Goal: Task Accomplishment & Management: Manage account settings

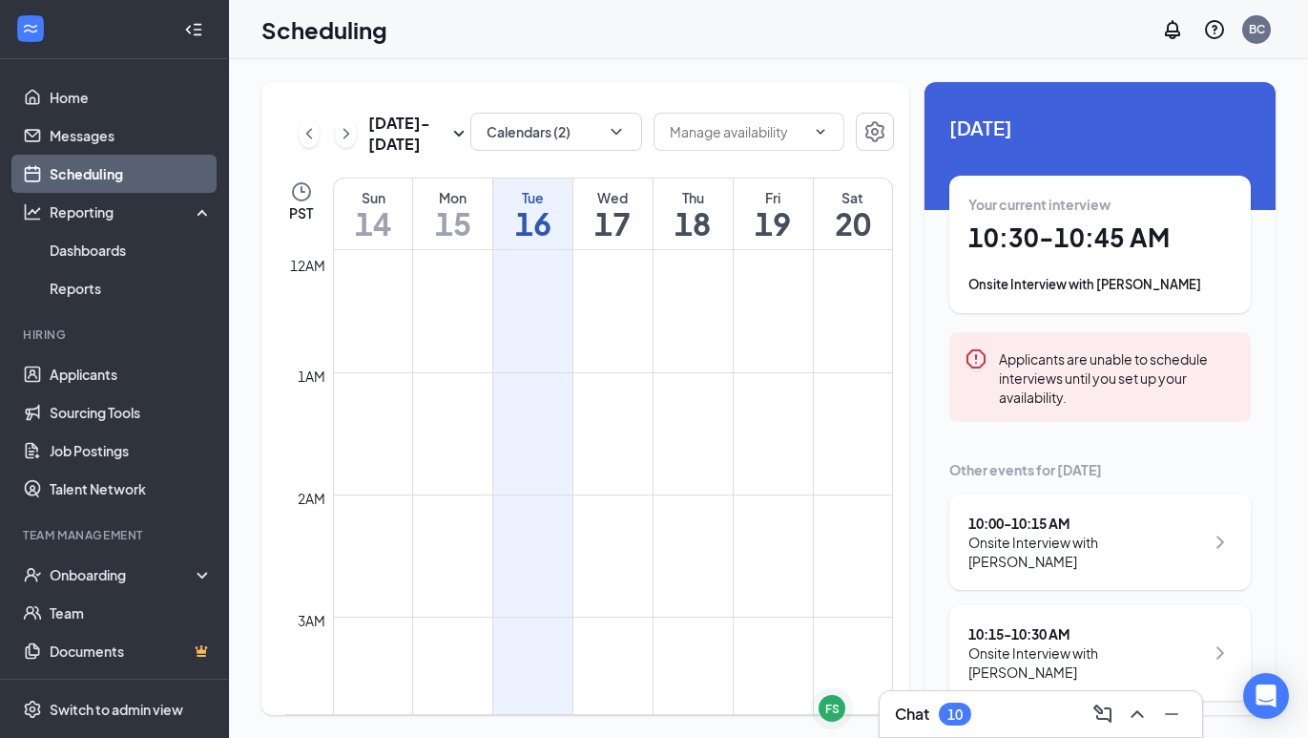
scroll to position [1046, 0]
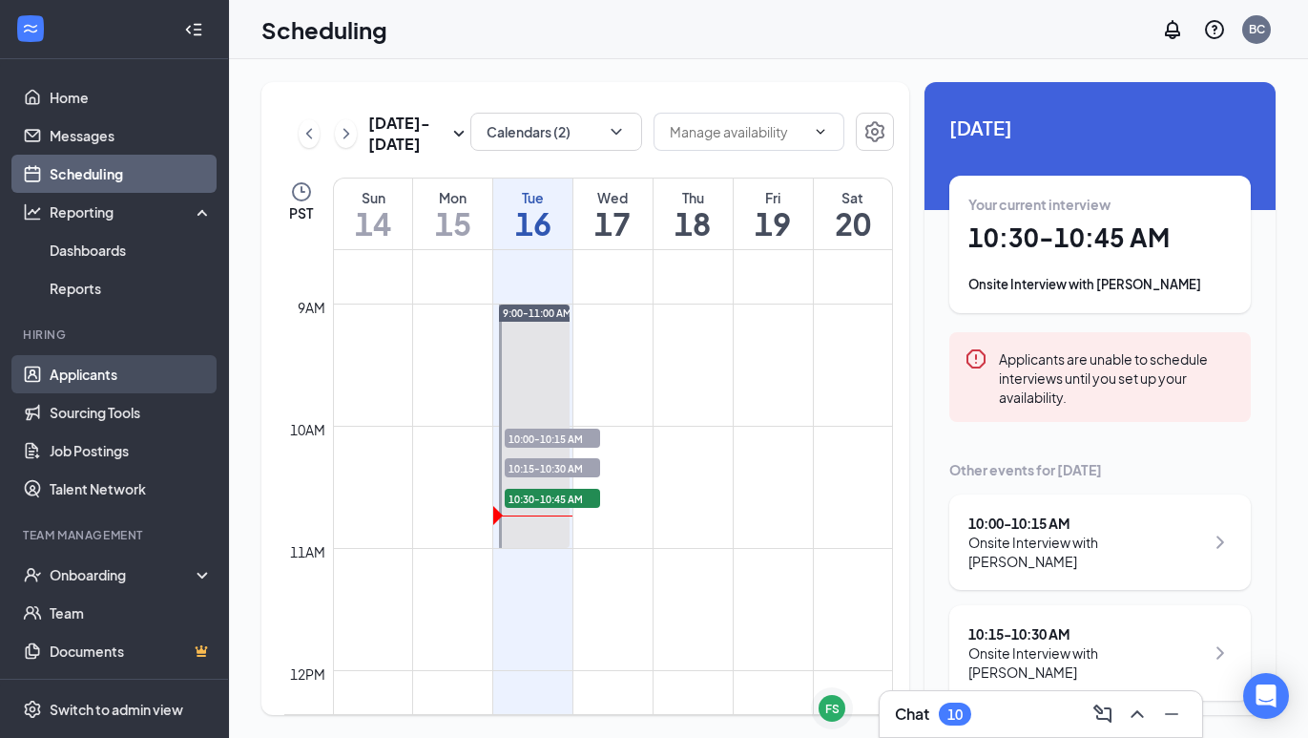
click at [85, 377] on link "Applicants" at bounding box center [131, 374] width 163 height 38
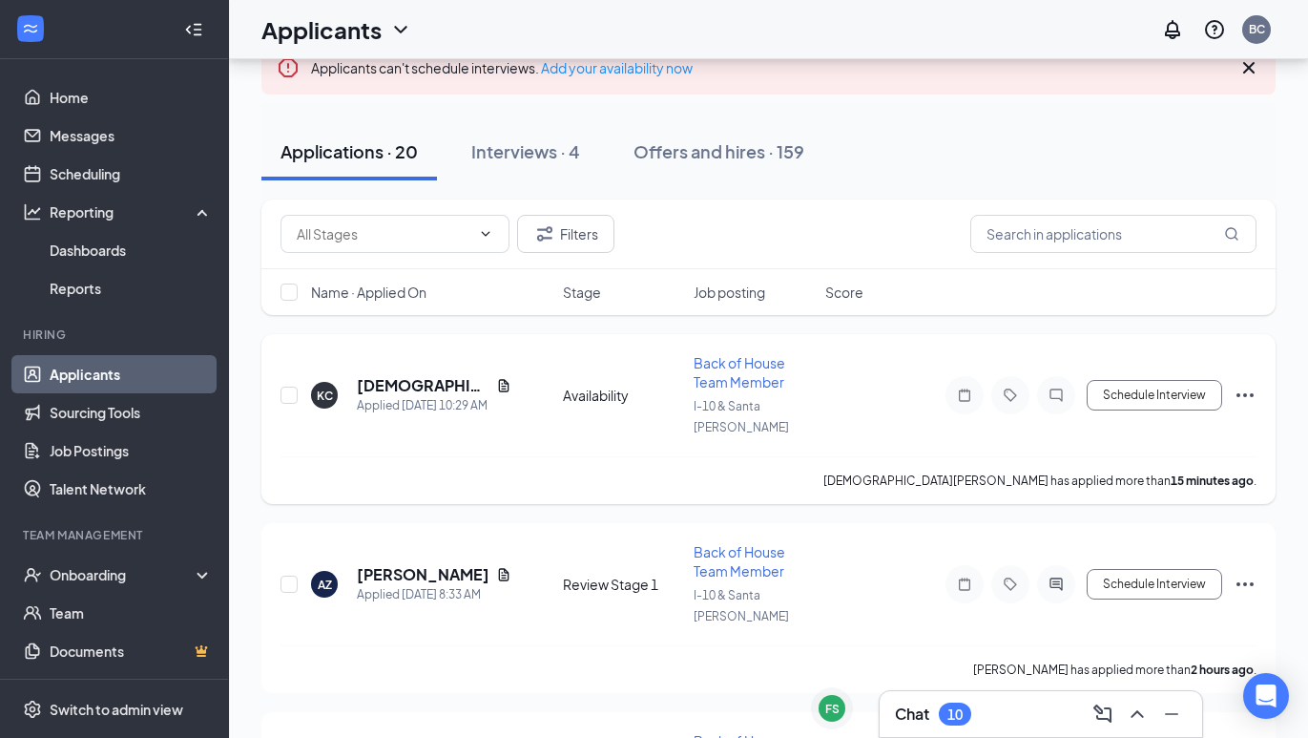
scroll to position [175, 0]
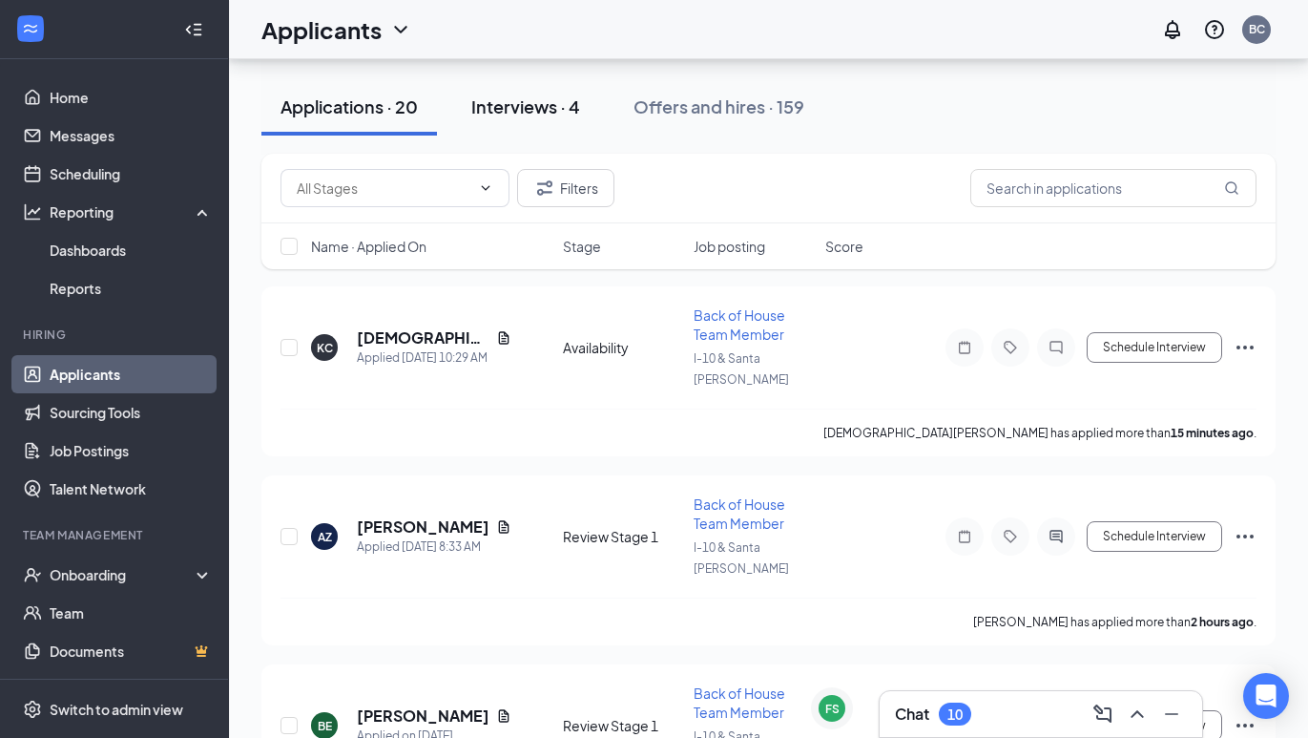
click at [534, 122] on button "Interviews · 4" at bounding box center [525, 106] width 147 height 57
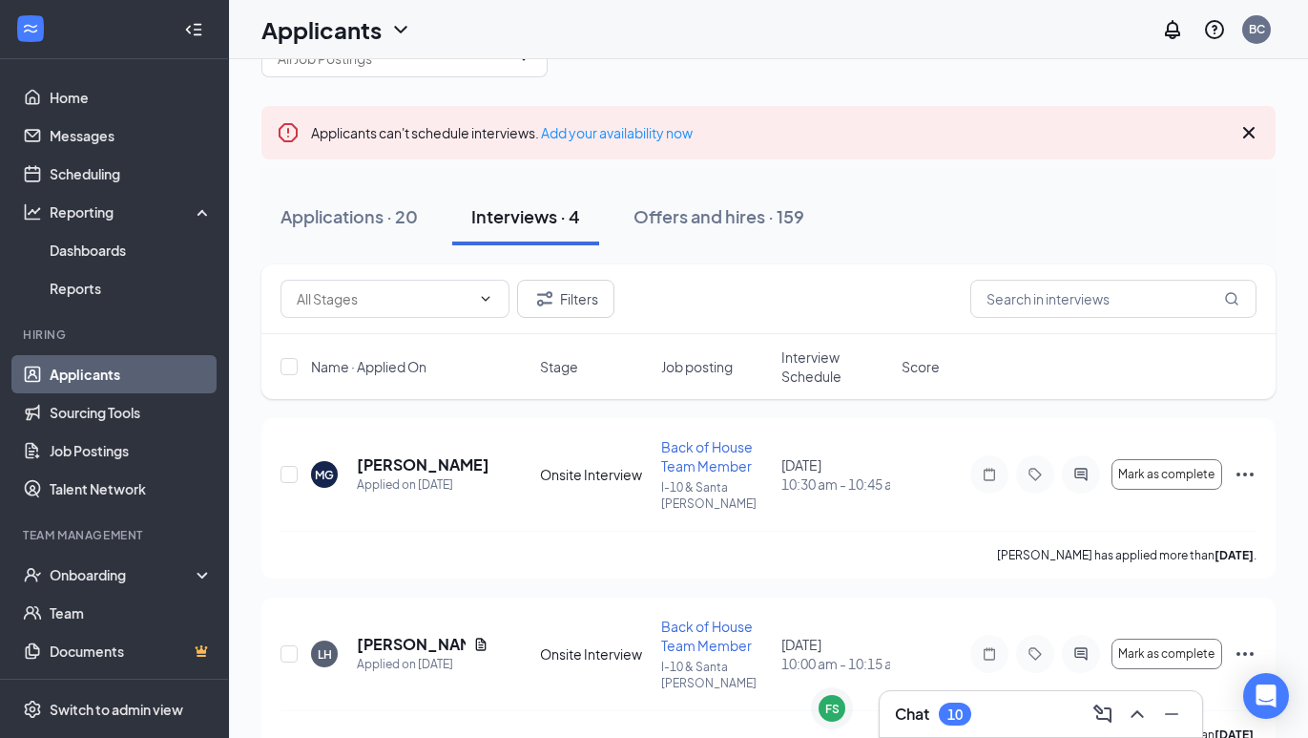
scroll to position [76, 0]
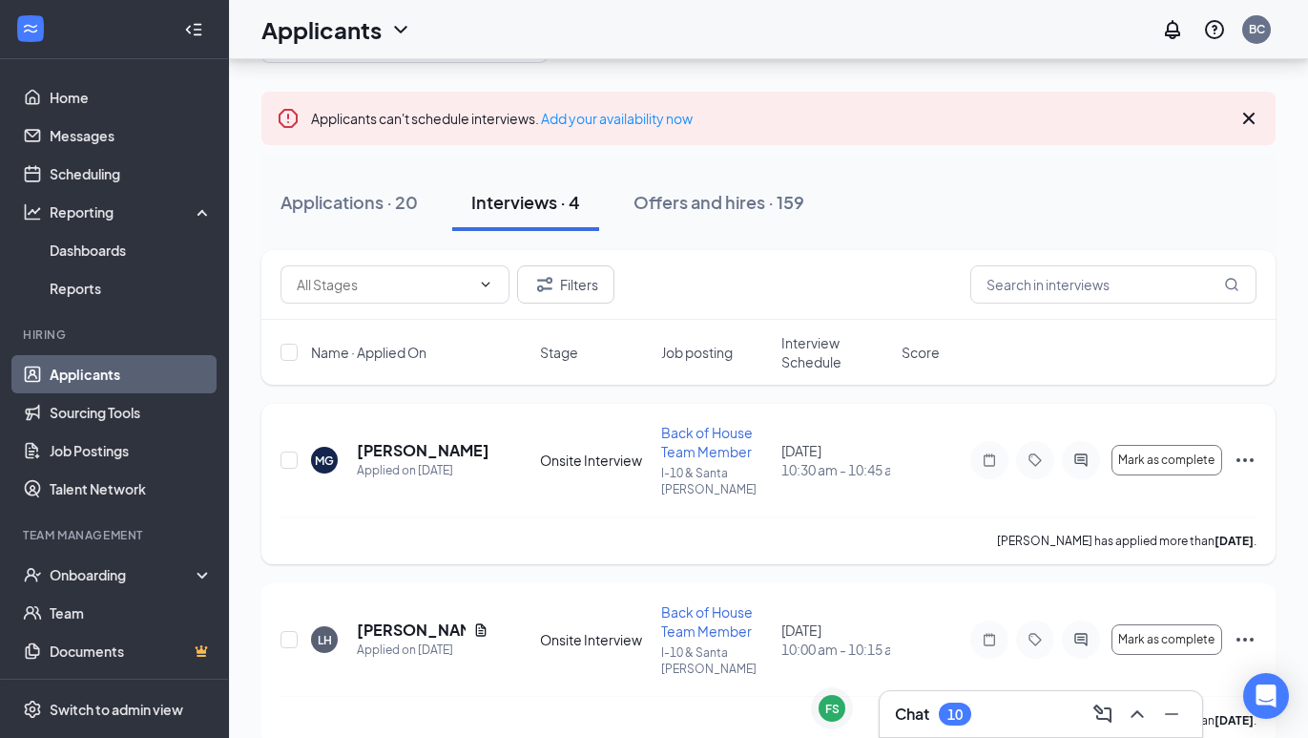
click at [435, 441] on h5 "[PERSON_NAME]" at bounding box center [423, 450] width 132 height 21
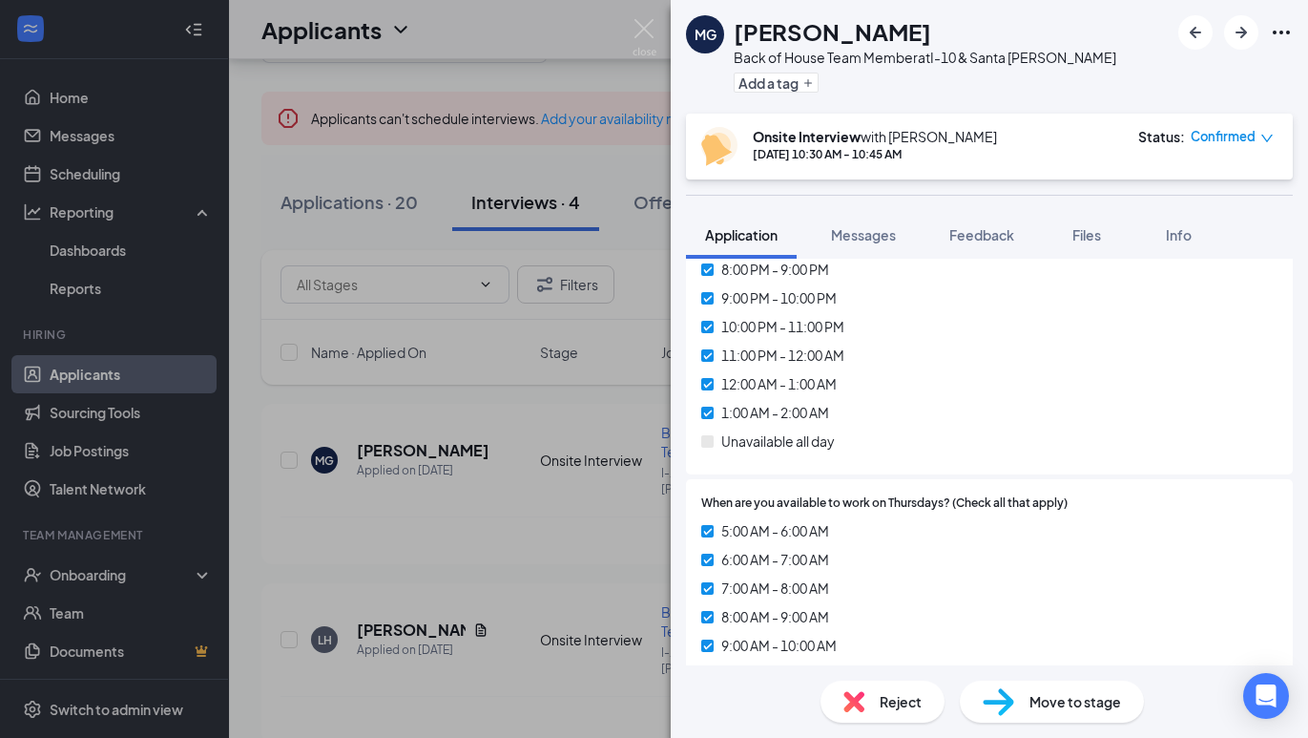
scroll to position [6912, 0]
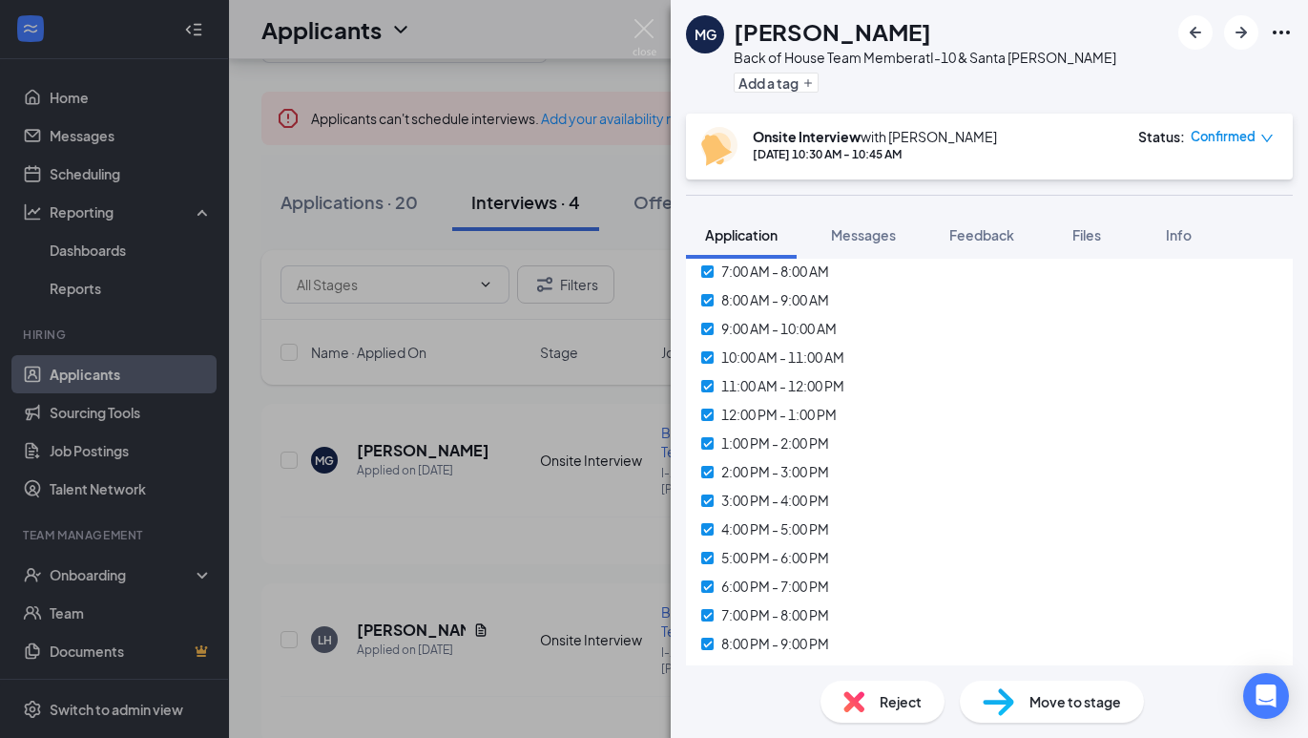
click at [632, 50] on div "MG [PERSON_NAME] Back of House Team Member at I-10 & Santa [PERSON_NAME] Add a …" at bounding box center [654, 369] width 1308 height 738
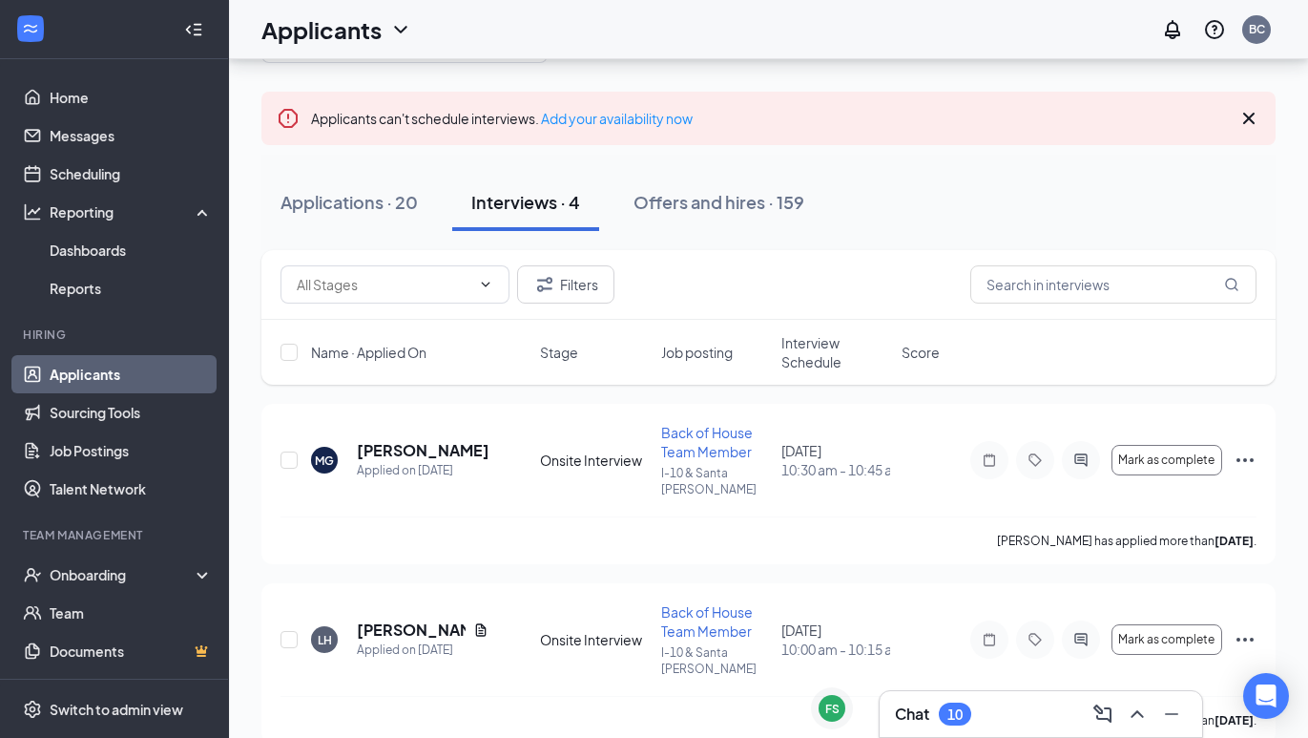
click at [637, 44] on div "Applicants BC" at bounding box center [768, 29] width 1079 height 59
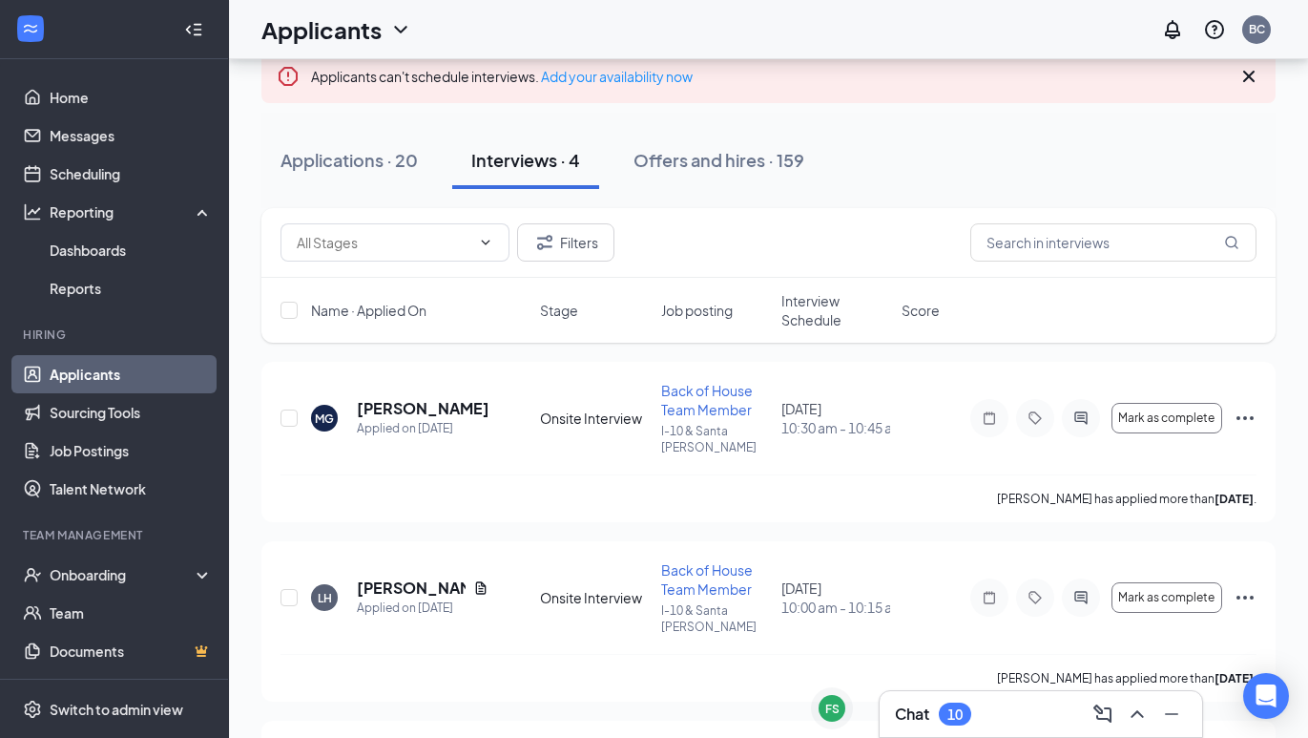
scroll to position [112, 0]
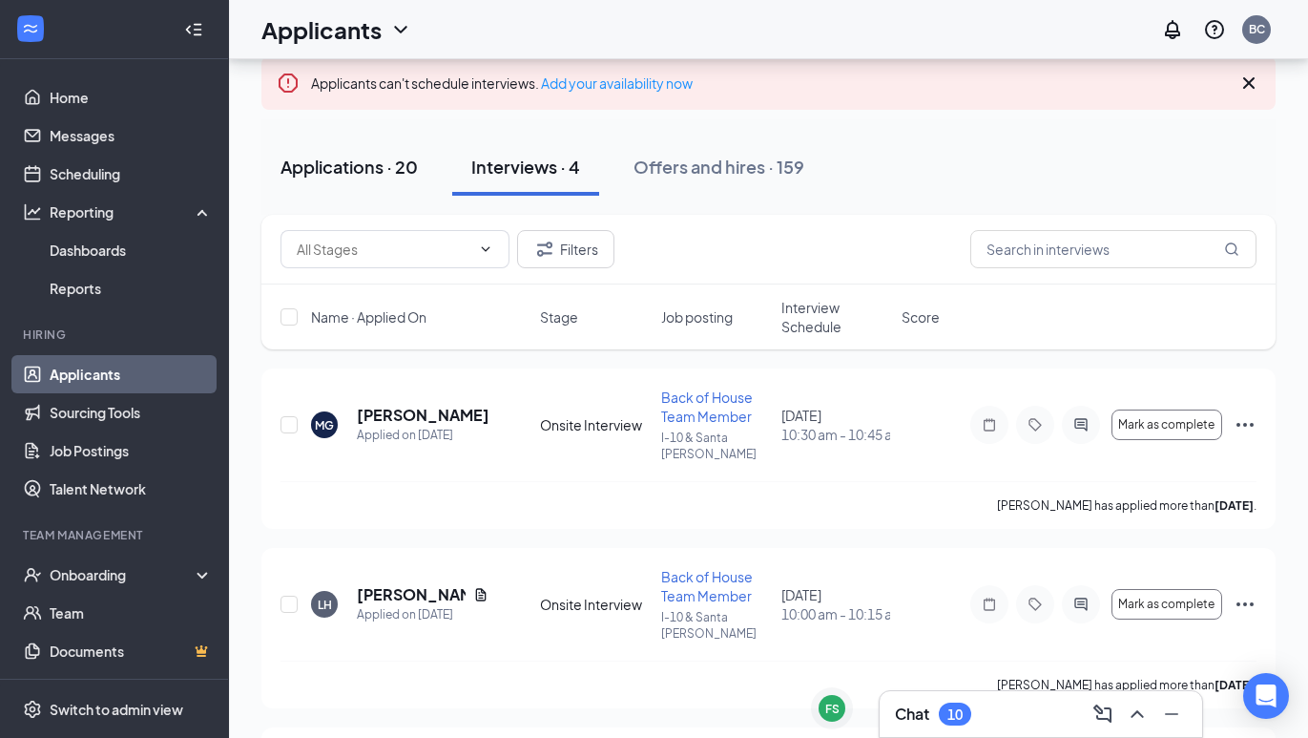
click at [373, 186] on button "Applications · 20" at bounding box center [349, 166] width 176 height 57
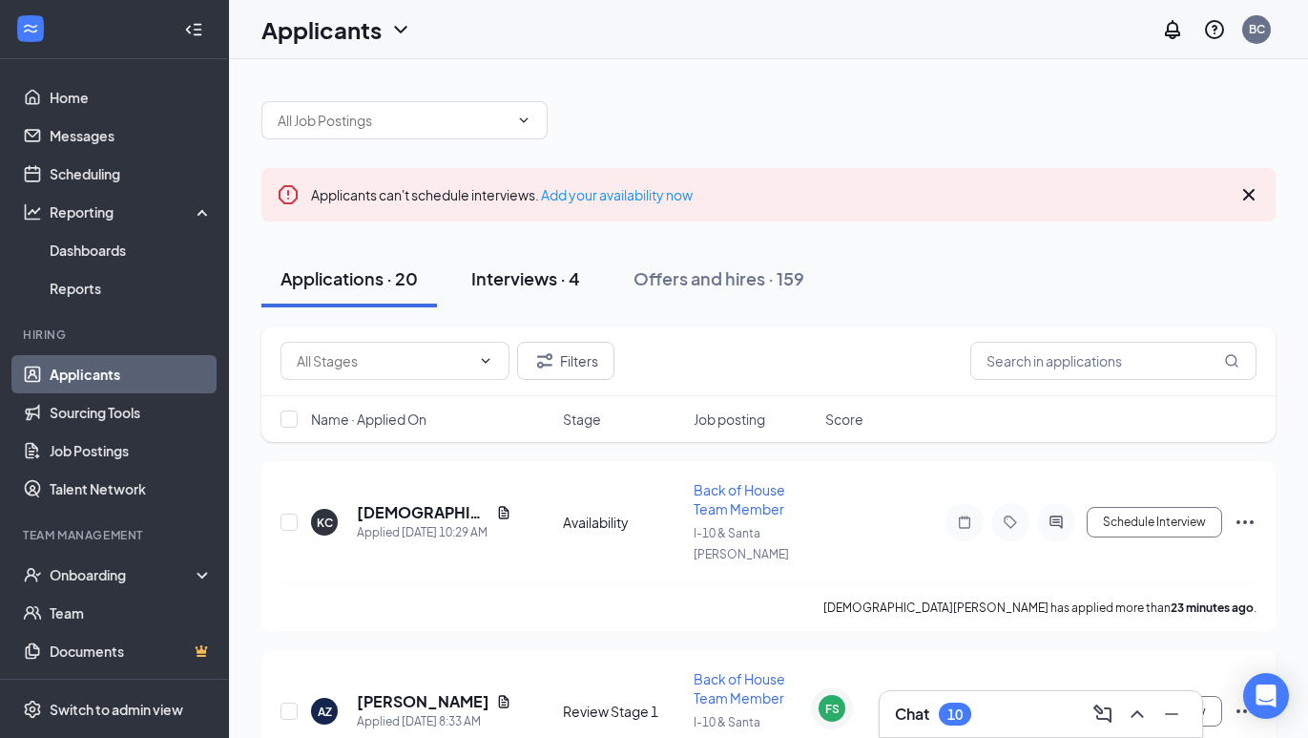
click at [574, 295] on button "Interviews · 4" at bounding box center [525, 278] width 147 height 57
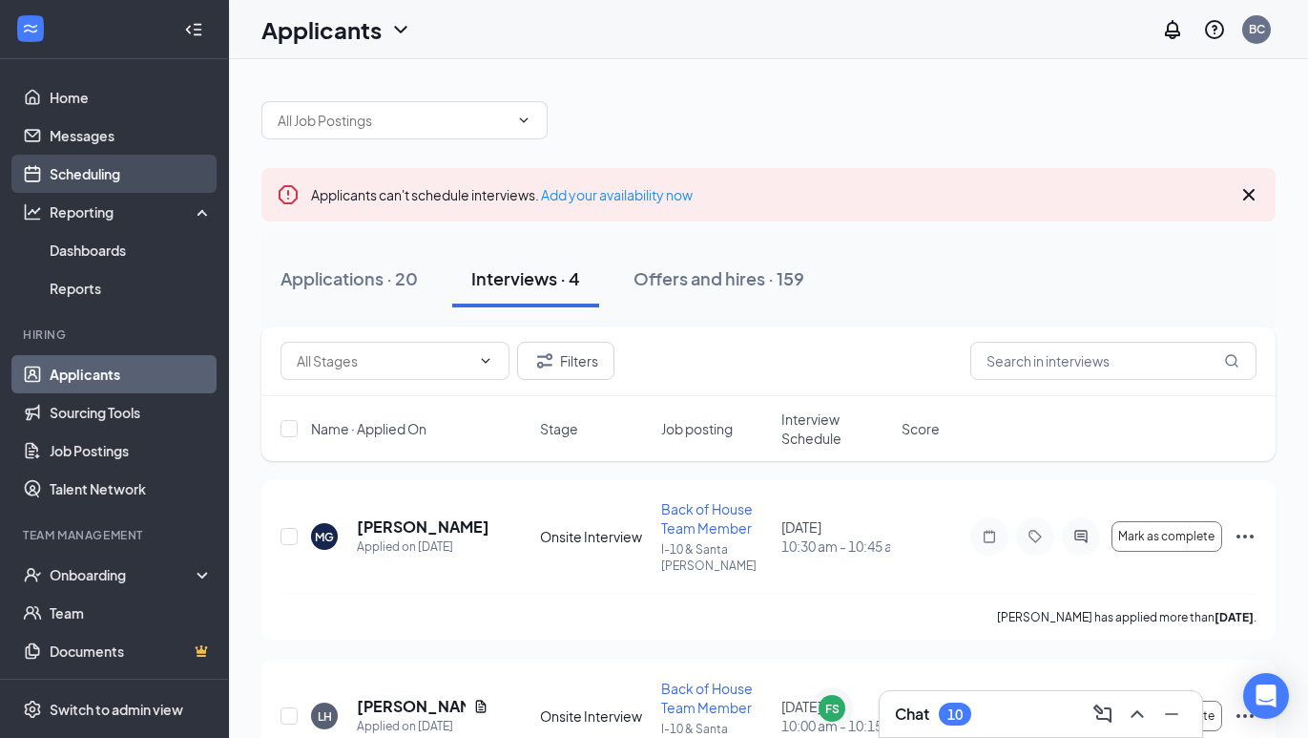
click at [73, 160] on link "Scheduling" at bounding box center [131, 174] width 163 height 38
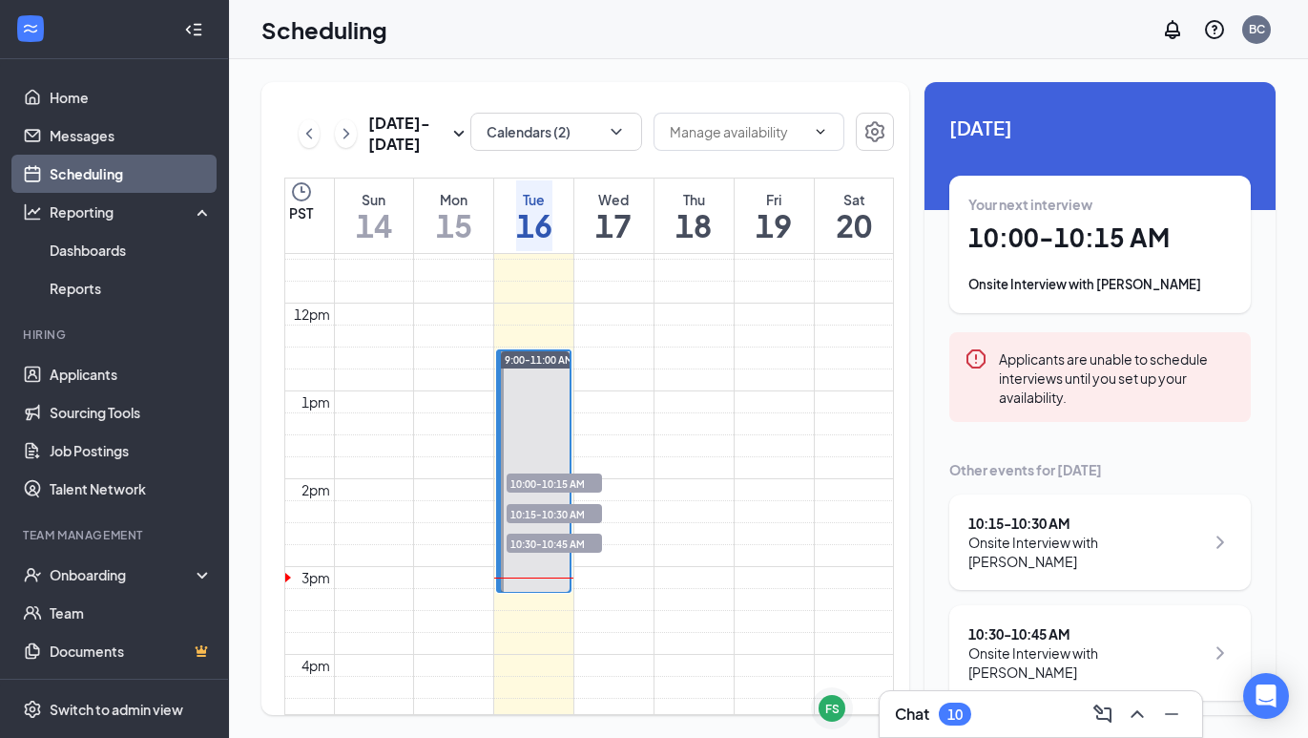
scroll to position [1038, 0]
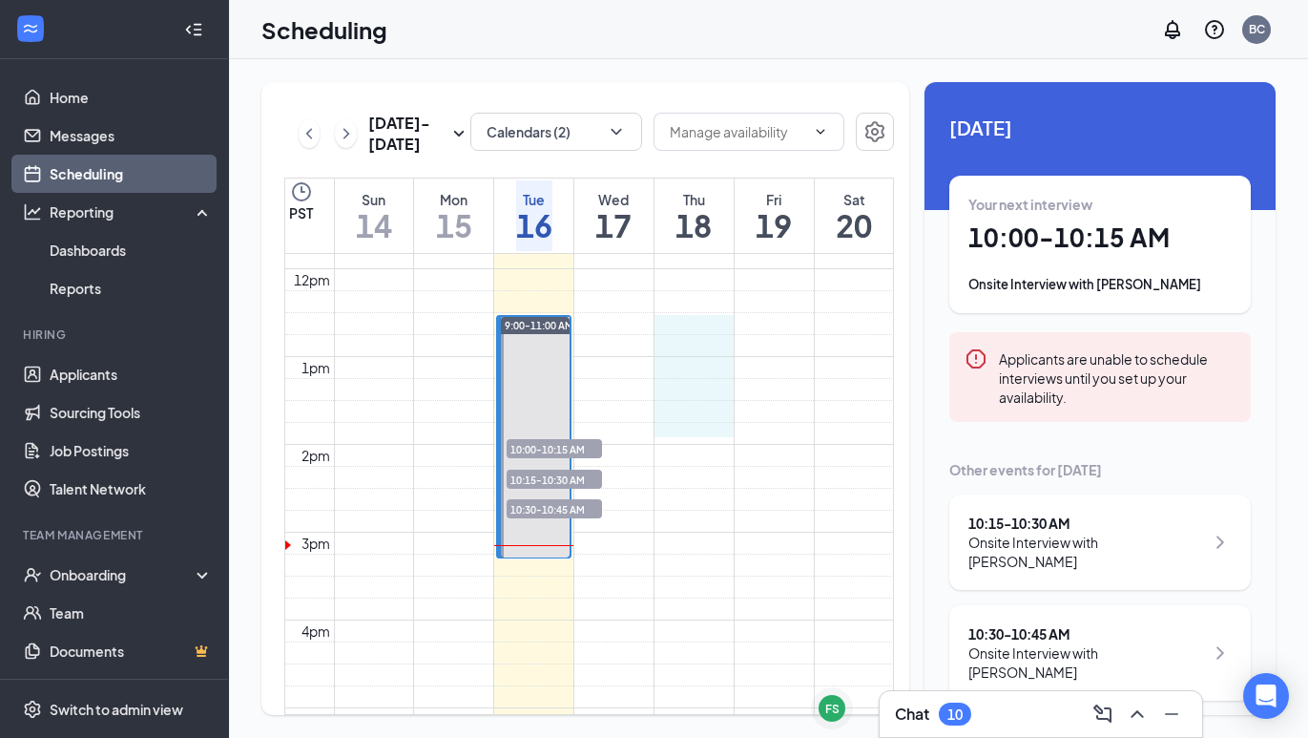
drag, startPoint x: 669, startPoint y: 317, endPoint x: 669, endPoint y: 421, distance: 104.0
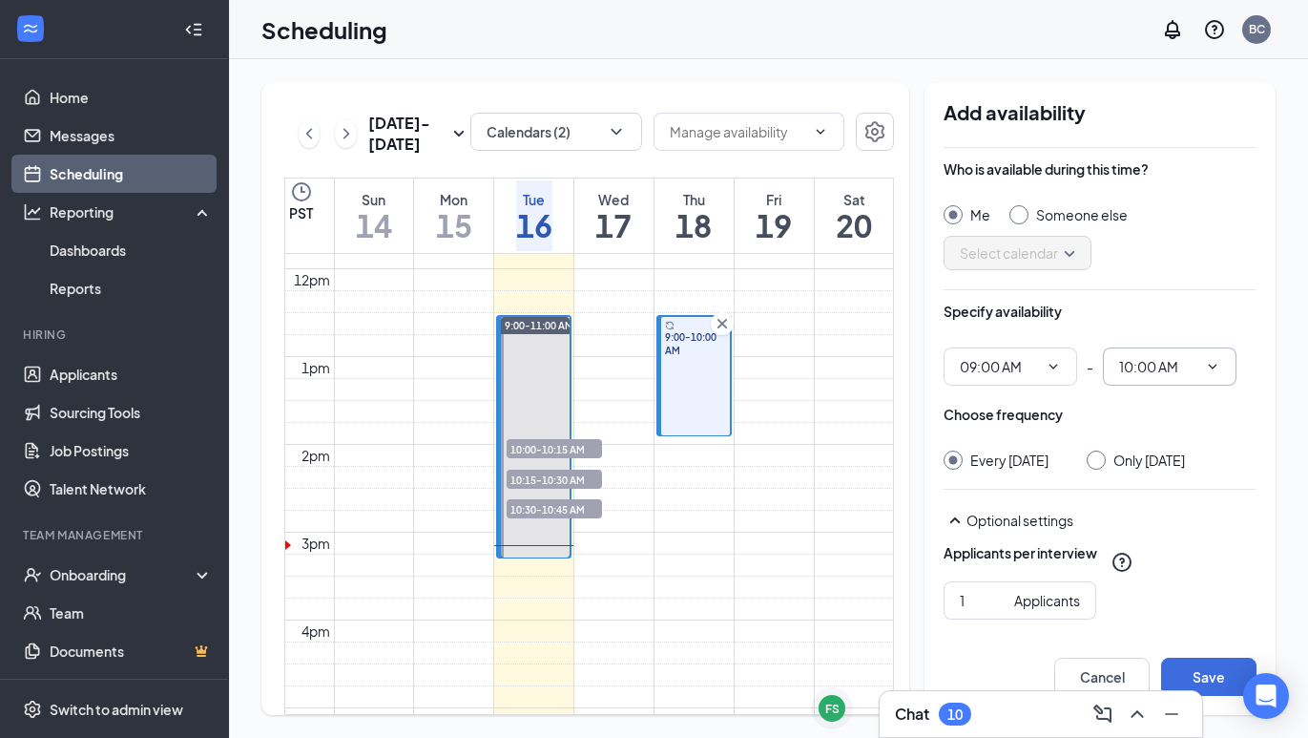
click at [1160, 374] on input "10:00 AM" at bounding box center [1158, 366] width 78 height 21
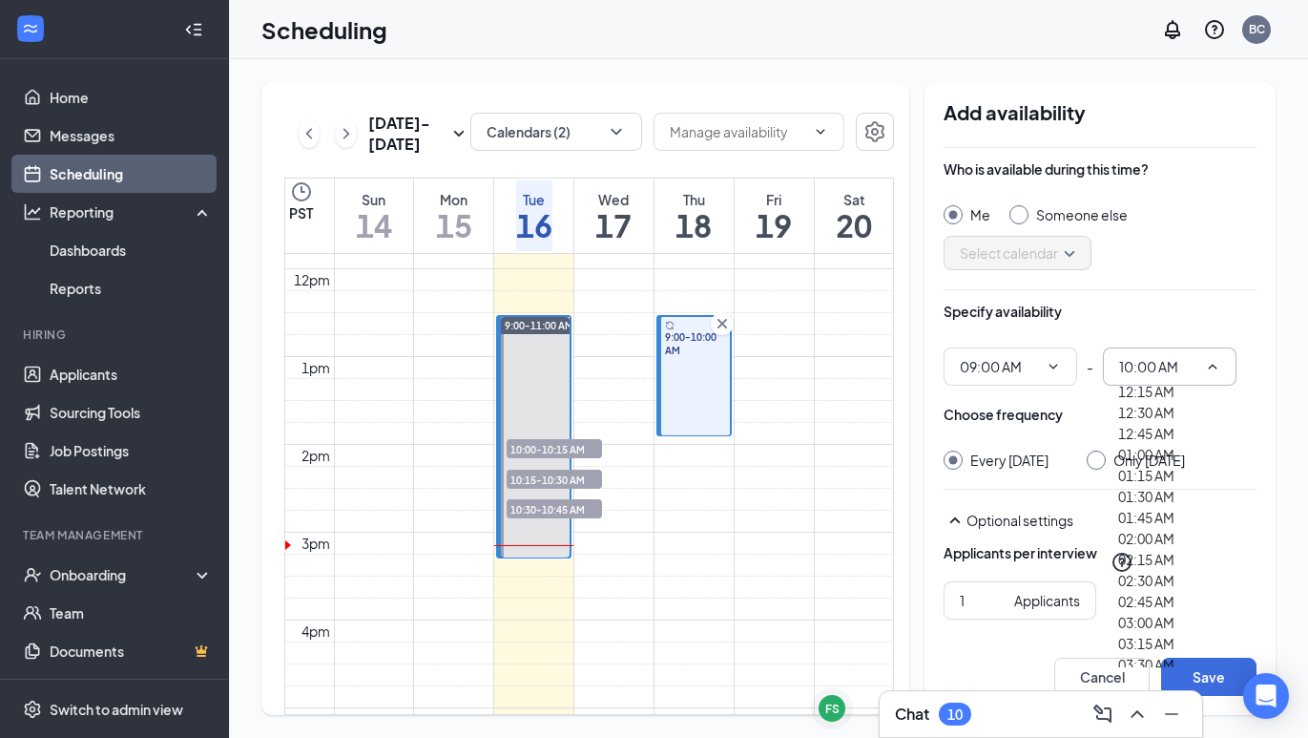
click at [1162, 309] on div "Specify availability" at bounding box center [1100, 320] width 313 height 38
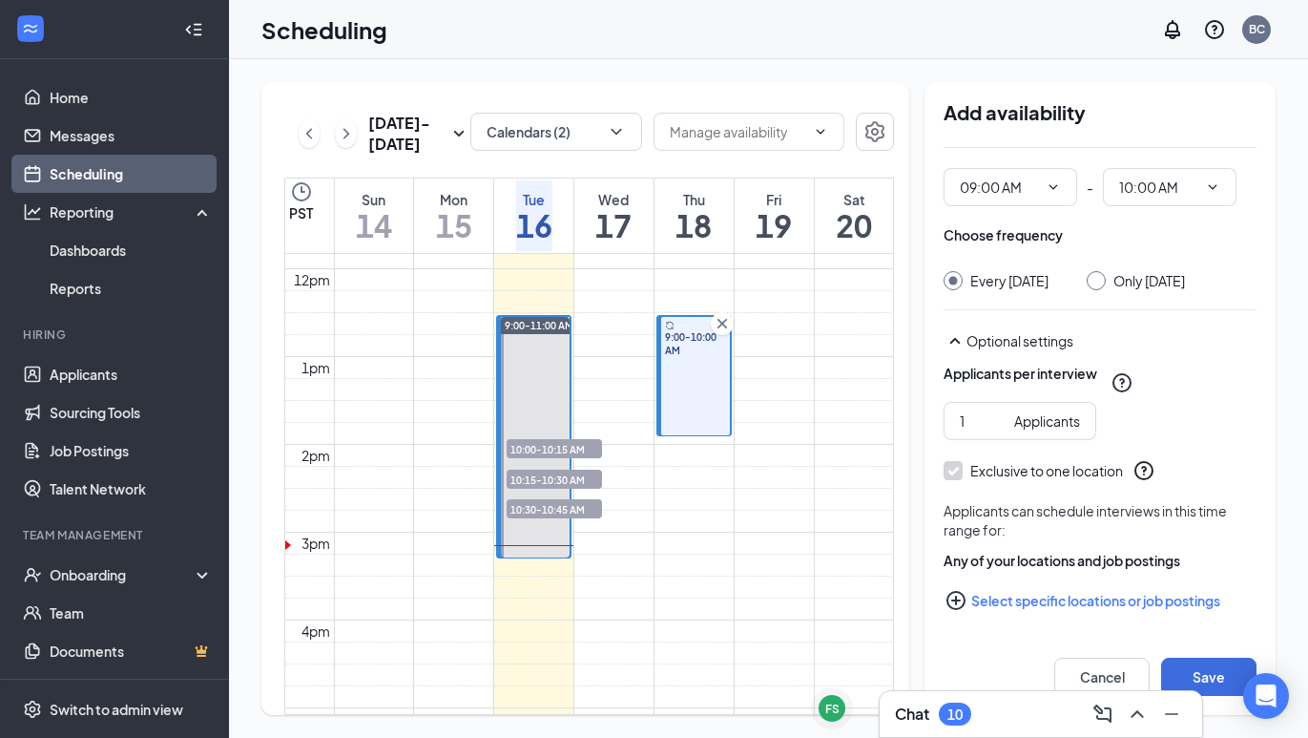
click at [1100, 271] on input "Only [DATE]" at bounding box center [1093, 277] width 13 height 13
radio input "true"
radio input "false"
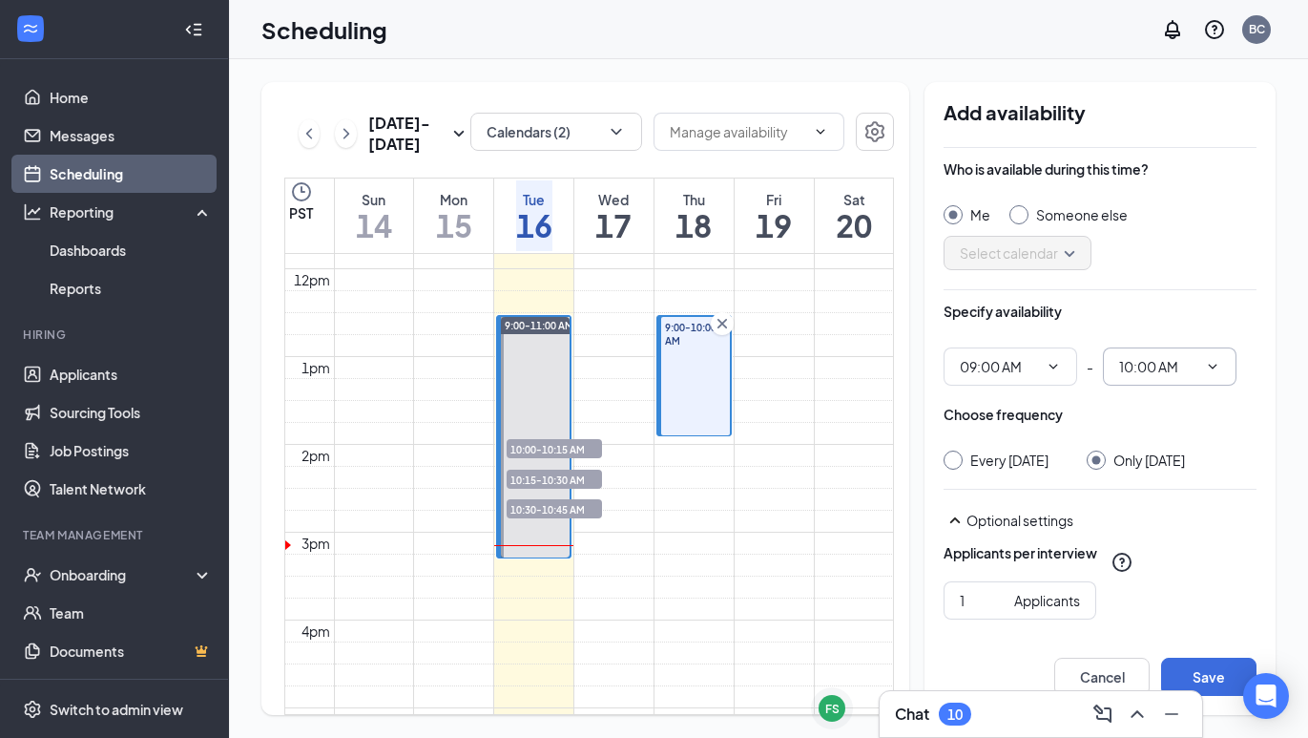
click at [1131, 372] on input "10:00 AM" at bounding box center [1158, 366] width 78 height 21
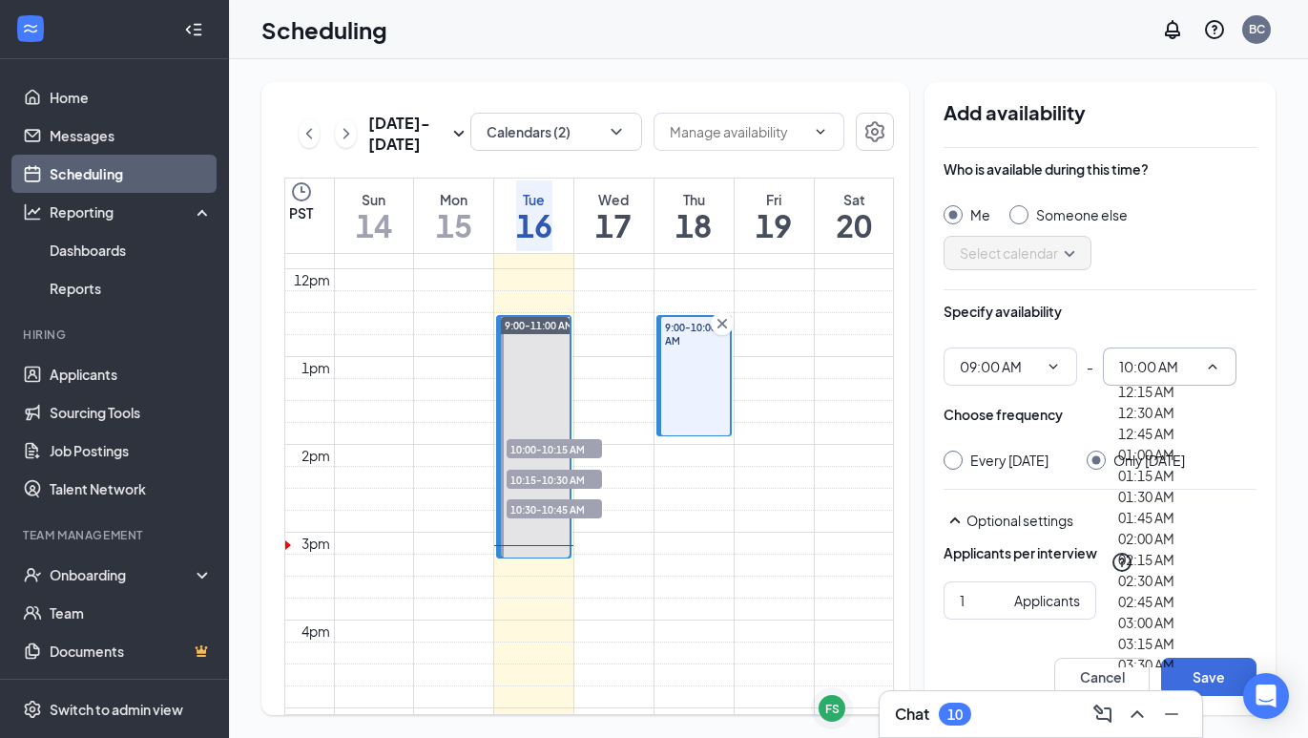
click at [1160, 301] on div "Who is available during this time? Me Someone else Select calendar" at bounding box center [1100, 230] width 313 height 142
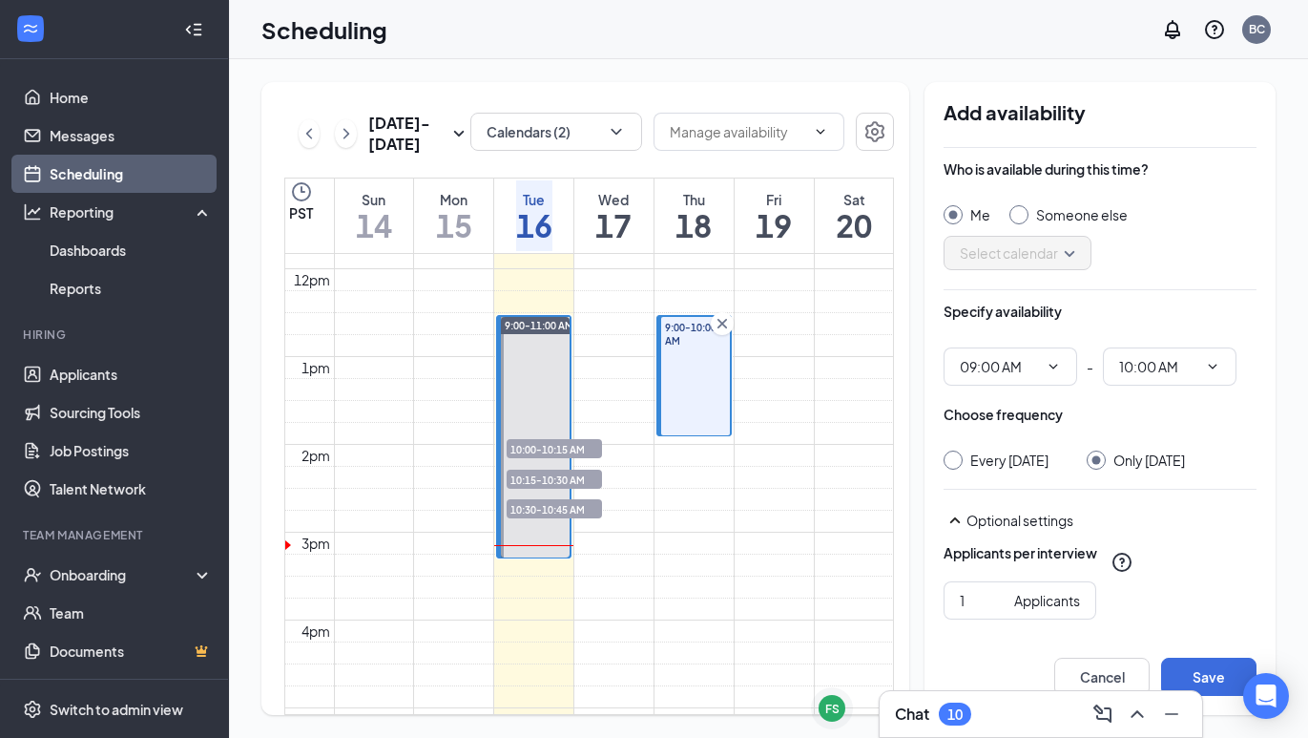
click at [714, 319] on icon "Cross" at bounding box center [722, 323] width 19 height 19
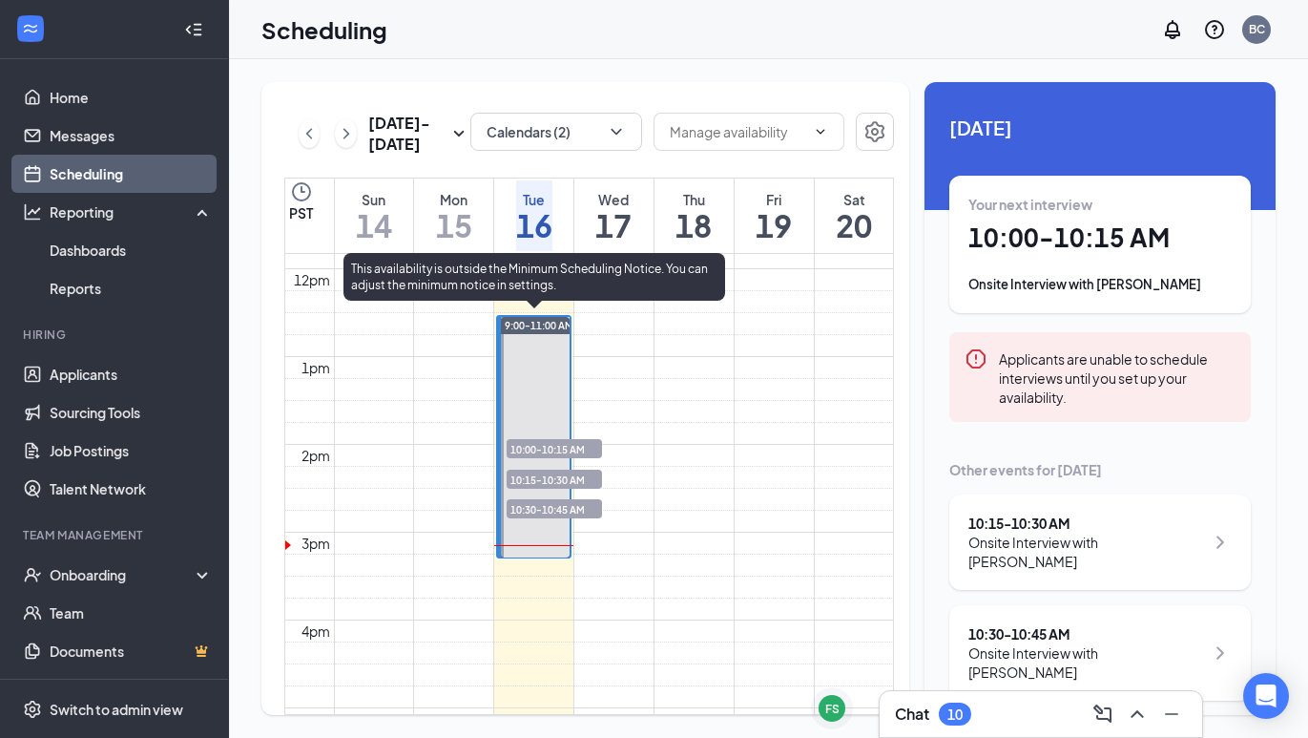
click at [541, 358] on div at bounding box center [535, 437] width 69 height 240
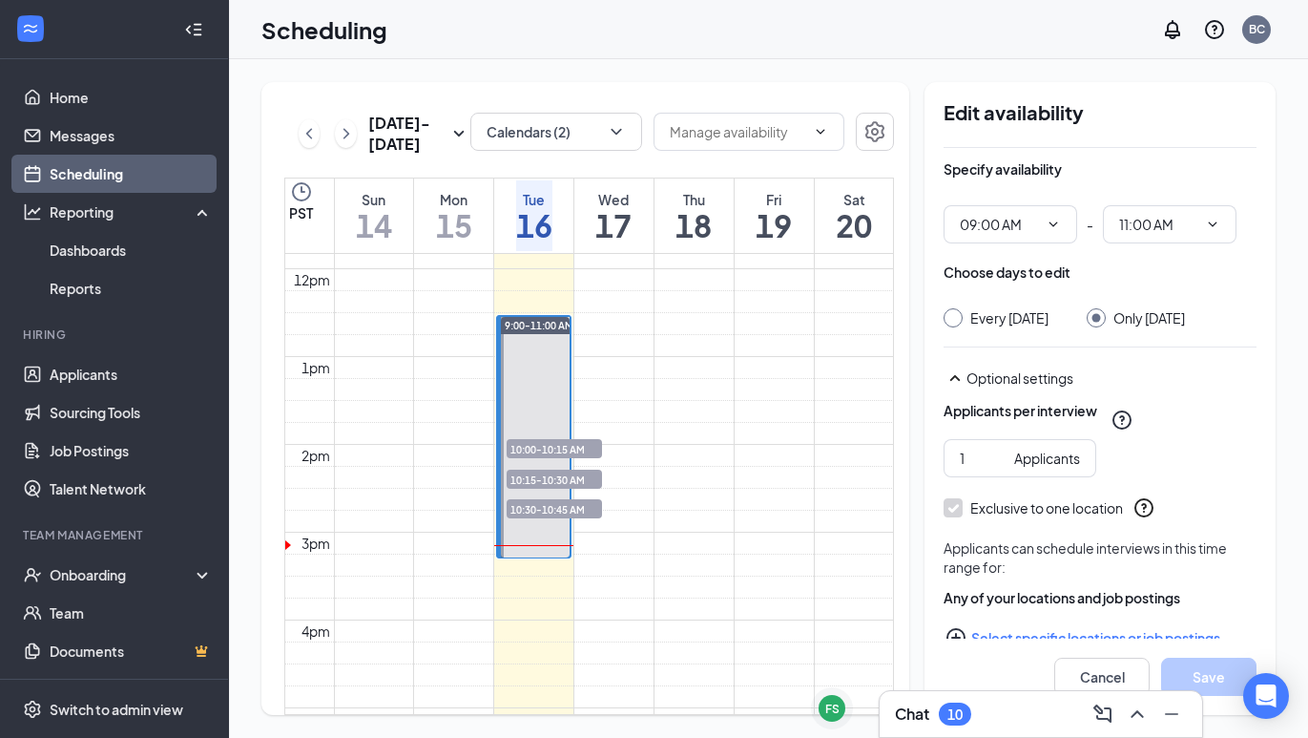
click at [674, 72] on td at bounding box center [614, 61] width 560 height 22
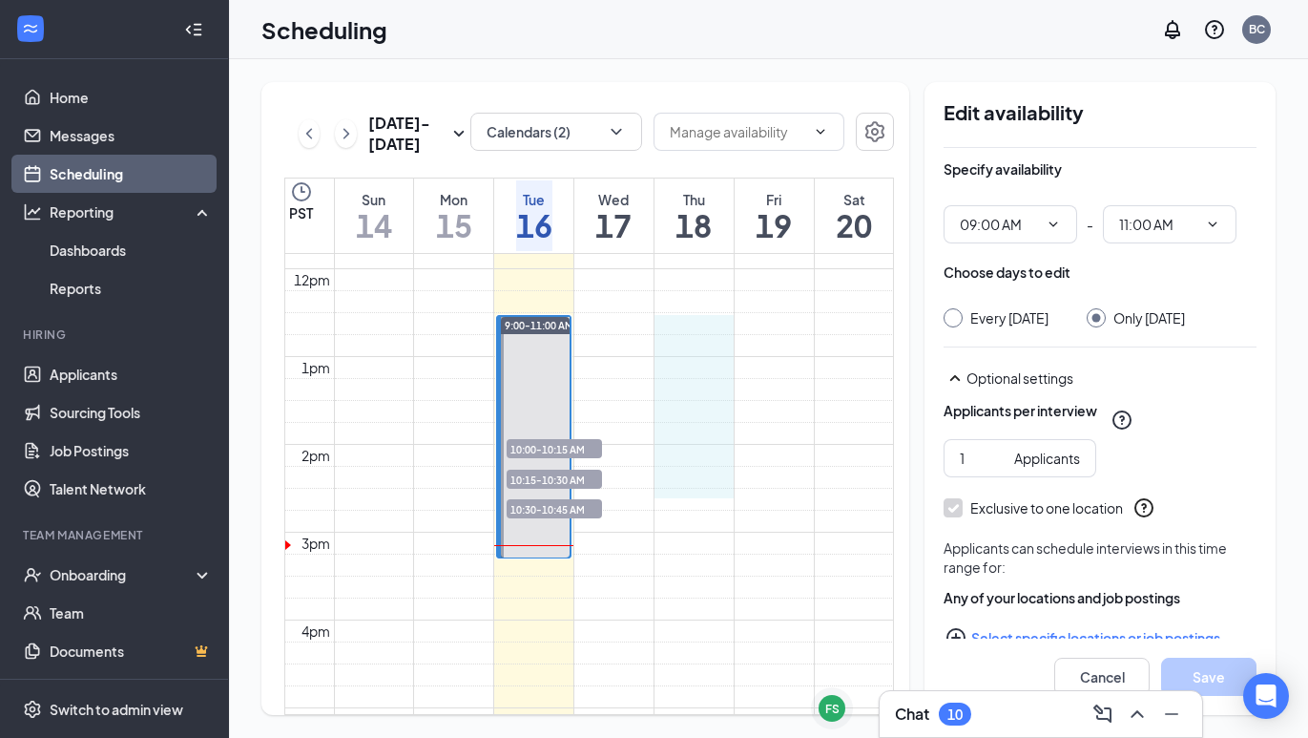
drag, startPoint x: 662, startPoint y: 319, endPoint x: 660, endPoint y: 478, distance: 159.3
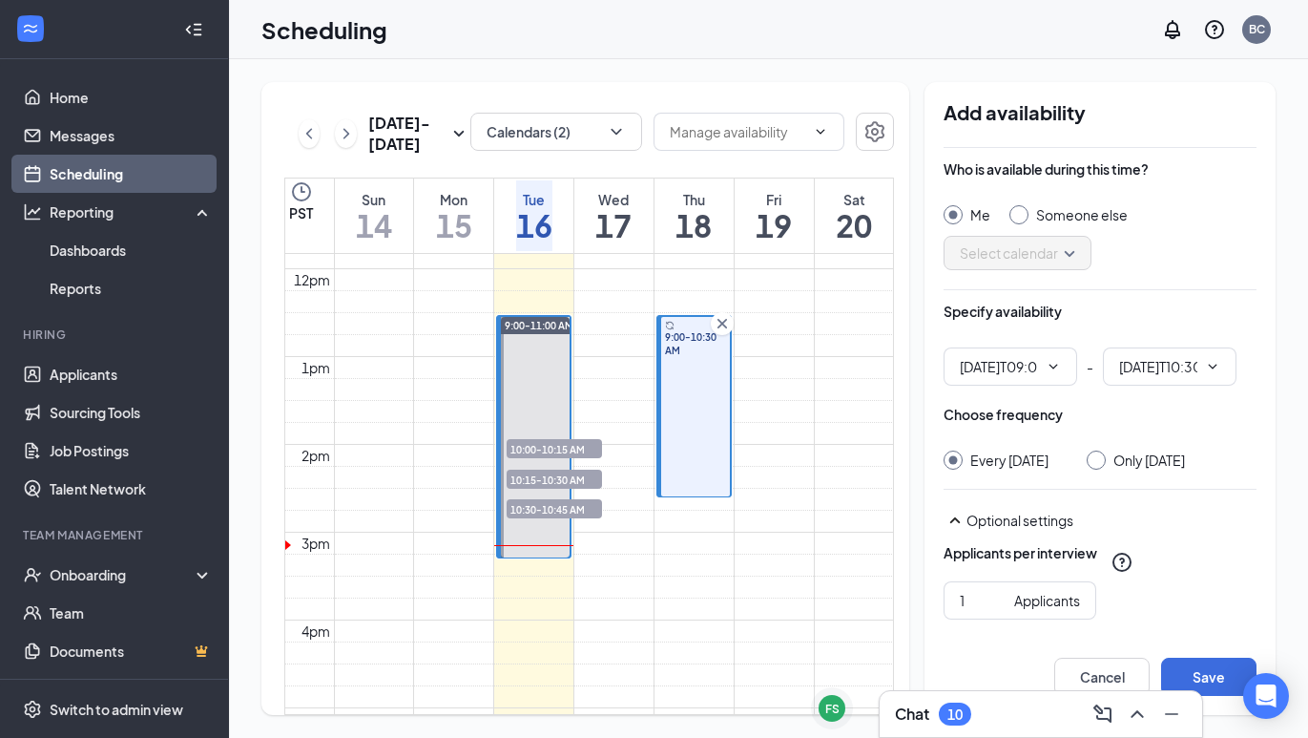
type input "09:00 AM"
type input "10:30 AM"
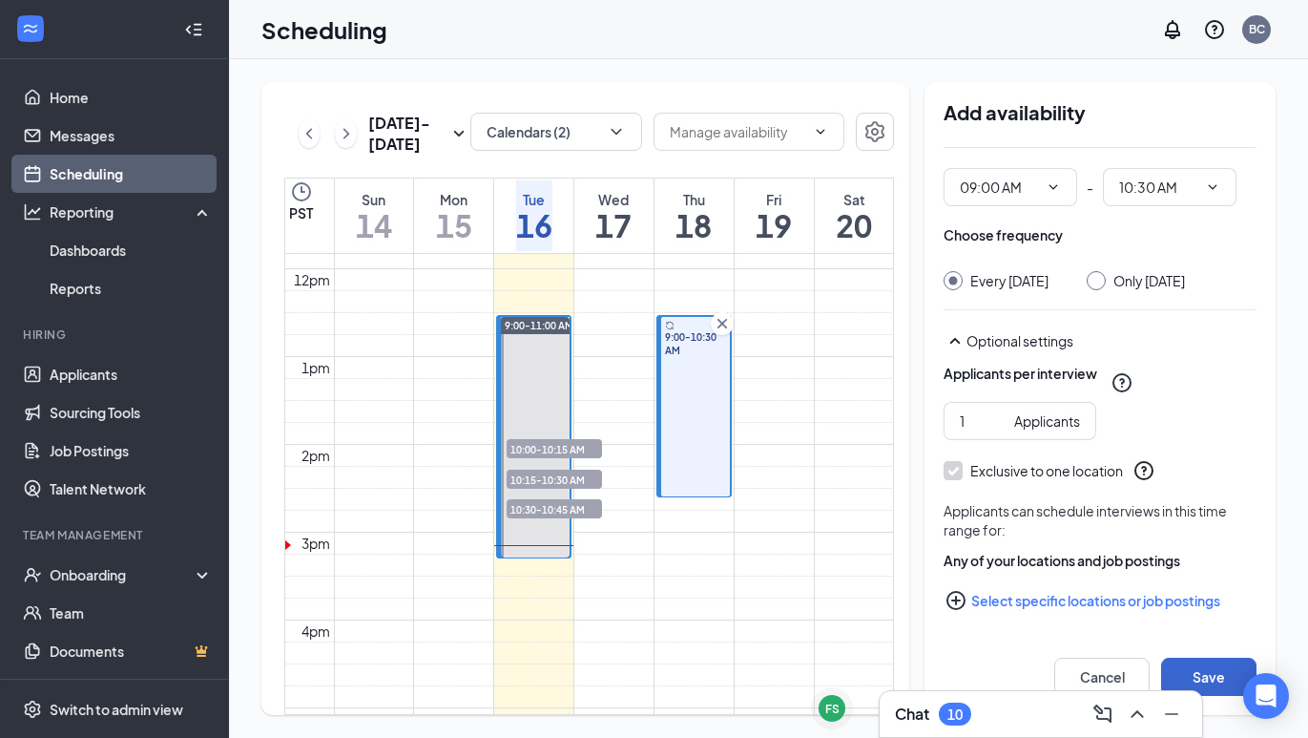
click at [1184, 669] on button "Save" at bounding box center [1208, 676] width 95 height 38
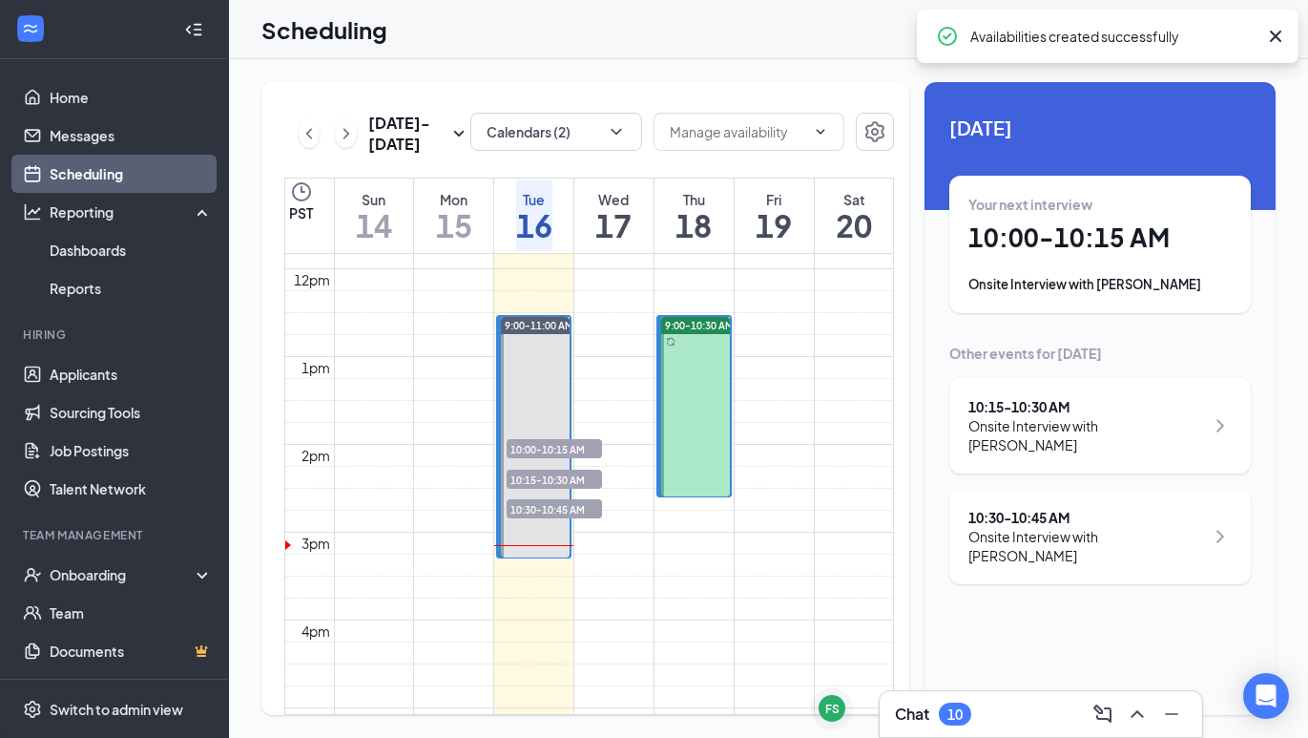
click at [1274, 30] on icon "Cross" at bounding box center [1275, 36] width 23 height 23
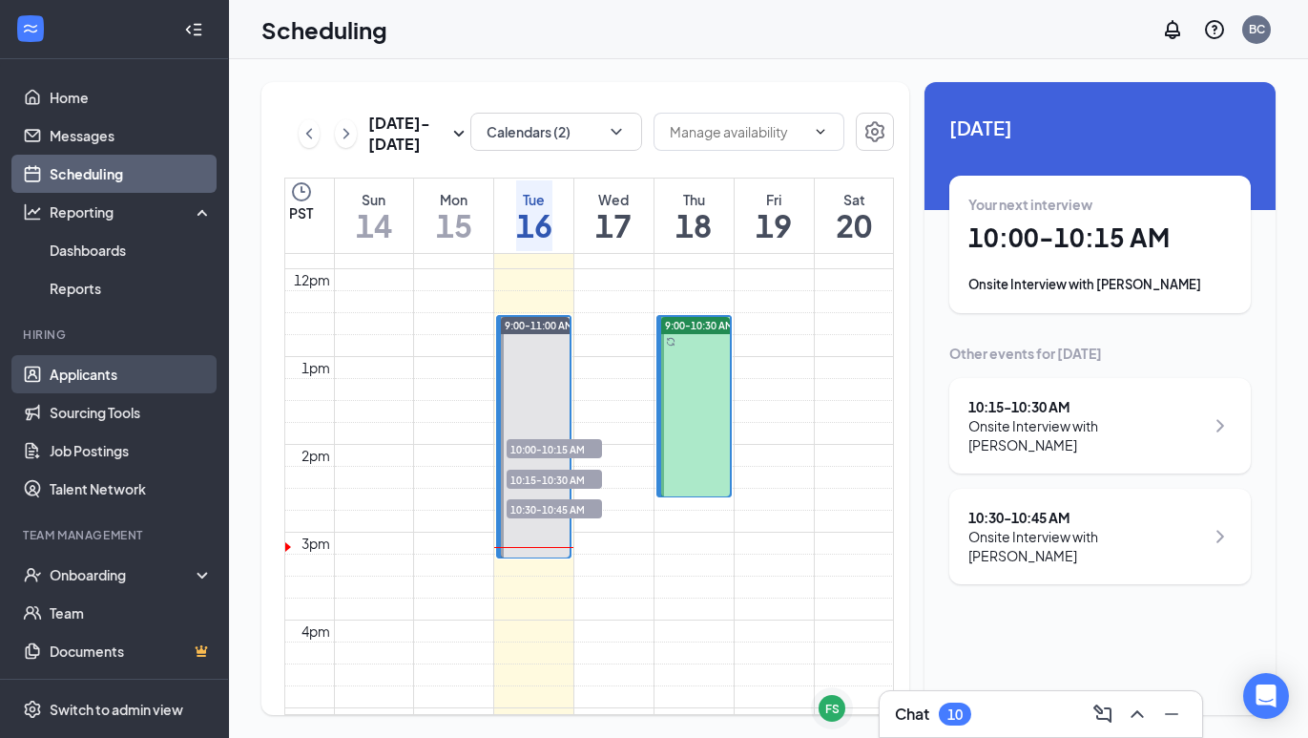
click at [102, 377] on link "Applicants" at bounding box center [131, 374] width 163 height 38
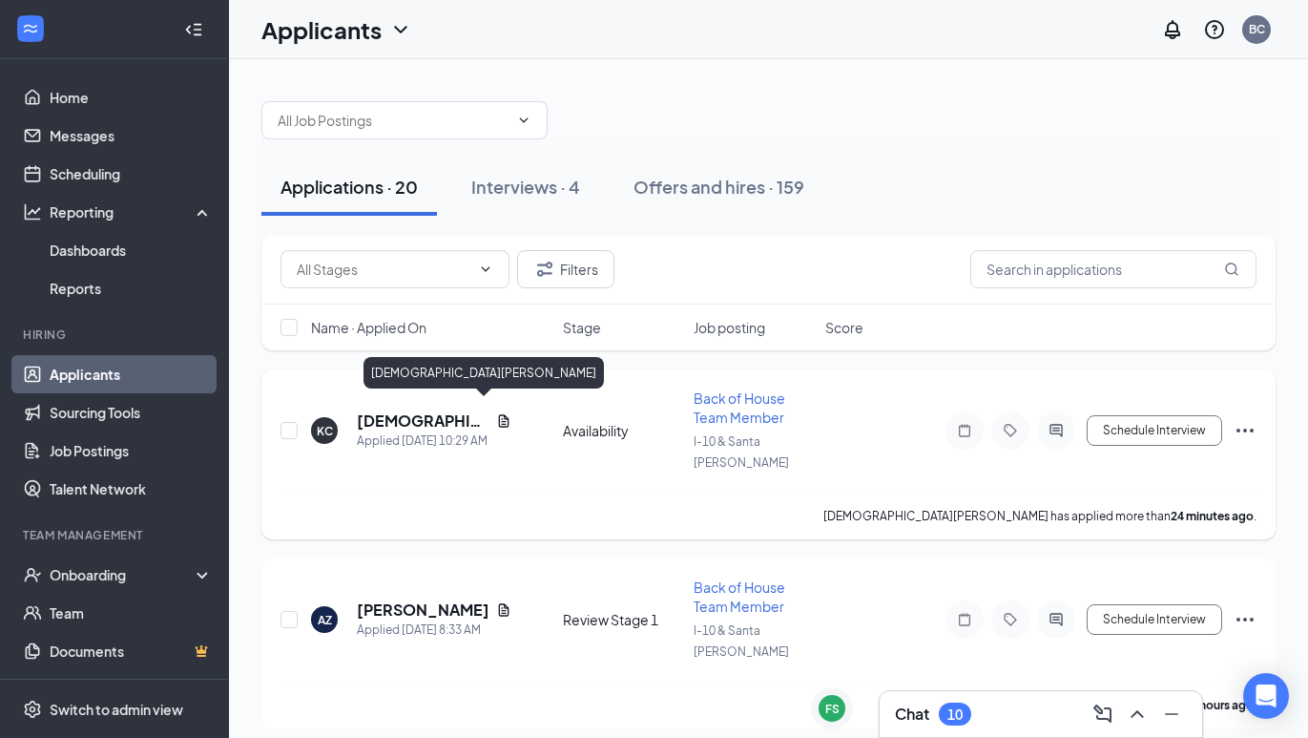
click at [426, 412] on h5 "[DEMOGRAPHIC_DATA][PERSON_NAME]" at bounding box center [423, 420] width 132 height 21
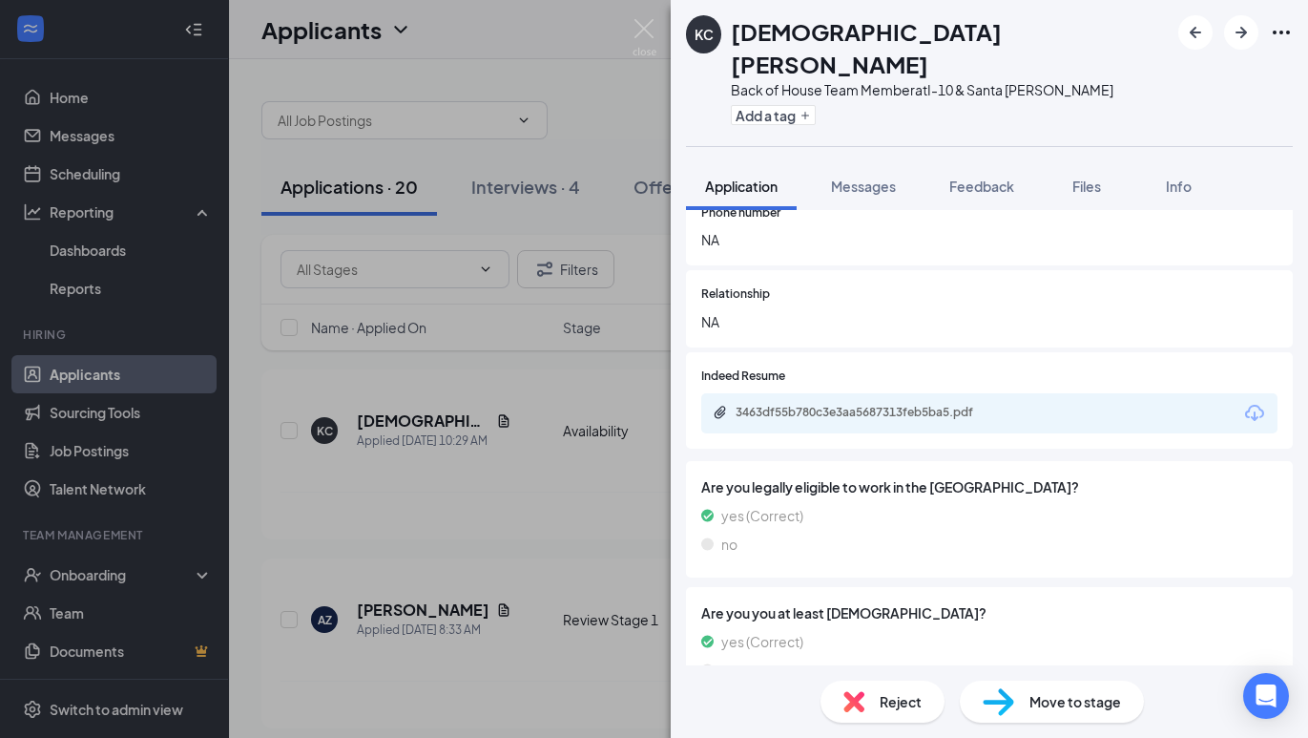
scroll to position [3377, 0]
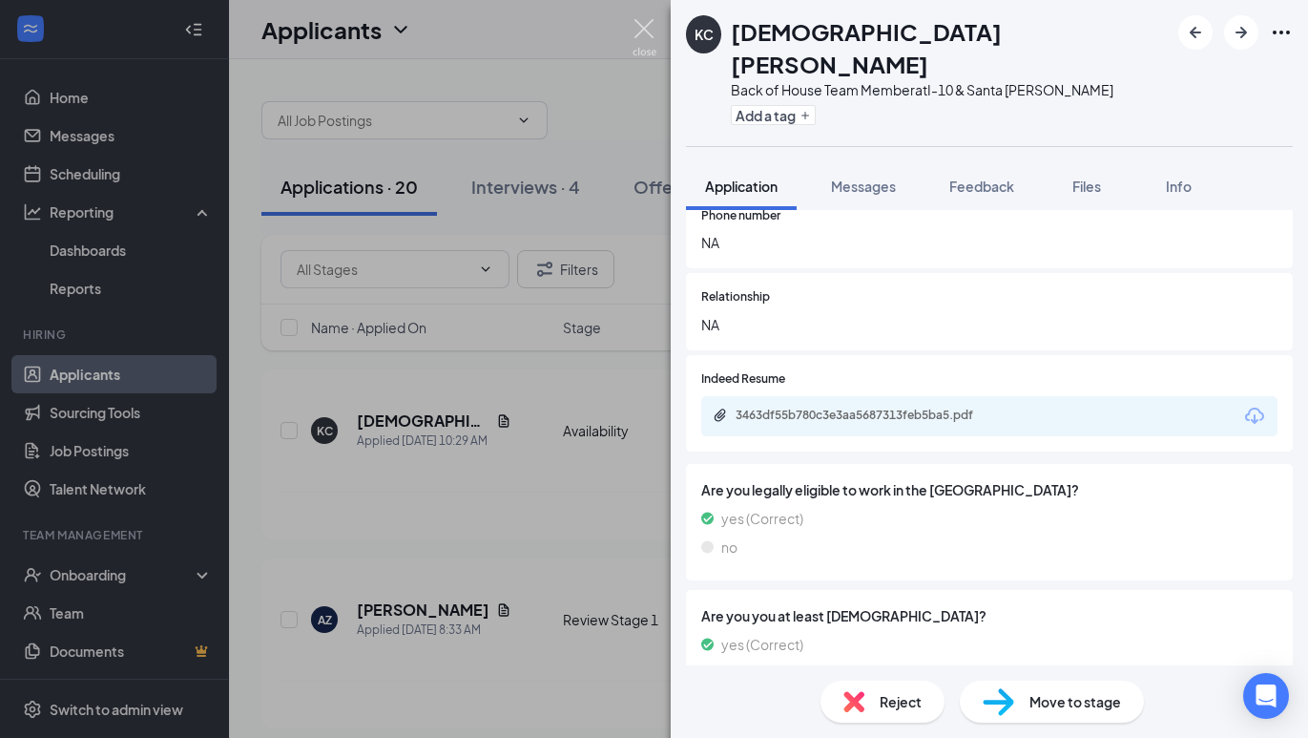
click at [640, 35] on img at bounding box center [645, 37] width 24 height 37
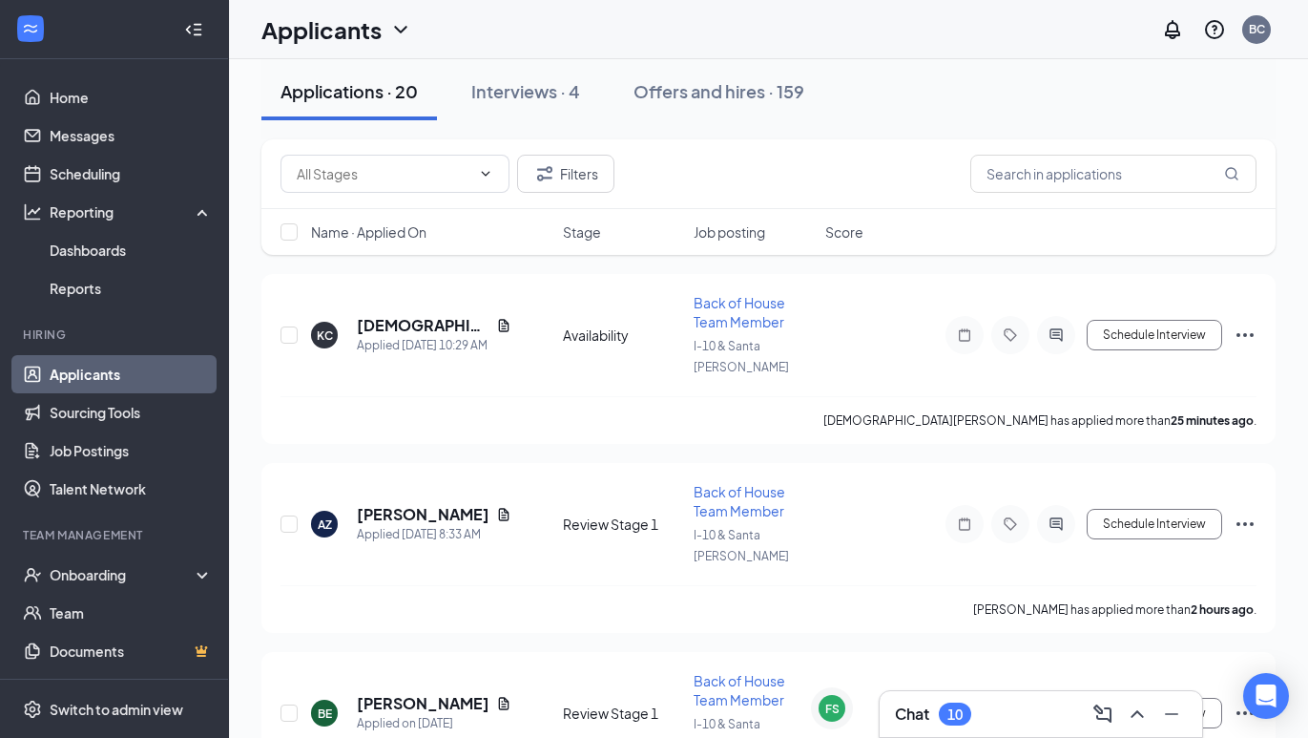
scroll to position [100, 0]
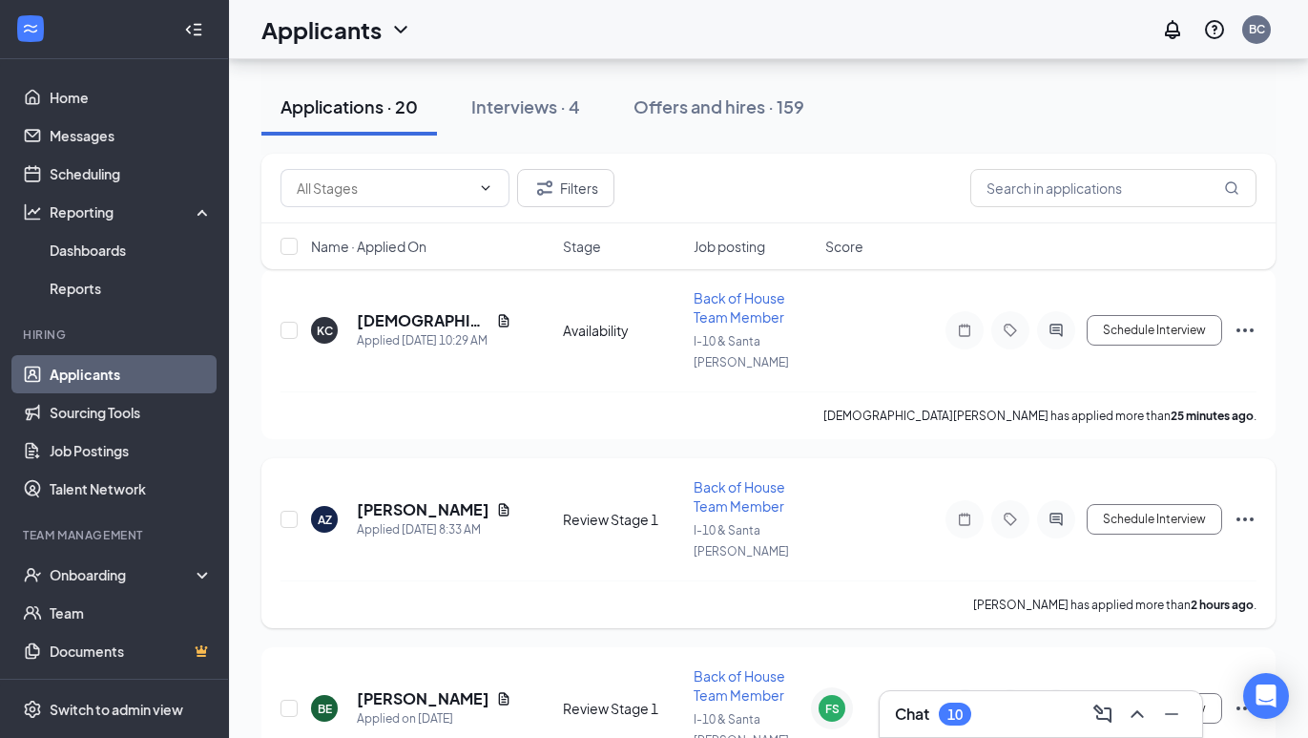
click at [402, 477] on div "AZ [PERSON_NAME] Applied [DATE] 8:33 AM Review Stage 1 Back of House Team Membe…" at bounding box center [769, 528] width 976 height 103
click at [403, 499] on h5 "[PERSON_NAME]" at bounding box center [423, 509] width 132 height 21
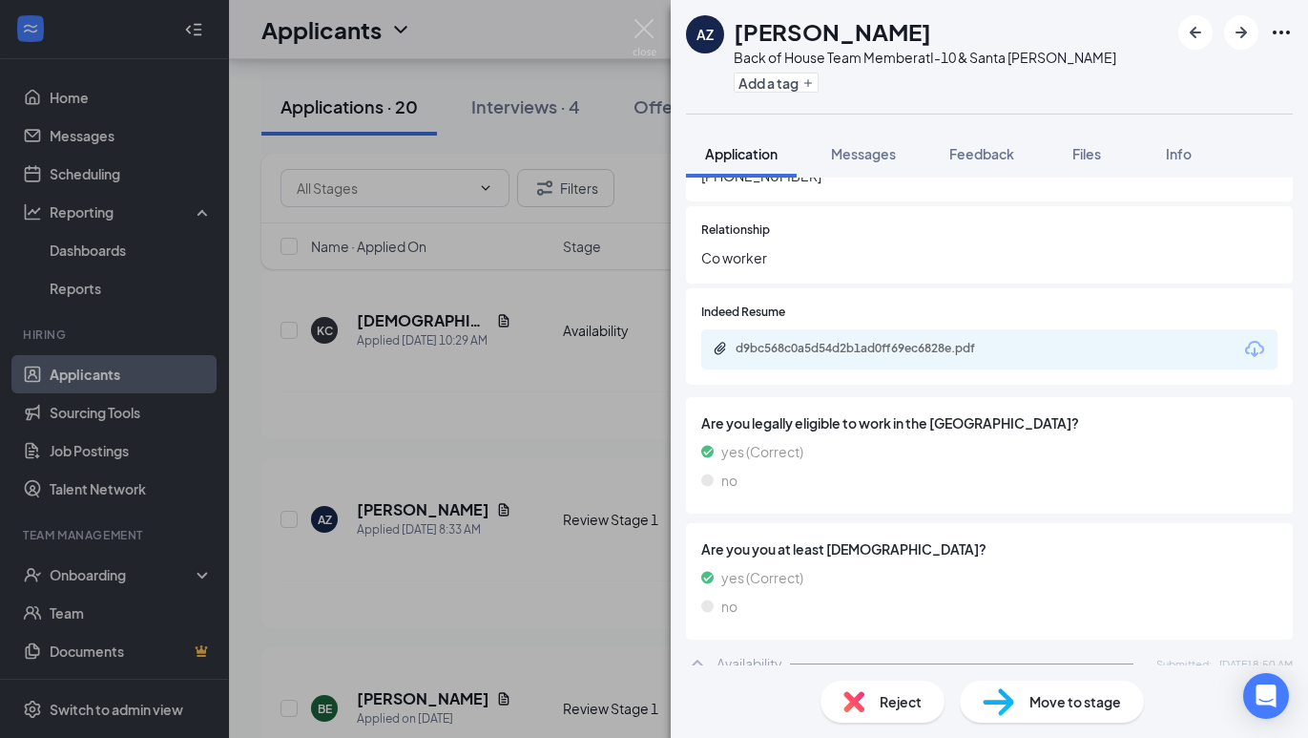
scroll to position [3719, 0]
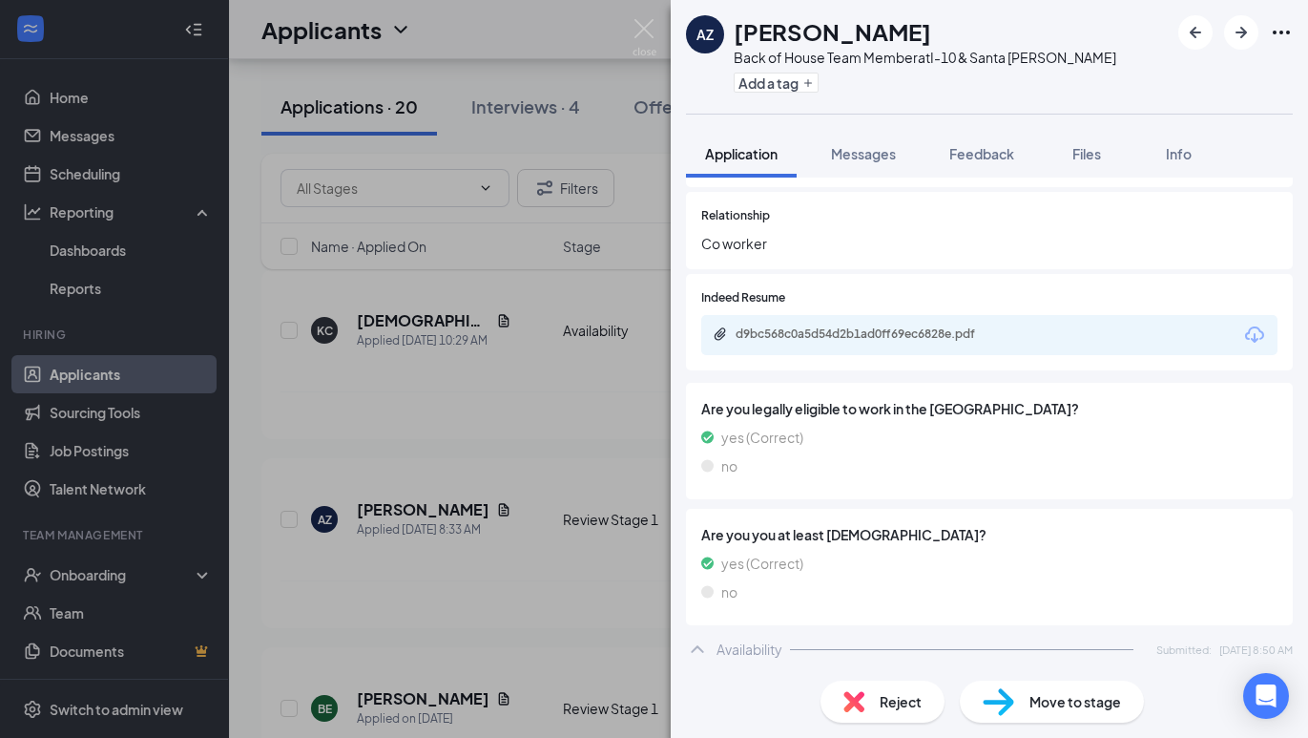
click at [793, 326] on div "d9bc568c0a5d54d2b1ad0ff69ec6828e.pdf" at bounding box center [869, 333] width 267 height 15
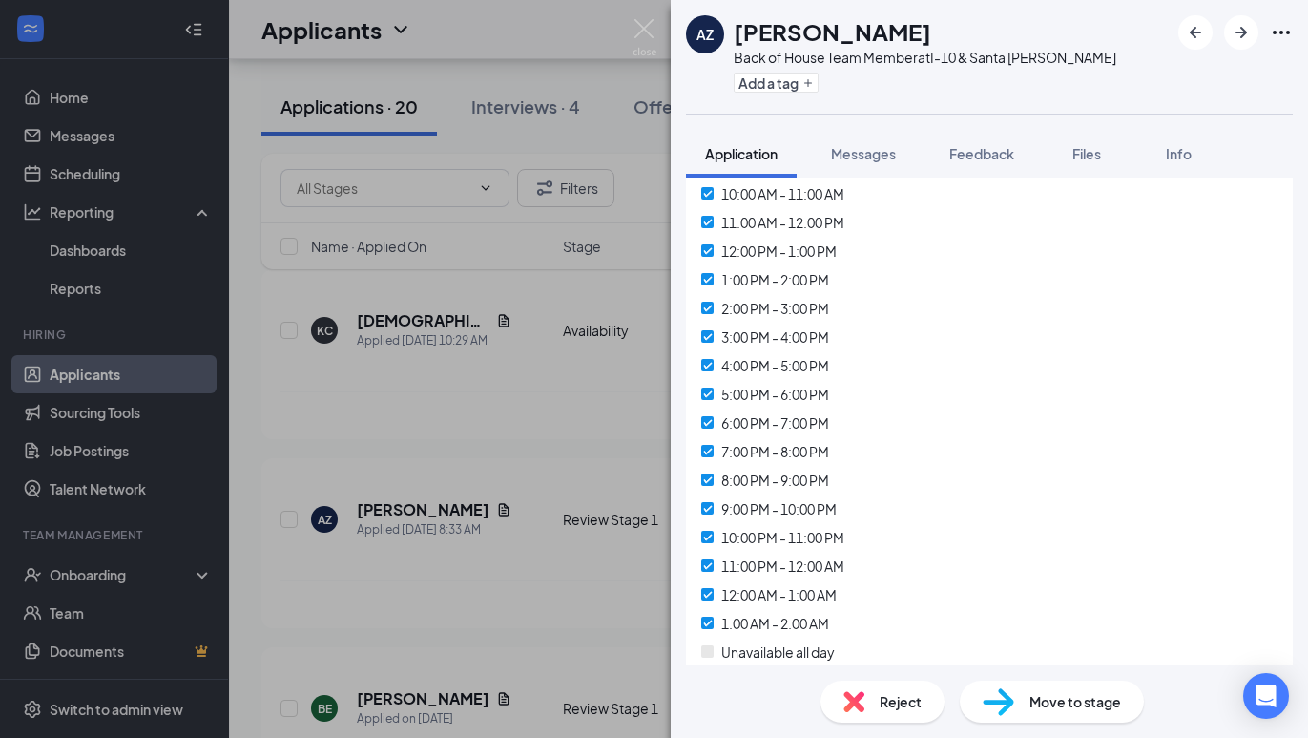
scroll to position [8175, 0]
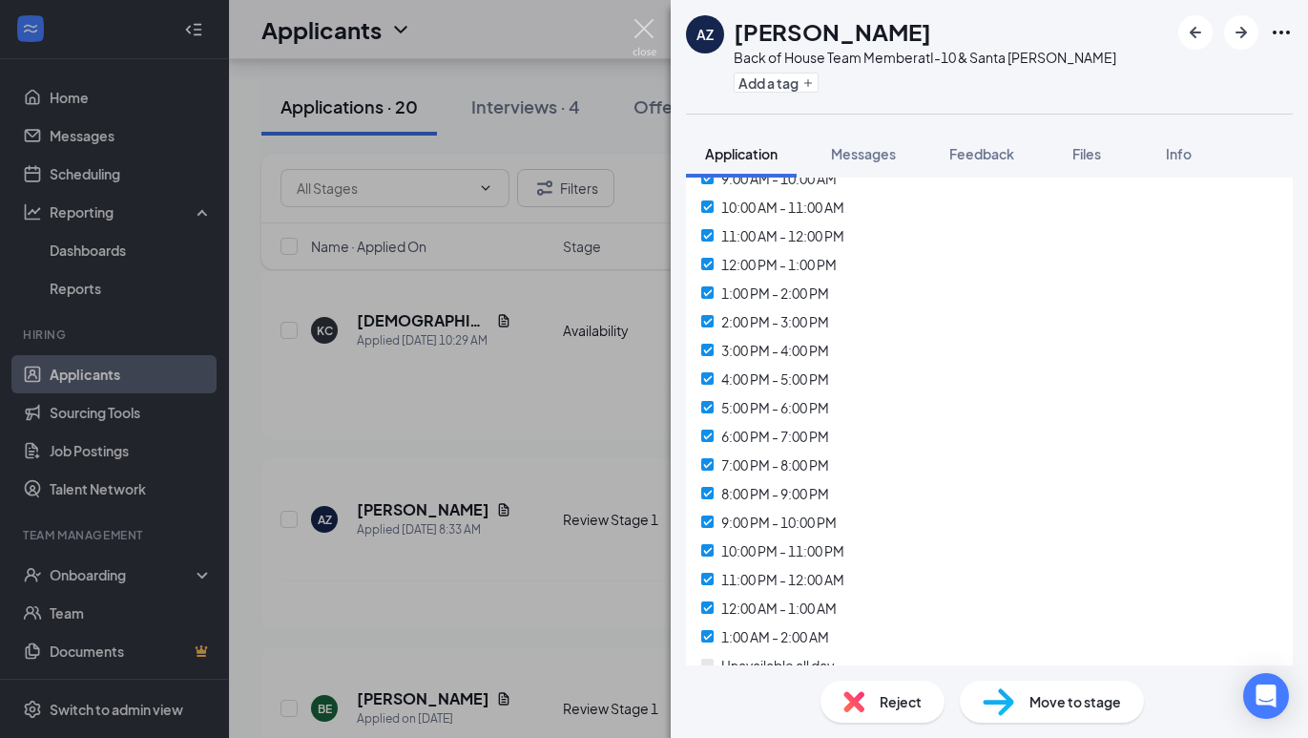
click at [651, 45] on img at bounding box center [645, 37] width 24 height 37
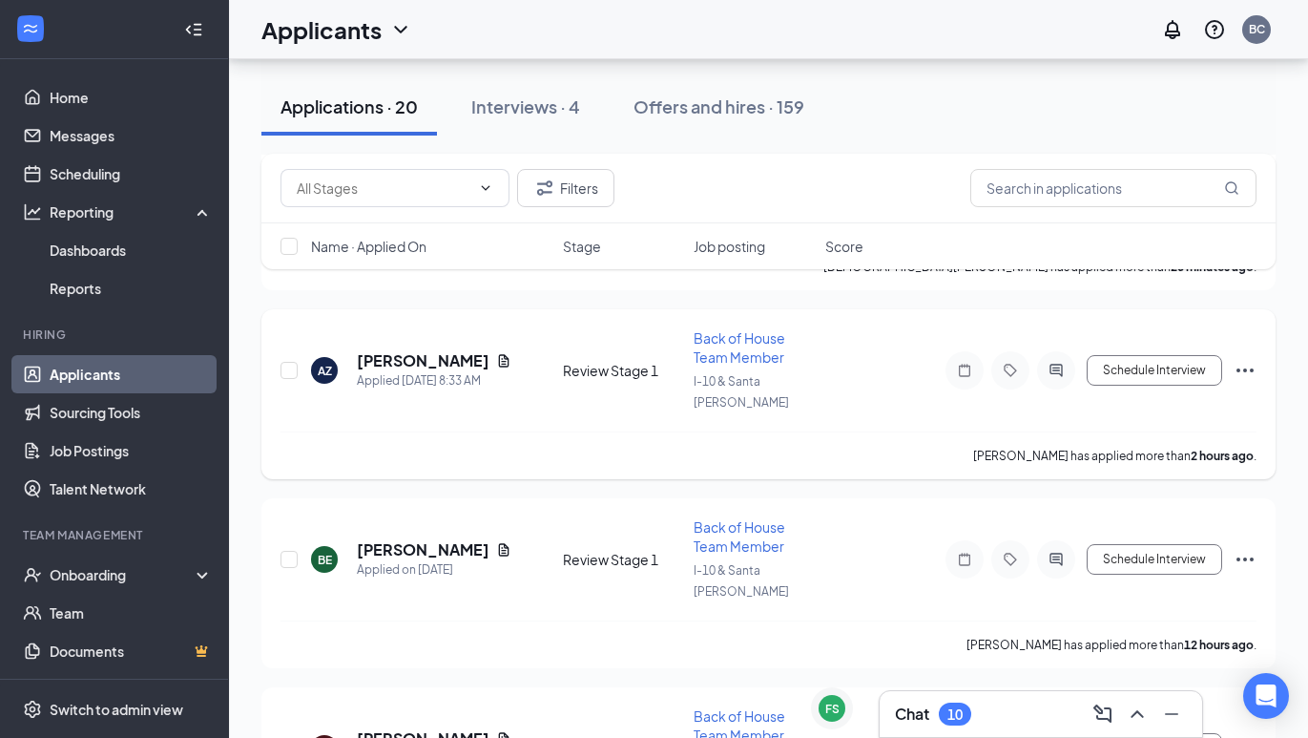
scroll to position [251, 0]
click at [403, 537] on h5 "[PERSON_NAME]" at bounding box center [423, 547] width 132 height 21
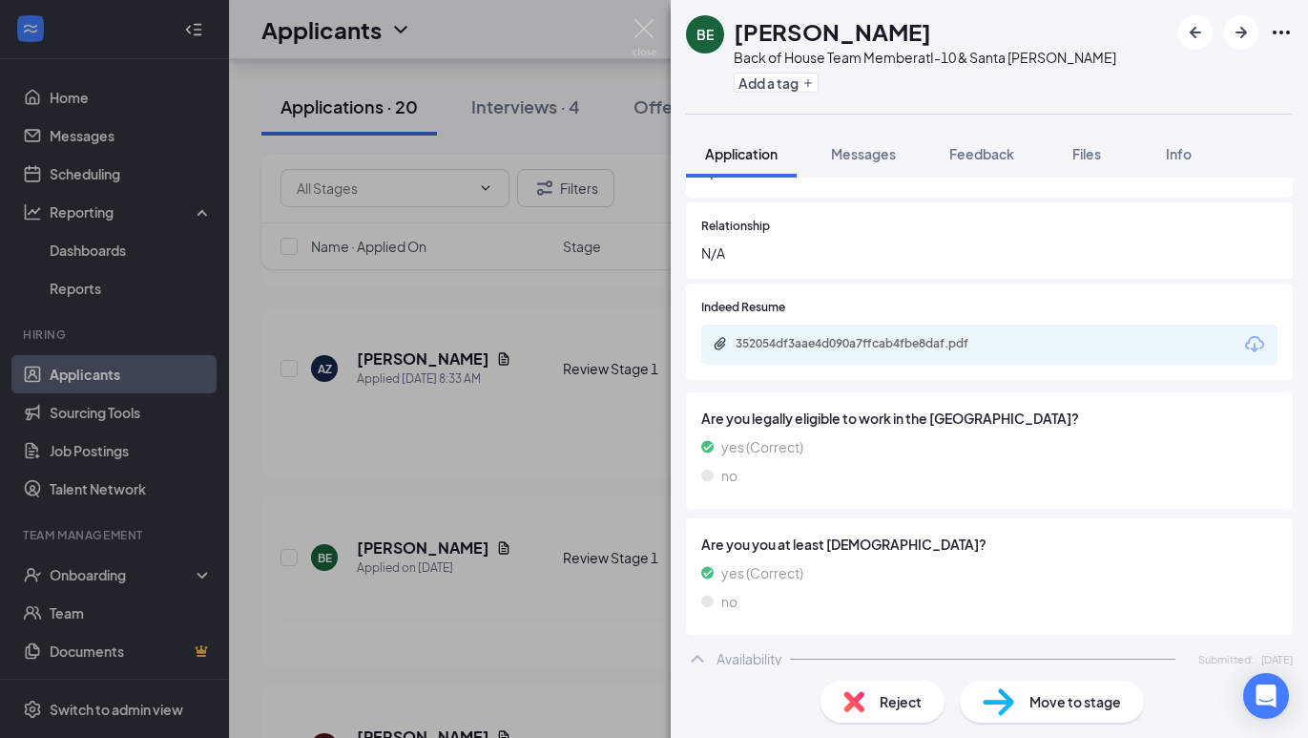
scroll to position [3347, 0]
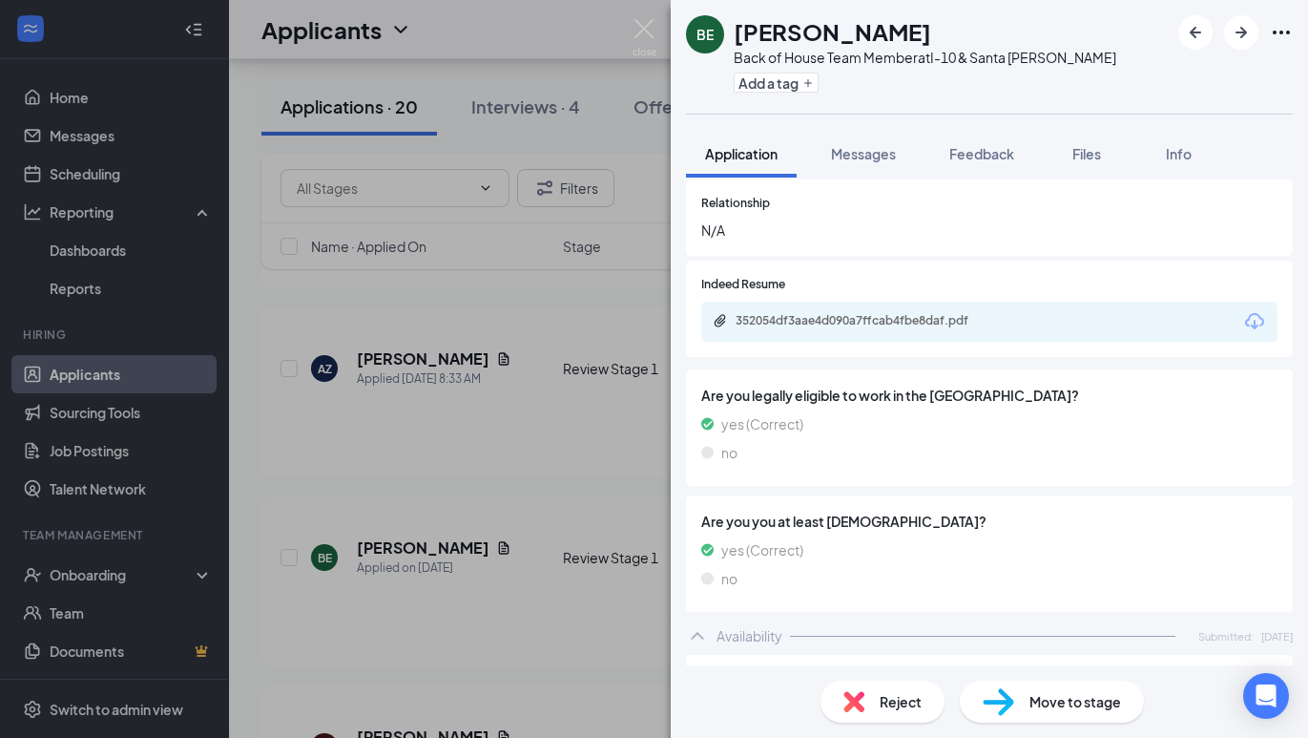
click at [791, 301] on div "352054df3aae4d090a7ffcab4fbe8daf.pdf" at bounding box center [989, 321] width 576 height 40
click at [791, 313] on div "352054df3aae4d090a7ffcab4fbe8daf.pdf" at bounding box center [869, 320] width 267 height 15
click at [652, 29] on img at bounding box center [645, 37] width 24 height 37
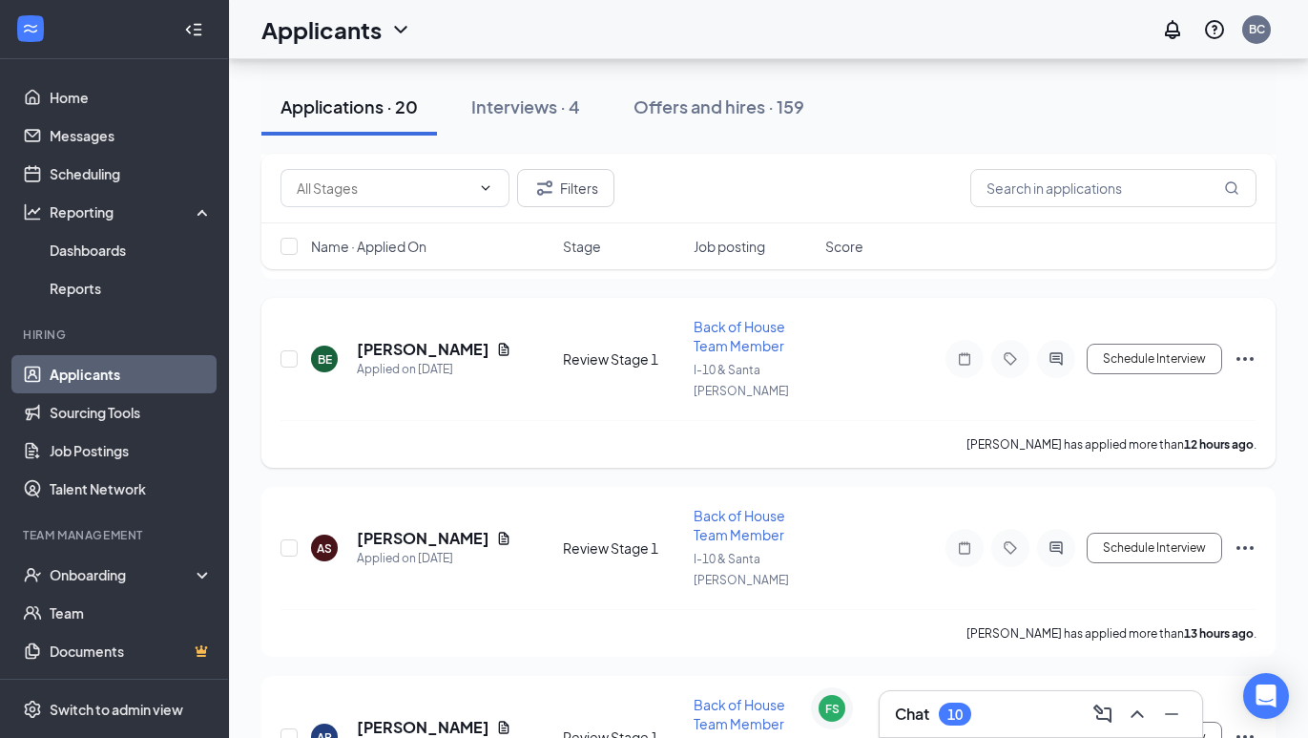
scroll to position [456, 0]
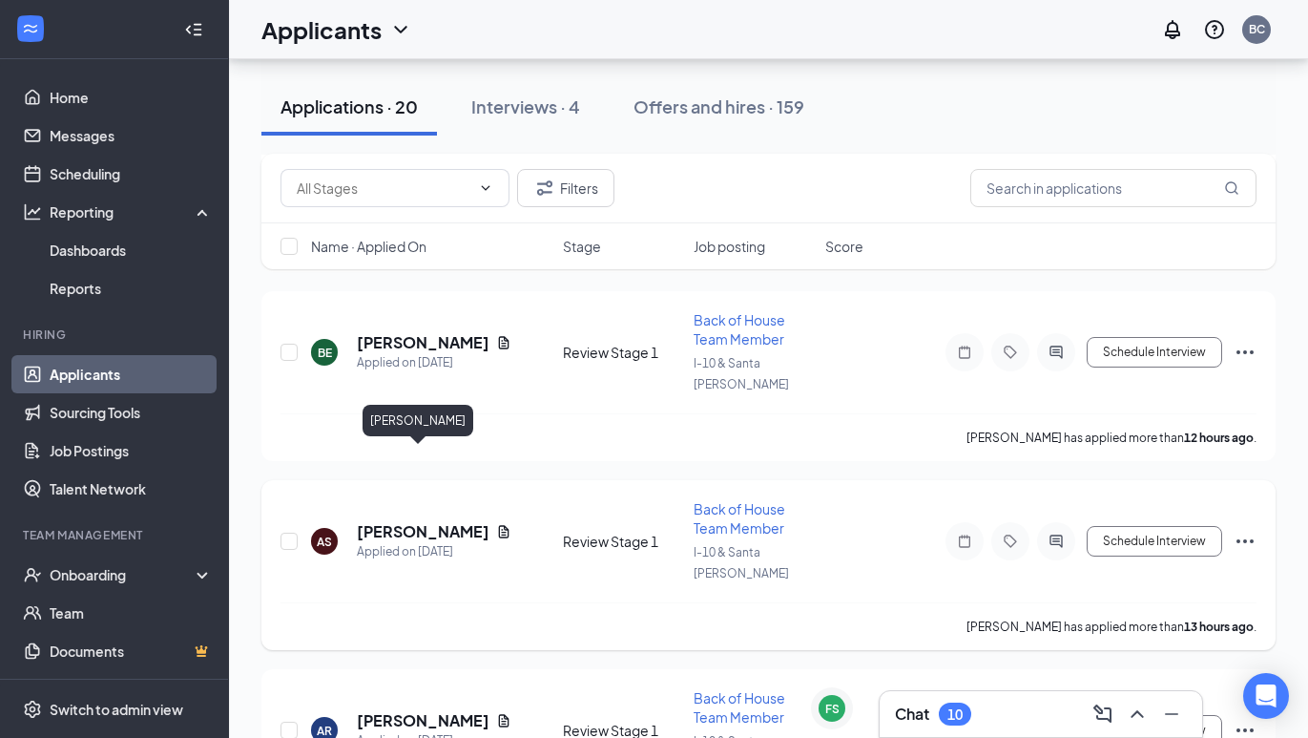
click at [400, 521] on h5 "[PERSON_NAME]" at bounding box center [423, 531] width 132 height 21
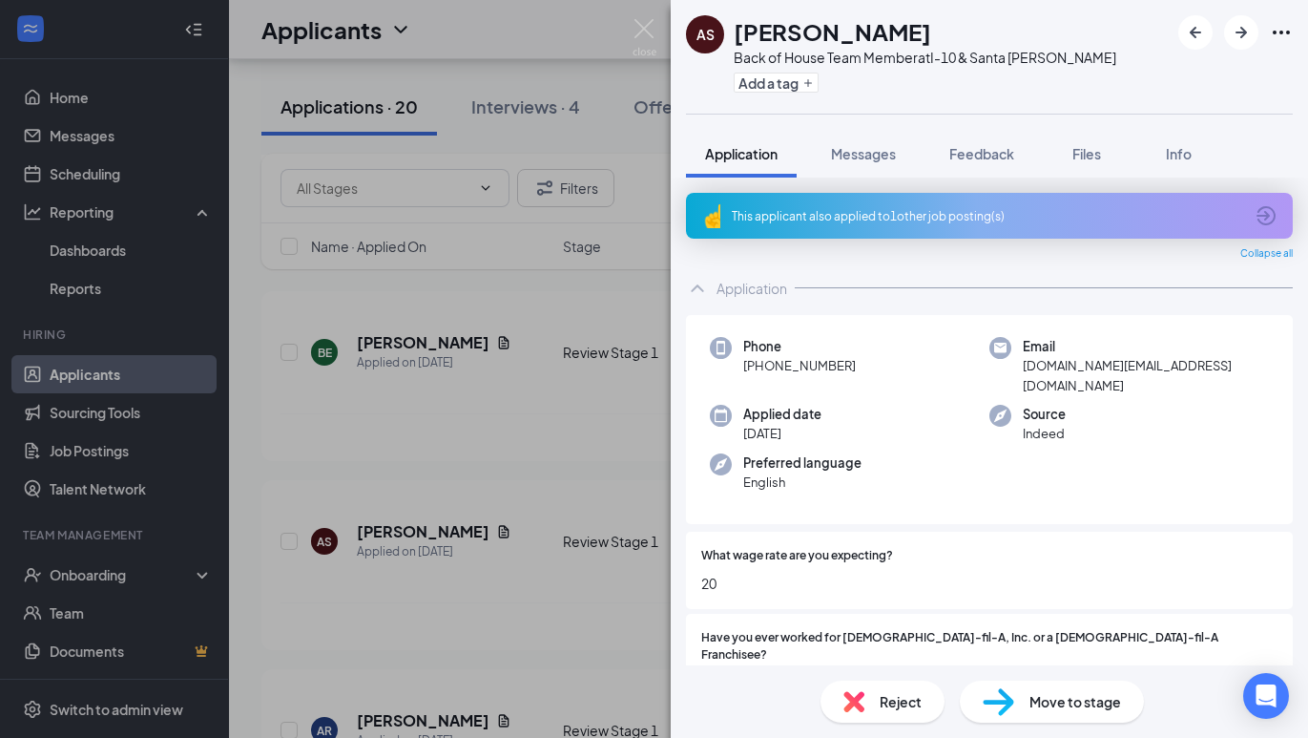
click at [1242, 214] on div "This applicant also applied to 1 other job posting(s)" at bounding box center [987, 216] width 511 height 16
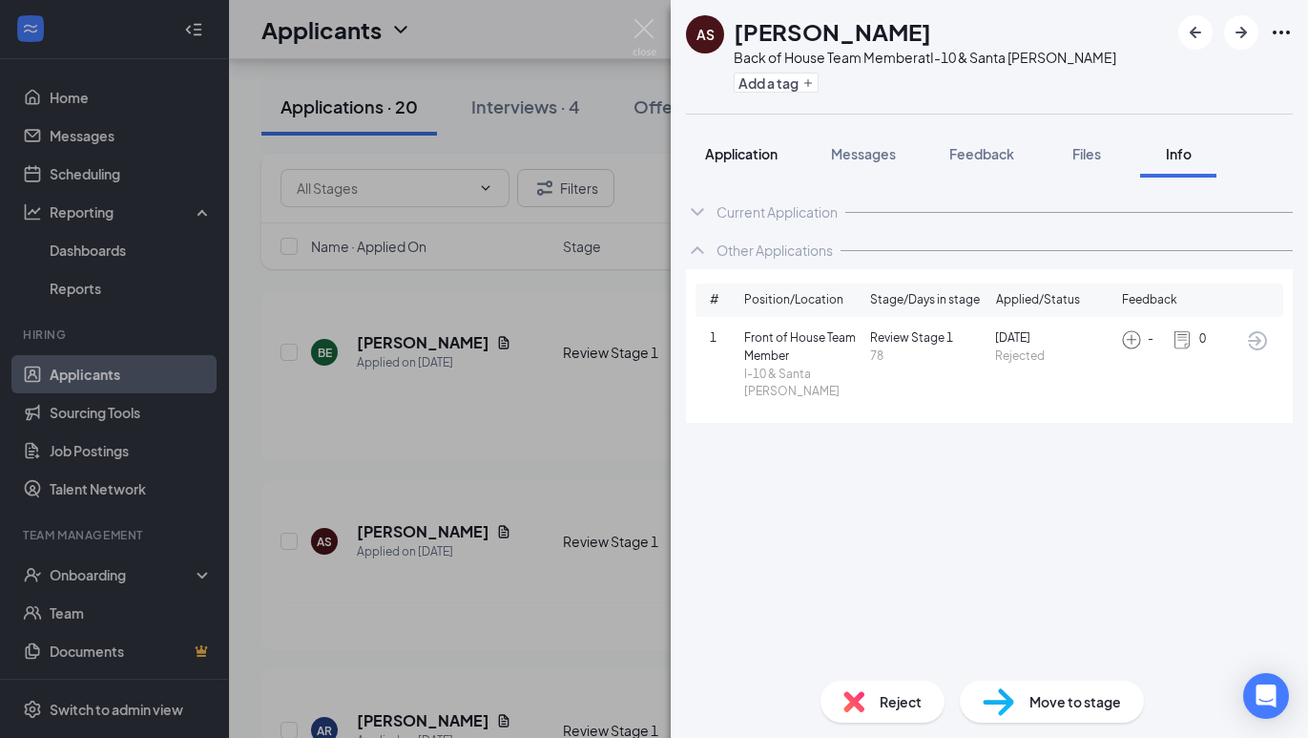
click at [740, 152] on span "Application" at bounding box center [741, 153] width 73 height 17
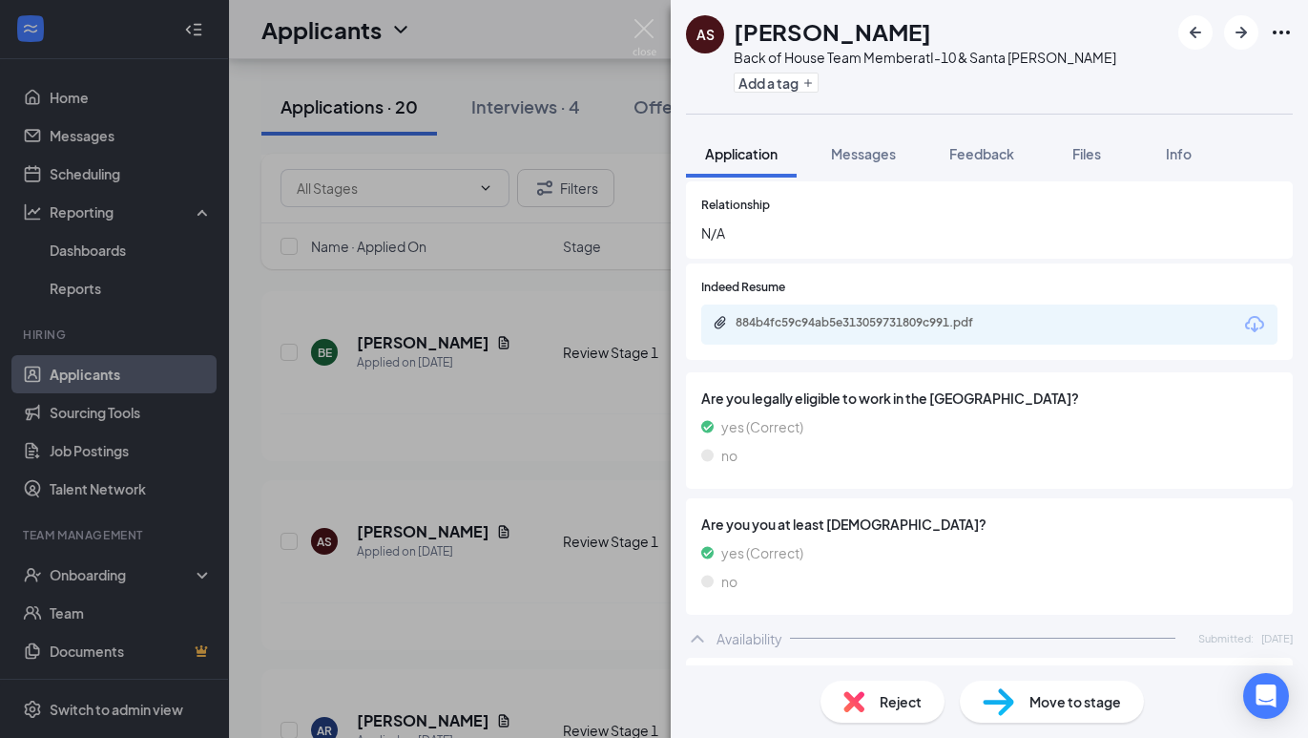
scroll to position [3584, 0]
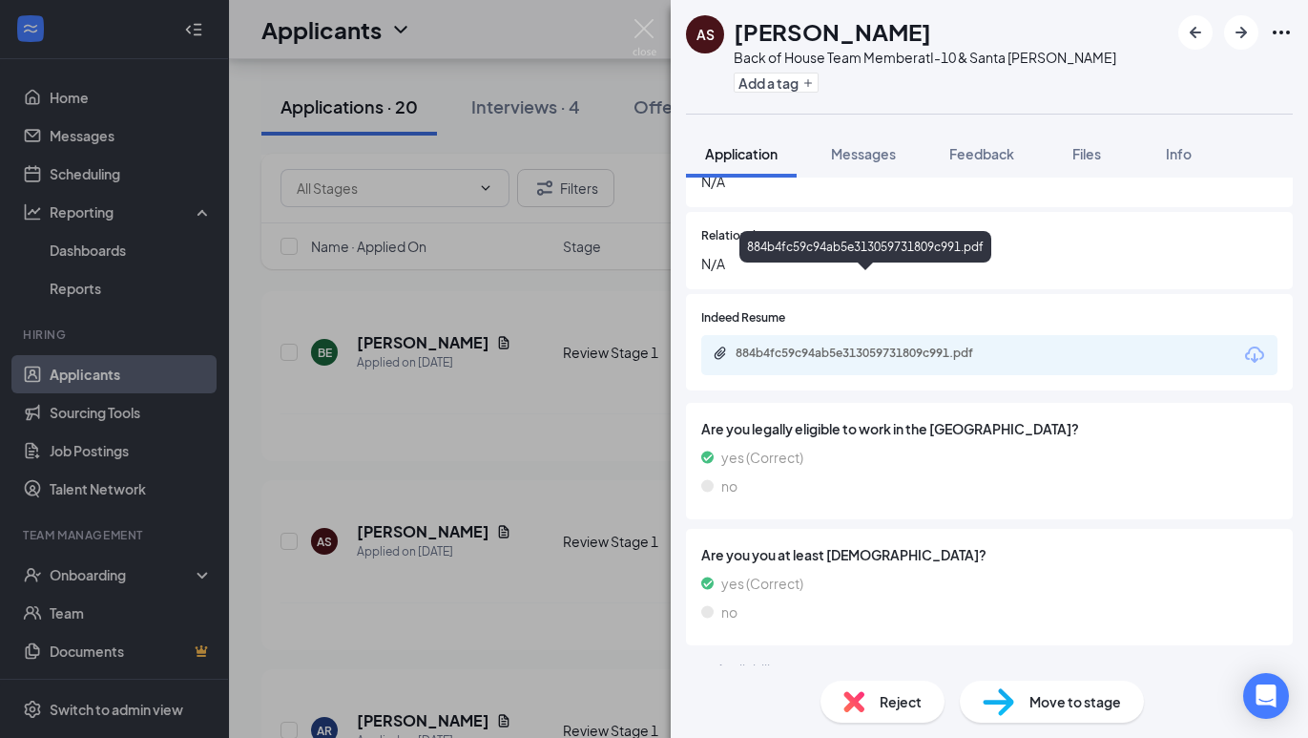
click at [864, 345] on div "884b4fc59c94ab5e313059731809c991.pdf" at bounding box center [869, 352] width 267 height 15
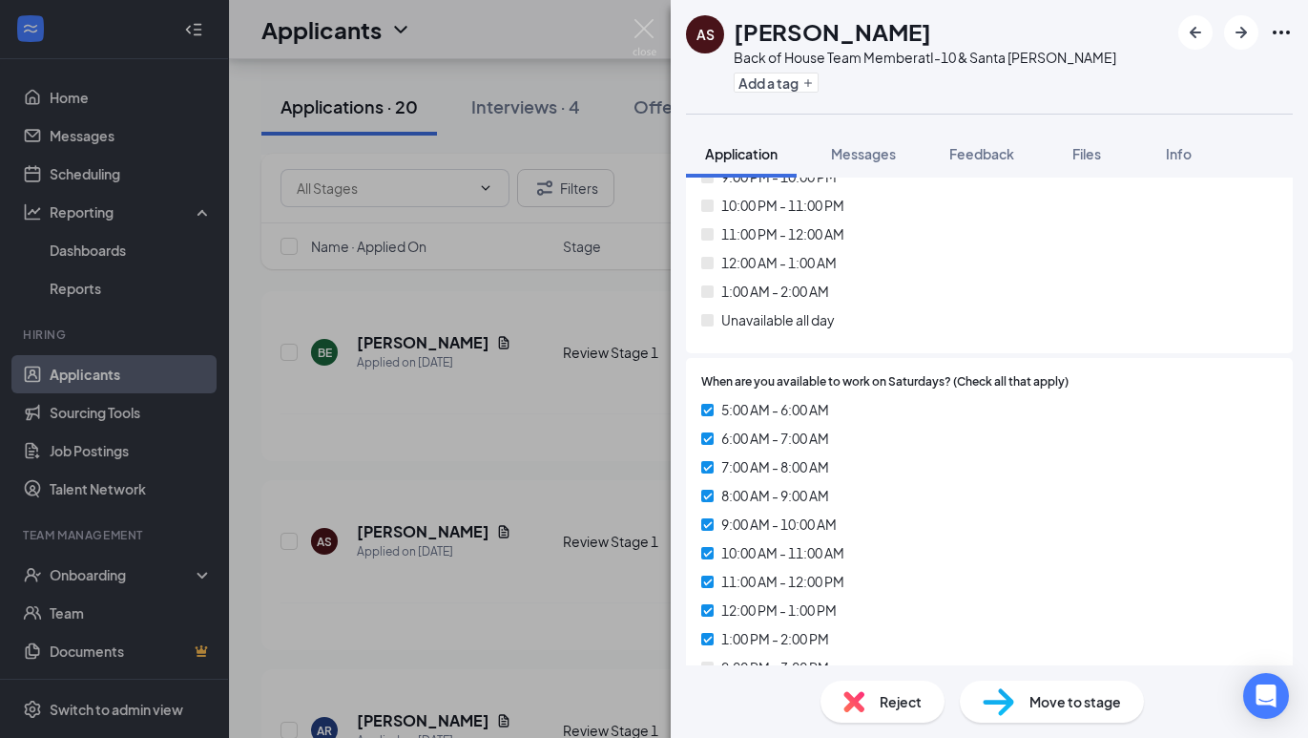
scroll to position [7714, 0]
click at [871, 691] on div "Reject" at bounding box center [883, 701] width 124 height 42
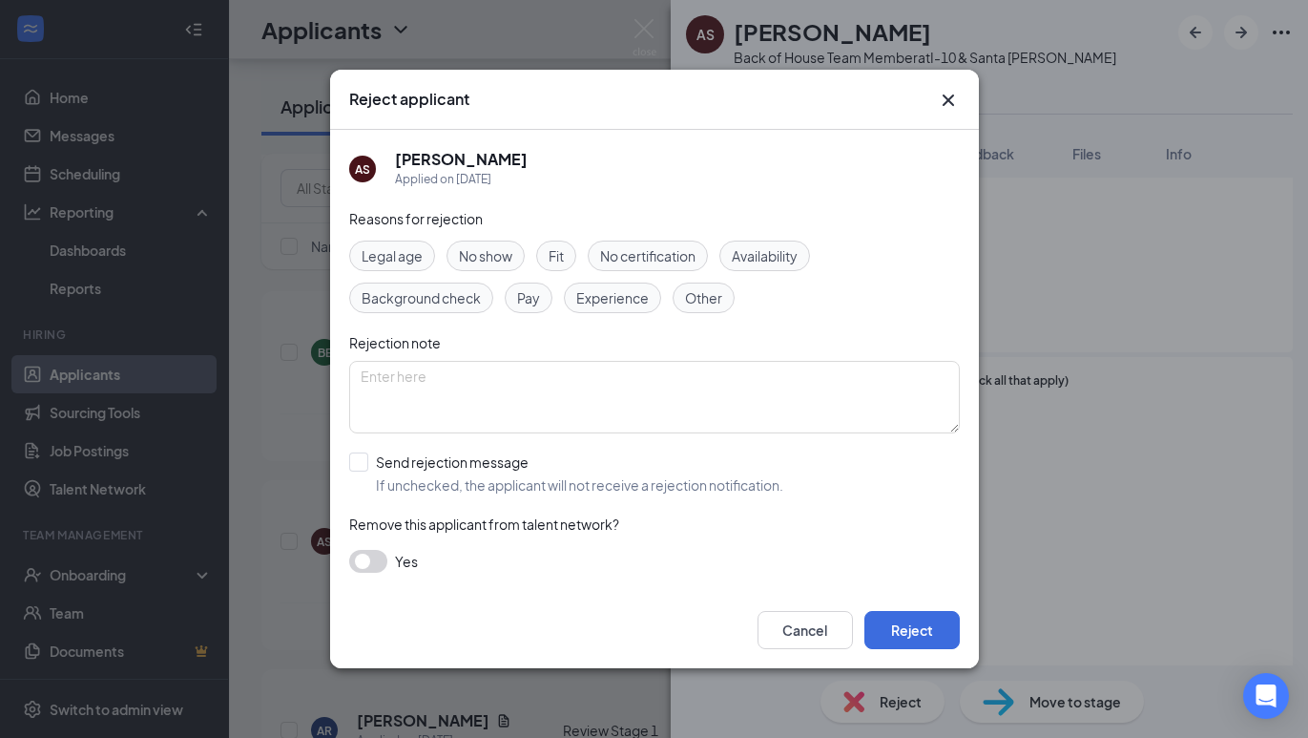
click at [760, 260] on span "Availability" at bounding box center [765, 255] width 66 height 21
click at [910, 610] on div "Cancel Reject" at bounding box center [654, 630] width 649 height 76
click at [910, 624] on button "Reject" at bounding box center [911, 630] width 95 height 38
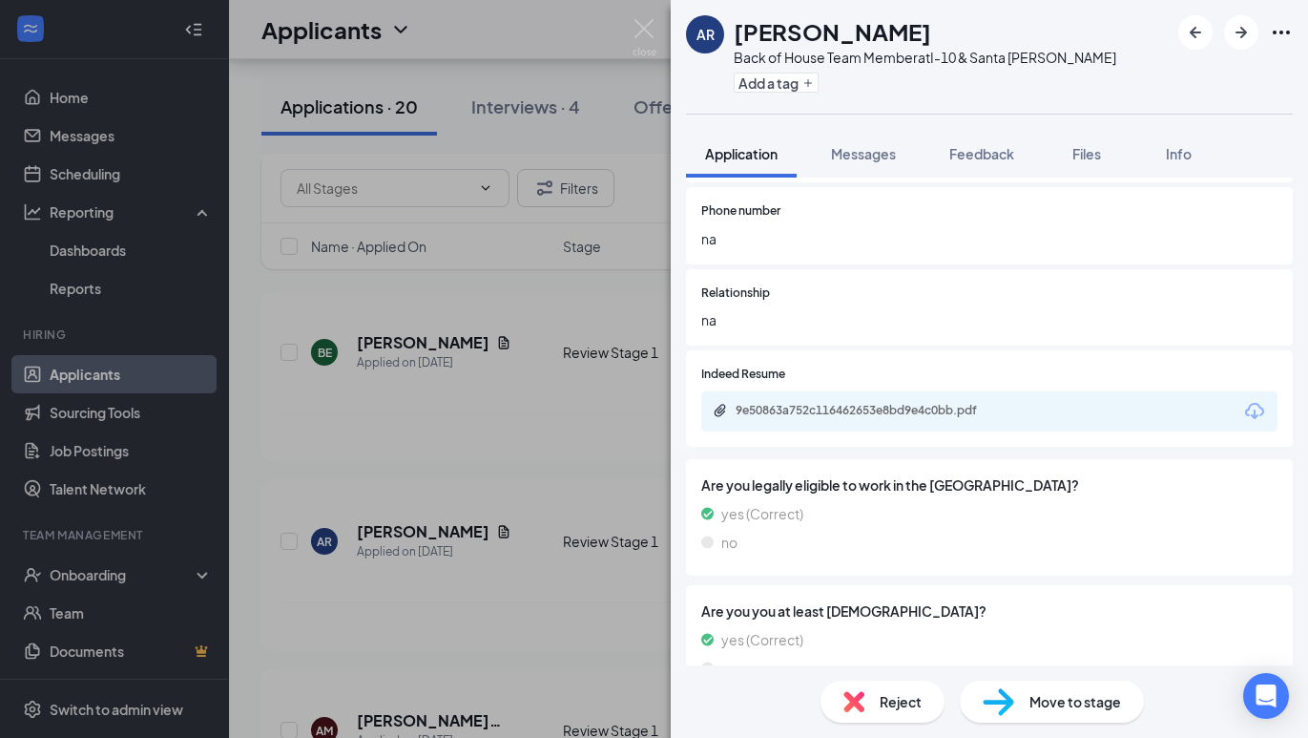
scroll to position [3177, 0]
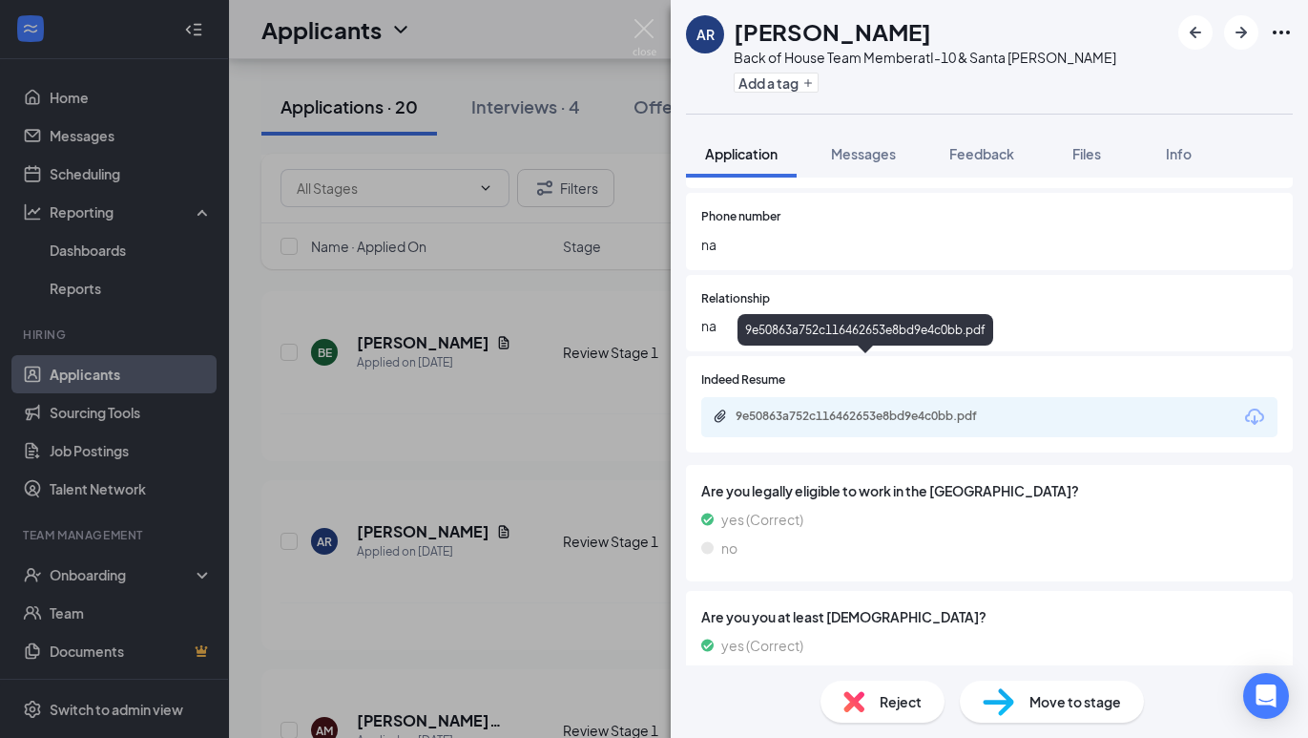
click at [875, 408] on div "9e50863a752c116462653e8bd9e4c0bb.pdf" at bounding box center [869, 415] width 267 height 15
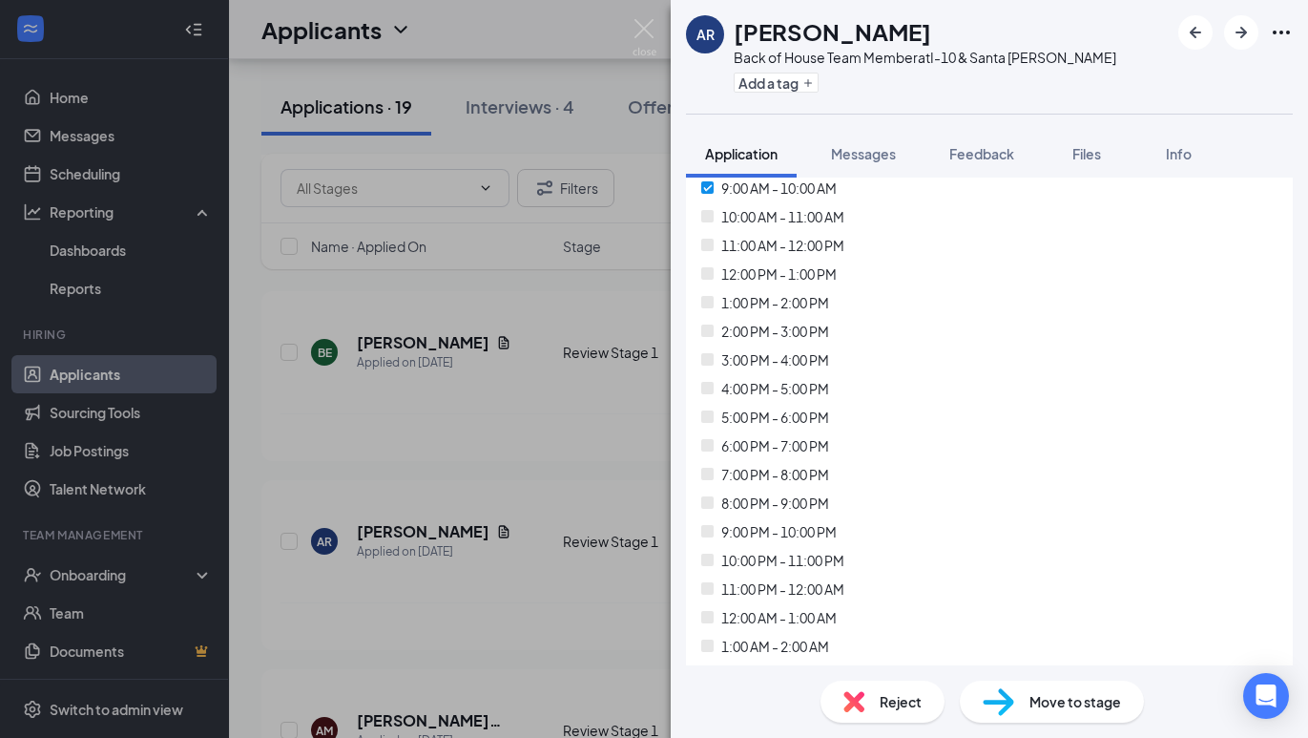
scroll to position [7695, 0]
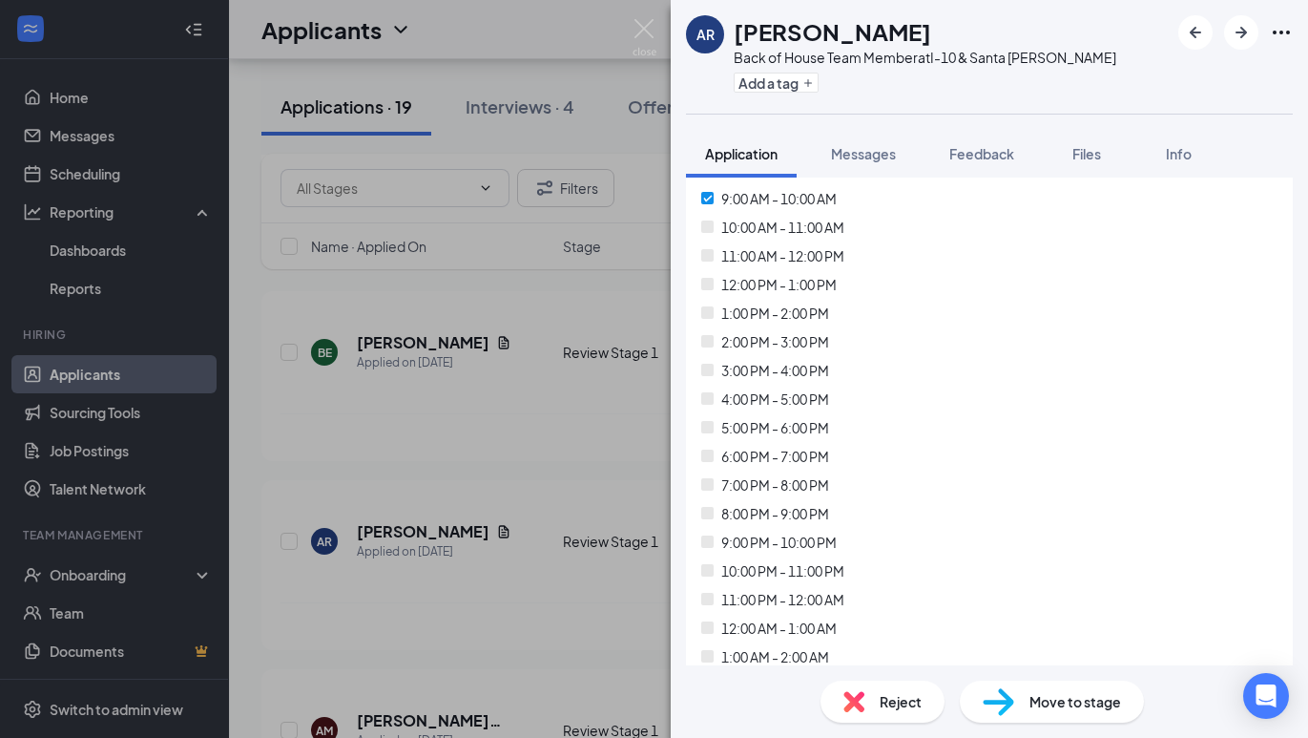
click at [877, 696] on div "Reject" at bounding box center [883, 701] width 124 height 42
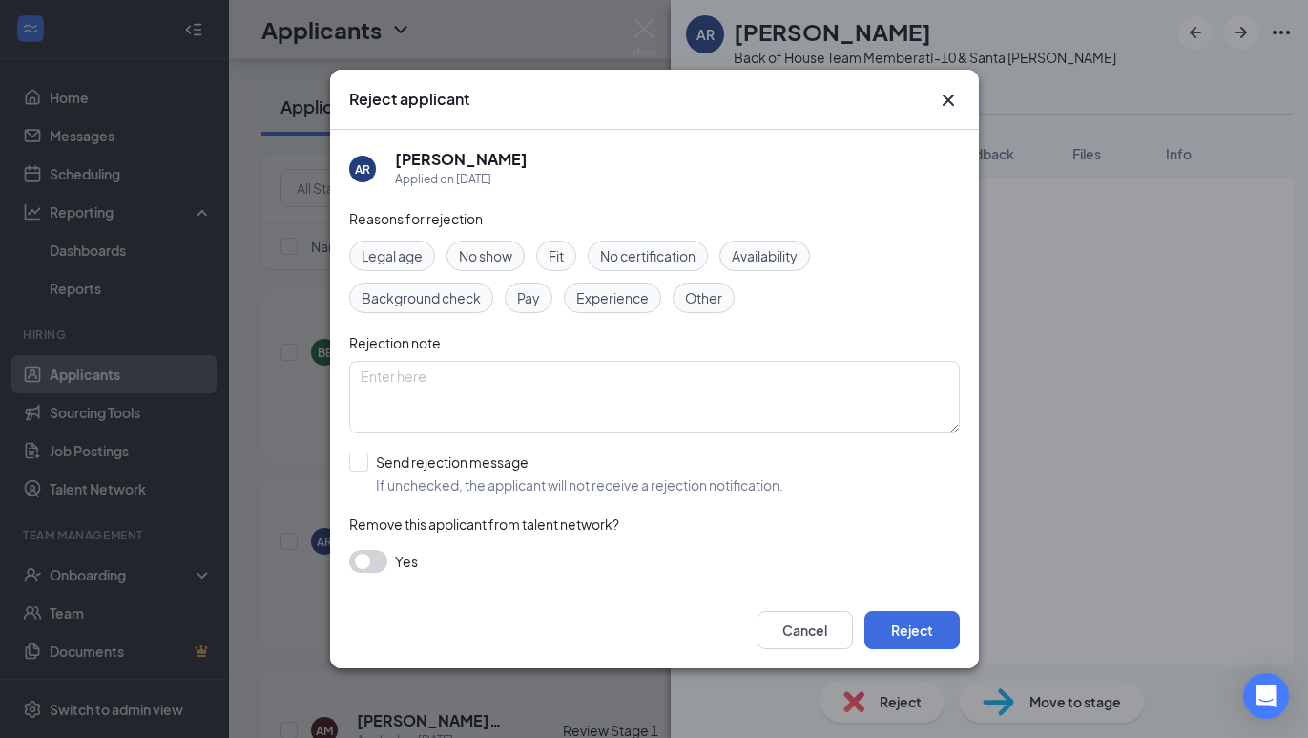
click at [770, 244] on div "Availability" at bounding box center [764, 255] width 91 height 31
click at [912, 640] on button "Reject" at bounding box center [911, 630] width 95 height 38
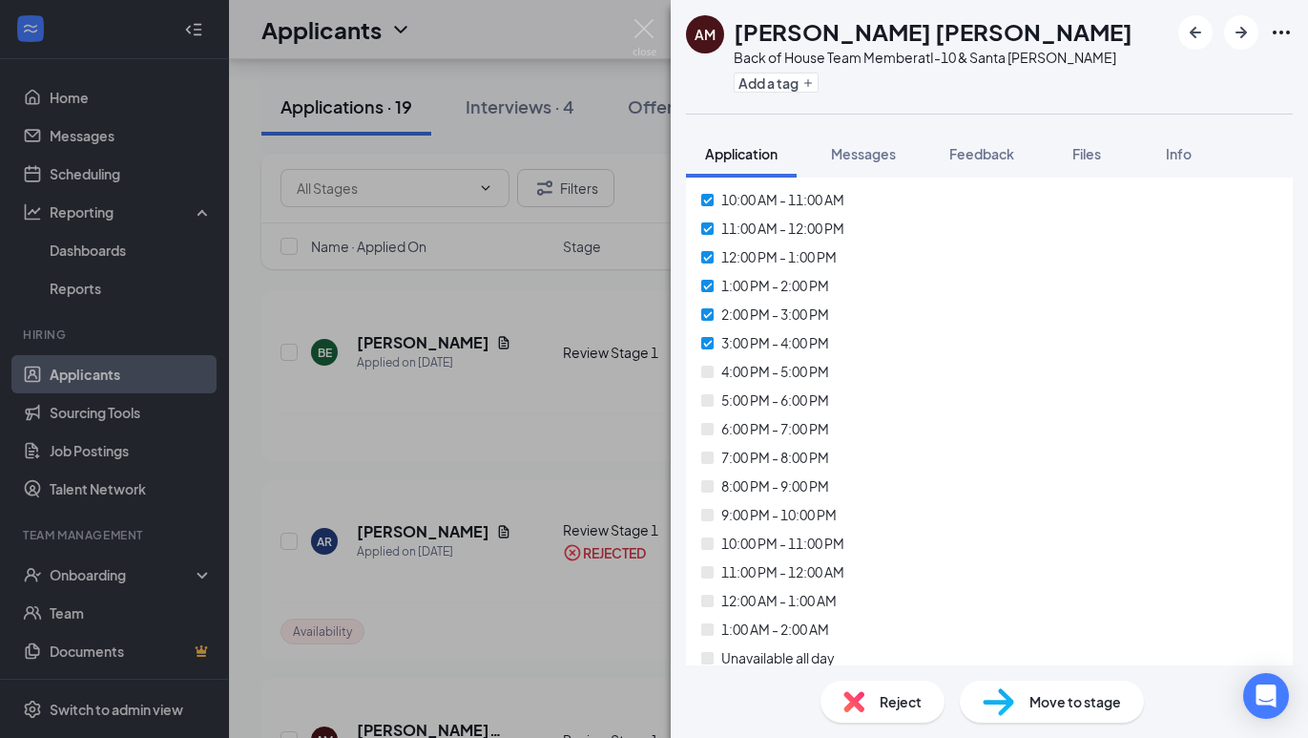
scroll to position [7577, 0]
click at [874, 702] on div "Reject" at bounding box center [883, 701] width 124 height 42
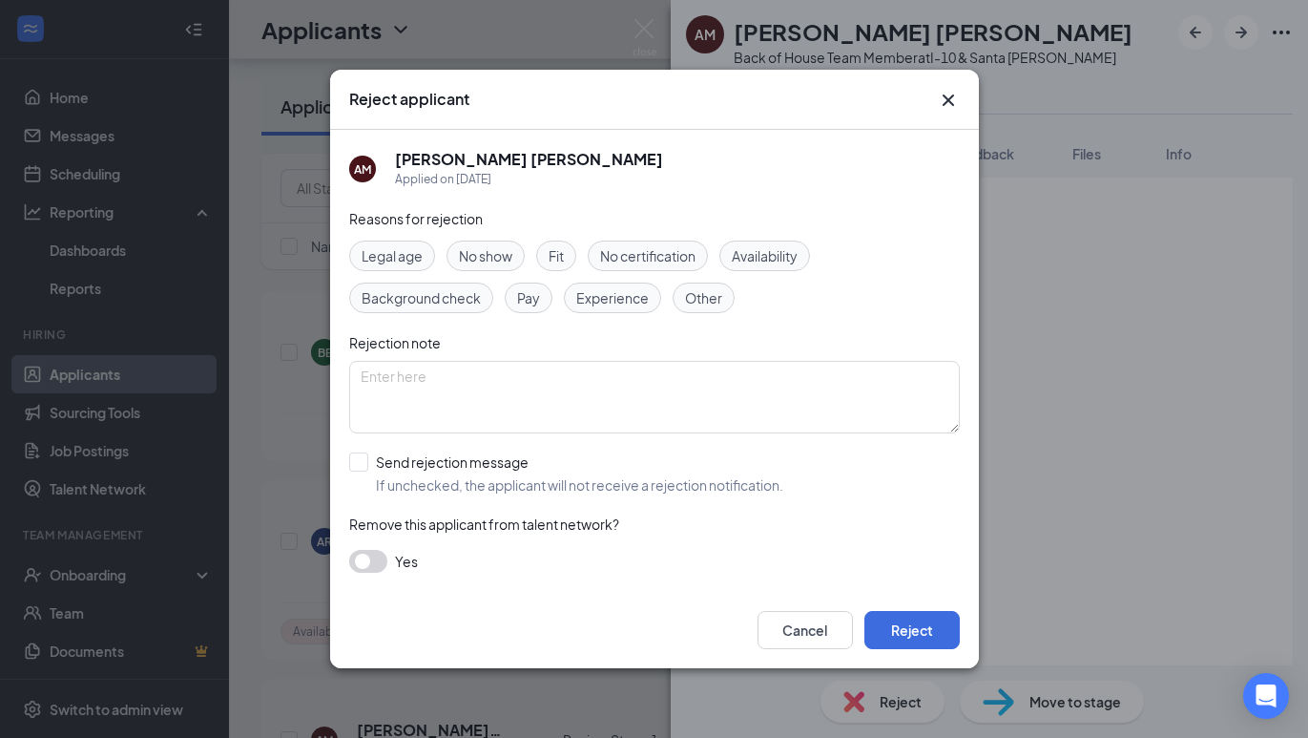
click at [797, 256] on span "Availability" at bounding box center [765, 255] width 66 height 21
click at [921, 625] on button "Reject" at bounding box center [911, 630] width 95 height 38
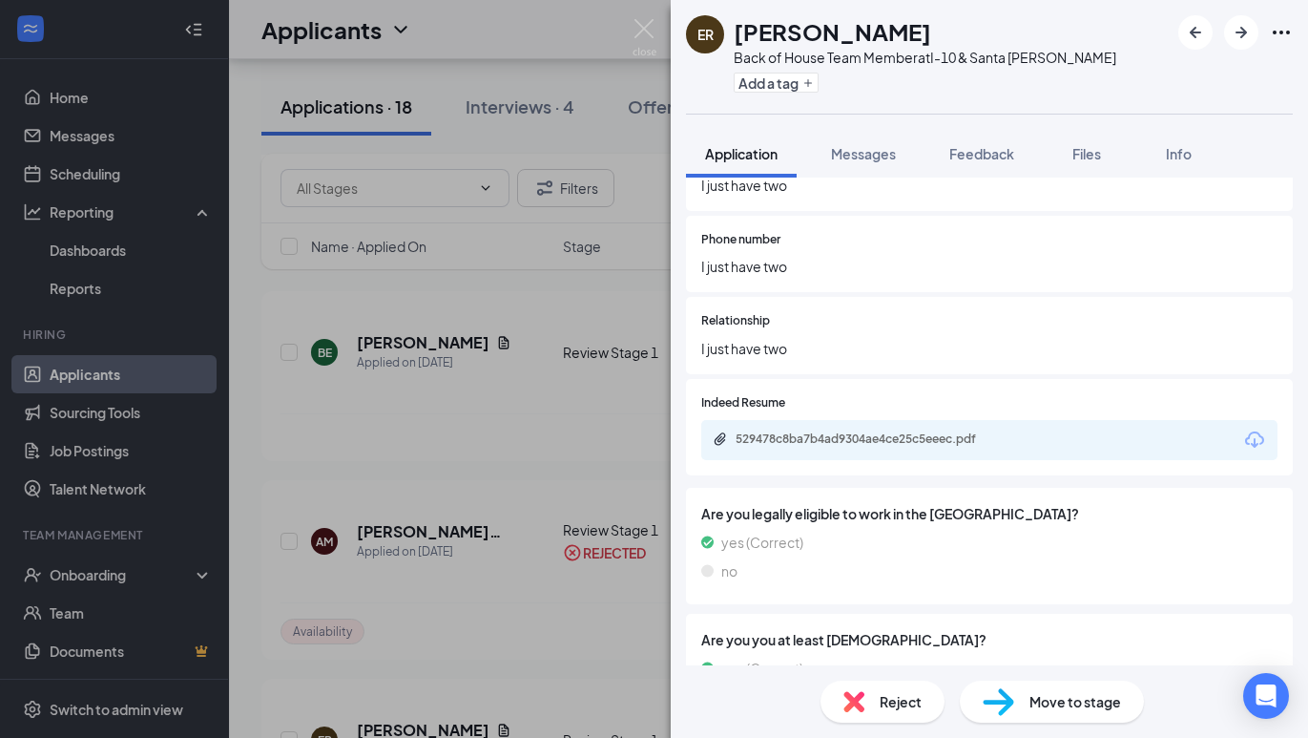
scroll to position [3286, 0]
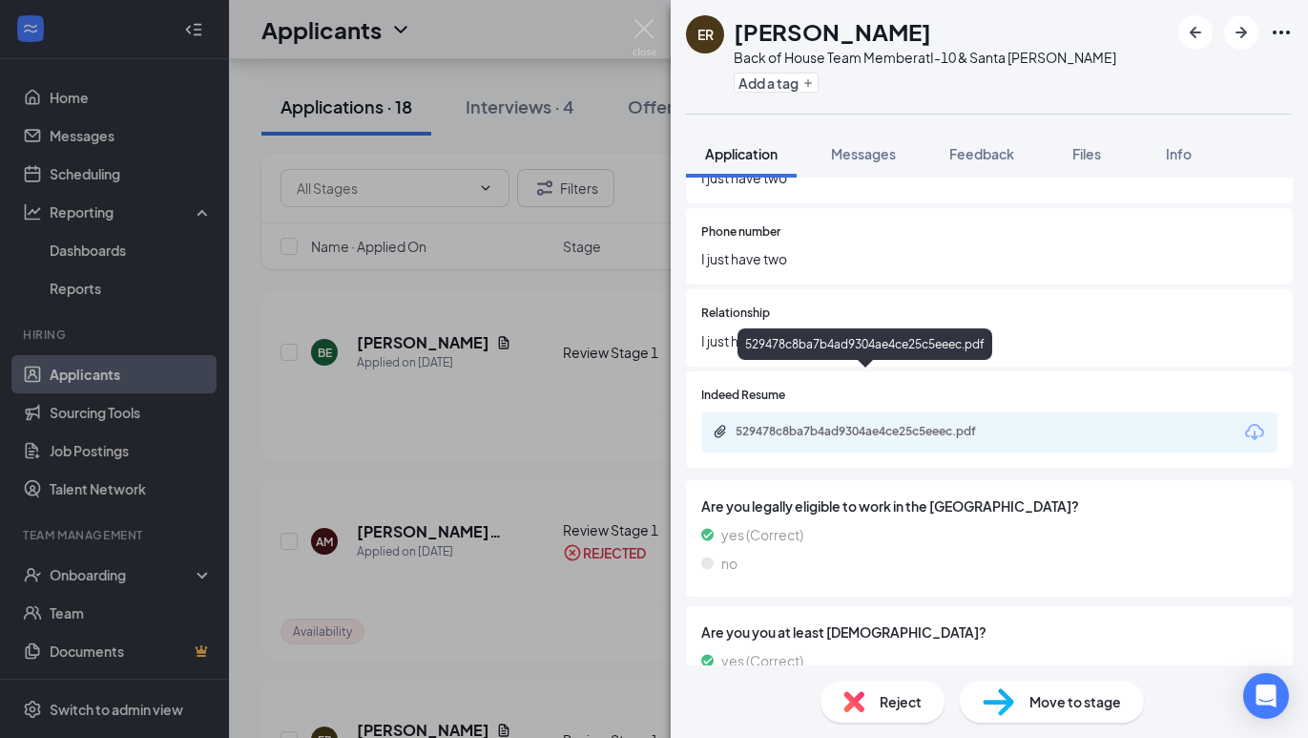
click at [871, 424] on div "529478c8ba7b4ad9304ae4ce25c5eeec.pdf" at bounding box center [869, 431] width 267 height 15
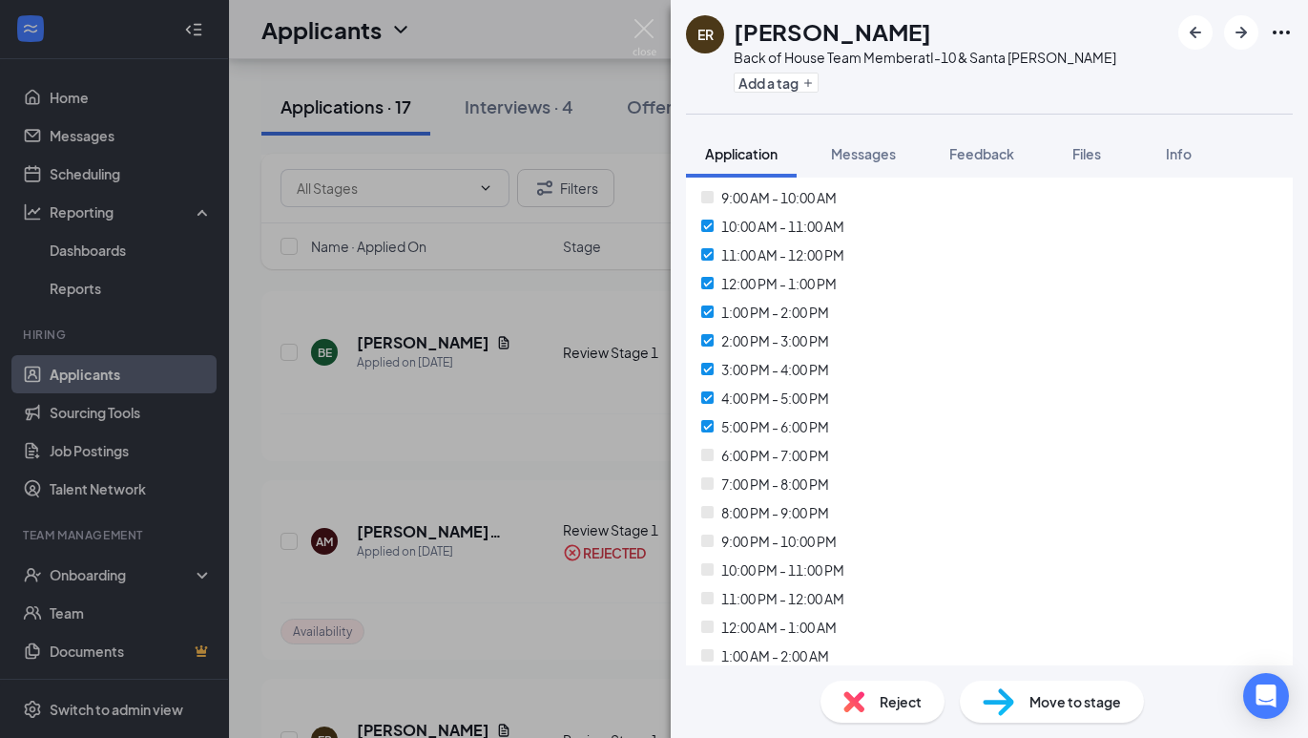
scroll to position [7818, 0]
click at [892, 690] on div "Reject" at bounding box center [883, 701] width 124 height 42
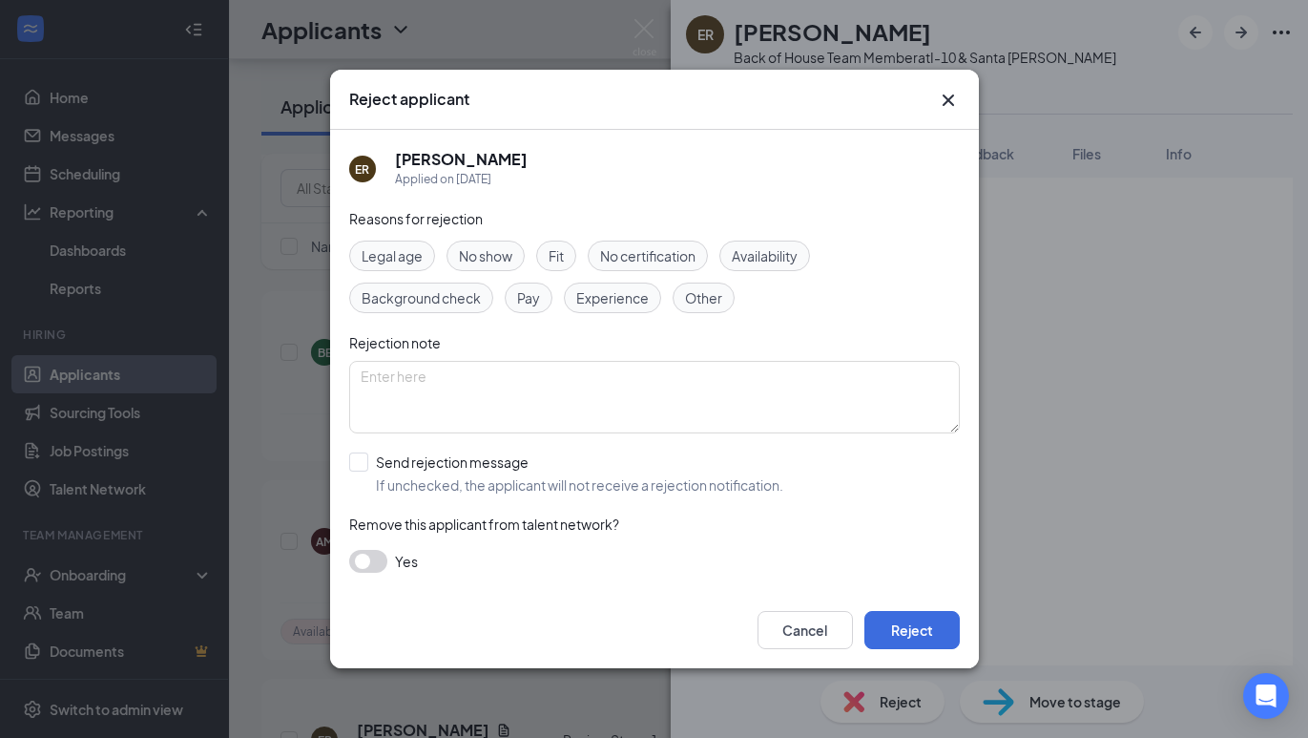
click at [758, 265] on span "Availability" at bounding box center [765, 255] width 66 height 21
click at [919, 632] on button "Reject" at bounding box center [911, 630] width 95 height 38
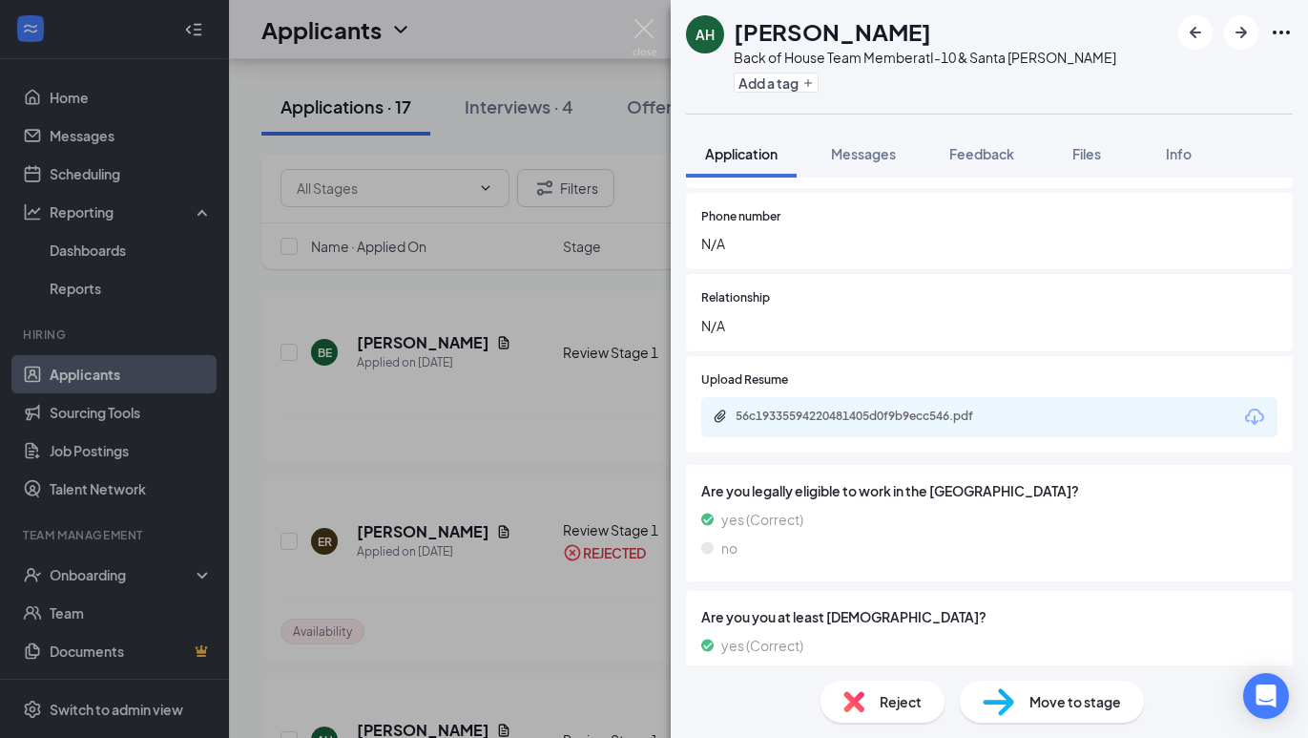
scroll to position [3255, 0]
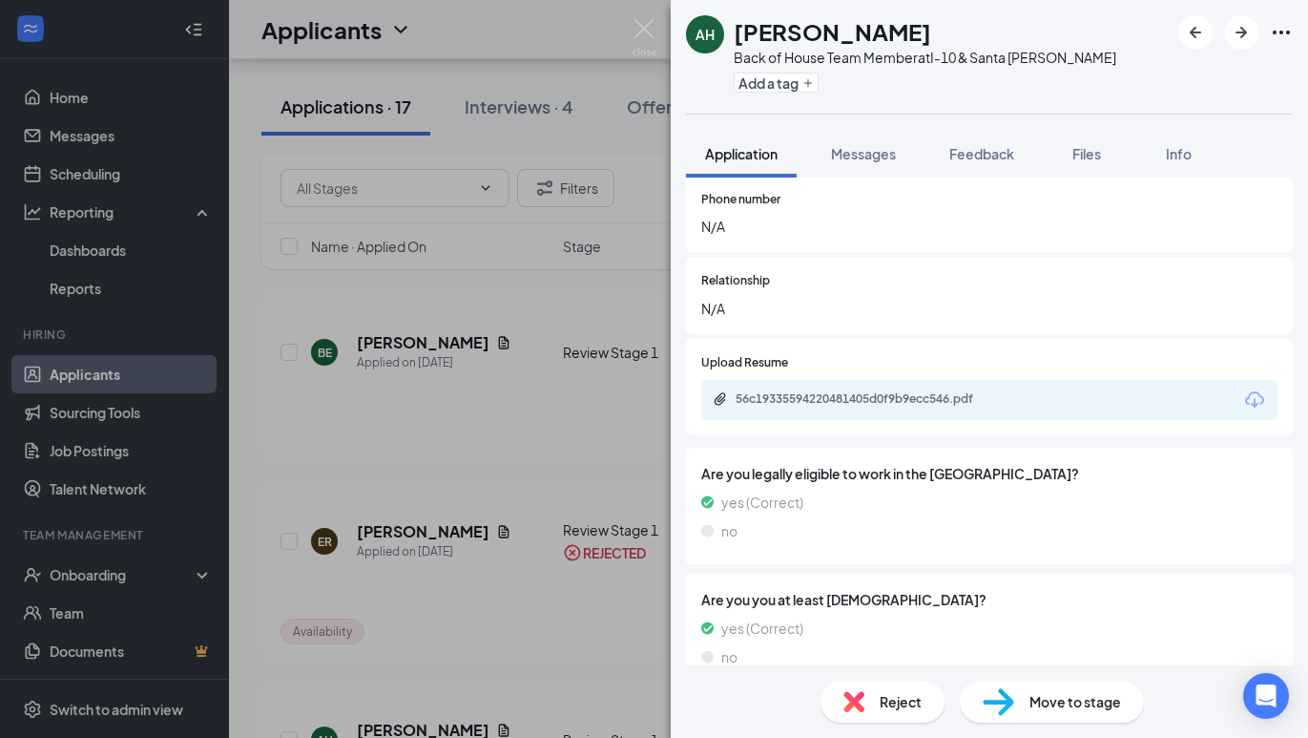
click at [865, 391] on div "56c19335594220481405d0f9b9ecc546.pdf" at bounding box center [869, 398] width 267 height 15
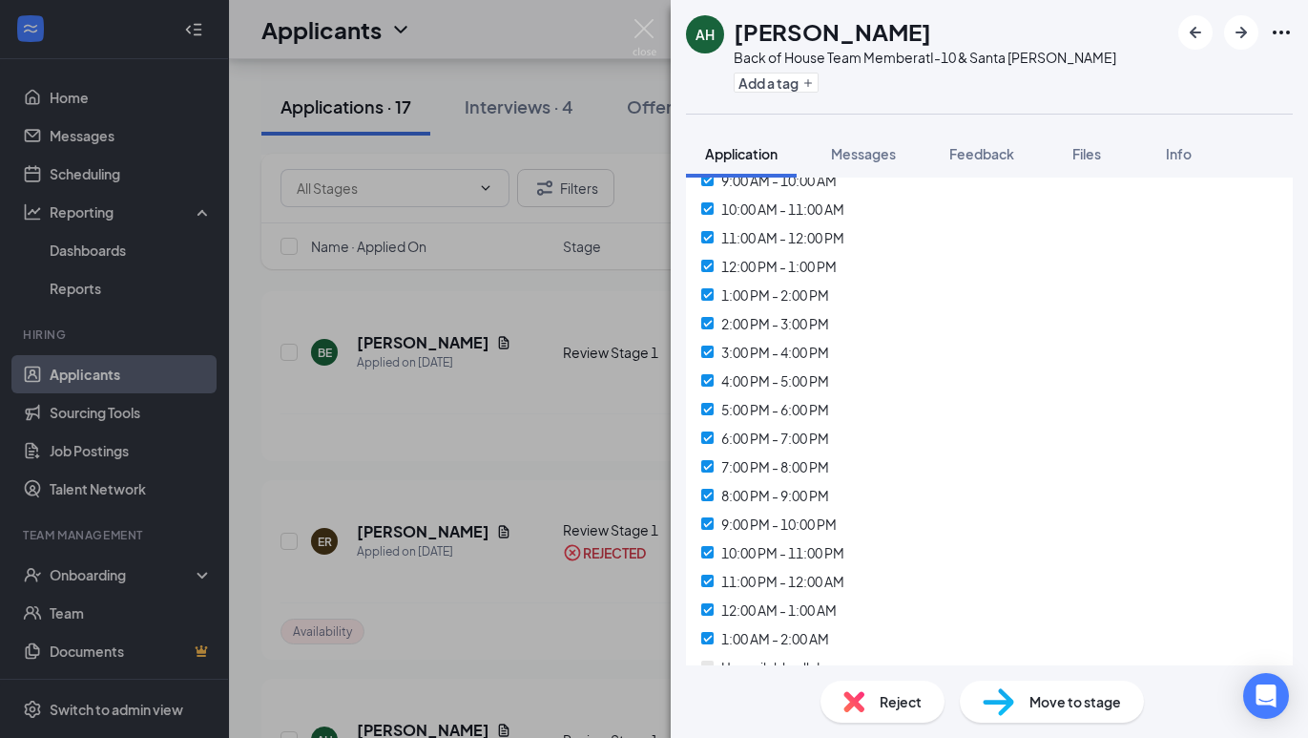
scroll to position [7755, 0]
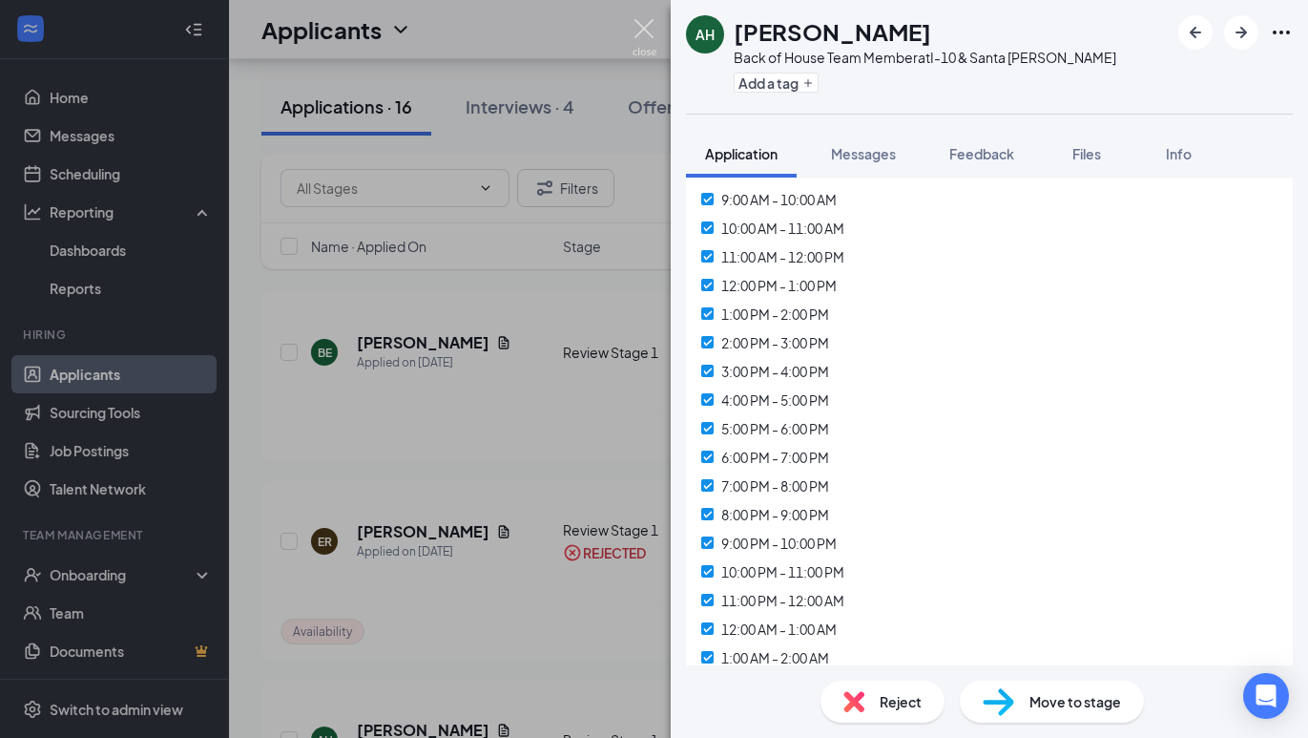
click at [636, 43] on img at bounding box center [645, 37] width 24 height 37
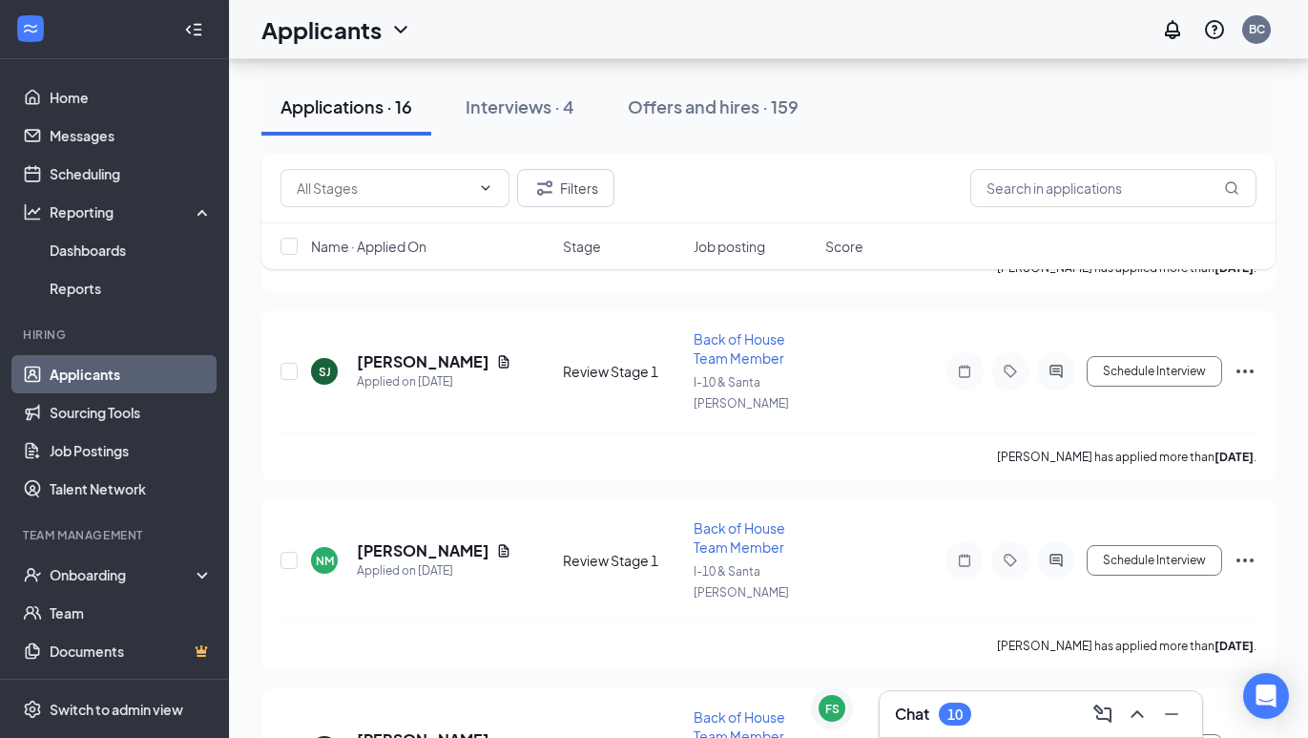
scroll to position [2325, 0]
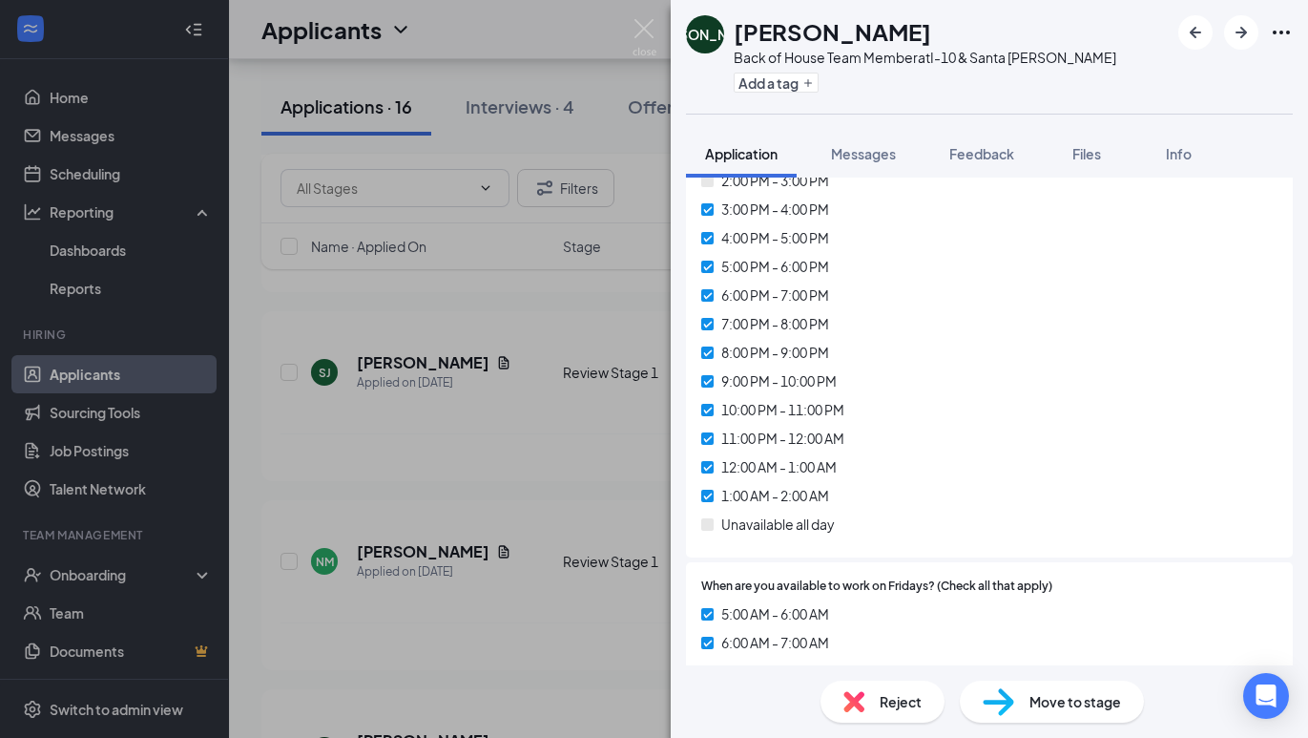
scroll to position [6442, 0]
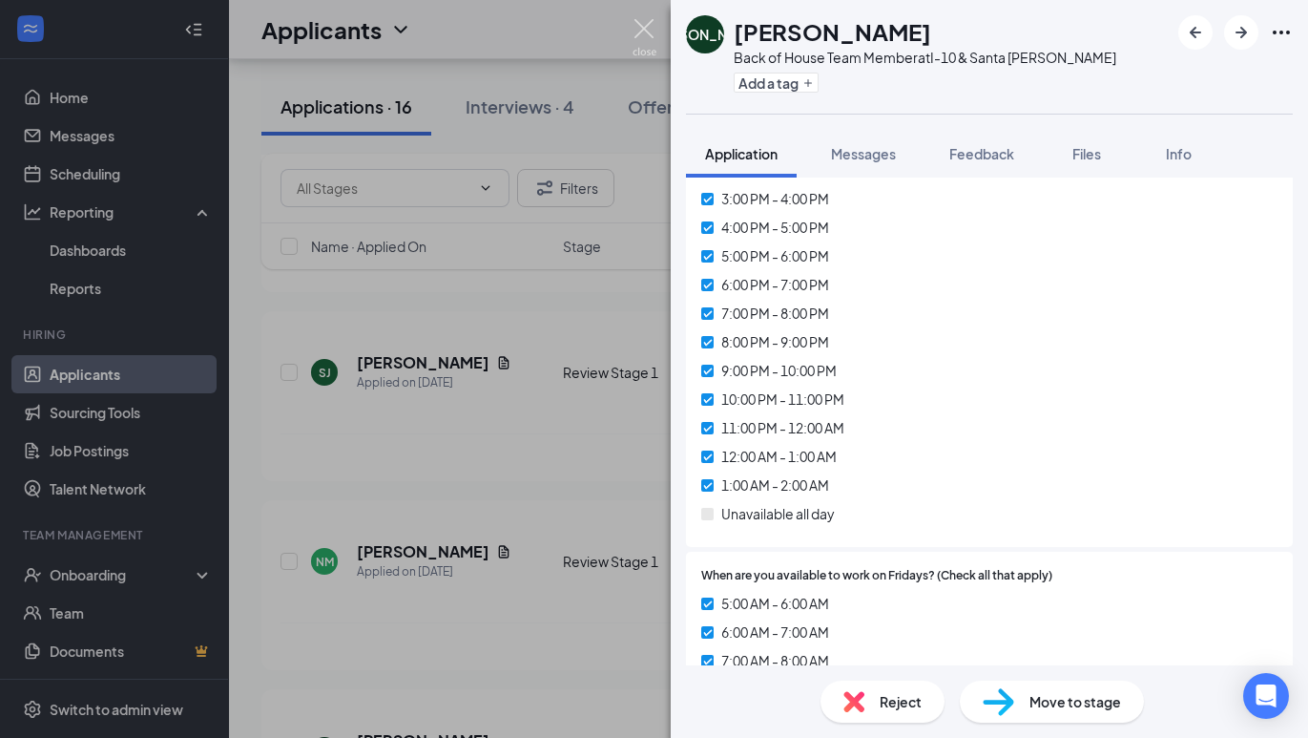
click at [645, 38] on img at bounding box center [645, 37] width 24 height 37
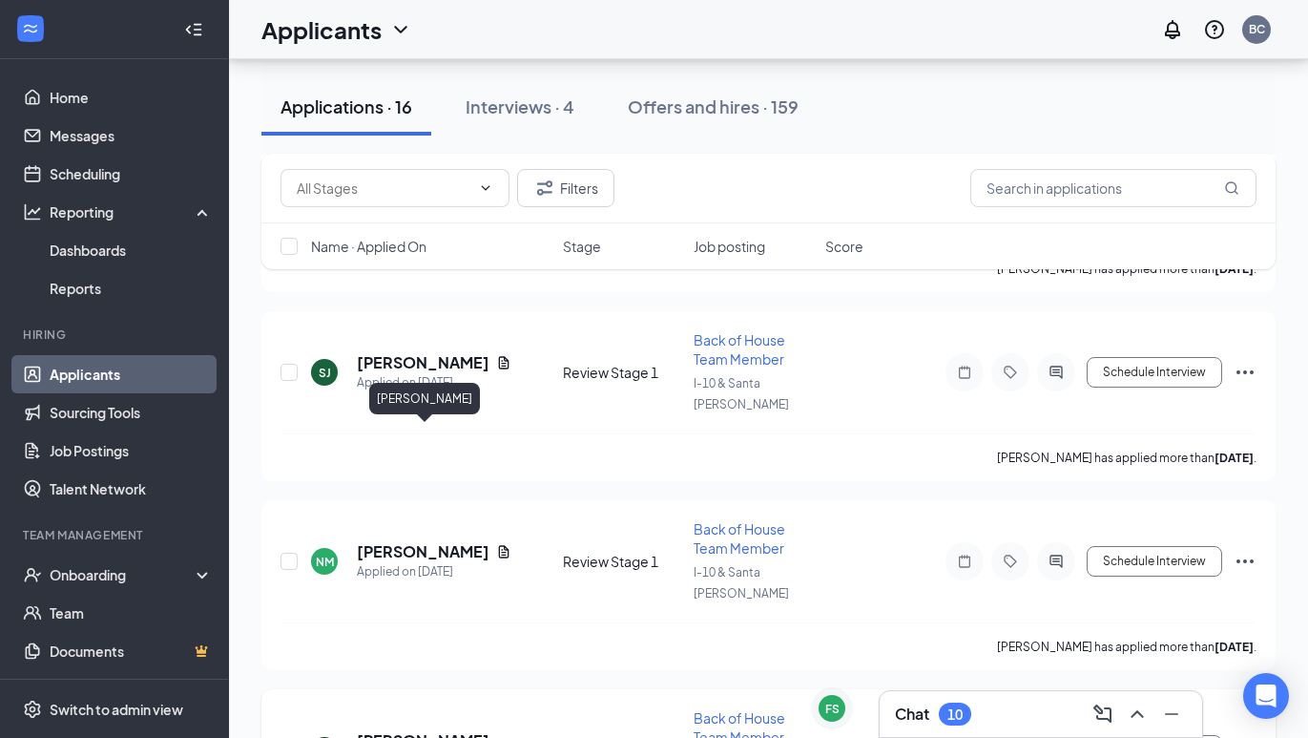
click at [415, 730] on h5 "[PERSON_NAME]" at bounding box center [423, 740] width 133 height 21
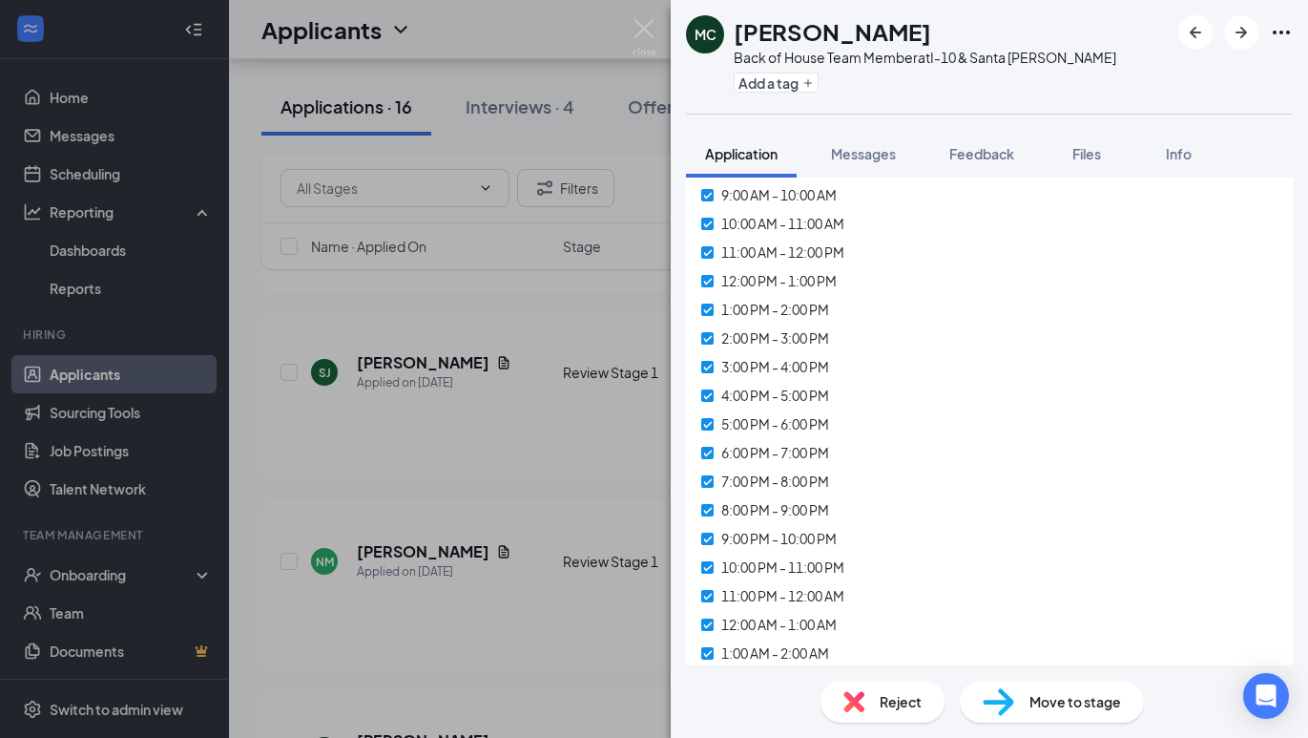
scroll to position [7511, 0]
click at [639, 26] on img at bounding box center [645, 37] width 24 height 37
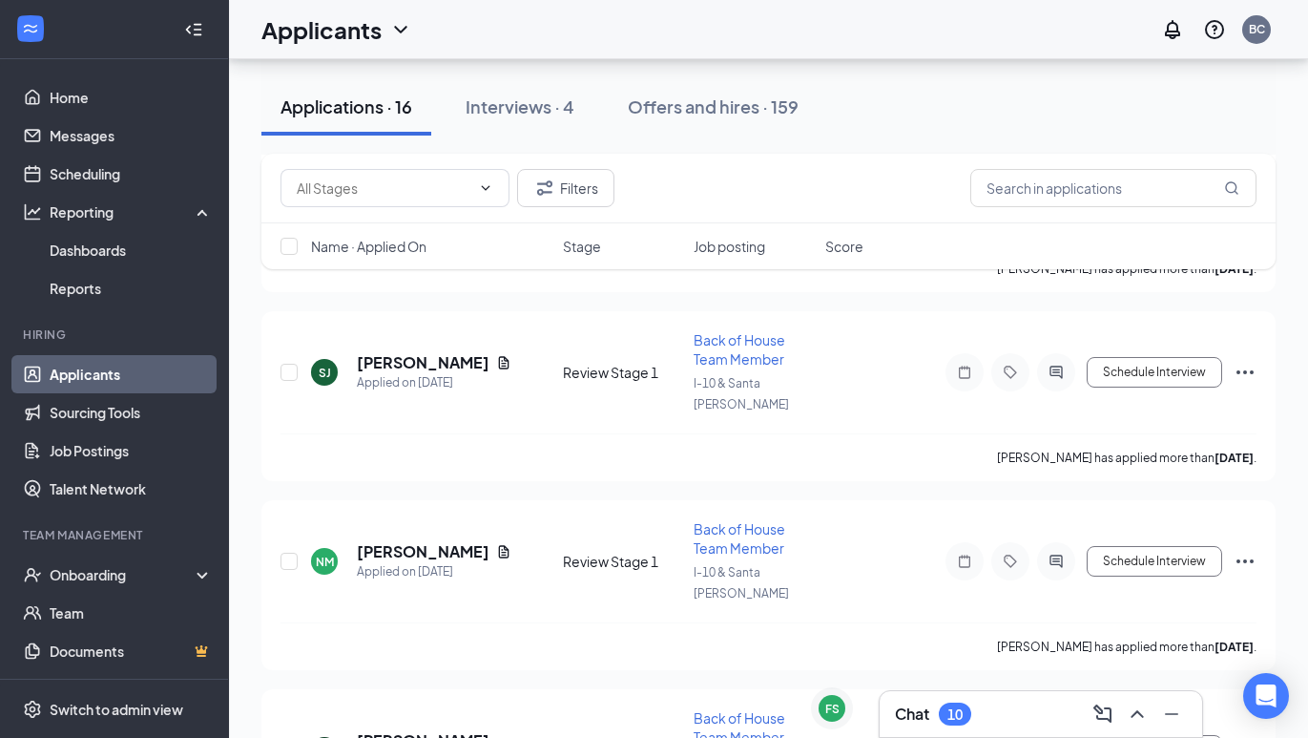
scroll to position [2304, 0]
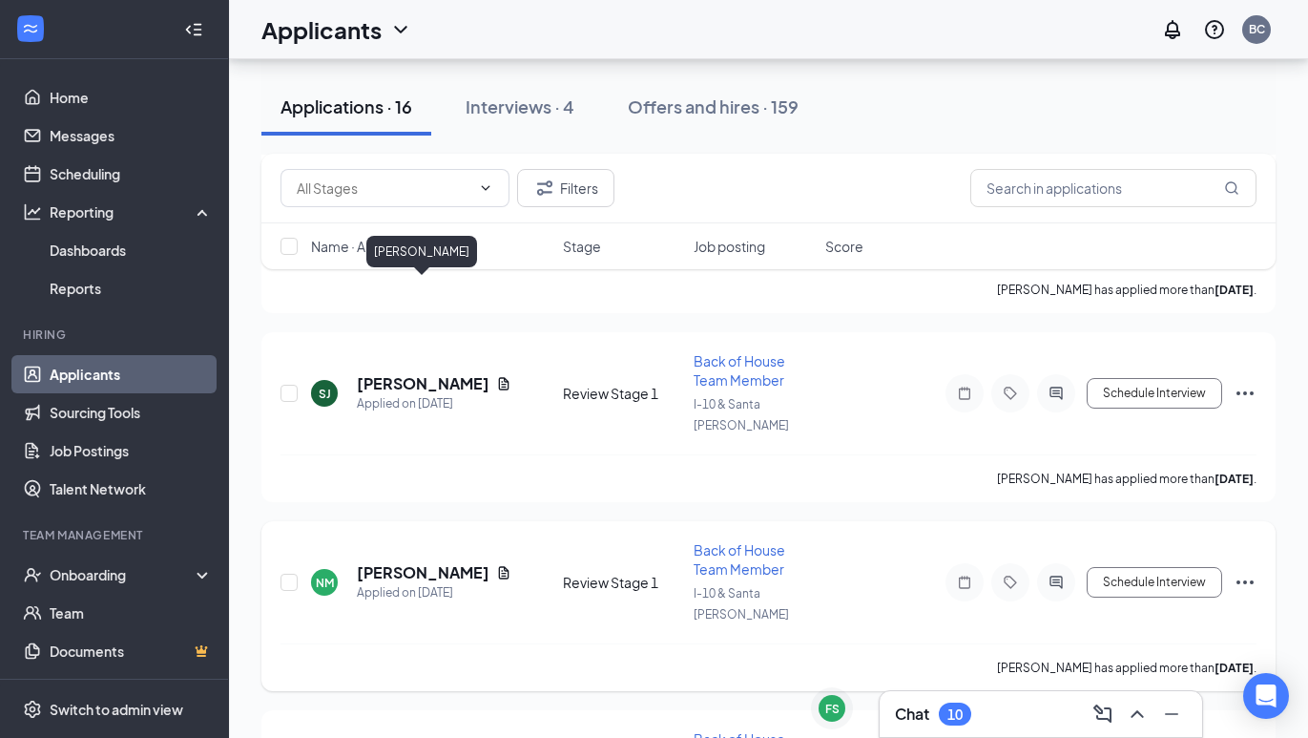
click at [395, 562] on h5 "[PERSON_NAME]" at bounding box center [423, 572] width 132 height 21
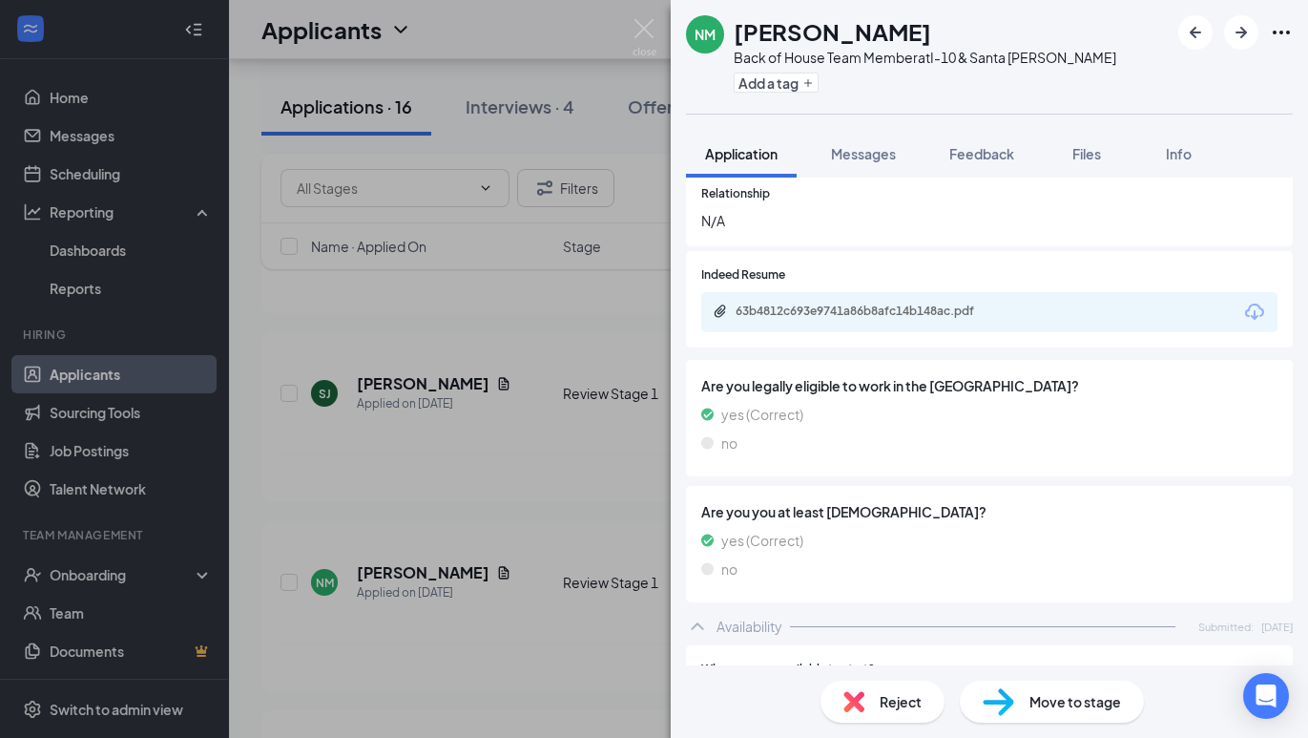
scroll to position [3251, 0]
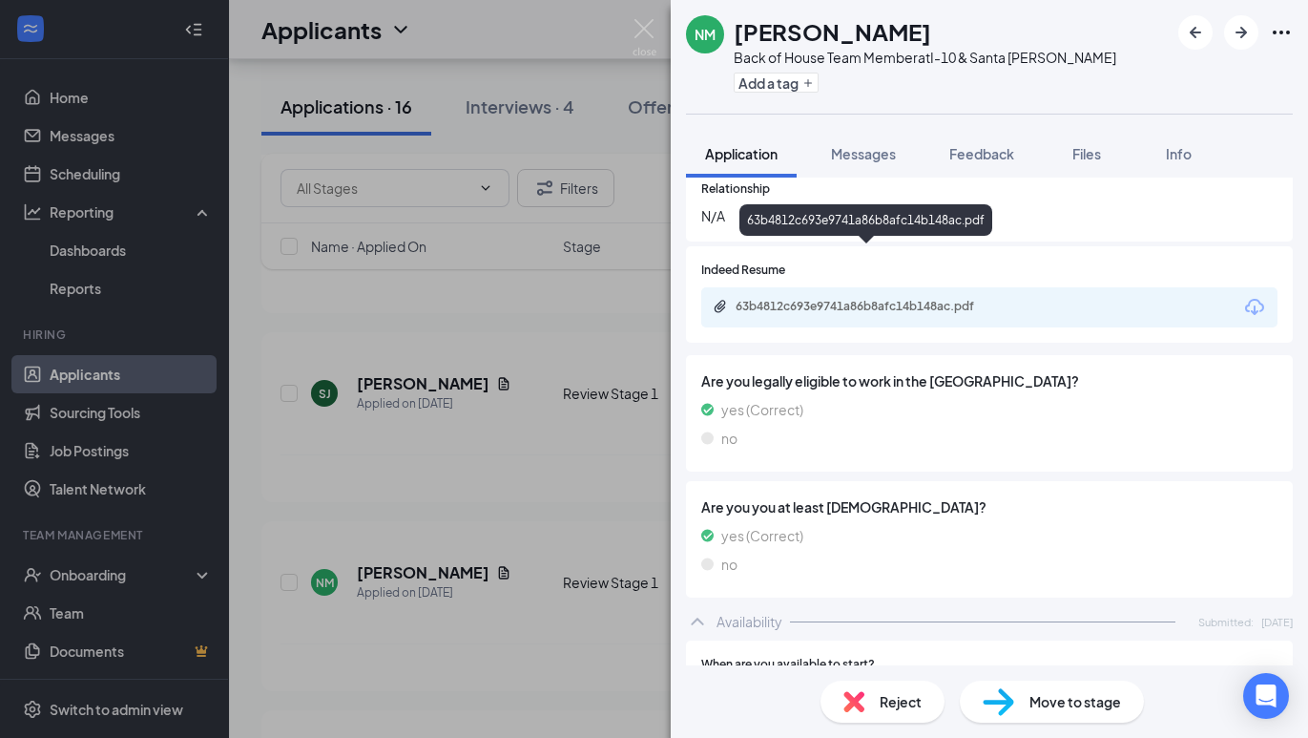
click at [862, 299] on div "63b4812c693e9741a86b8afc14b148ac.pdf" at bounding box center [869, 306] width 267 height 15
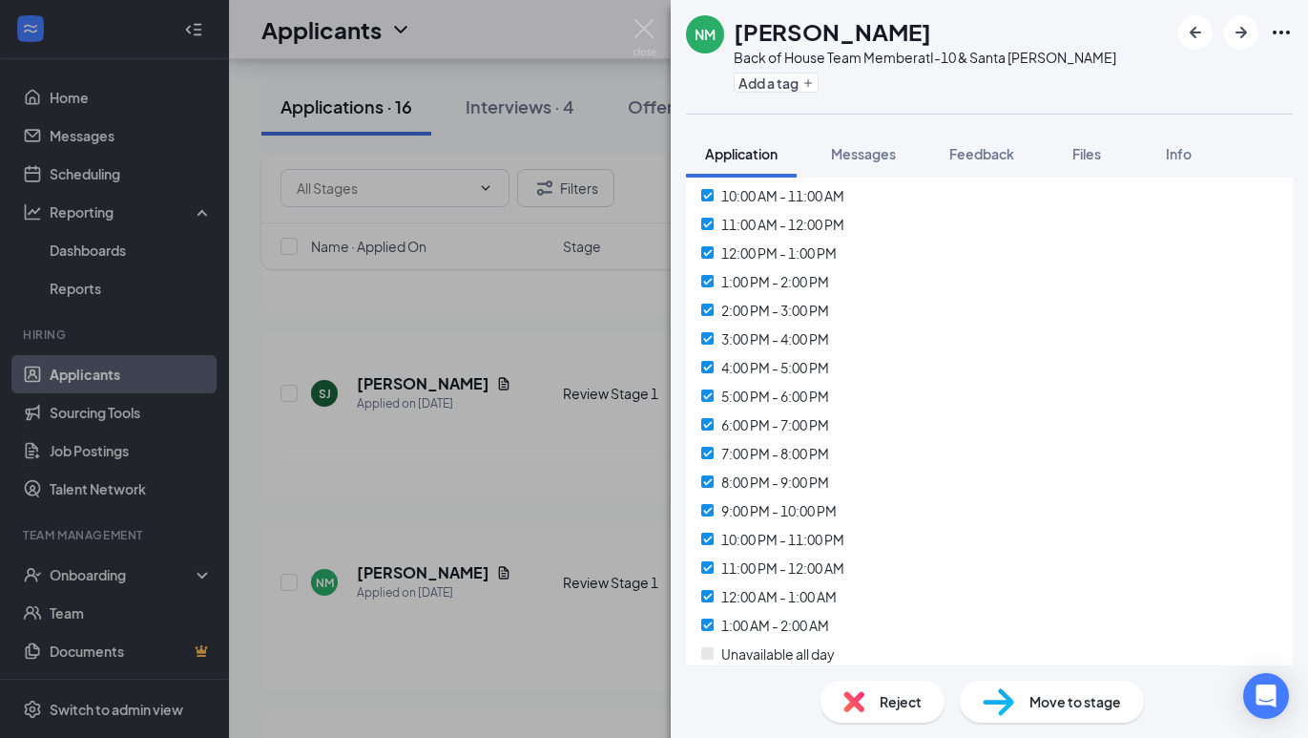
scroll to position [7659, 0]
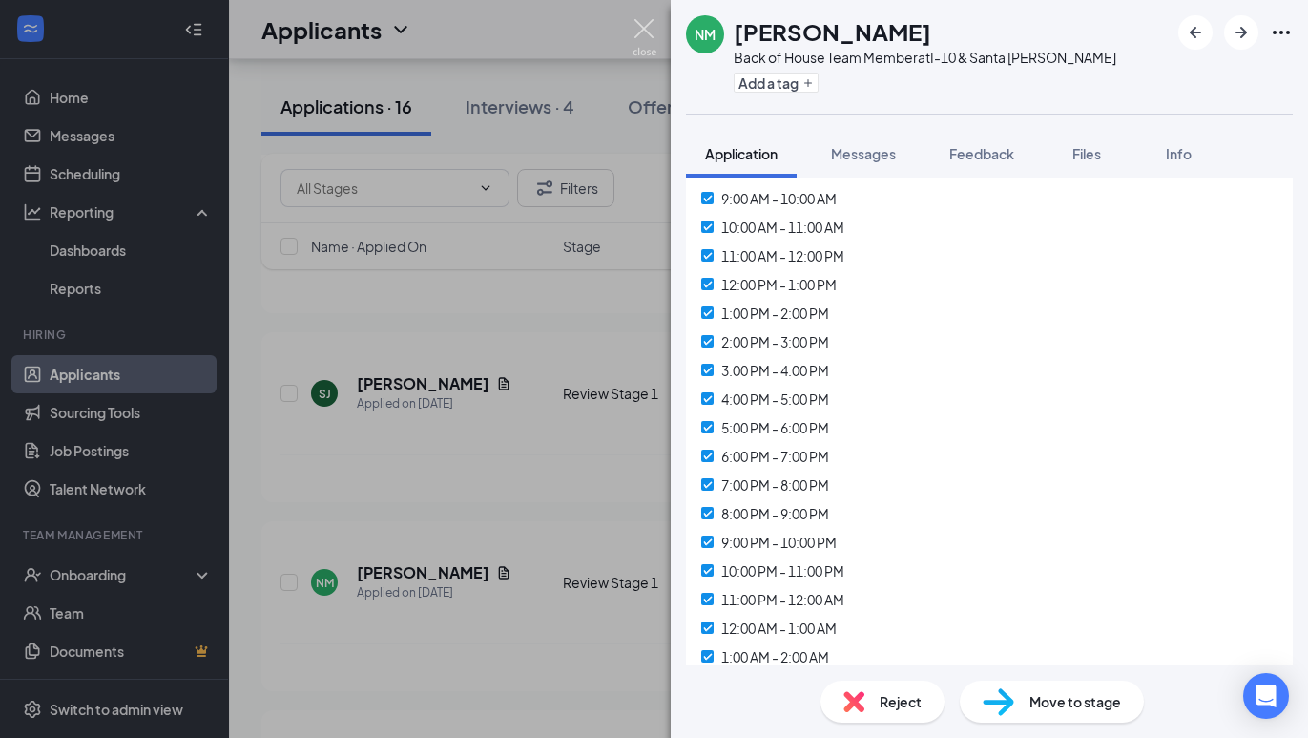
click at [635, 22] on img at bounding box center [645, 37] width 24 height 37
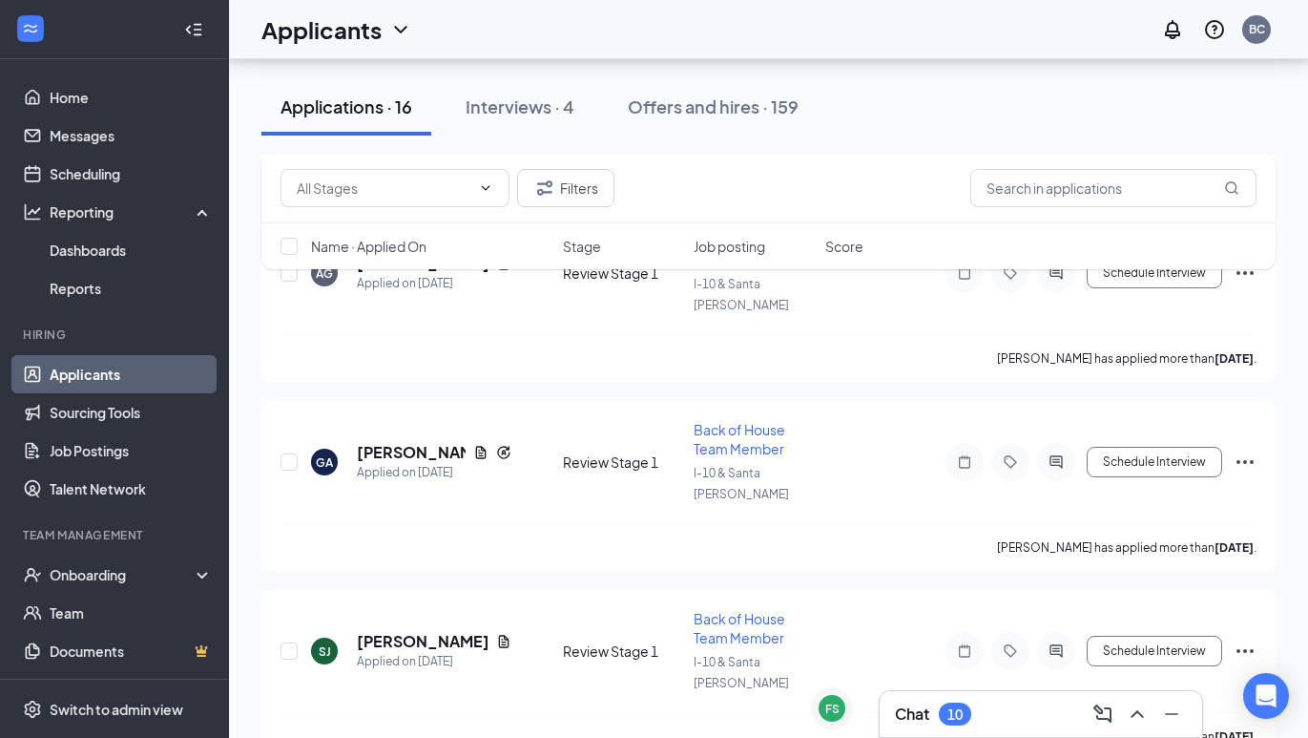
scroll to position [2043, 0]
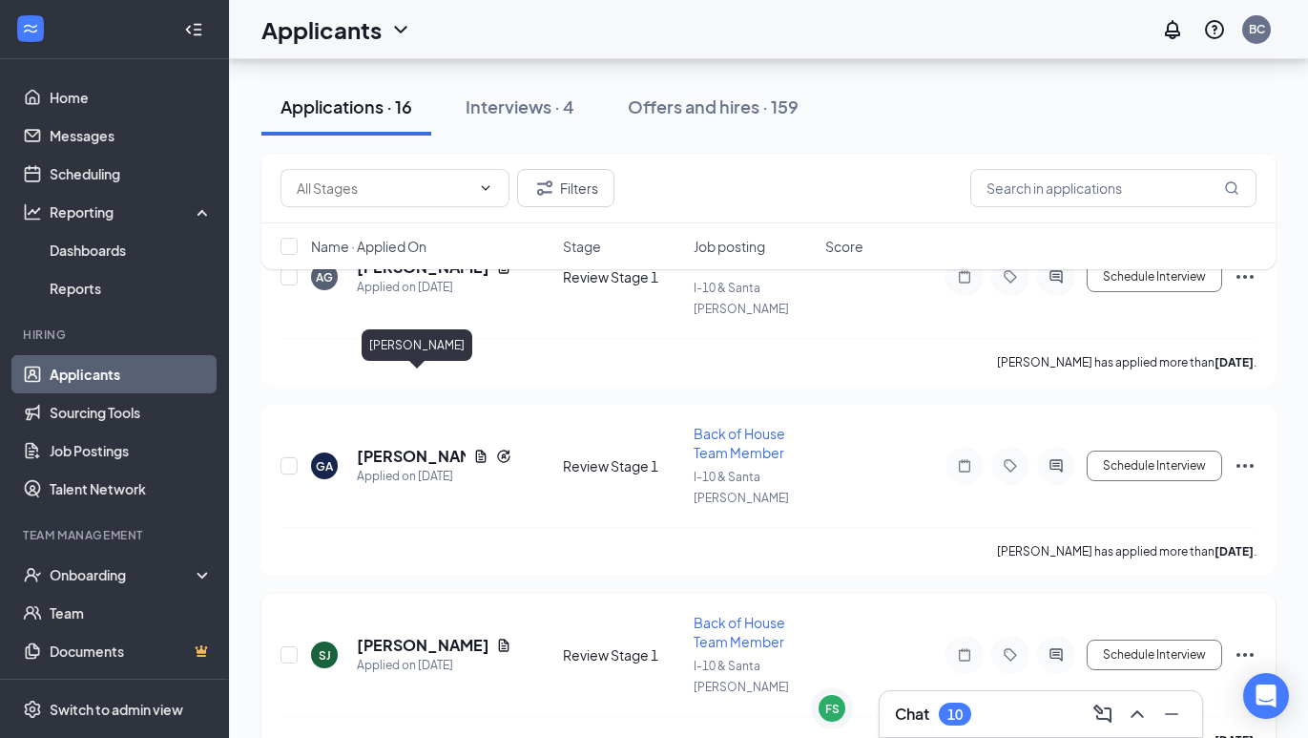
click at [385, 634] on h5 "[PERSON_NAME]" at bounding box center [423, 644] width 132 height 21
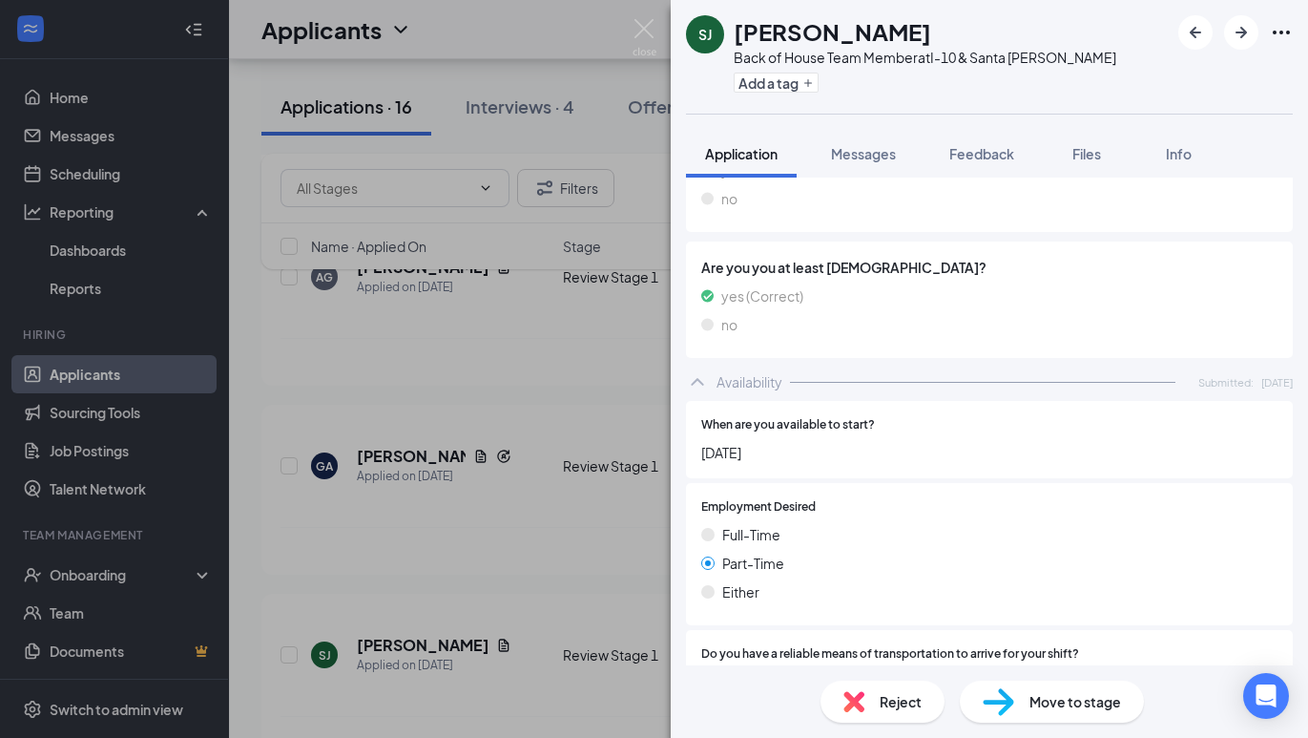
scroll to position [3628, 0]
click at [623, 29] on div "[PERSON_NAME] Back of House Team Member at I-10 & Santa [PERSON_NAME] Add a tag…" at bounding box center [654, 369] width 1308 height 738
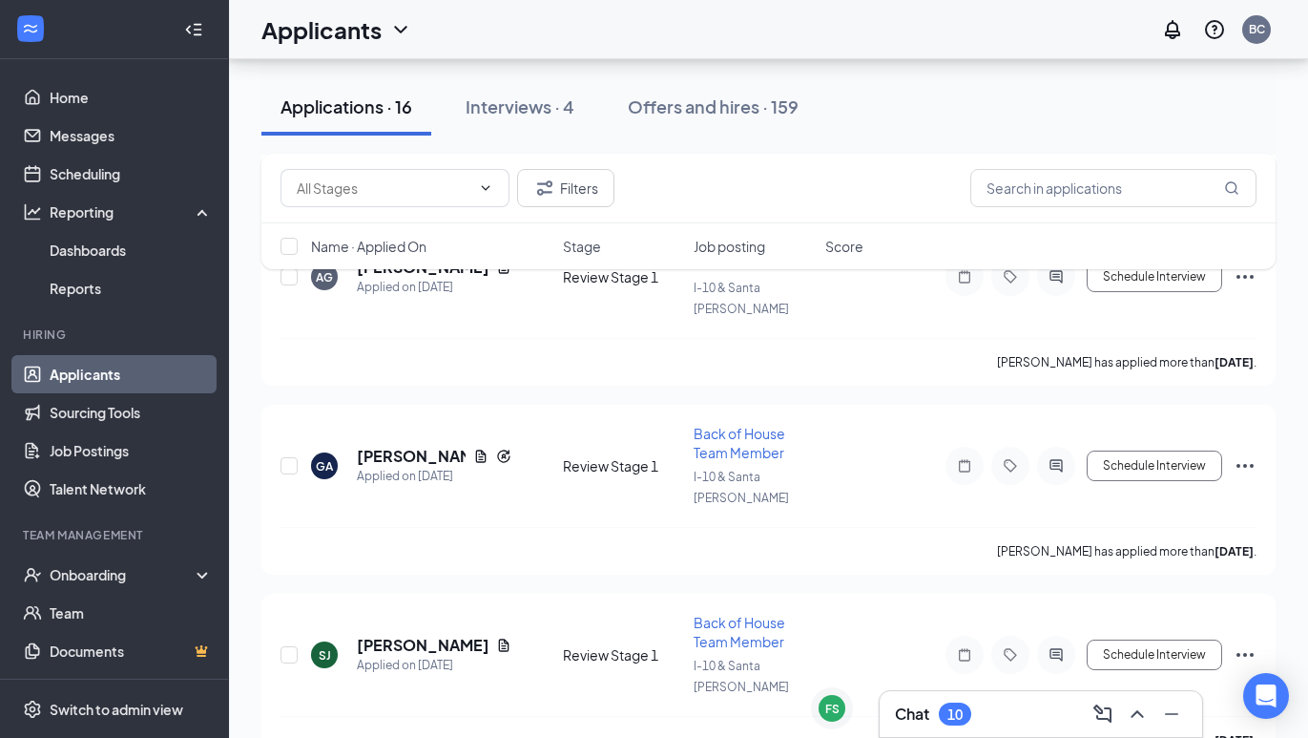
click at [652, 26] on div "Applicants BC" at bounding box center [768, 29] width 1079 height 59
click at [518, 109] on div "Interviews · 4" at bounding box center [520, 106] width 109 height 24
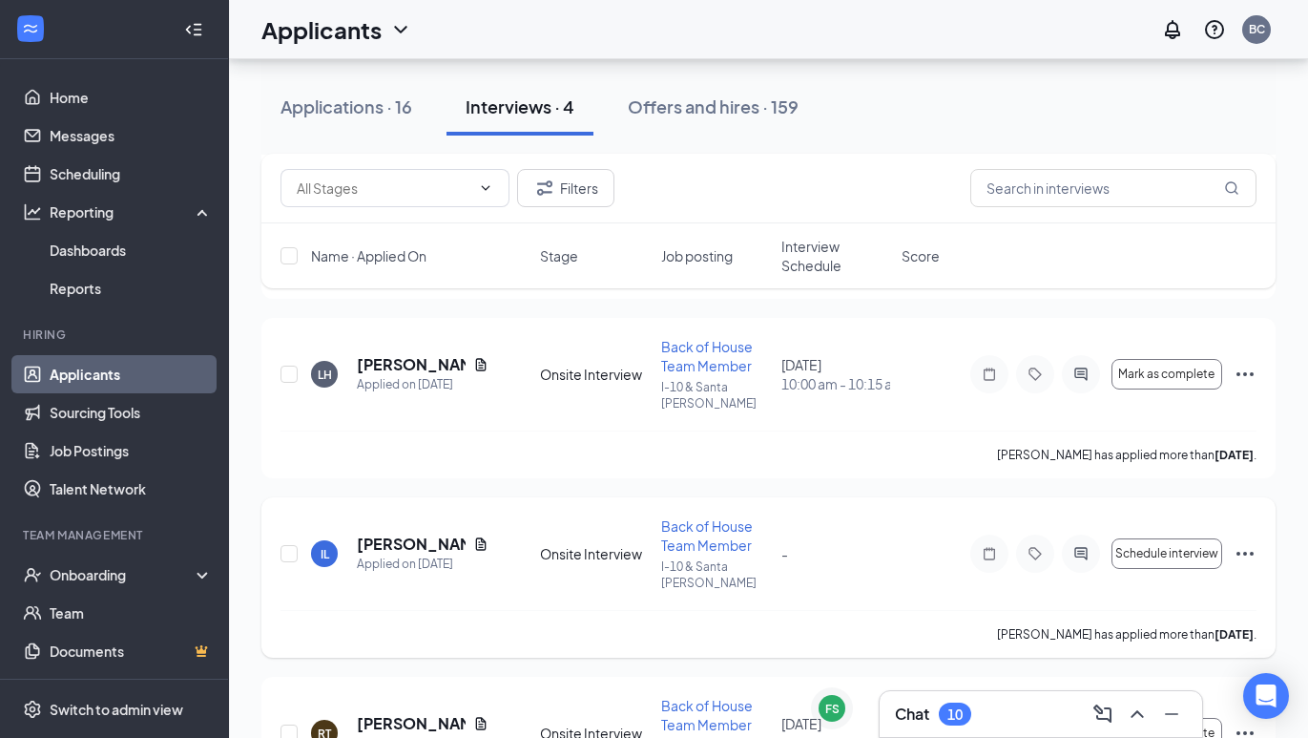
scroll to position [262, 0]
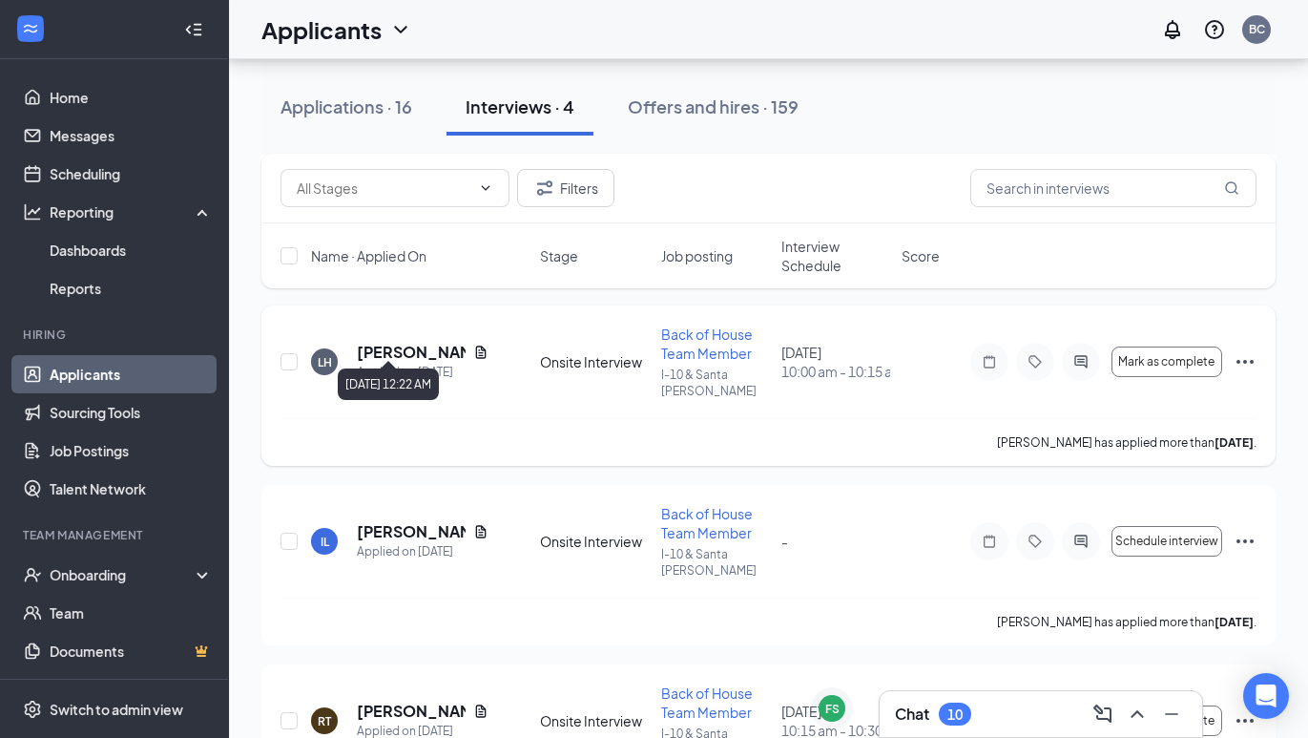
click at [379, 363] on div "Applied on [DATE]" at bounding box center [423, 372] width 132 height 19
click at [376, 342] on h5 "[PERSON_NAME]" at bounding box center [411, 352] width 109 height 21
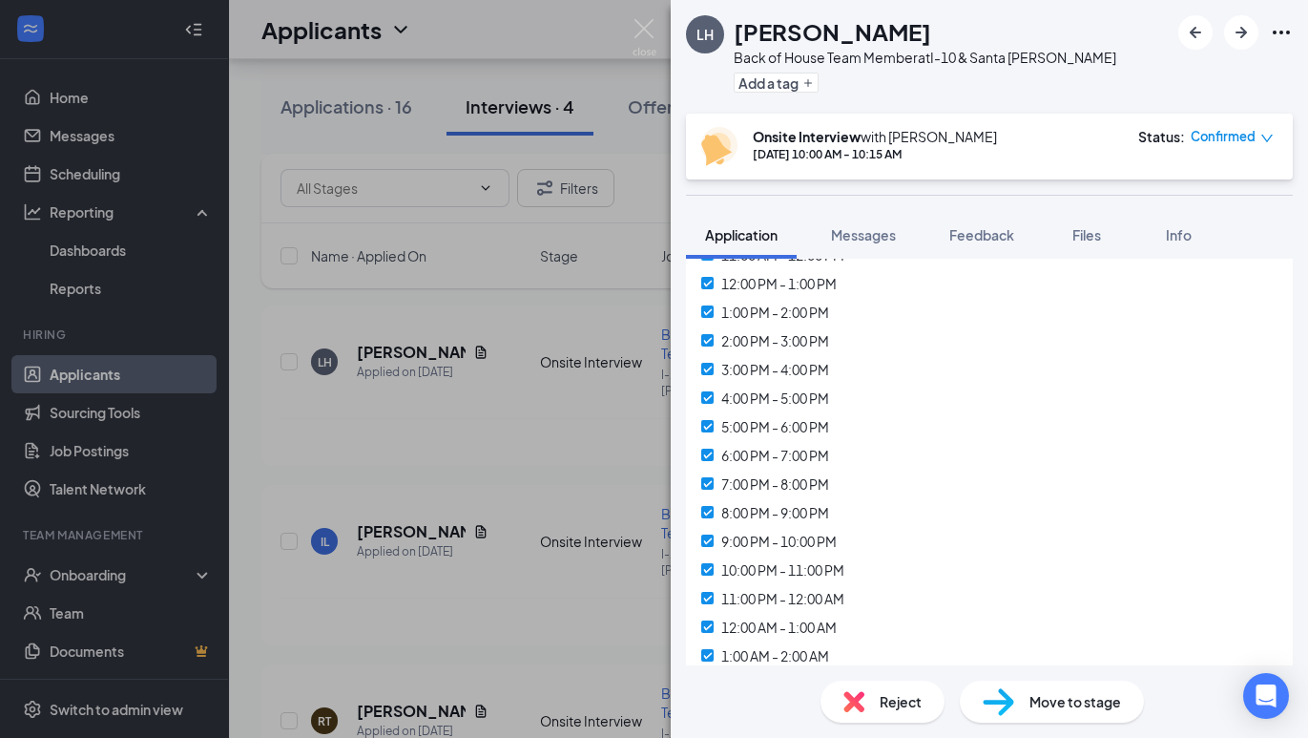
scroll to position [7772, 0]
click at [643, 29] on img at bounding box center [645, 37] width 24 height 37
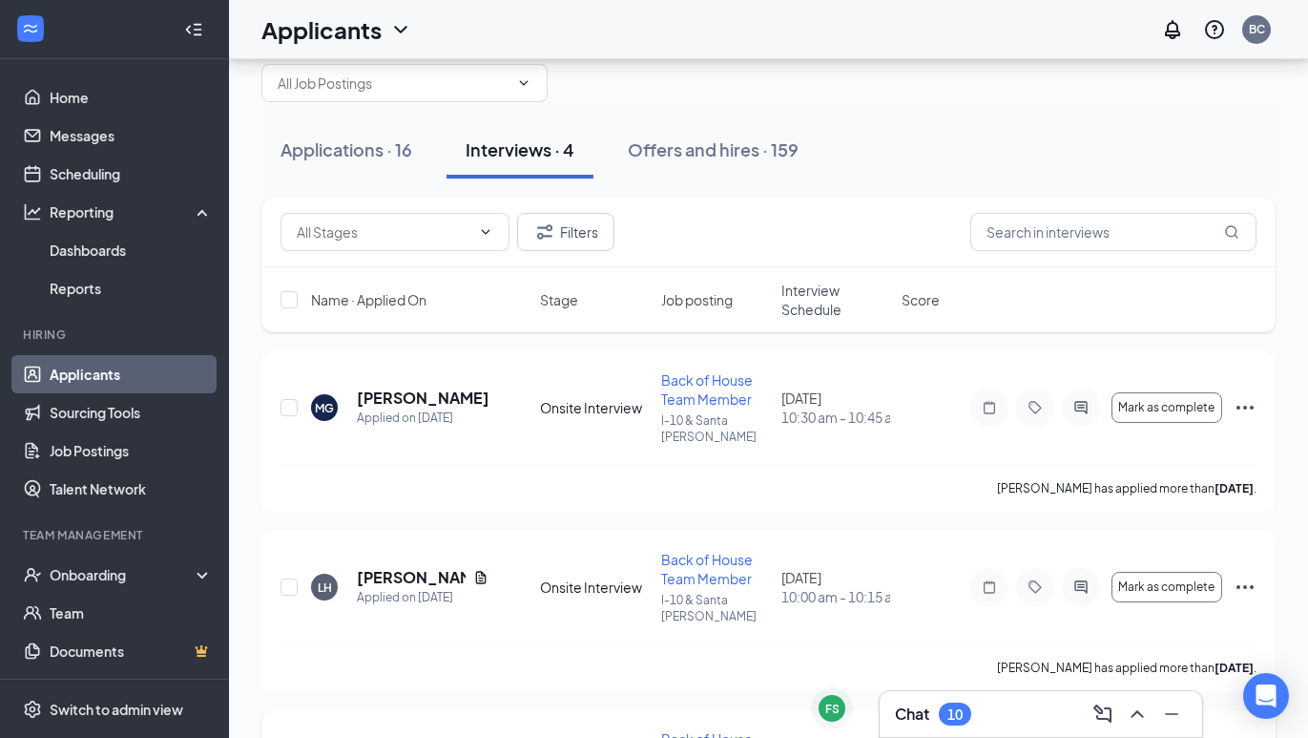
scroll to position [63, 0]
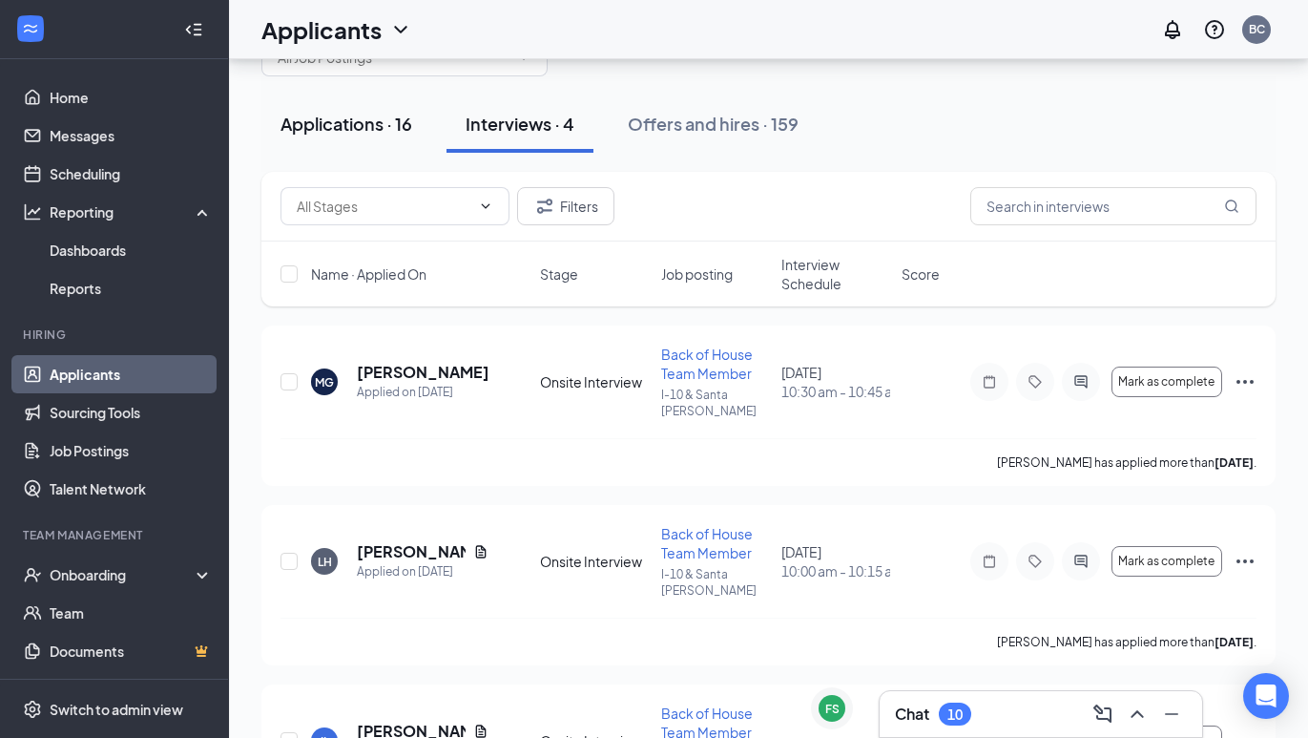
click at [386, 129] on div "Applications · 16" at bounding box center [347, 124] width 132 height 24
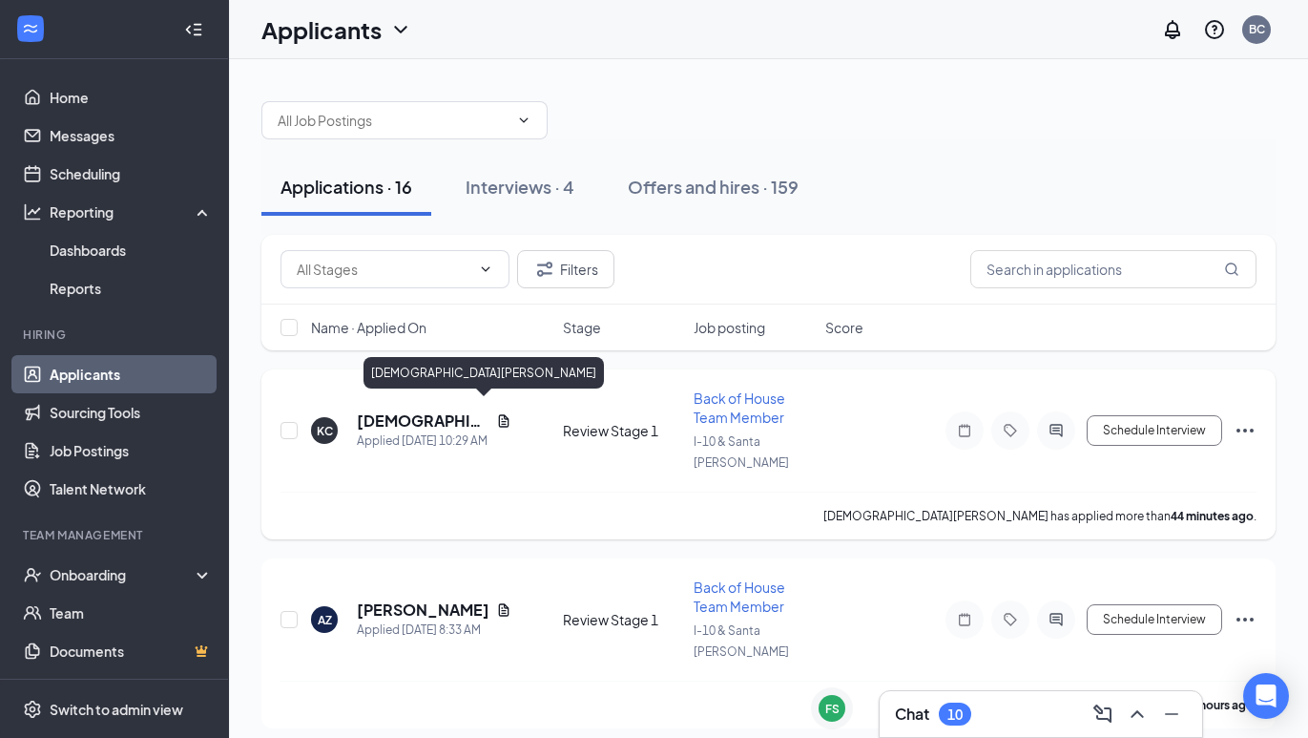
click at [406, 411] on h5 "[DEMOGRAPHIC_DATA][PERSON_NAME]" at bounding box center [423, 420] width 132 height 21
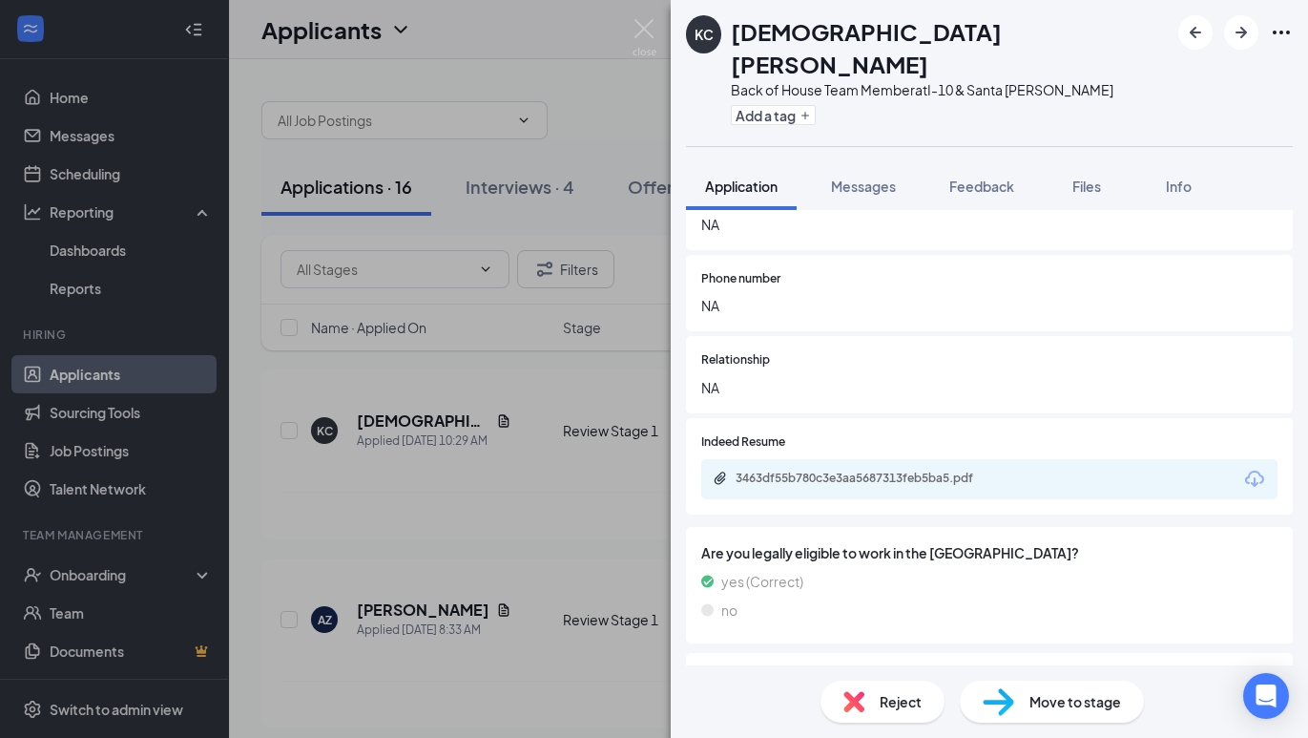
scroll to position [3302, 0]
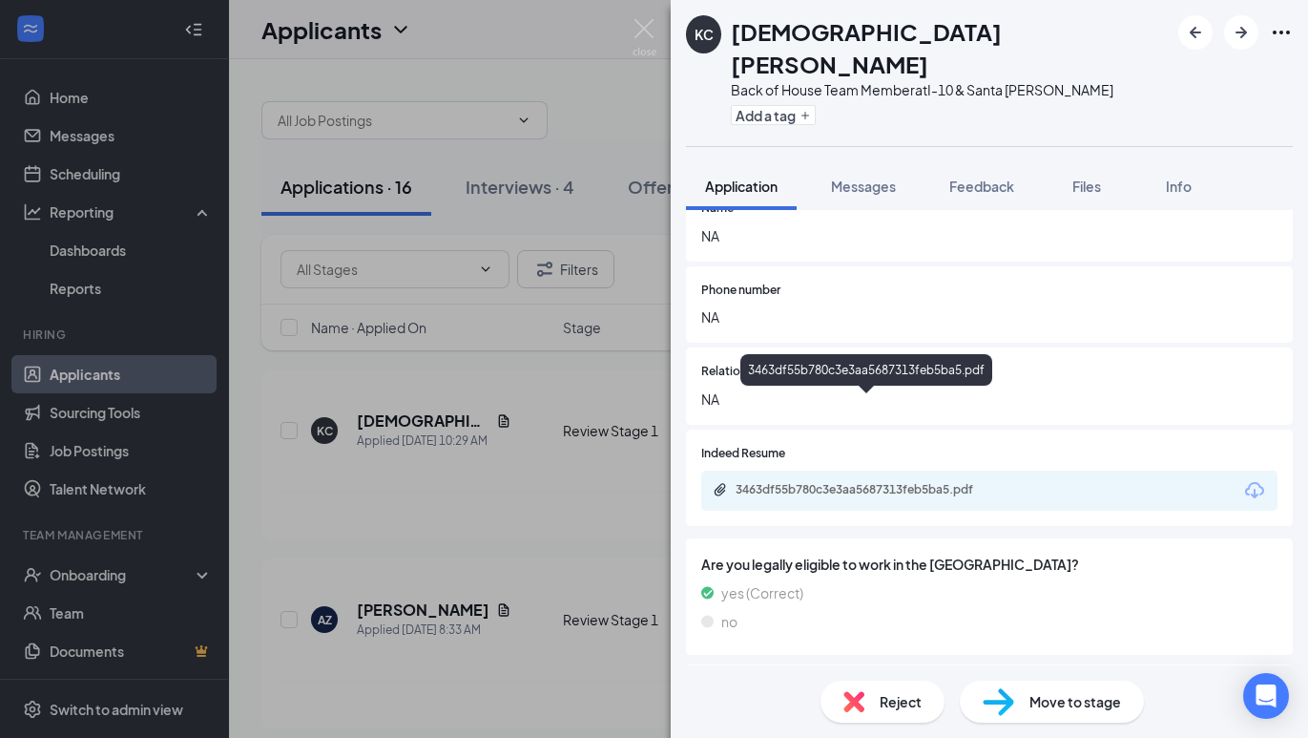
click at [790, 482] on div "3463df55b780c3e3aa5687313feb5ba5.pdf" at bounding box center [869, 489] width 267 height 15
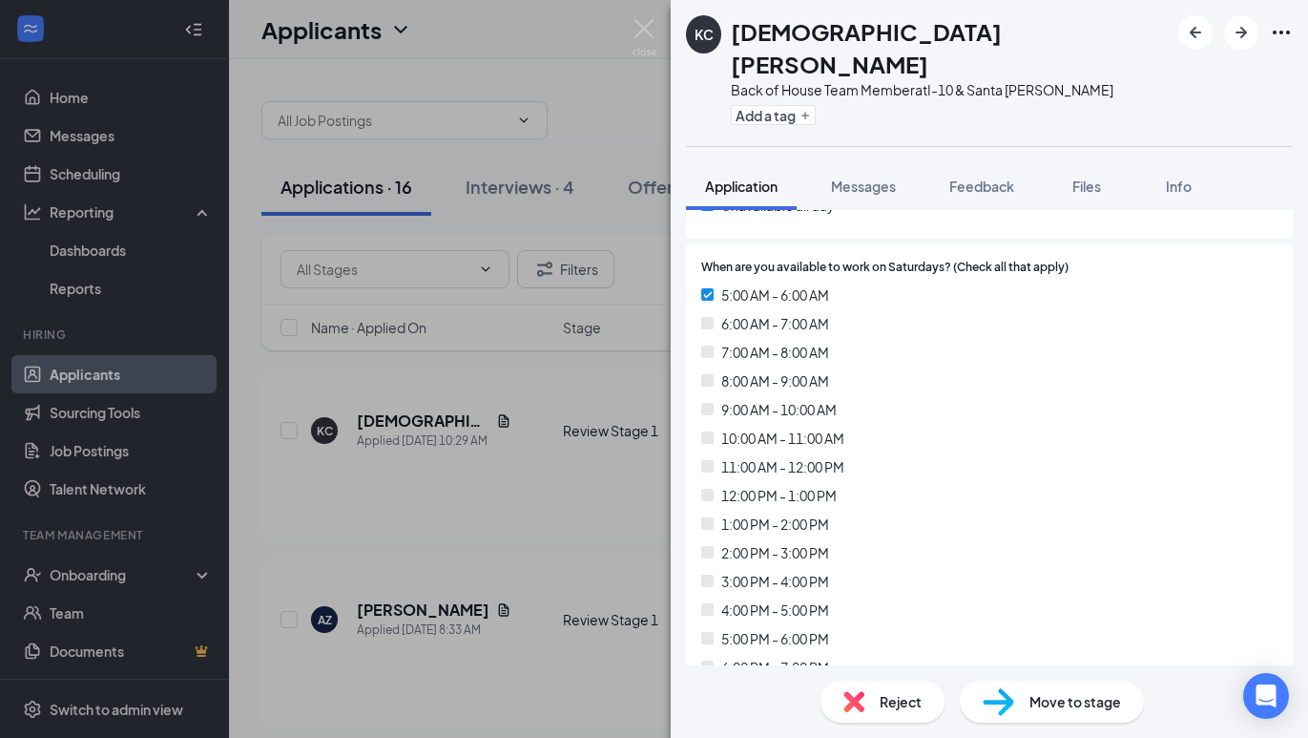
scroll to position [7860, 0]
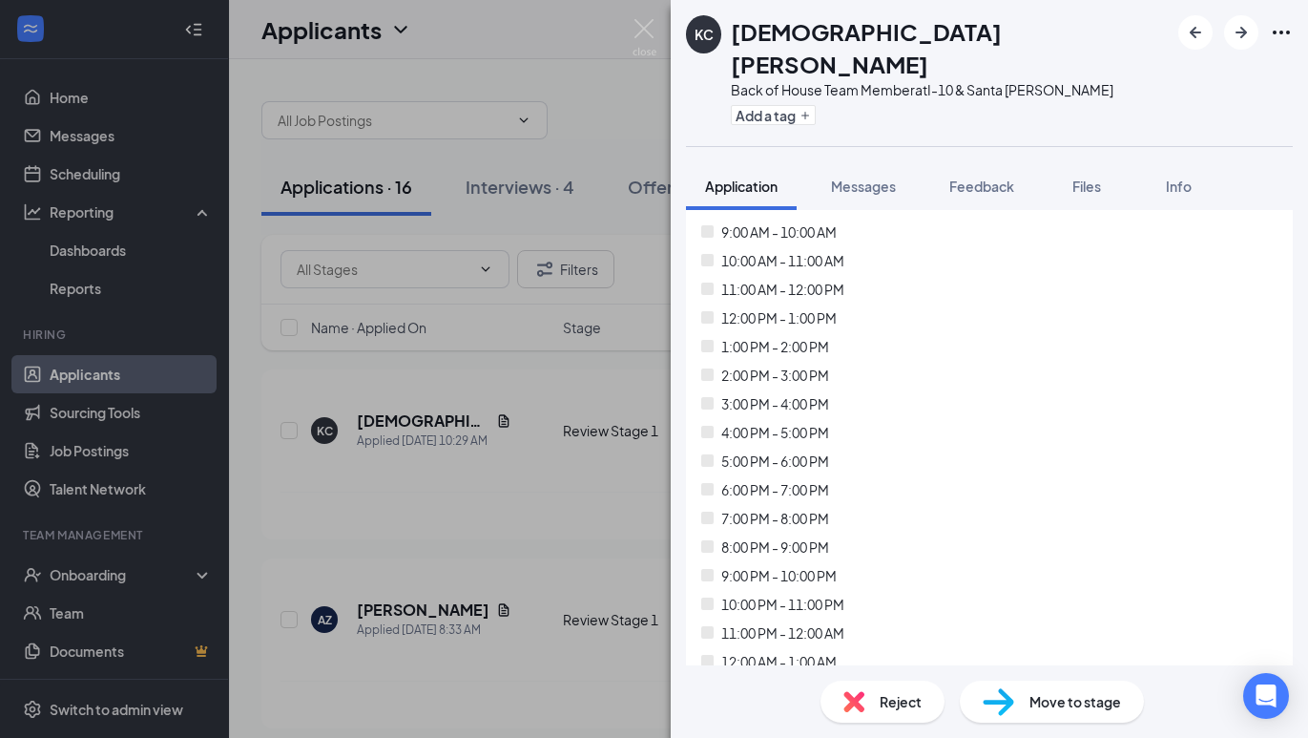
click at [883, 684] on div "Reject" at bounding box center [883, 701] width 124 height 42
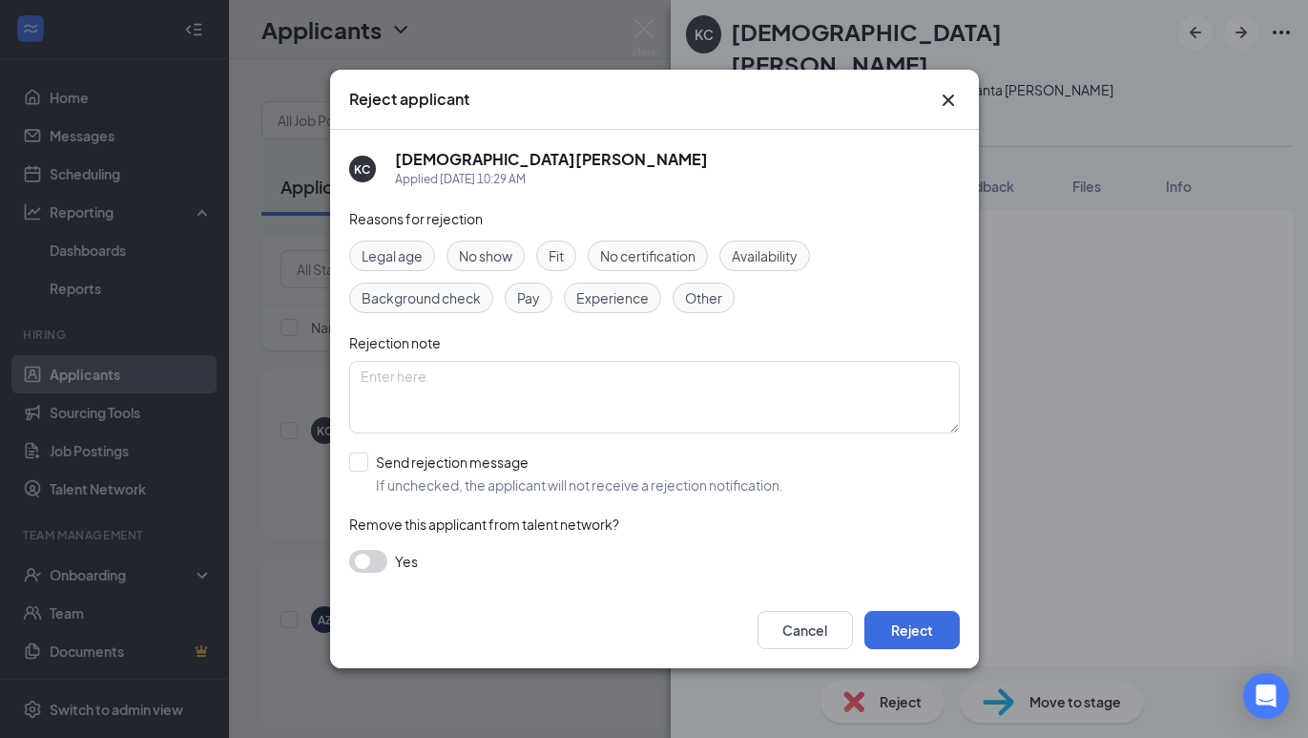
click at [779, 258] on span "Availability" at bounding box center [765, 255] width 66 height 21
click at [921, 618] on button "Reject" at bounding box center [911, 630] width 95 height 38
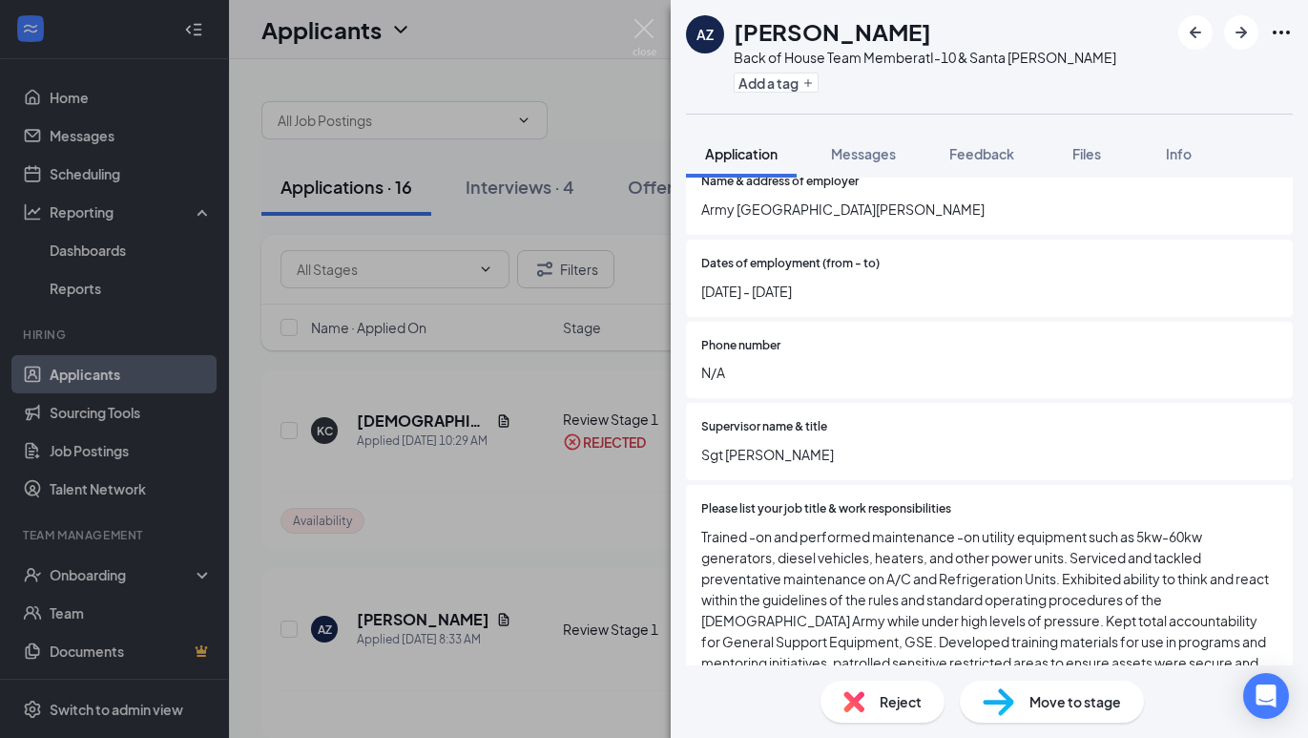
scroll to position [1225, 0]
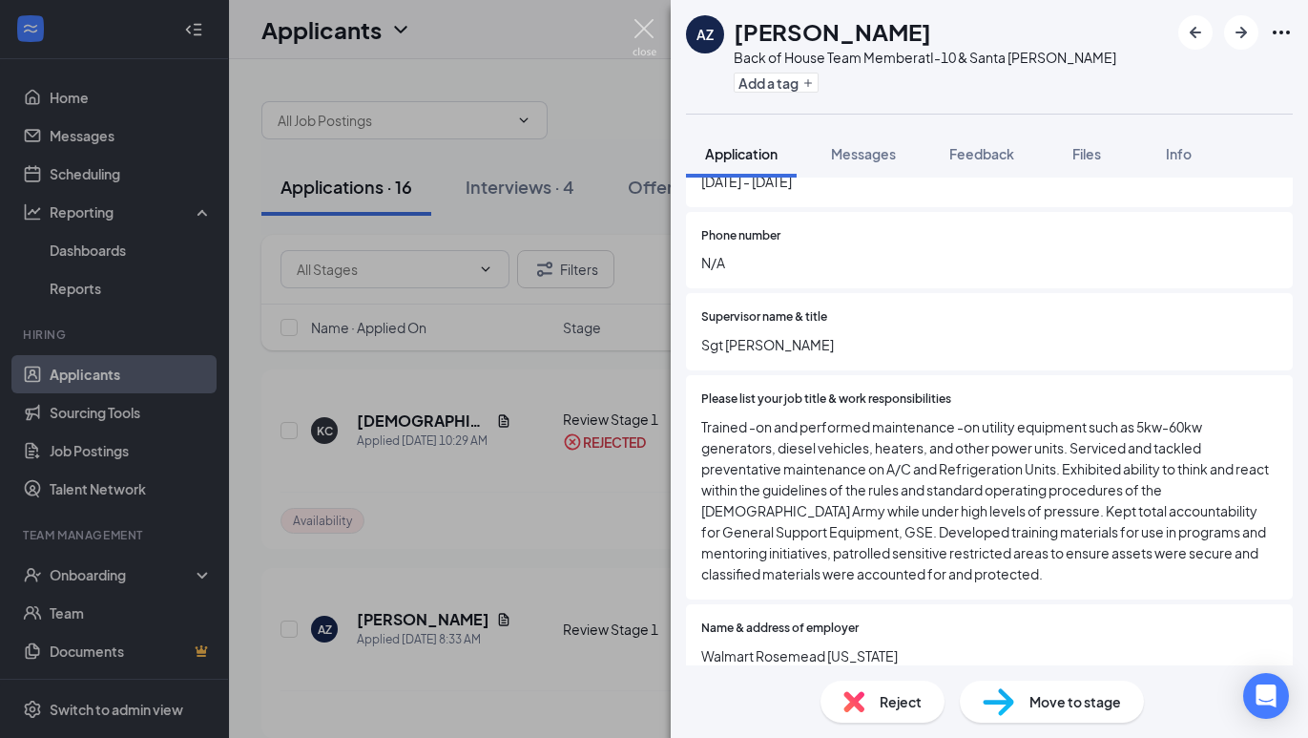
click at [655, 38] on img at bounding box center [645, 37] width 24 height 37
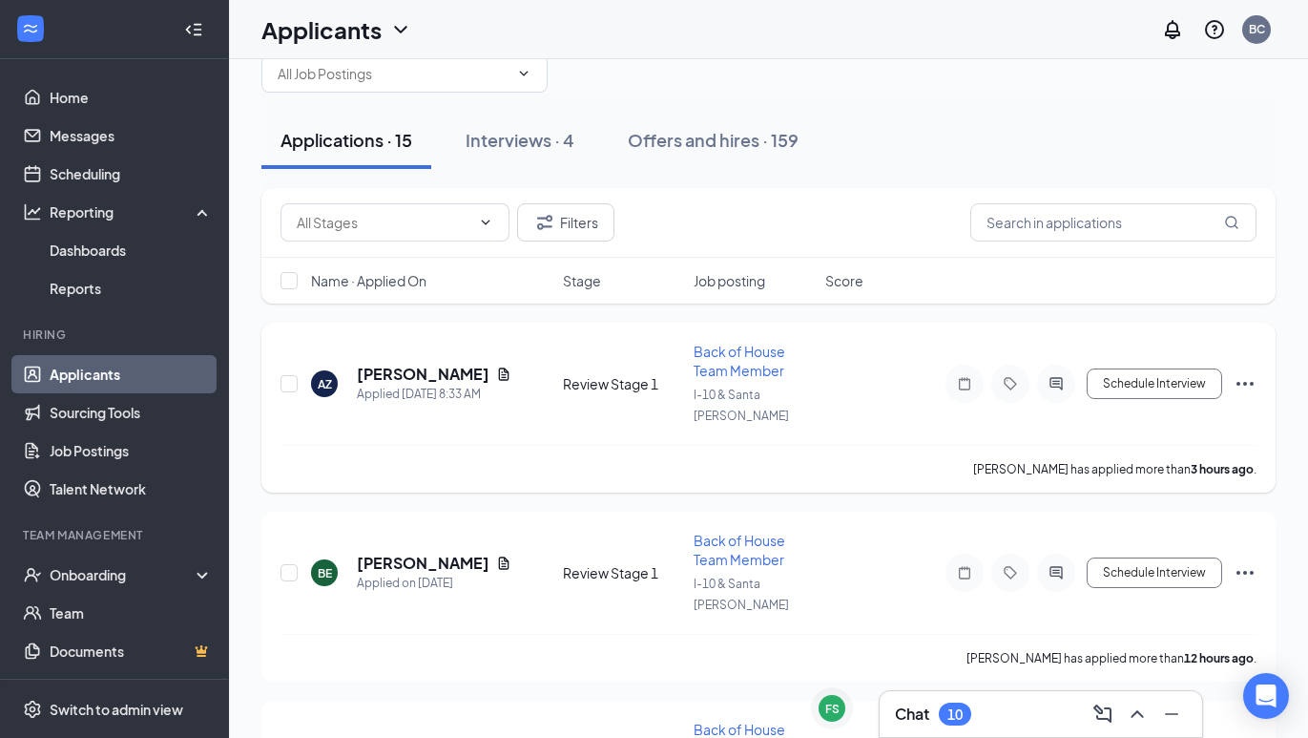
scroll to position [54, 0]
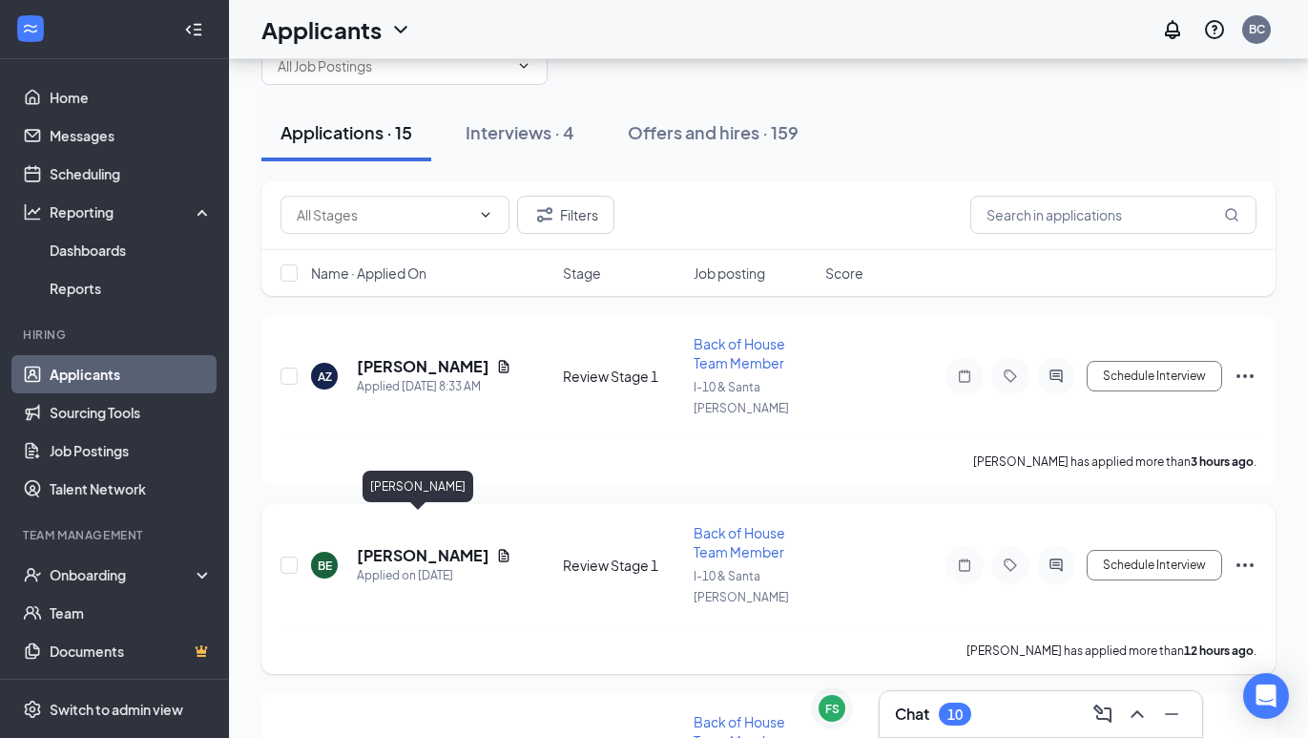
click at [423, 545] on h5 "[PERSON_NAME]" at bounding box center [423, 555] width 132 height 21
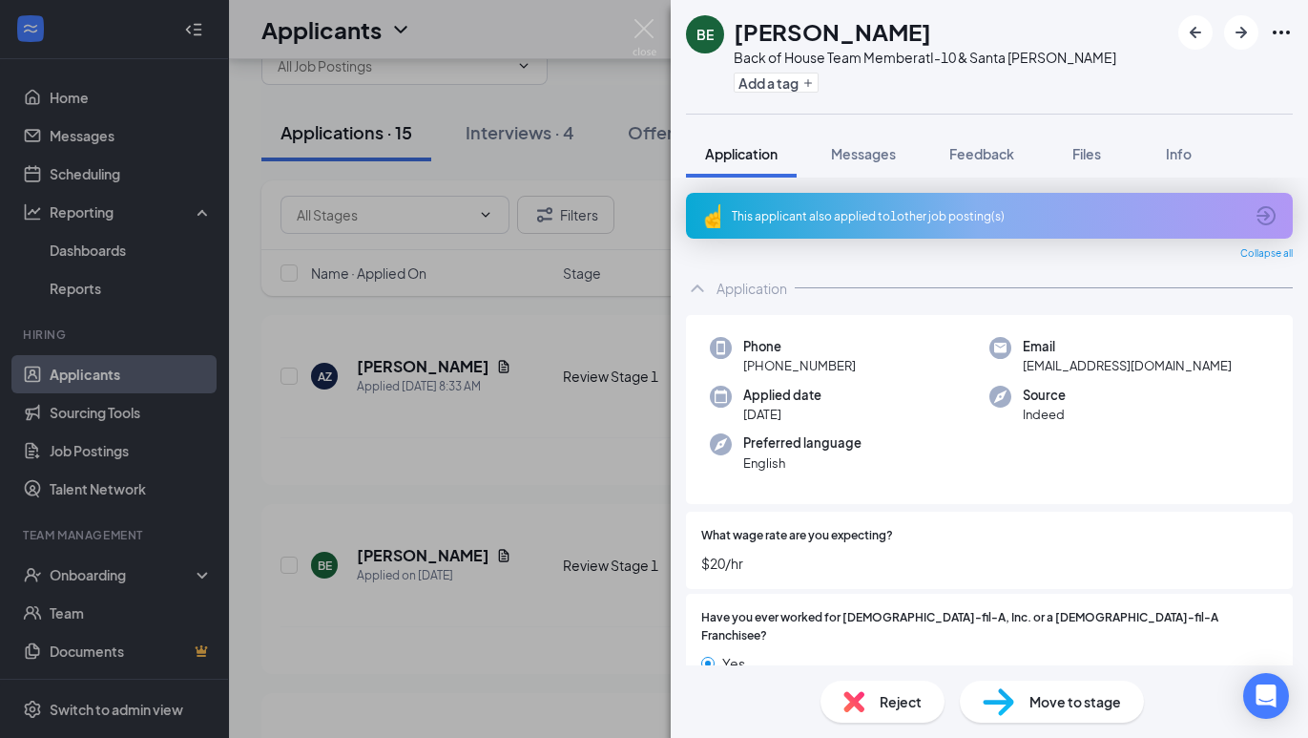
click at [1274, 203] on div "This applicant also applied to 1 other job posting(s)" at bounding box center [989, 216] width 607 height 46
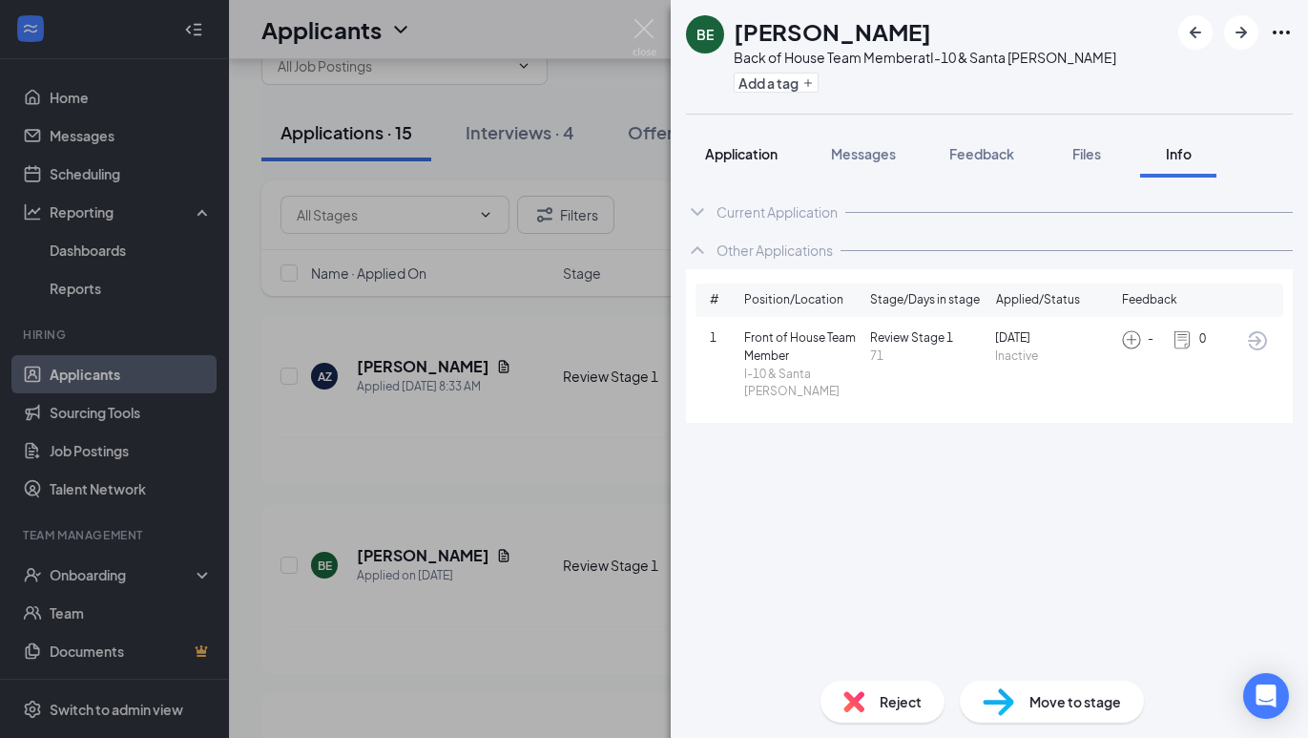
click at [749, 160] on span "Application" at bounding box center [741, 153] width 73 height 17
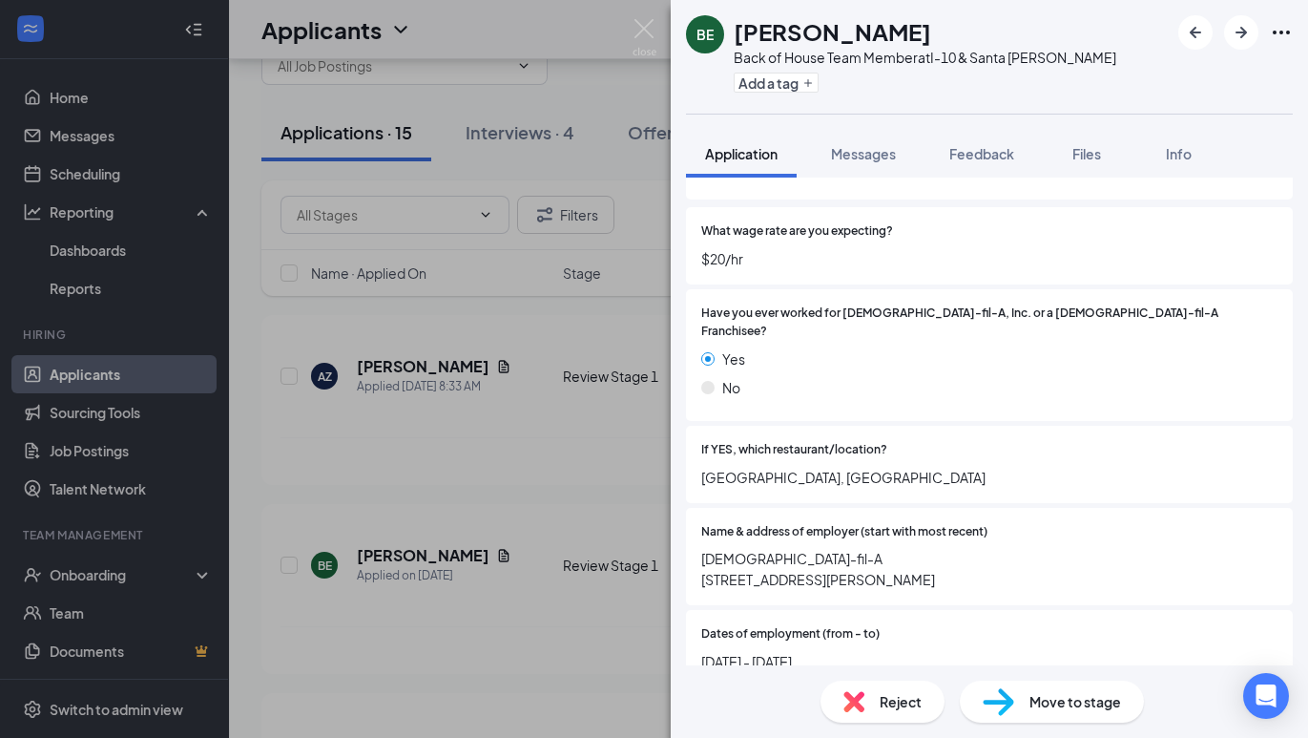
scroll to position [425, 0]
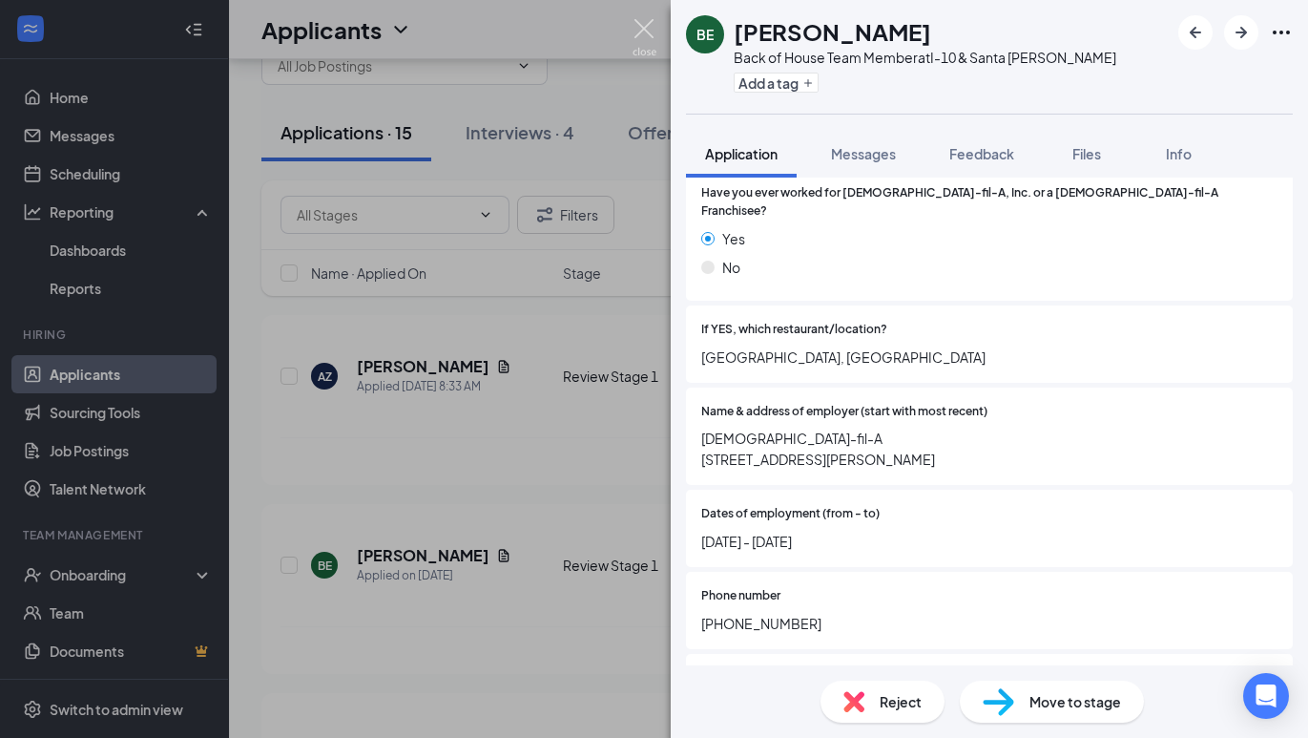
click at [655, 39] on img at bounding box center [645, 37] width 24 height 37
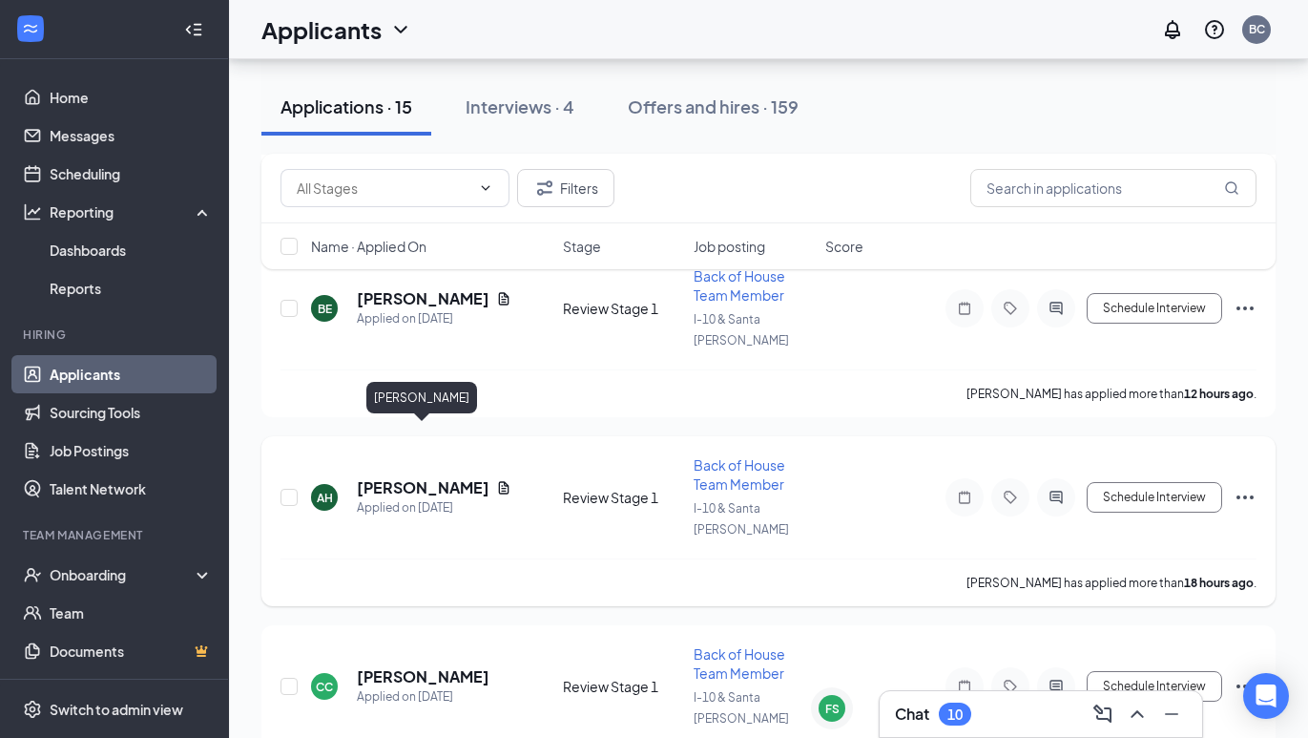
scroll to position [364, 0]
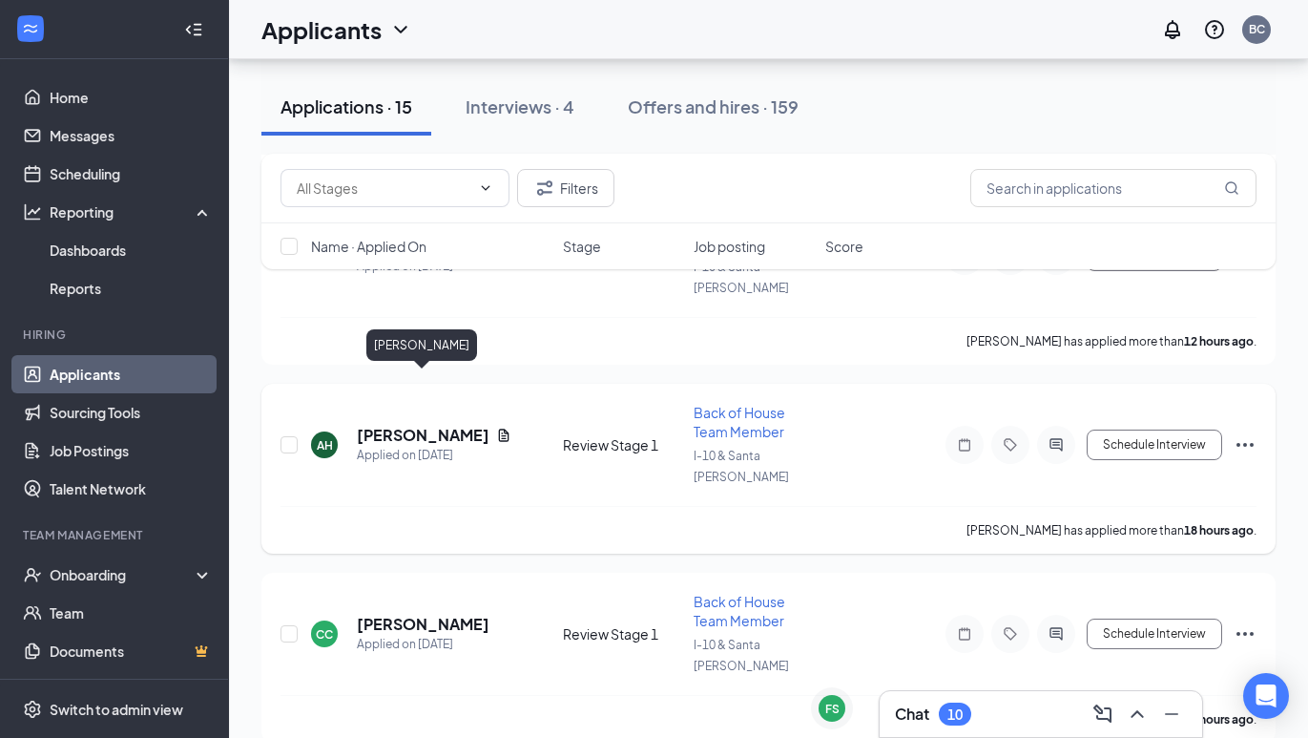
click at [391, 425] on h5 "[PERSON_NAME]" at bounding box center [423, 435] width 132 height 21
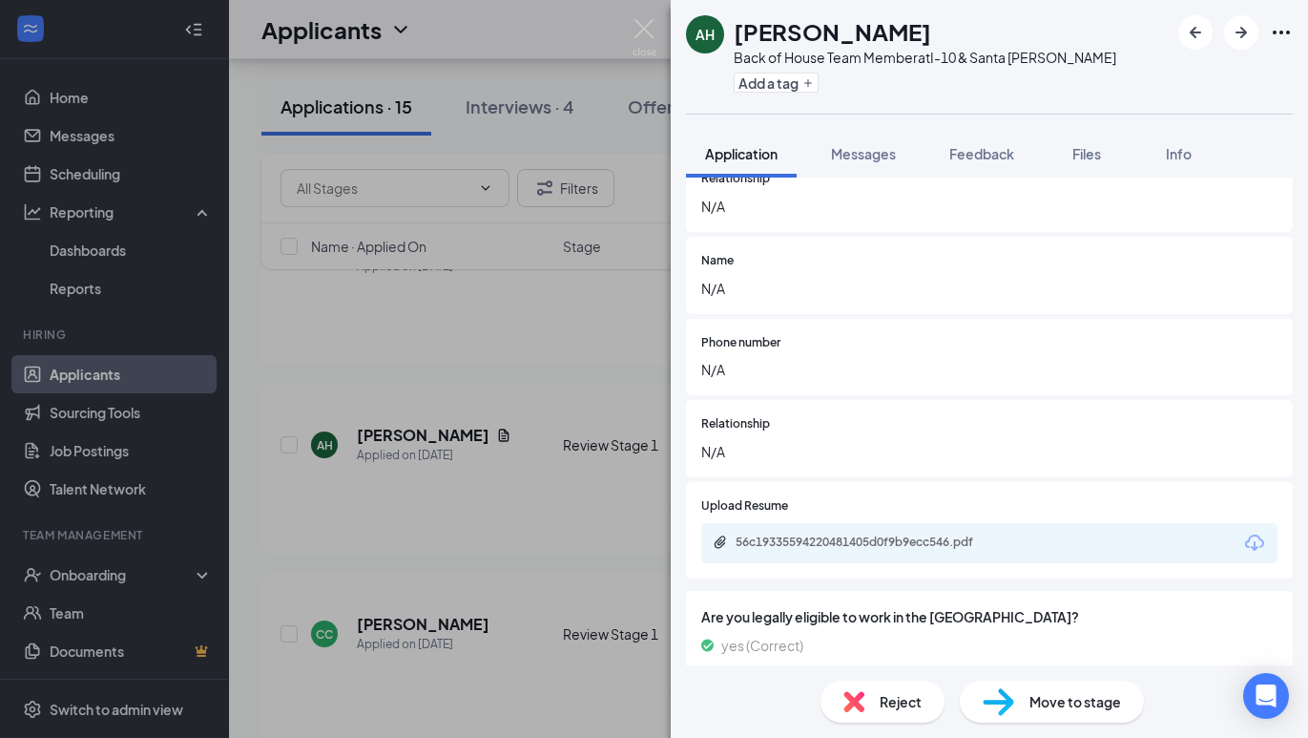
scroll to position [3126, 0]
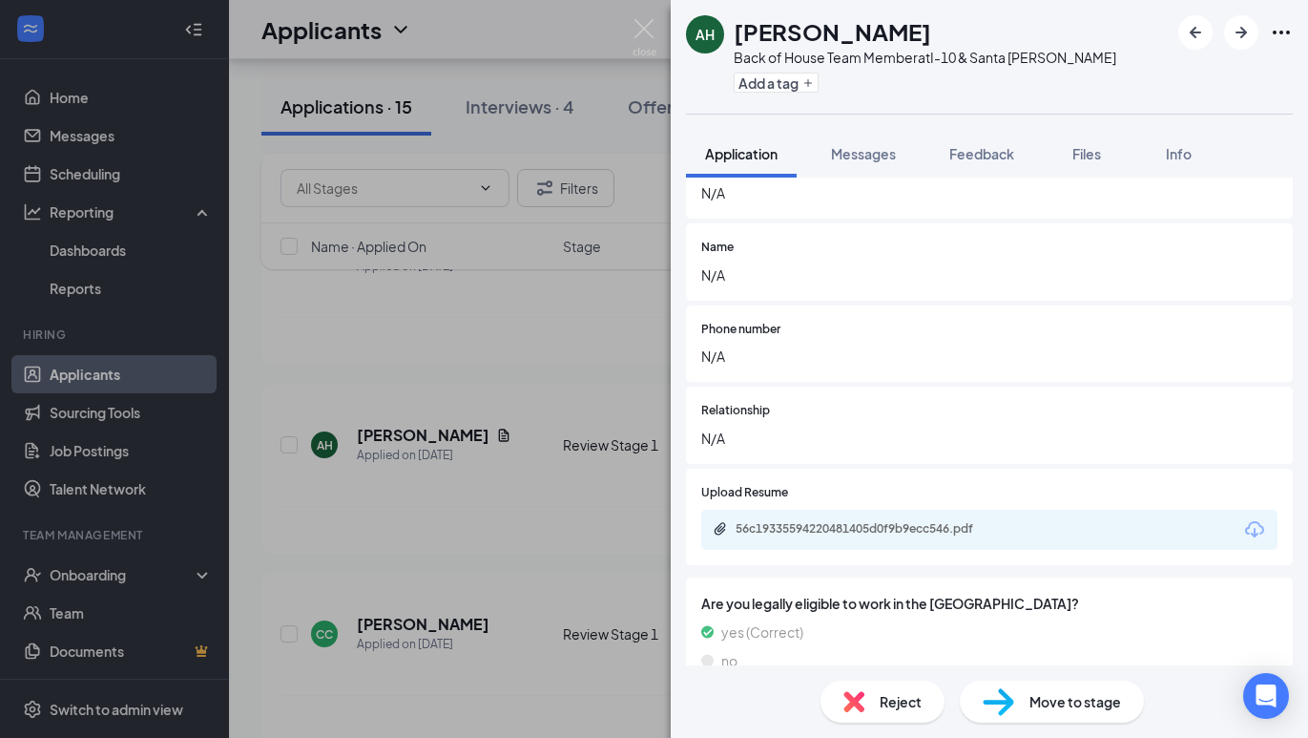
click at [950, 509] on div "56c19335594220481405d0f9b9ecc546.pdf" at bounding box center [989, 529] width 576 height 40
click at [940, 521] on div "56c19335594220481405d0f9b9ecc546.pdf" at bounding box center [869, 528] width 267 height 15
click at [1016, 692] on div "Move to stage" at bounding box center [1052, 701] width 184 height 42
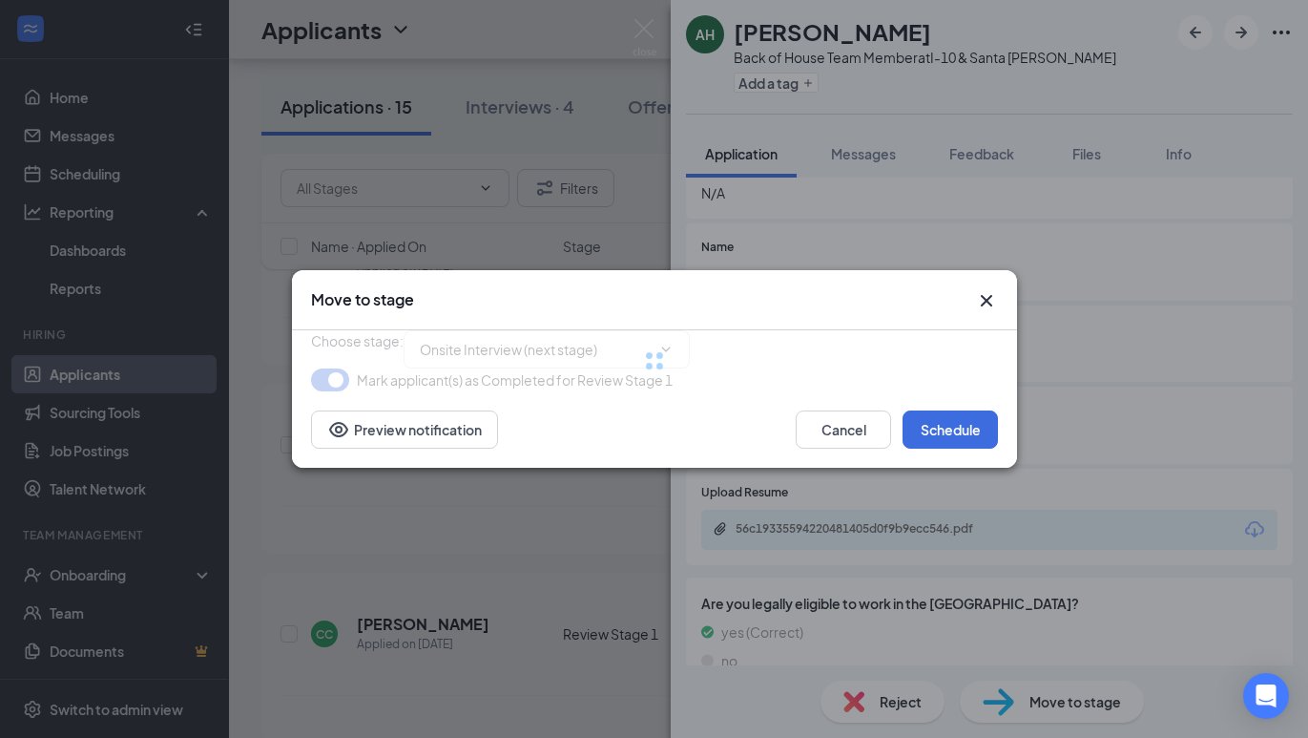
type input "Onsite Interview (next stage)"
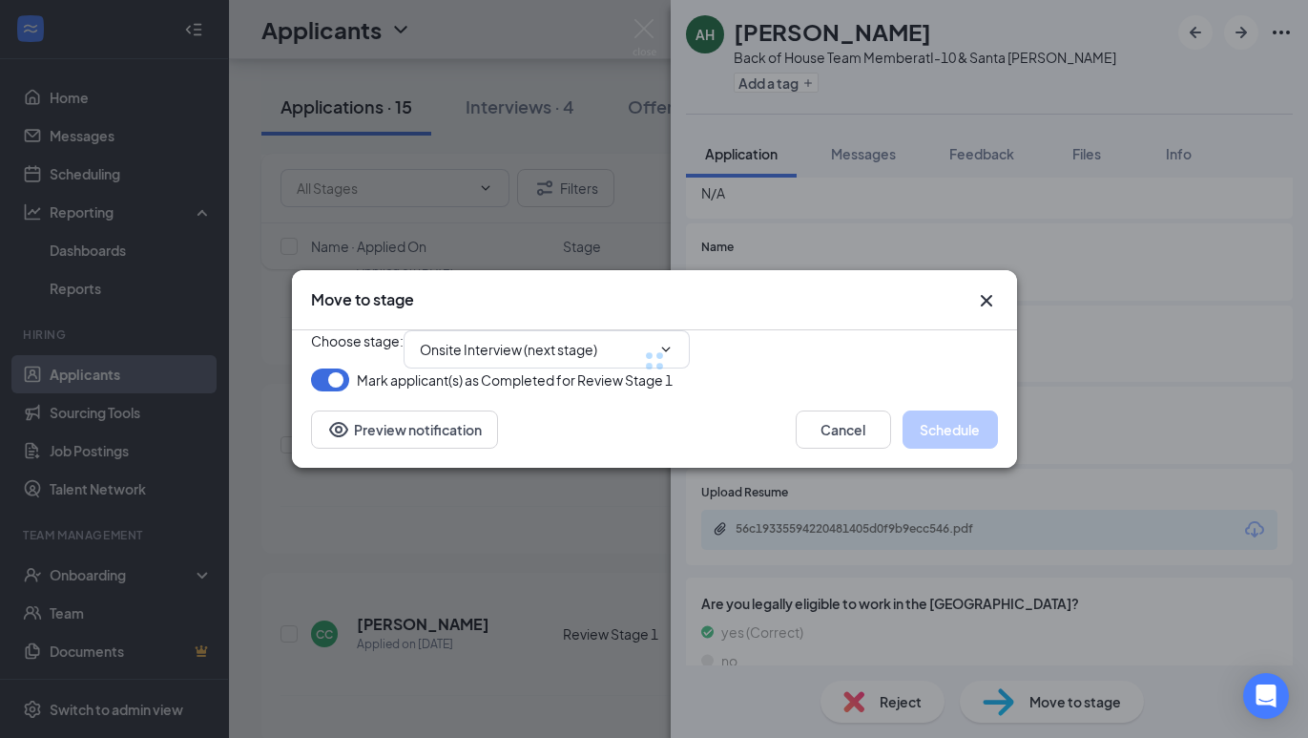
click at [547, 341] on div at bounding box center [654, 360] width 687 height 61
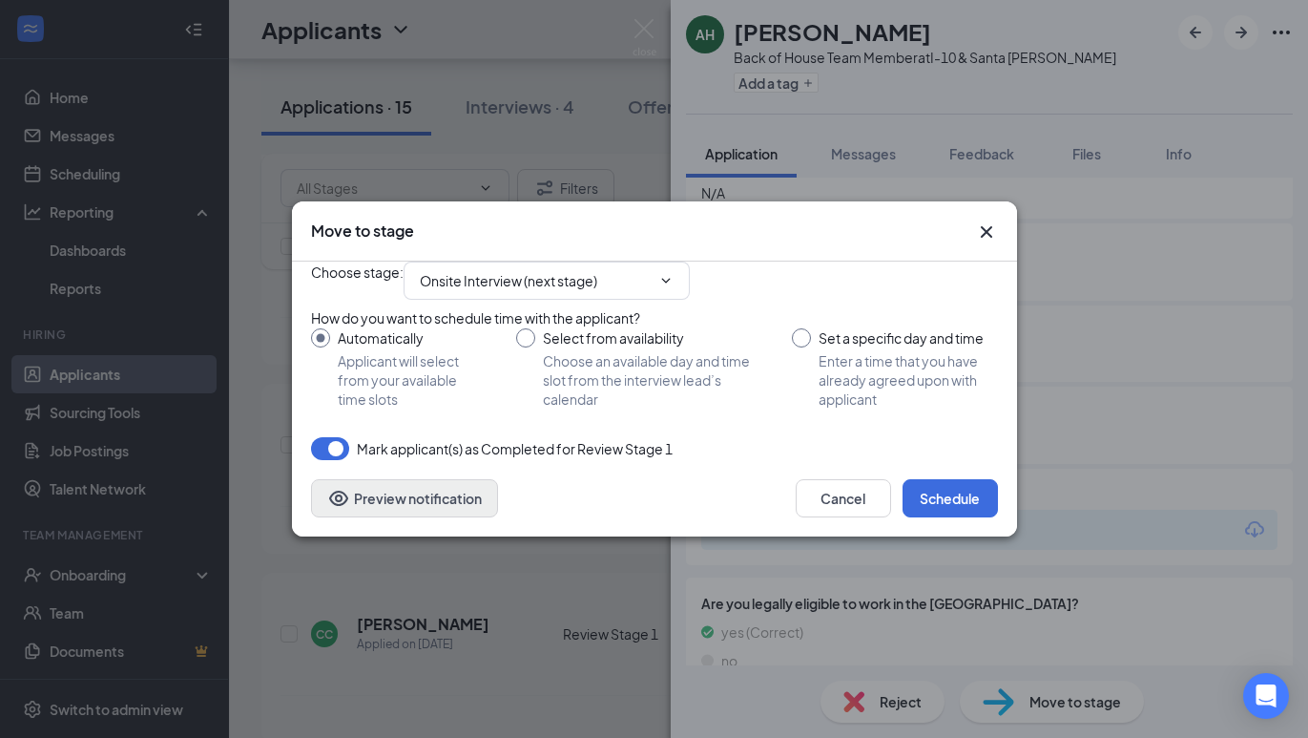
click at [351, 517] on button "Preview notification" at bounding box center [404, 498] width 187 height 38
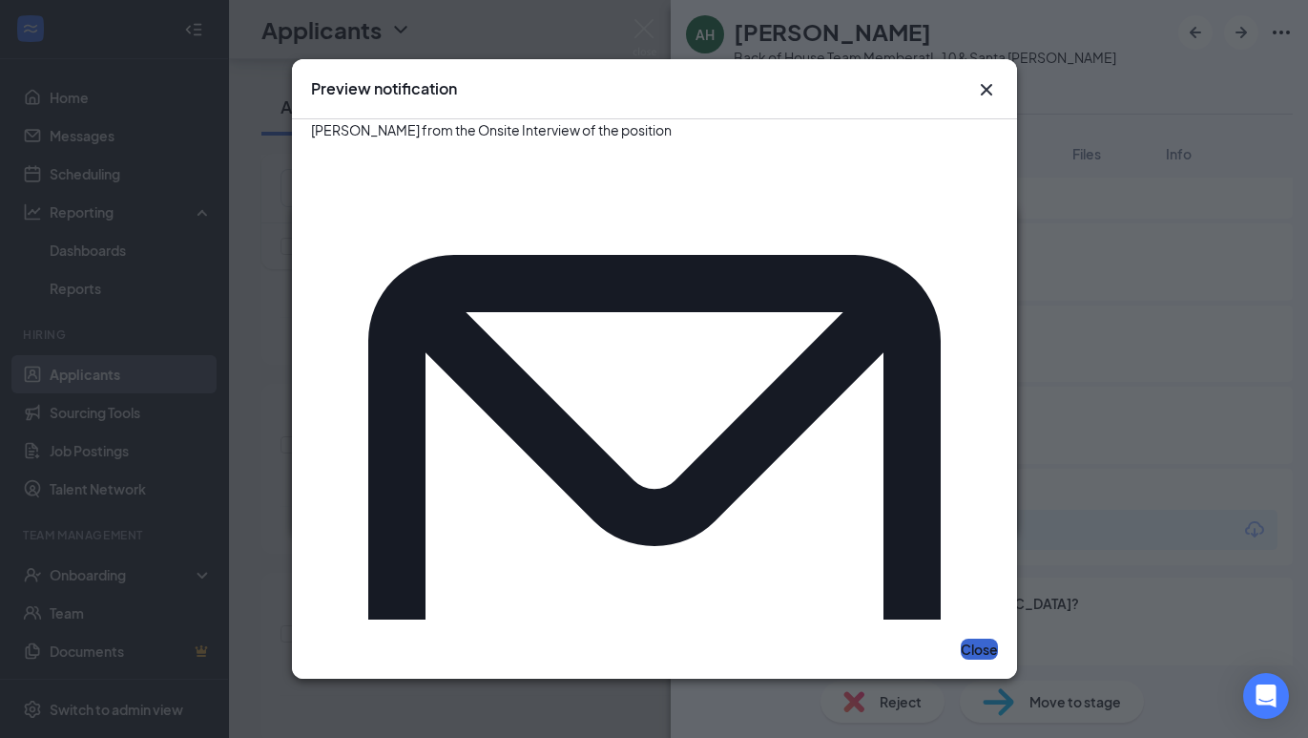
click at [961, 638] on button "Close" at bounding box center [979, 648] width 37 height 21
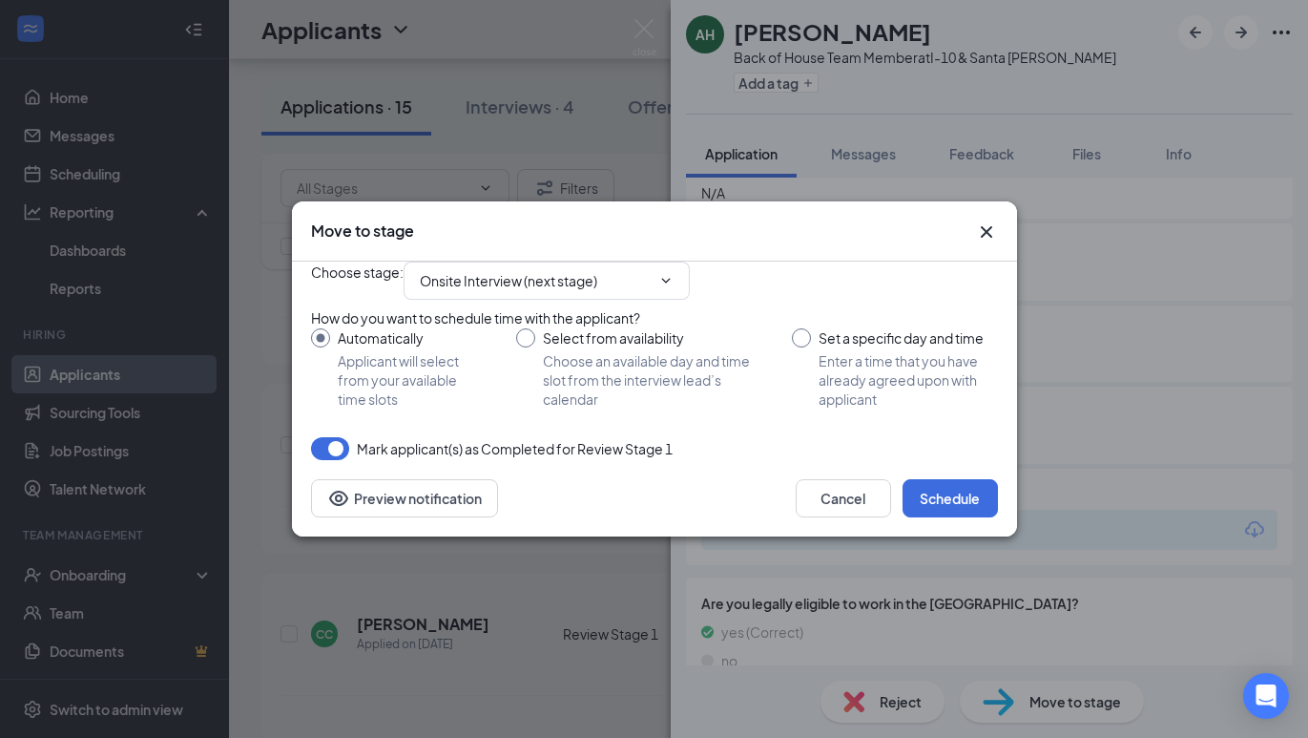
click at [585, 284] on div "Choose stage : Onsite Interview (next stage)" at bounding box center [654, 280] width 687 height 38
click at [583, 272] on span "Onsite Interview (next stage)" at bounding box center [547, 280] width 286 height 38
click at [674, 273] on icon "ChevronDown" at bounding box center [665, 280] width 15 height 15
click at [659, 460] on div "Choose stage : Onsite Interview (next stage) How do you want to schedule time w…" at bounding box center [654, 360] width 687 height 198
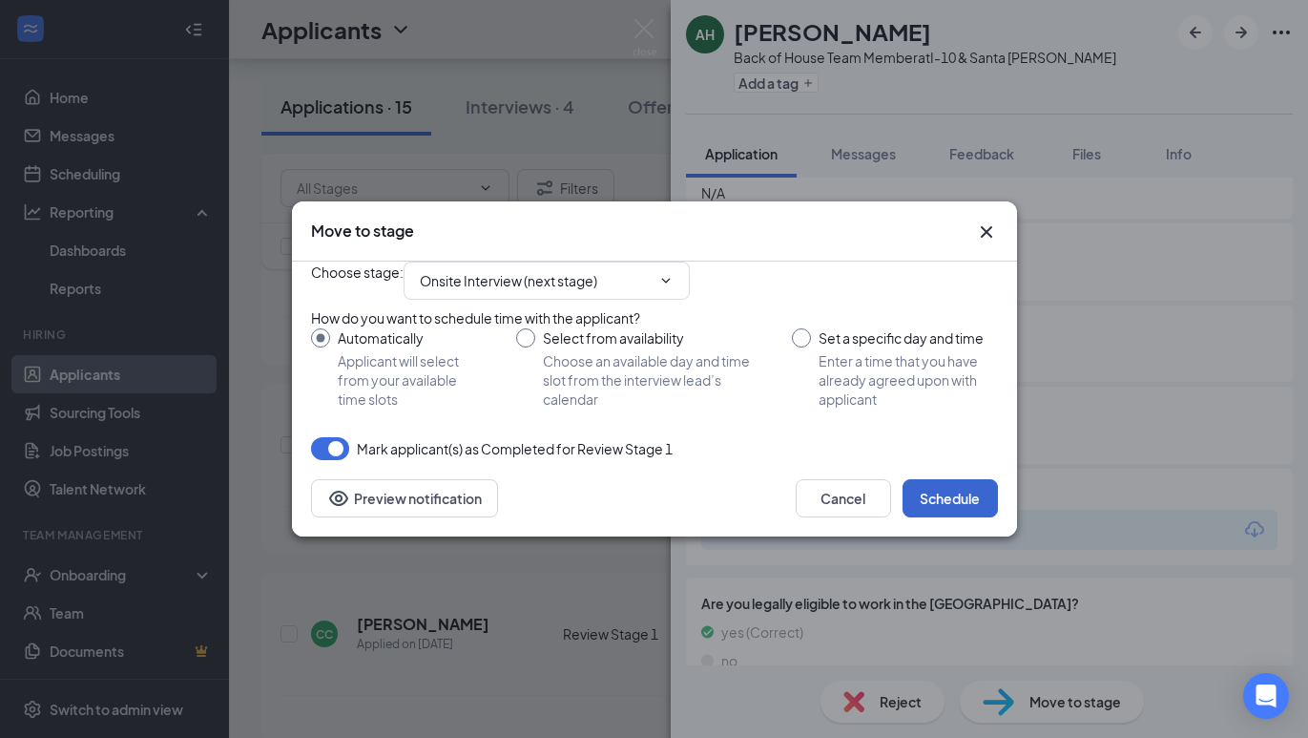
click at [943, 517] on button "Schedule" at bounding box center [950, 498] width 95 height 38
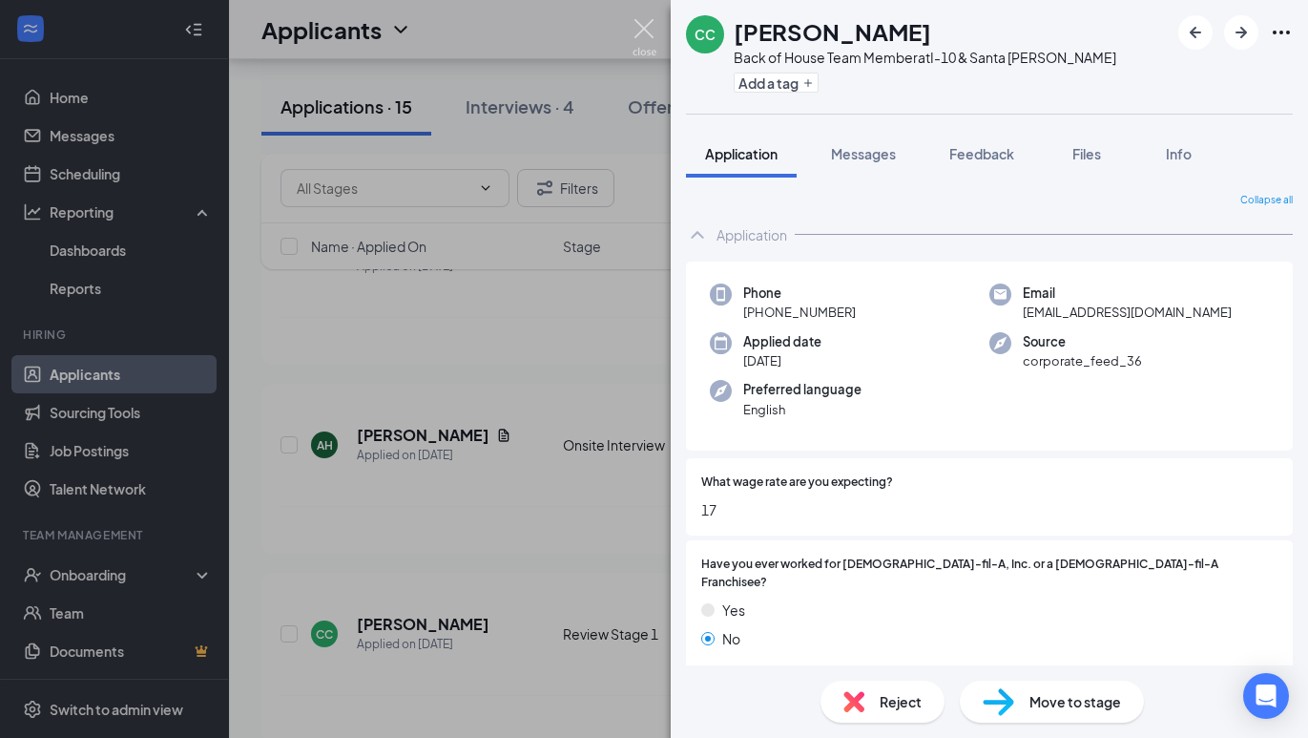
click at [641, 39] on img at bounding box center [645, 37] width 24 height 37
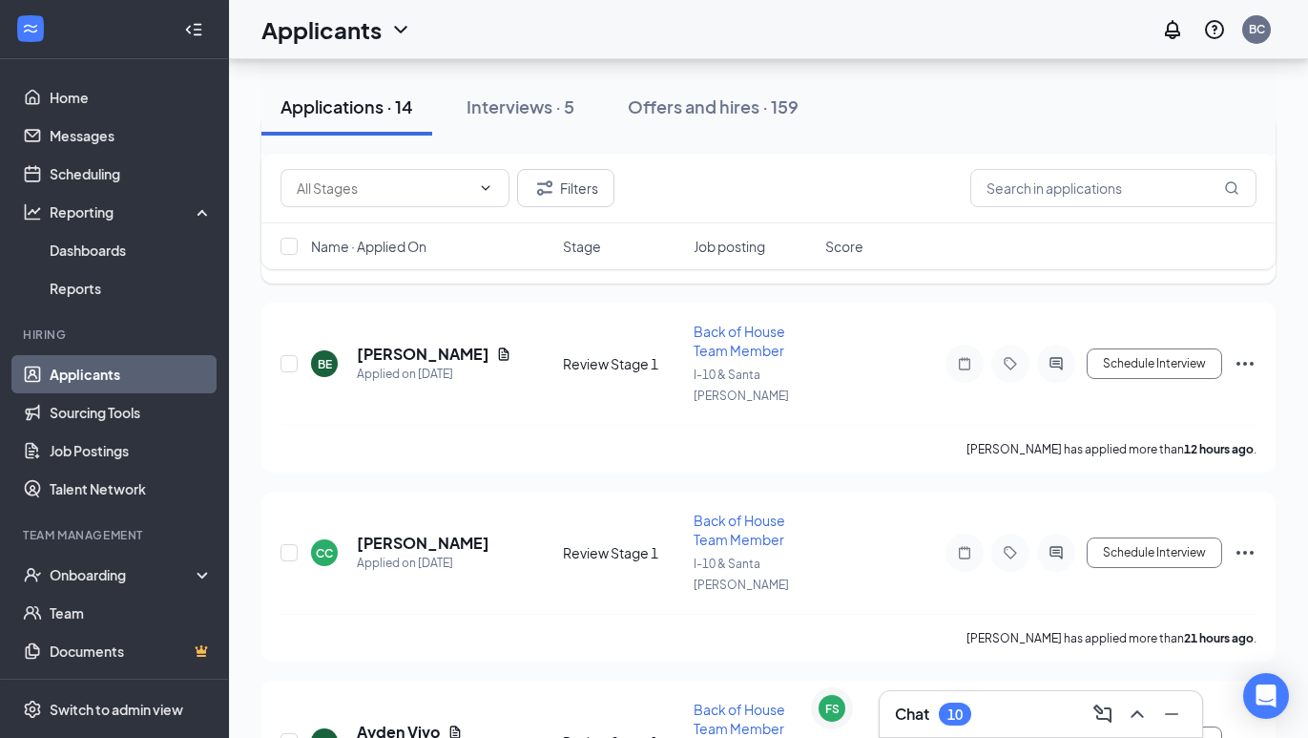
scroll to position [297, 0]
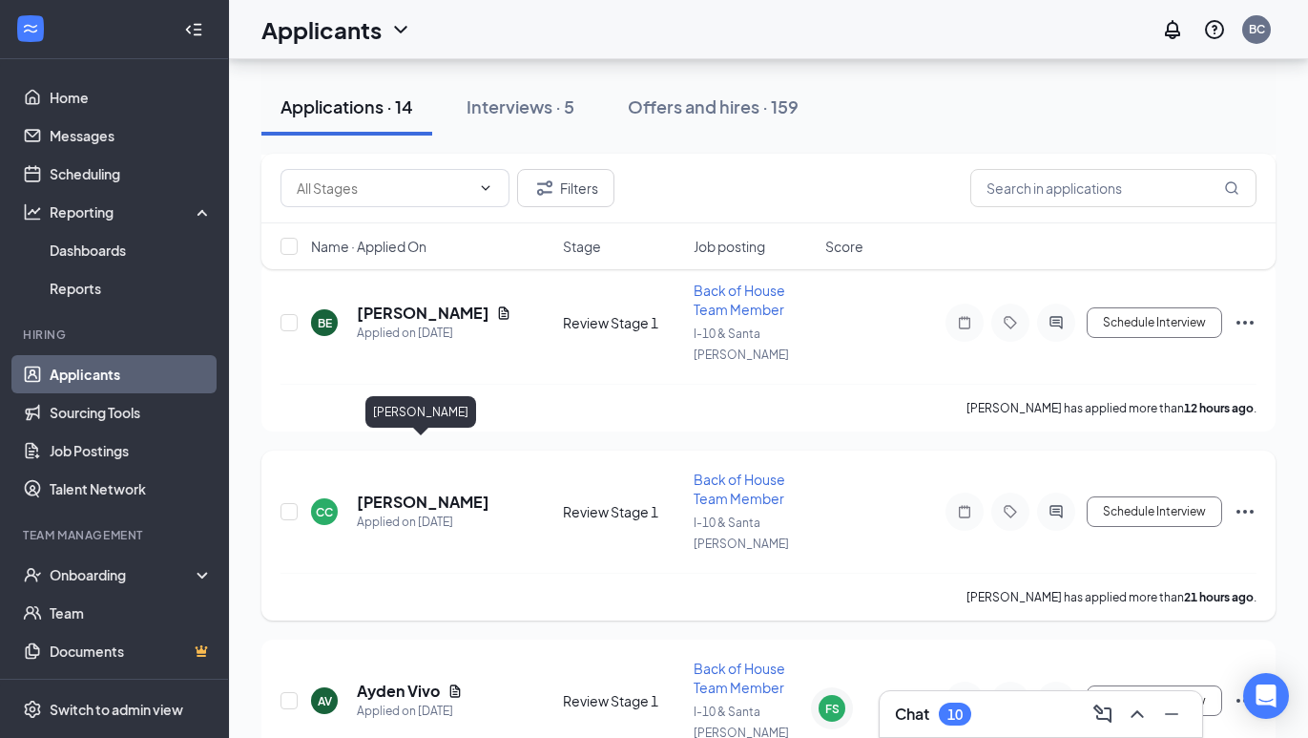
click at [401, 491] on h5 "[PERSON_NAME]" at bounding box center [423, 501] width 133 height 21
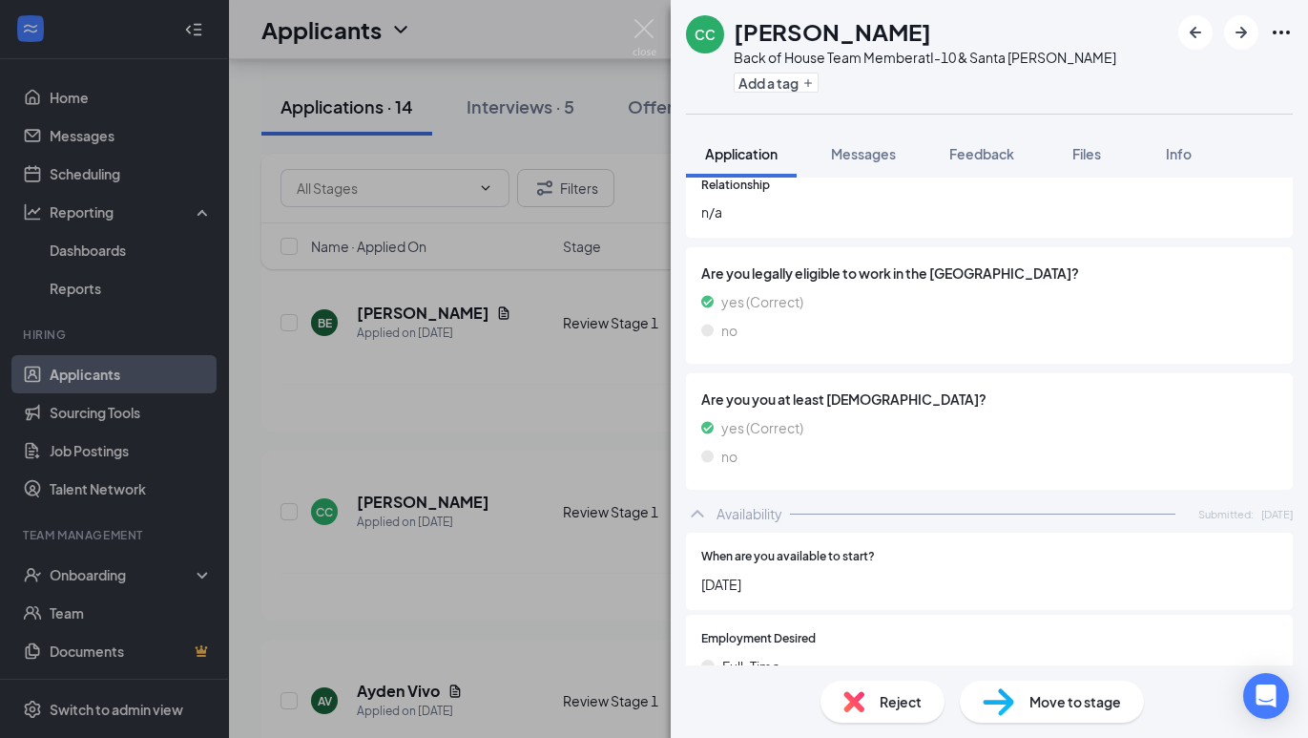
scroll to position [3170, 0]
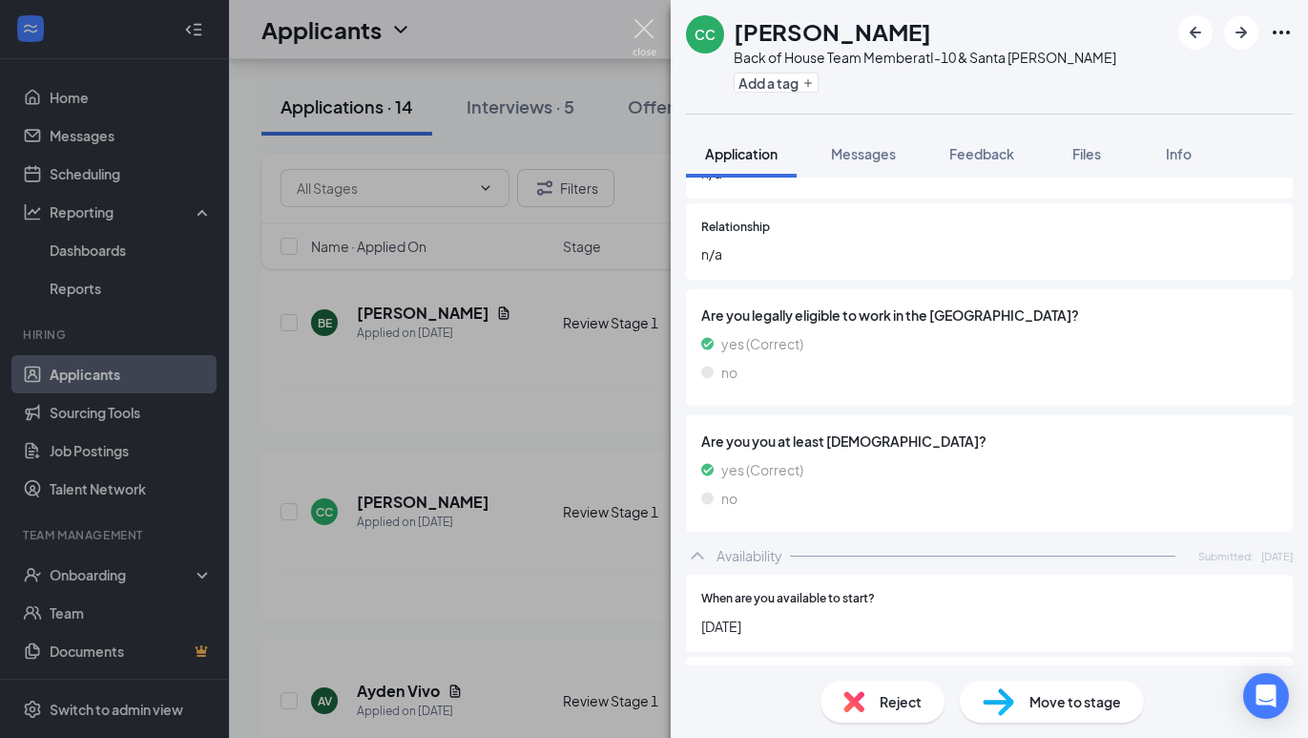
click at [648, 35] on img at bounding box center [645, 37] width 24 height 37
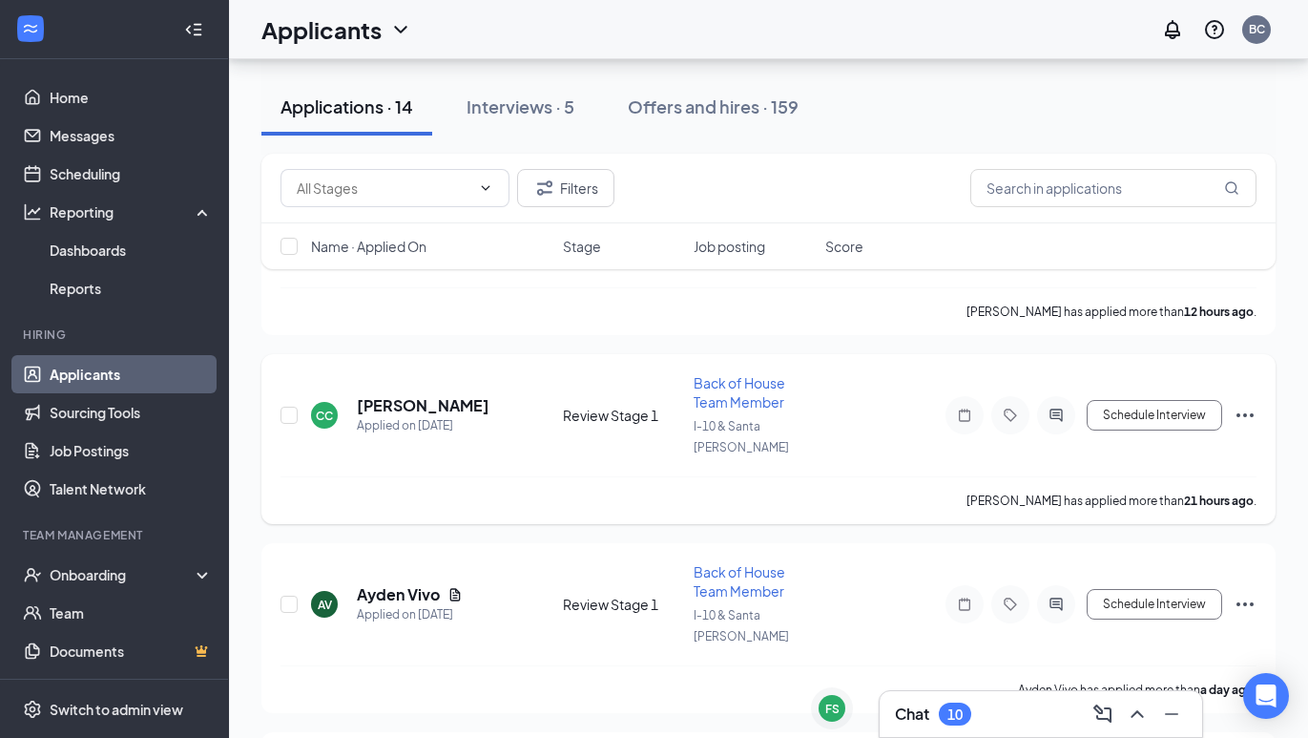
scroll to position [426, 0]
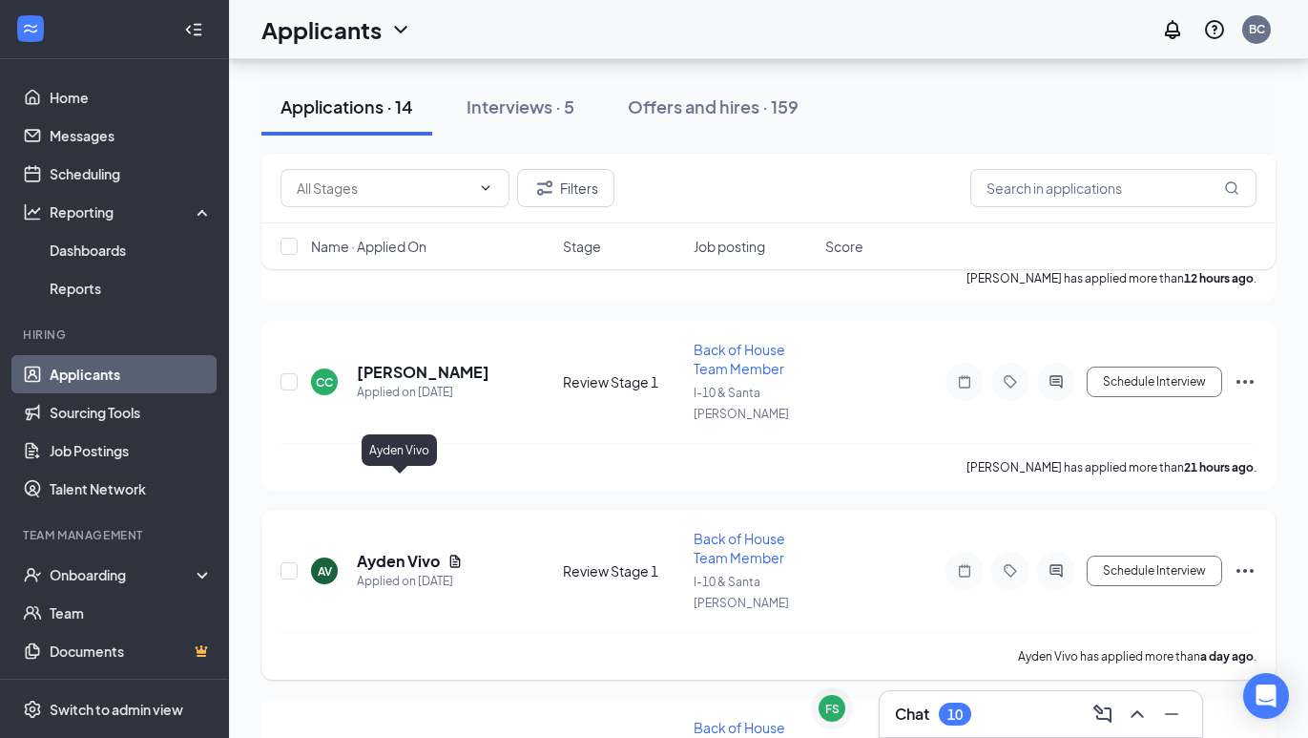
click at [399, 551] on h5 "Ayden Vivo" at bounding box center [398, 561] width 83 height 21
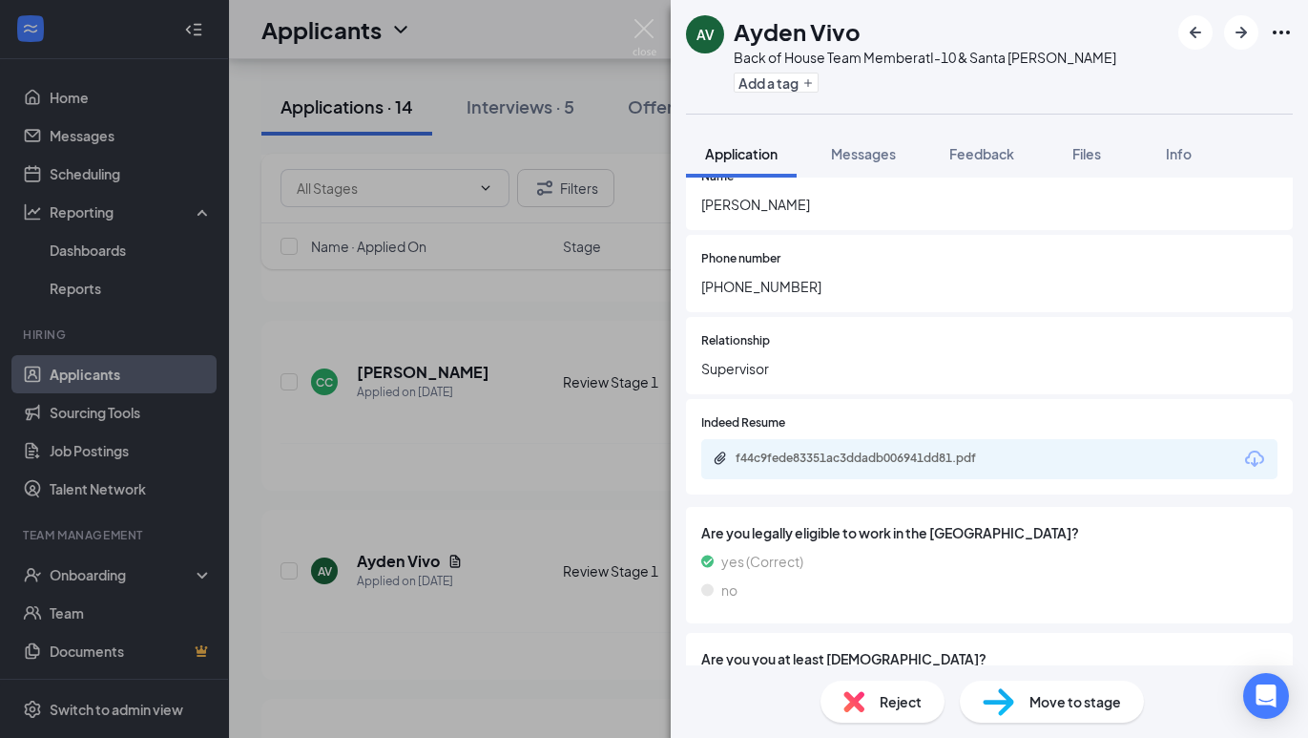
scroll to position [3194, 0]
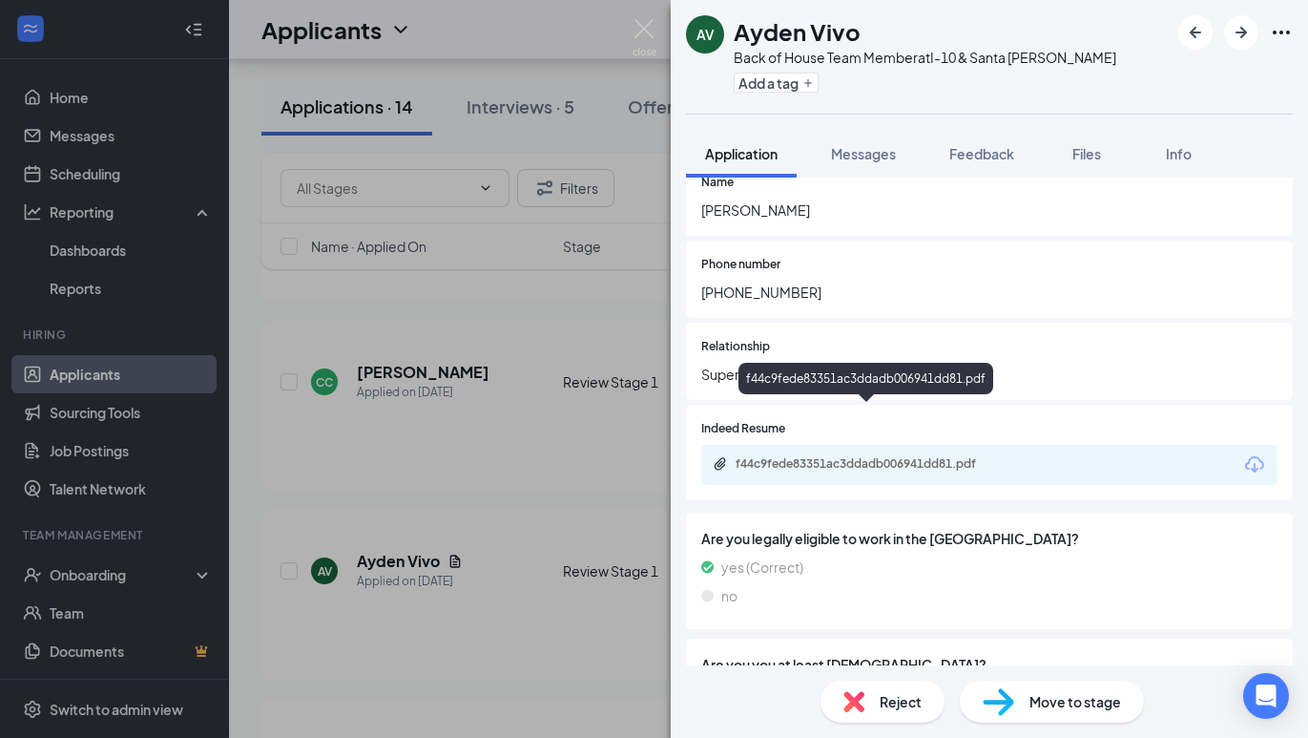
click at [839, 456] on div "f44c9fede83351ac3ddadb006941dd81.pdf" at bounding box center [869, 463] width 267 height 15
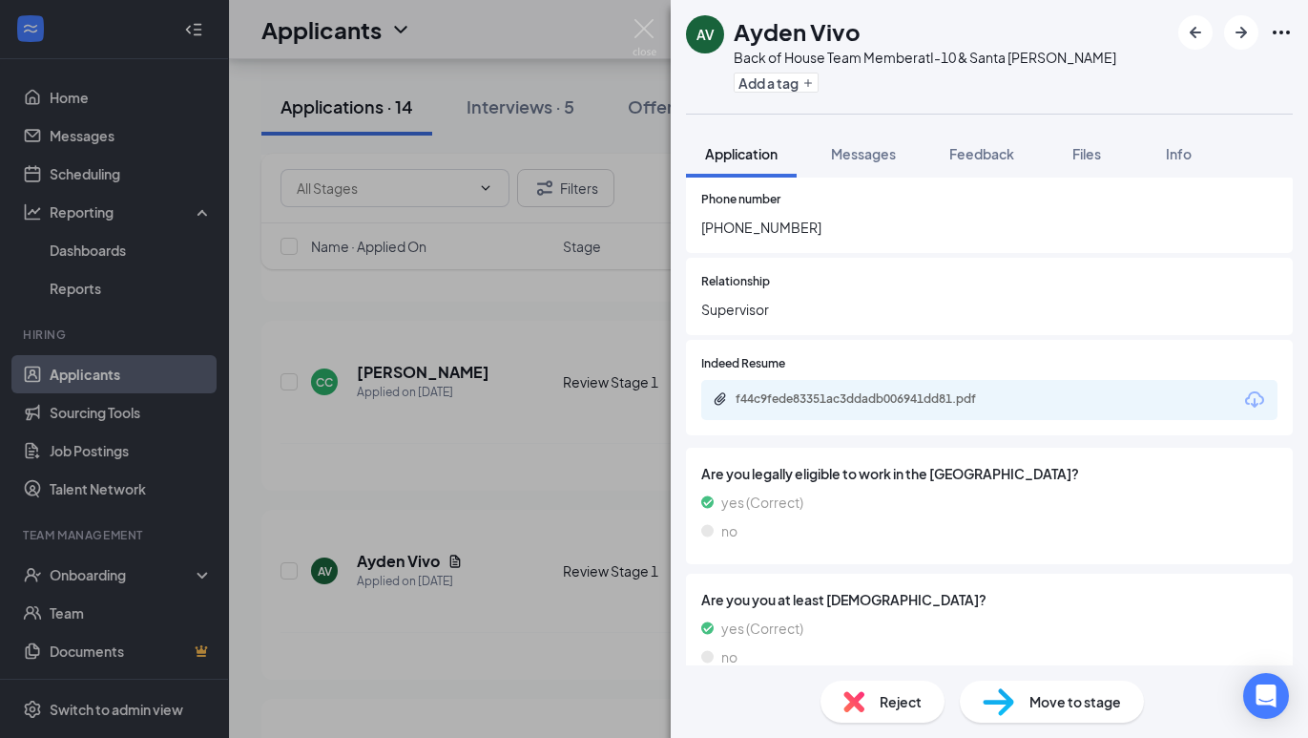
scroll to position [3260, 0]
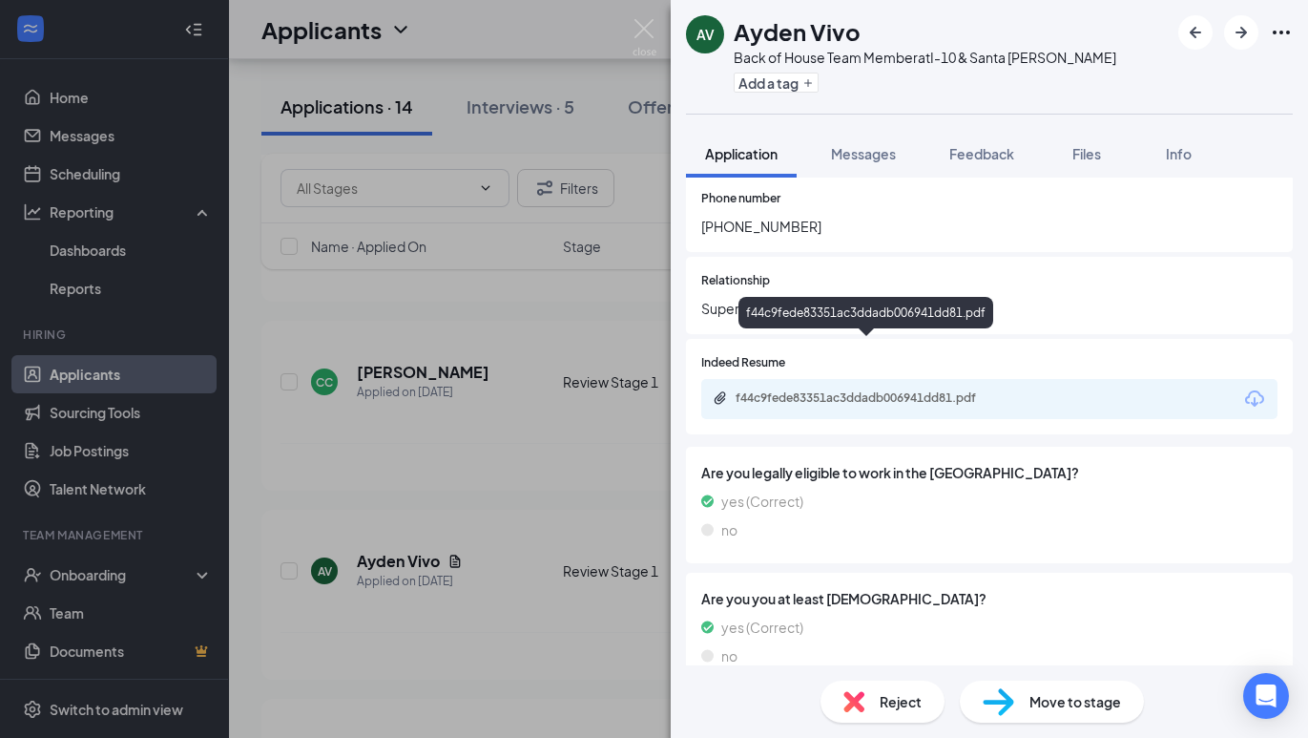
click at [858, 390] on div "f44c9fede83351ac3ddadb006941dd81.pdf" at bounding box center [869, 397] width 267 height 15
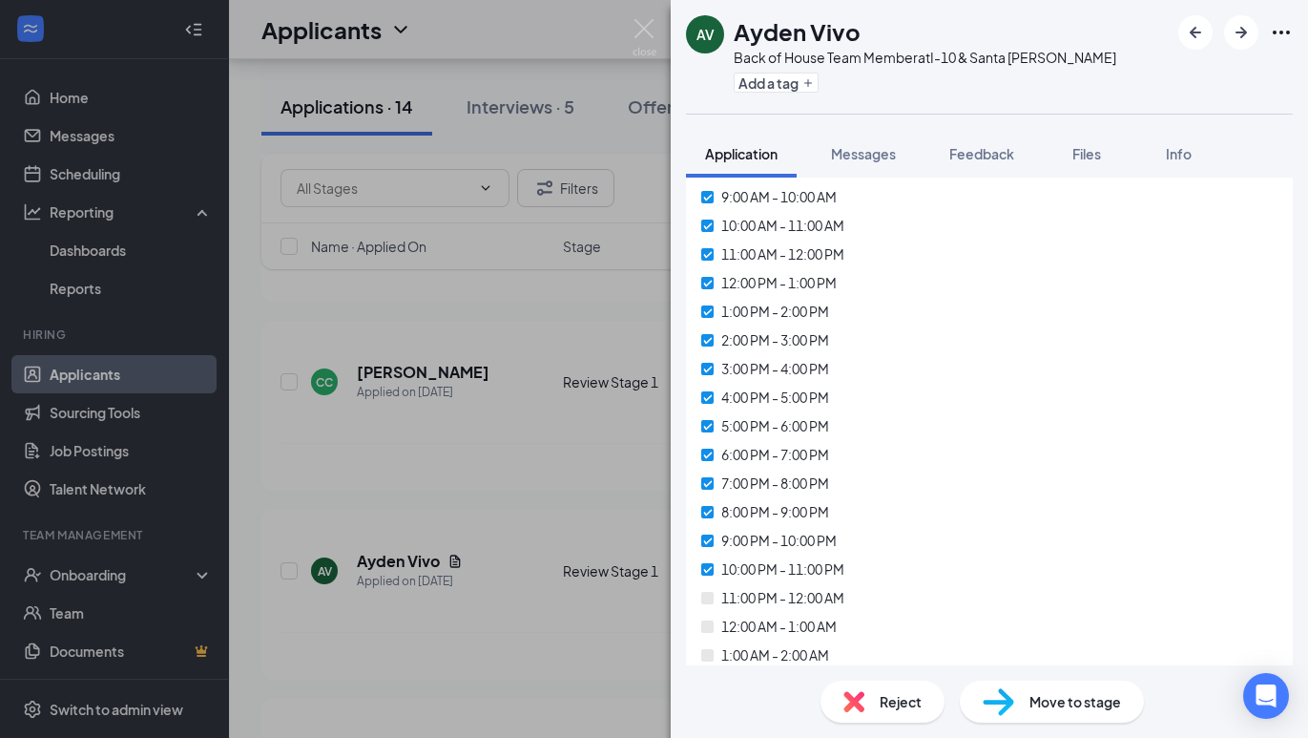
scroll to position [7761, 0]
click at [1031, 708] on span "Move to stage" at bounding box center [1075, 701] width 92 height 21
type input "Onsite Interview (next stage)"
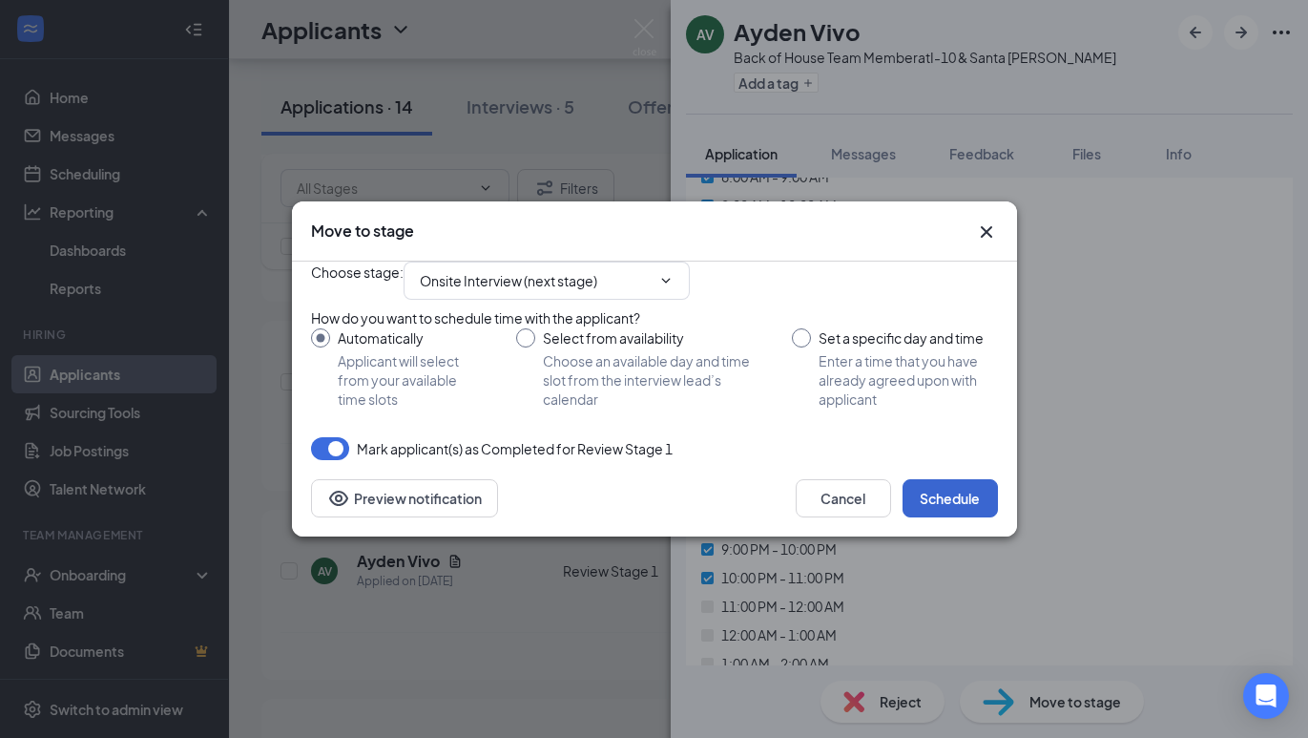
click at [947, 517] on button "Schedule" at bounding box center [950, 498] width 95 height 38
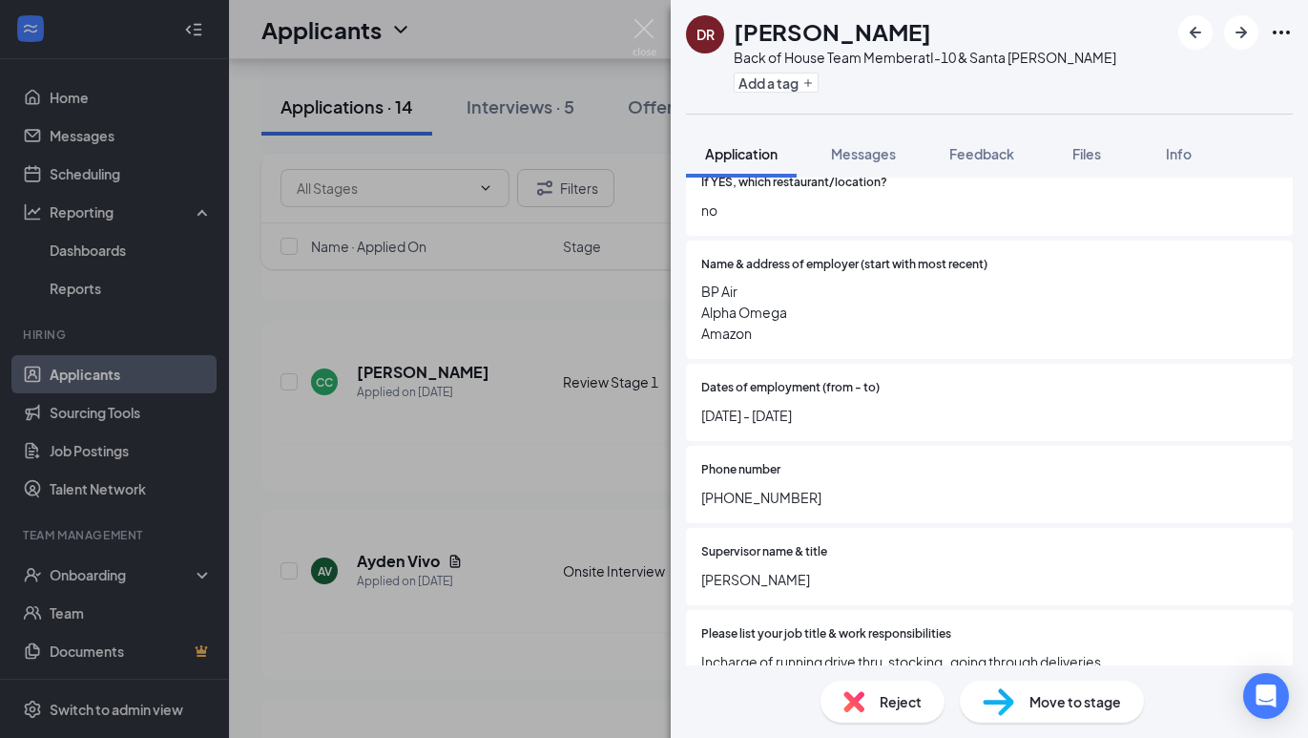
scroll to position [520, 0]
click at [634, 21] on img at bounding box center [645, 37] width 24 height 37
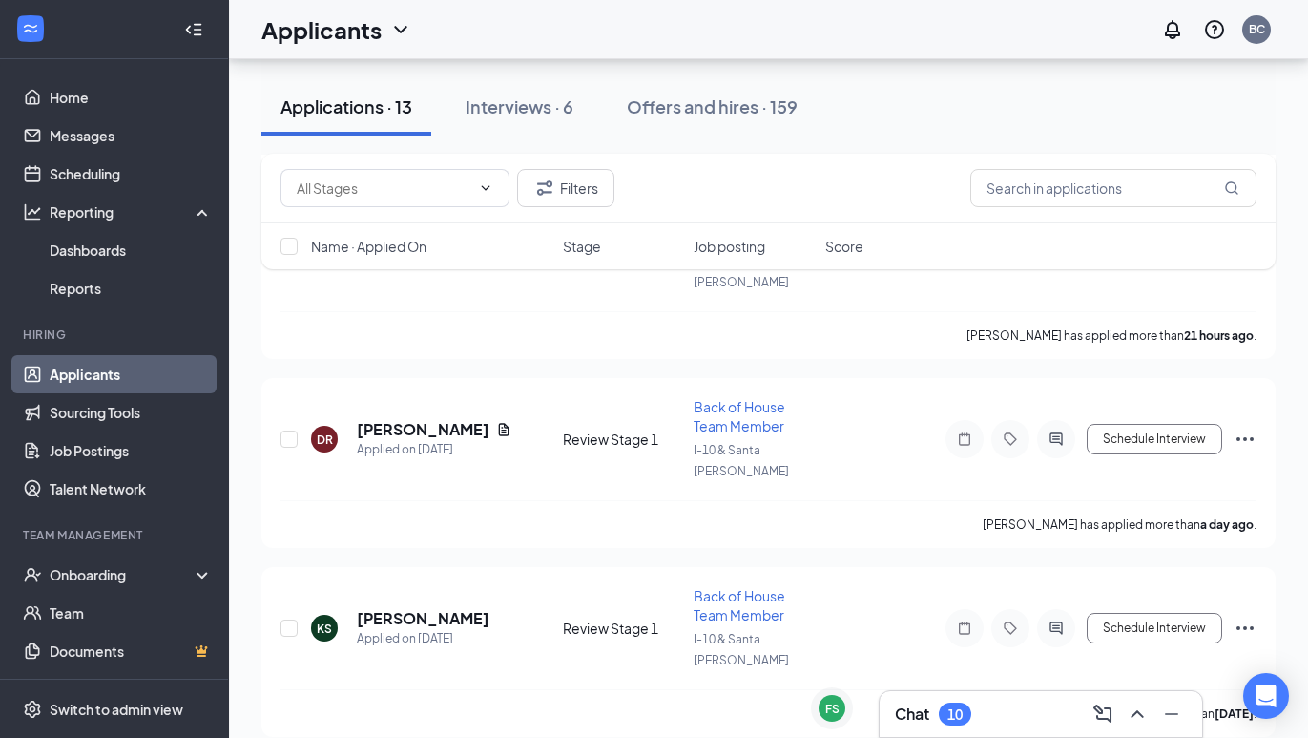
scroll to position [568, 0]
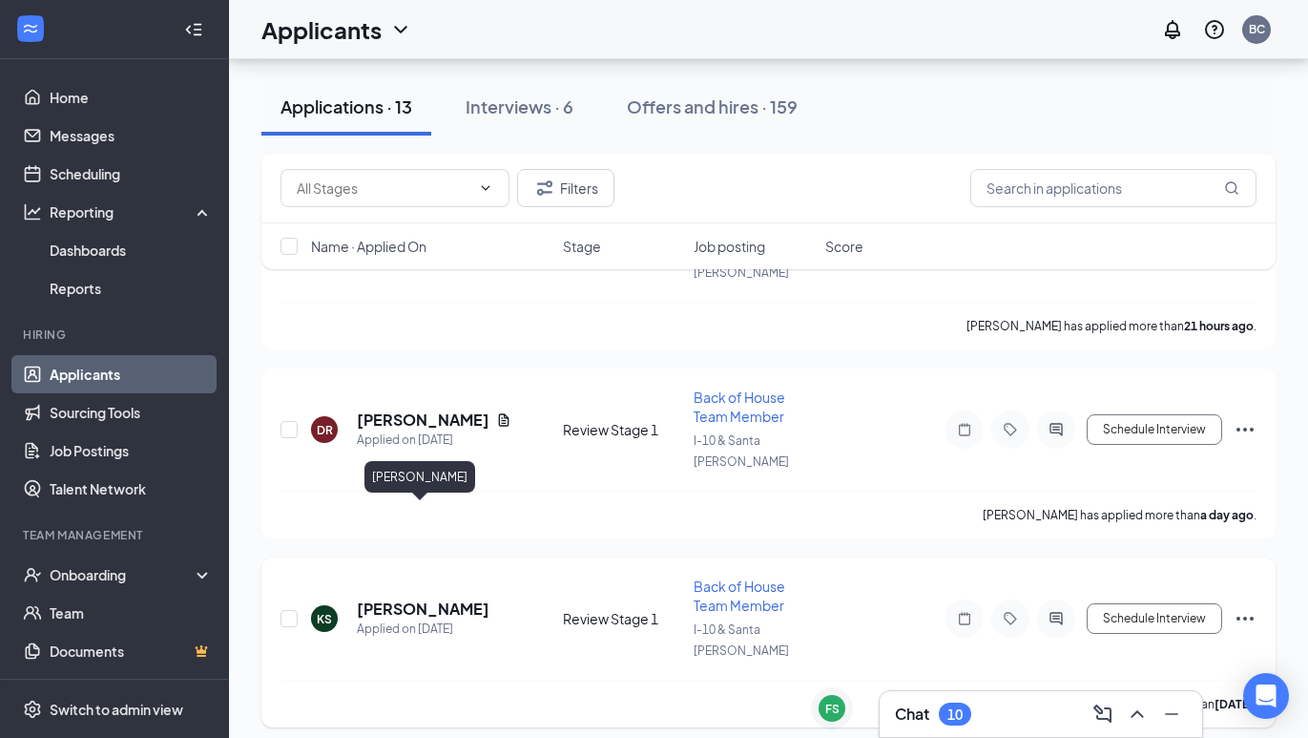
click at [426, 598] on h5 "[PERSON_NAME]" at bounding box center [423, 608] width 133 height 21
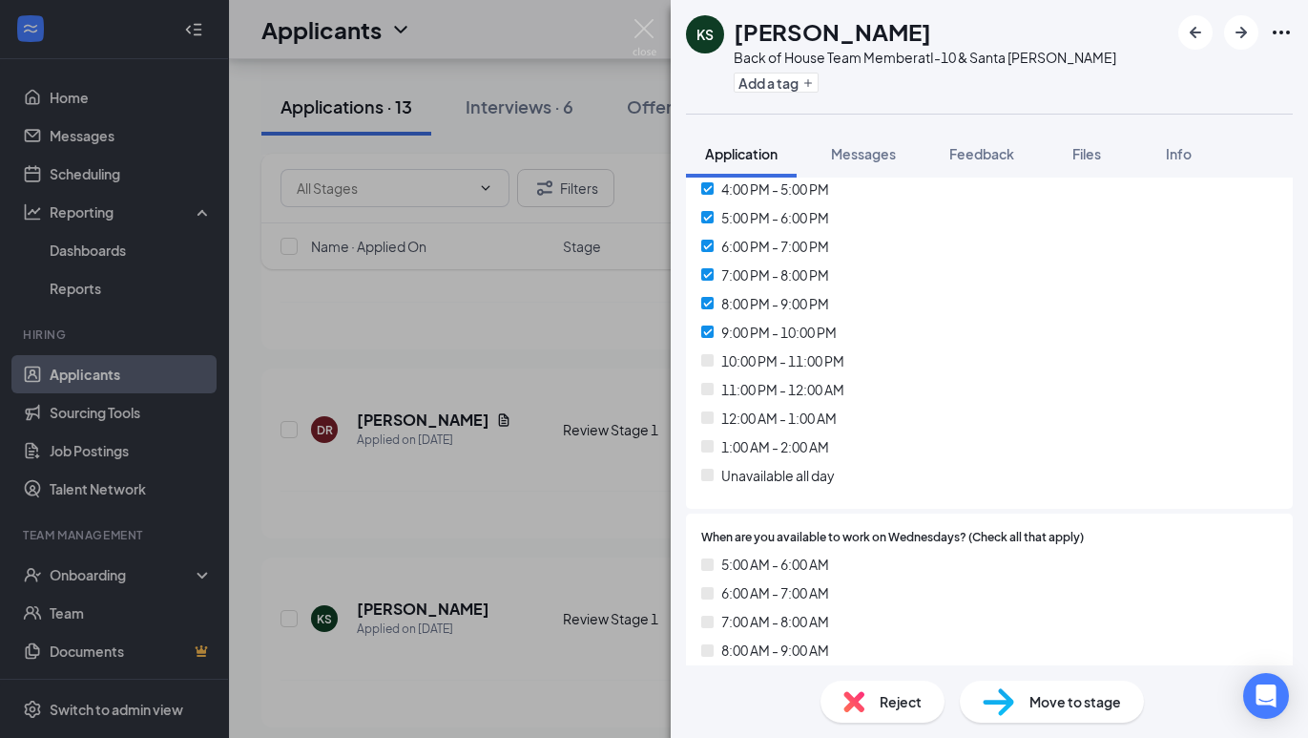
scroll to position [5076, 0]
click at [1014, 691] on div "Move to stage" at bounding box center [1052, 701] width 184 height 42
type input "Onsite Interview (next stage)"
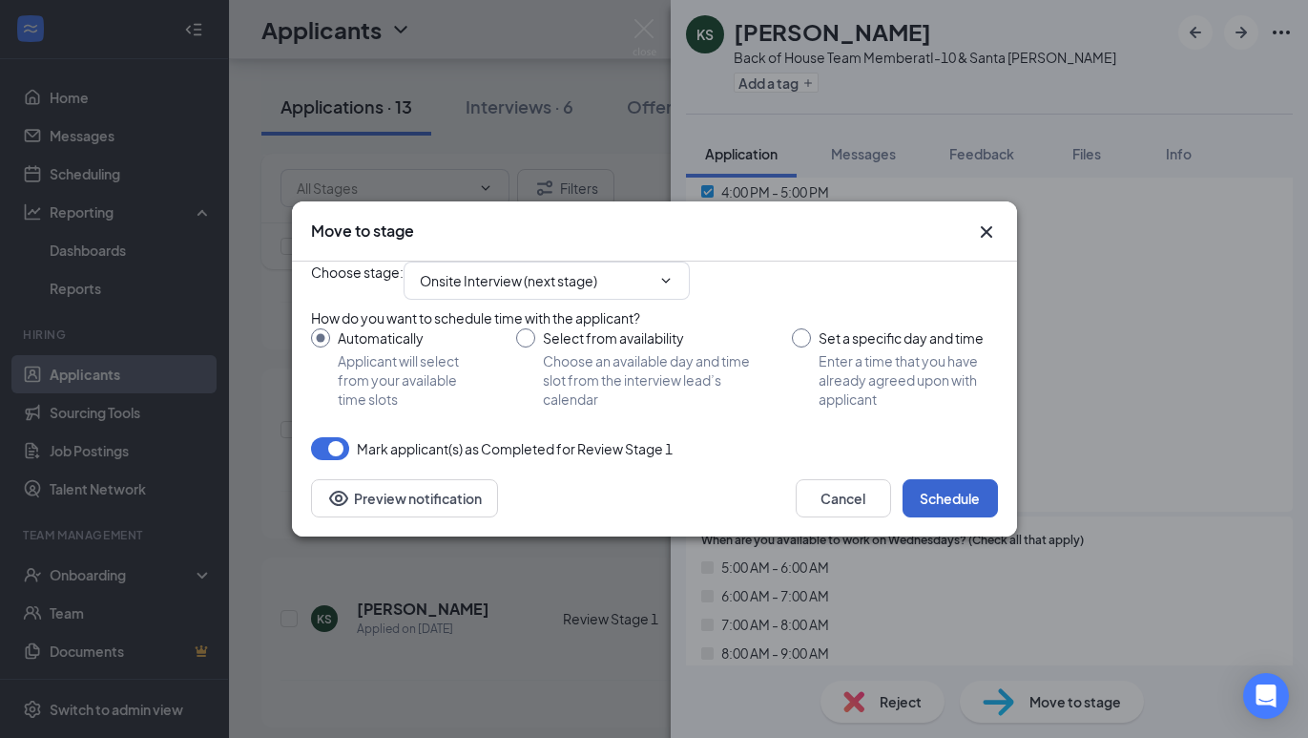
click at [960, 517] on button "Schedule" at bounding box center [950, 498] width 95 height 38
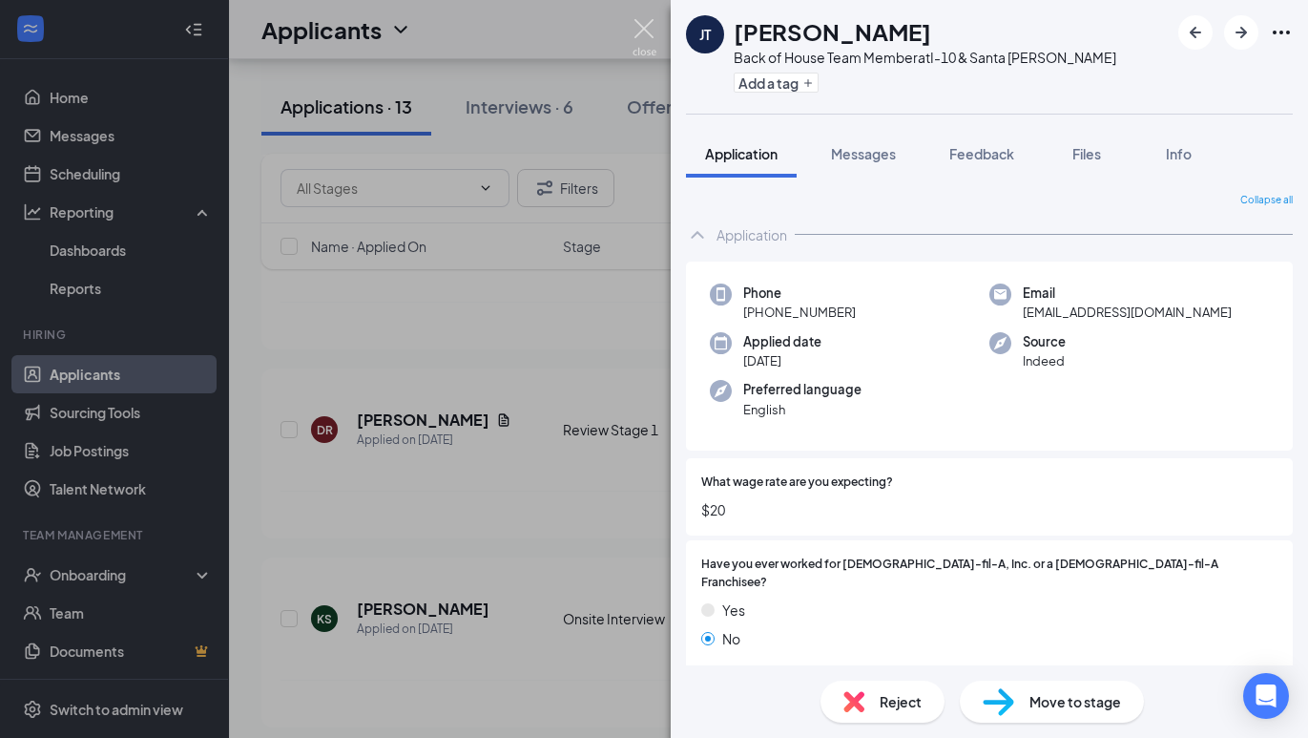
click at [638, 36] on img at bounding box center [645, 37] width 24 height 37
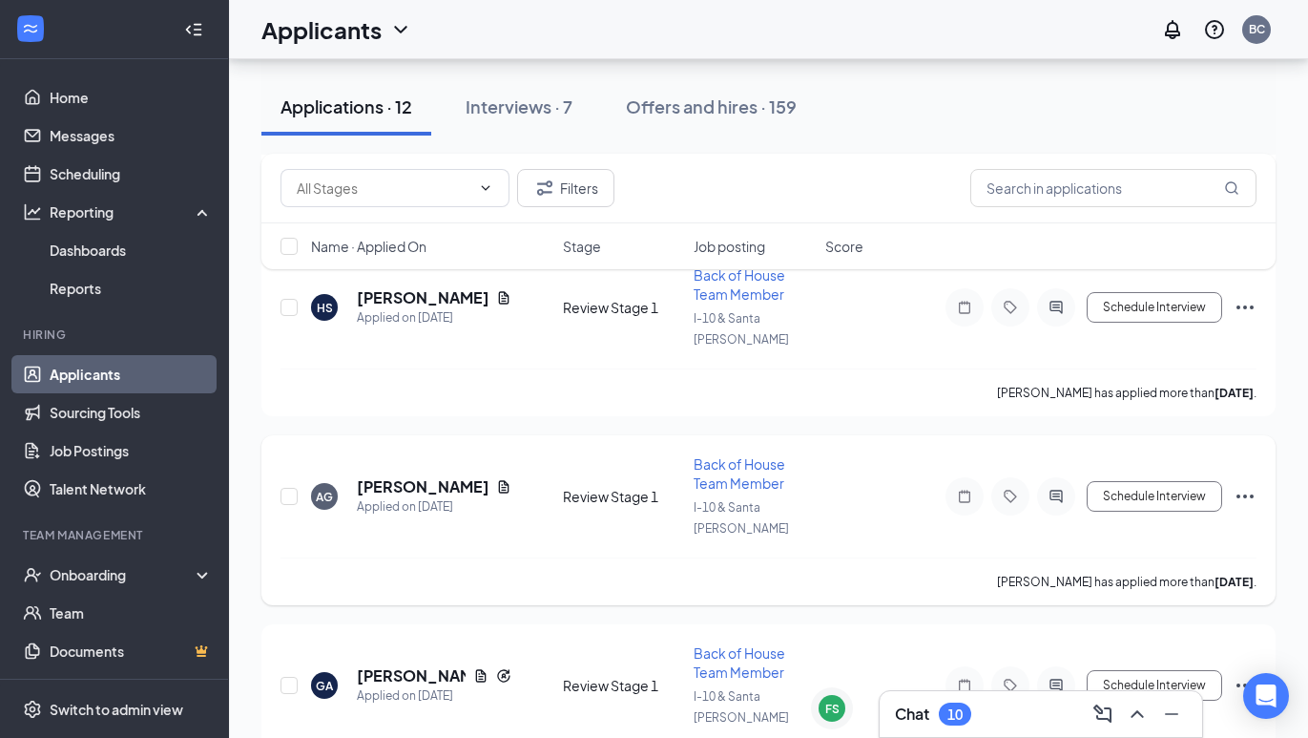
scroll to position [1097, 0]
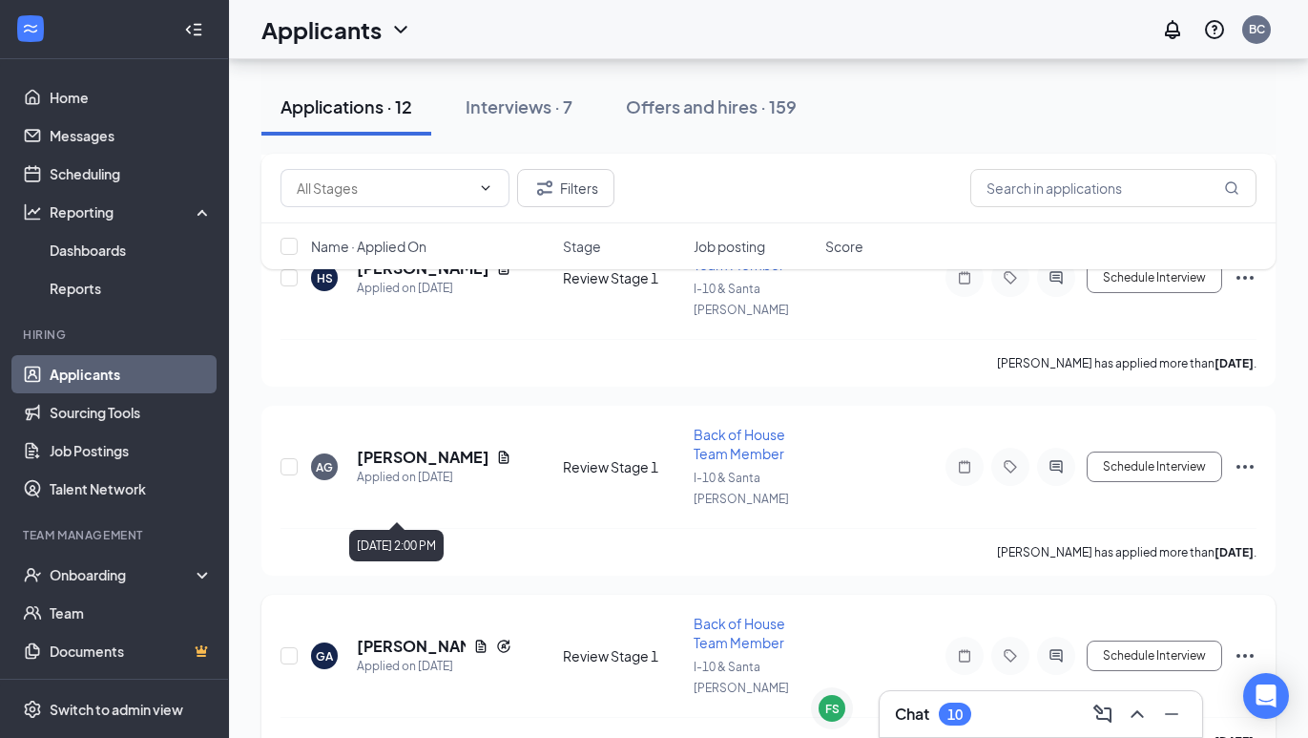
click at [389, 656] on div "Applied on [DATE]" at bounding box center [434, 665] width 155 height 19
click at [388, 635] on h5 "[PERSON_NAME]" at bounding box center [411, 645] width 109 height 21
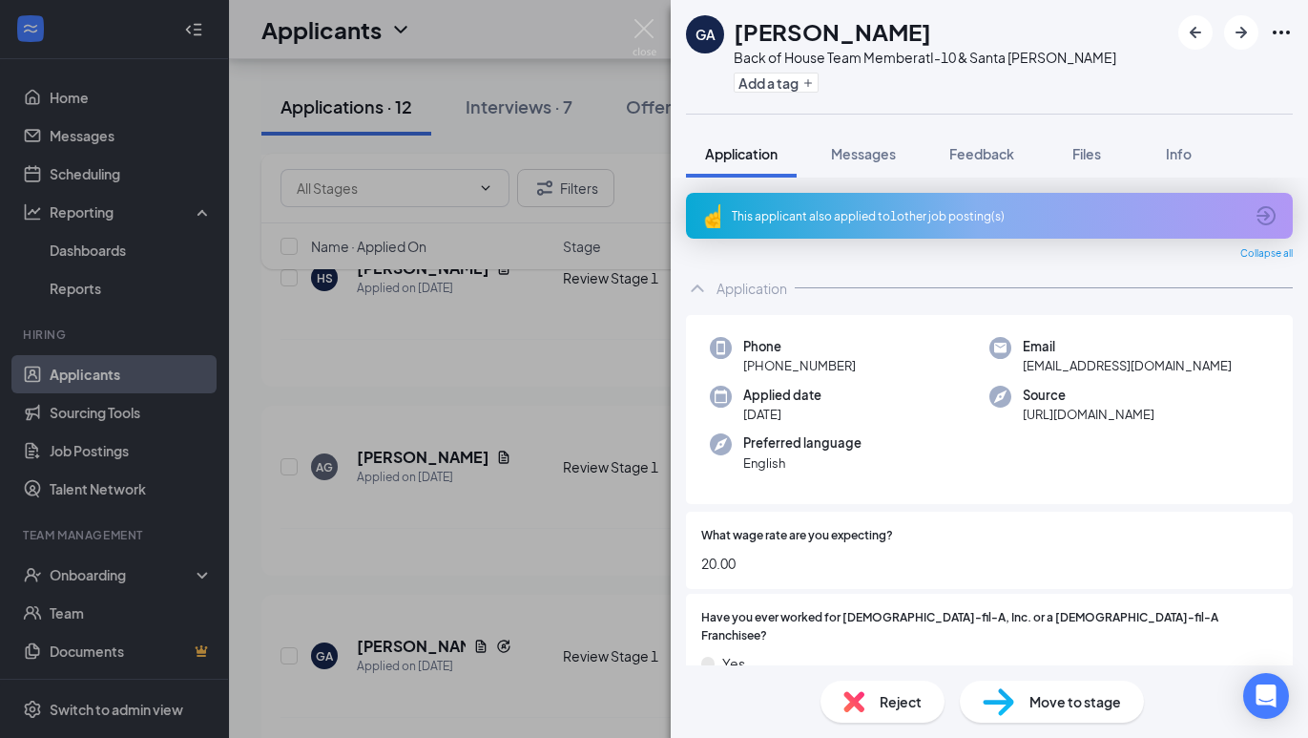
click at [1258, 217] on icon "ArrowCircle" at bounding box center [1266, 215] width 23 height 23
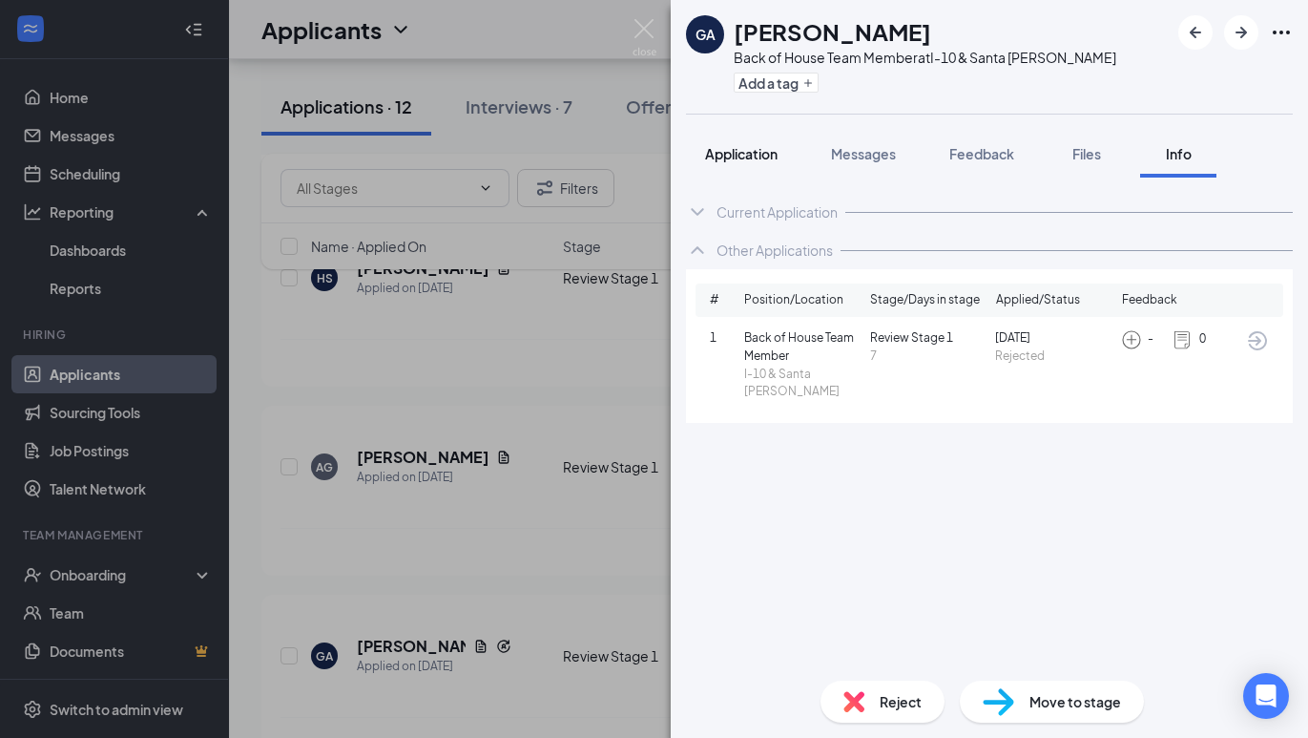
click at [740, 177] on button "Application" at bounding box center [741, 154] width 111 height 48
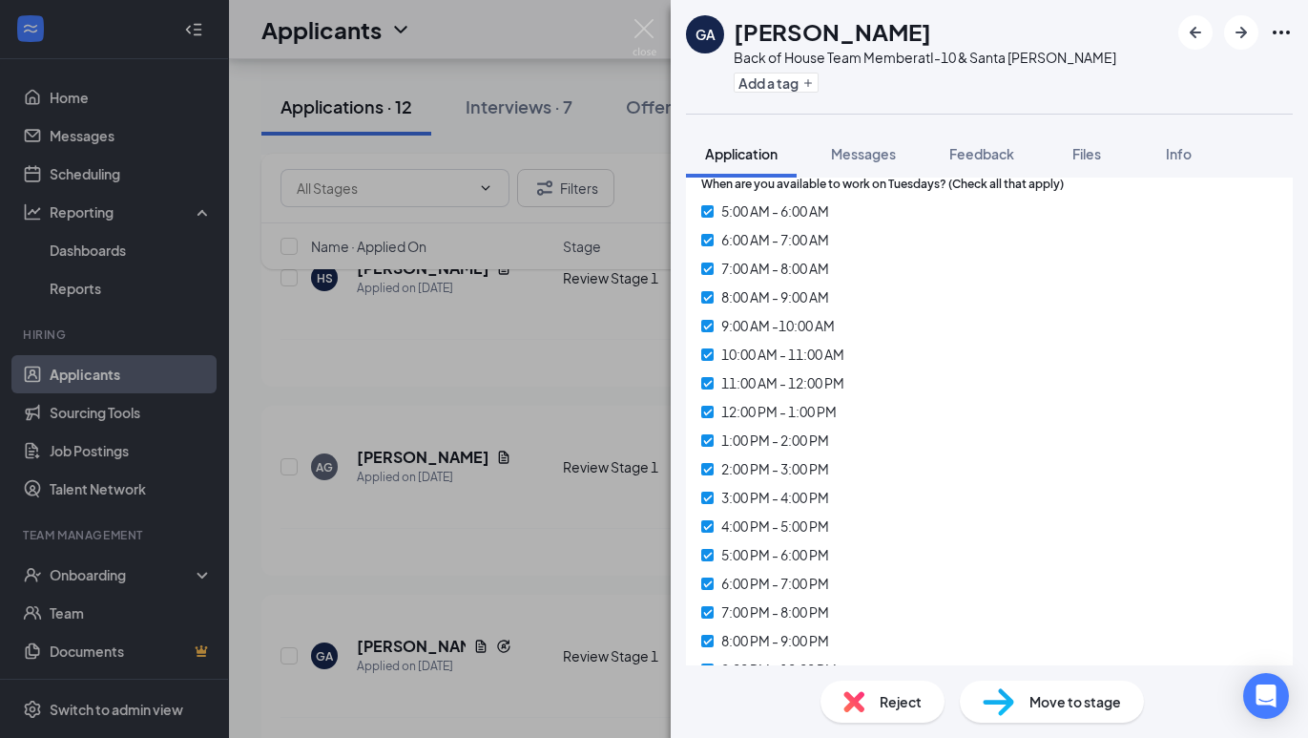
scroll to position [4761, 0]
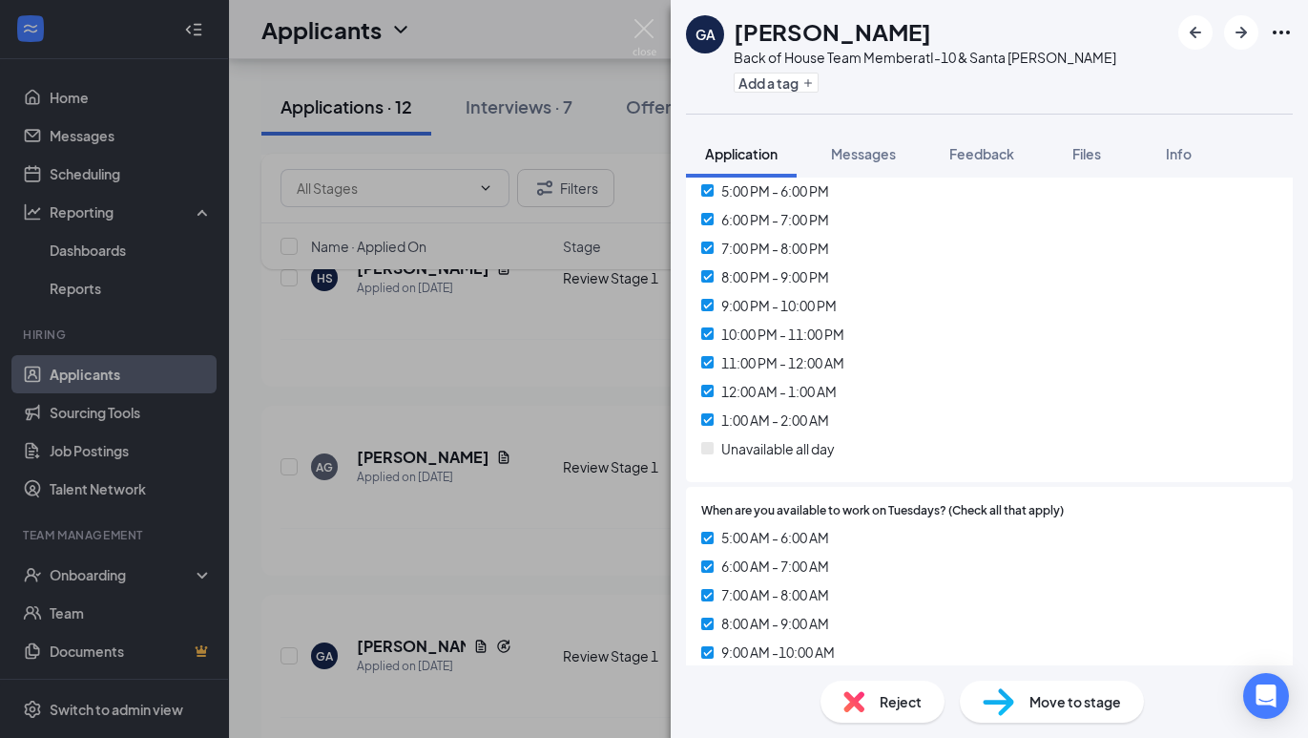
click at [1036, 698] on span "Move to stage" at bounding box center [1075, 701] width 92 height 21
type input "Onsite Interview (next stage)"
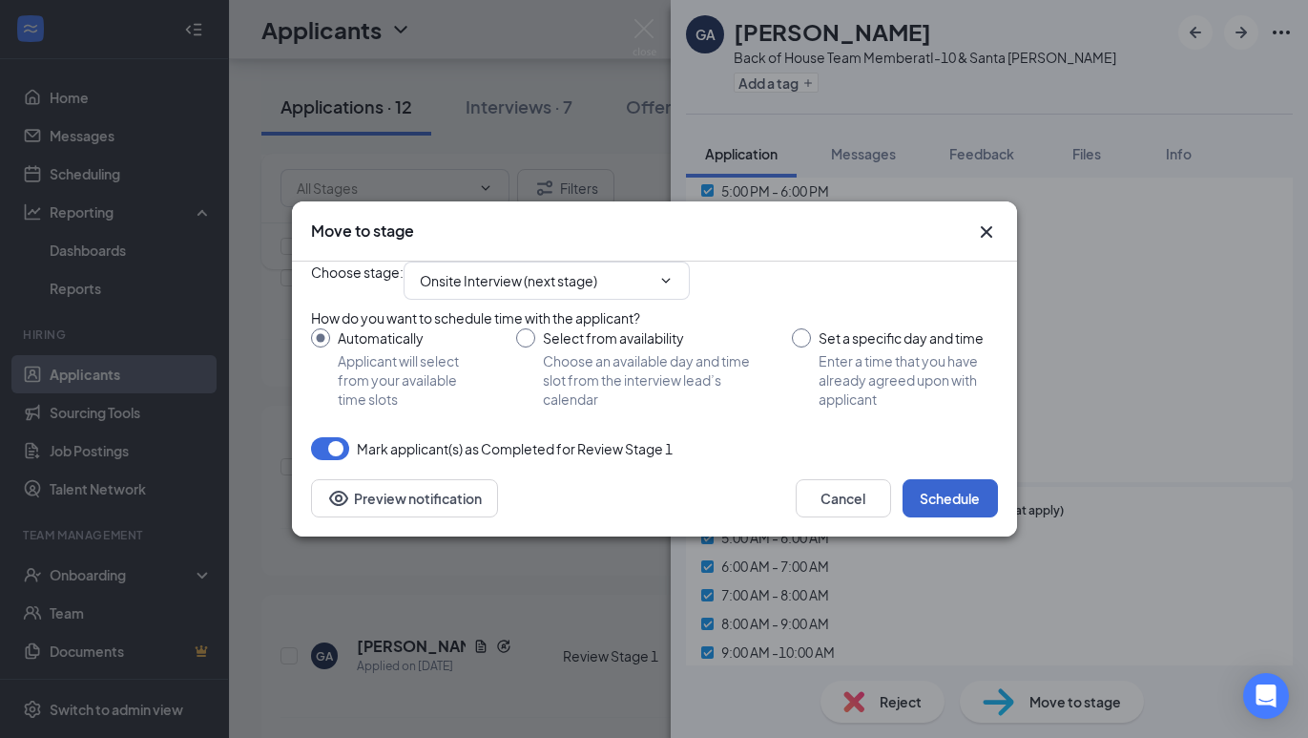
click at [948, 517] on button "Schedule" at bounding box center [950, 498] width 95 height 38
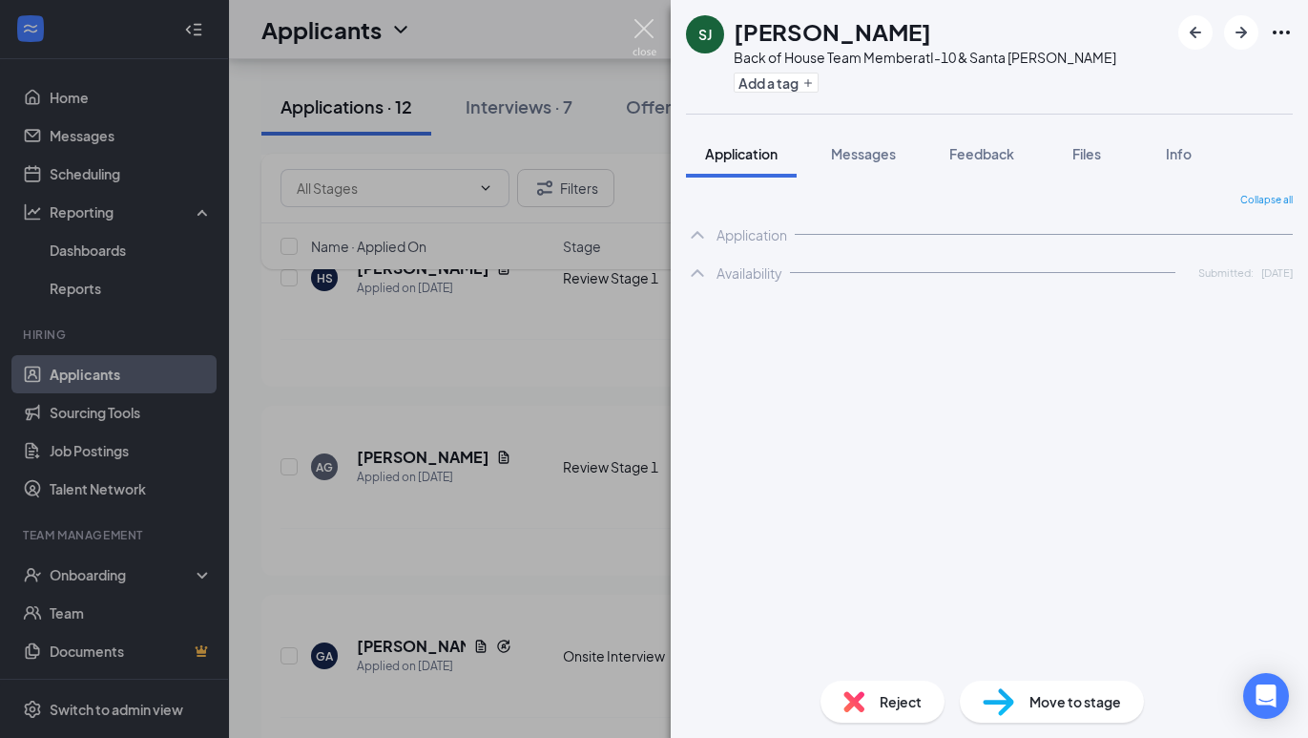
click at [643, 32] on img at bounding box center [645, 37] width 24 height 37
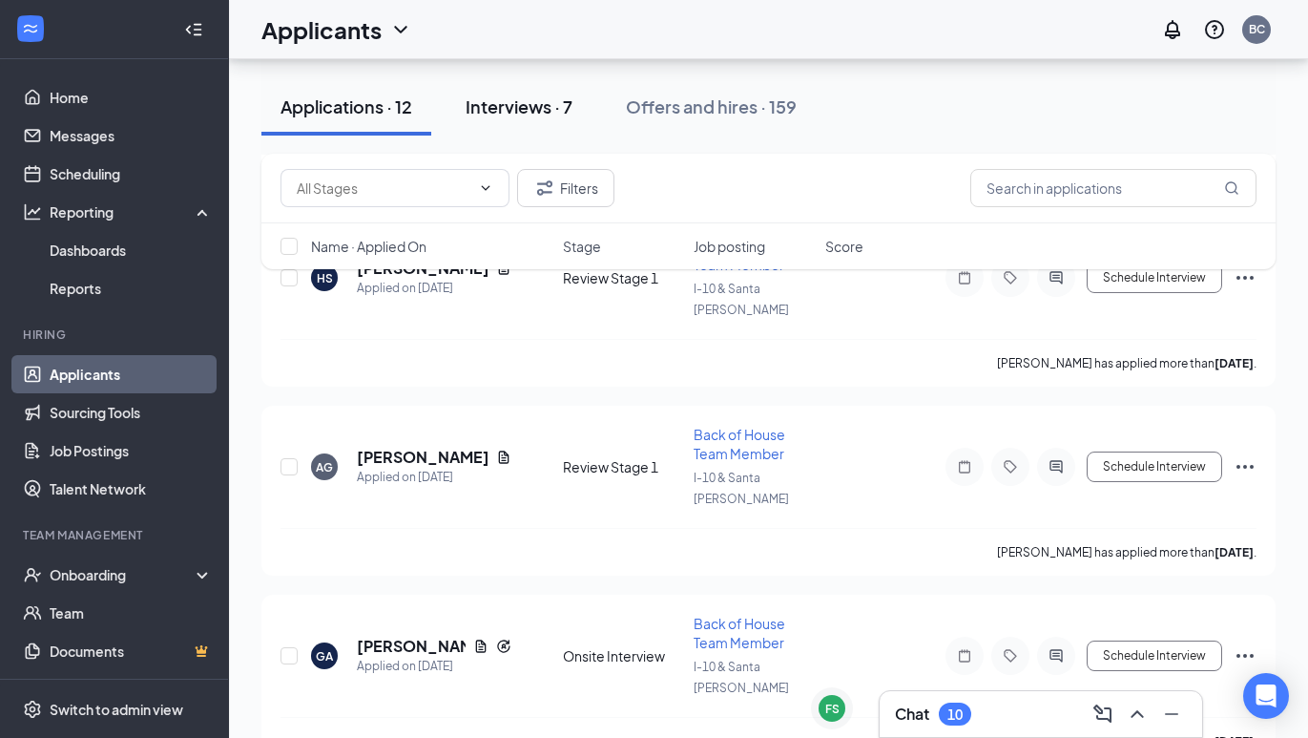
click at [544, 91] on button "Interviews · 7" at bounding box center [519, 106] width 145 height 57
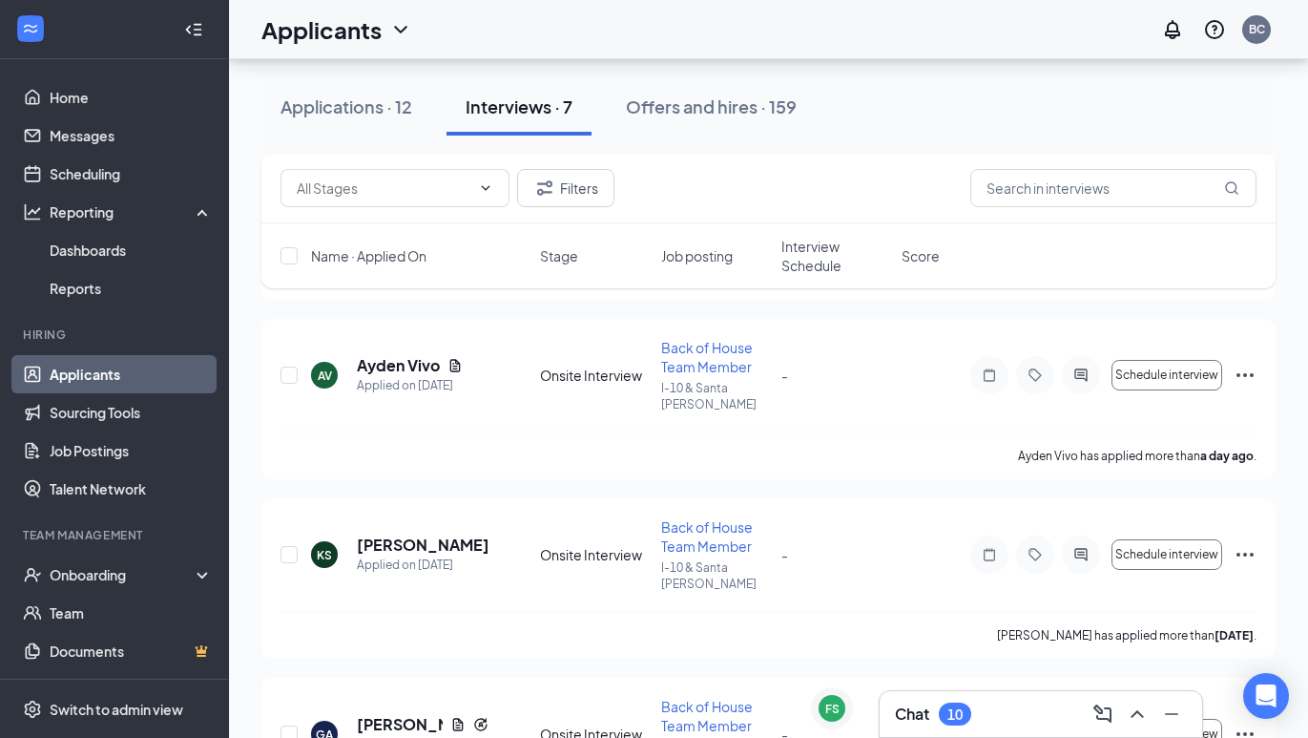
scroll to position [272, 0]
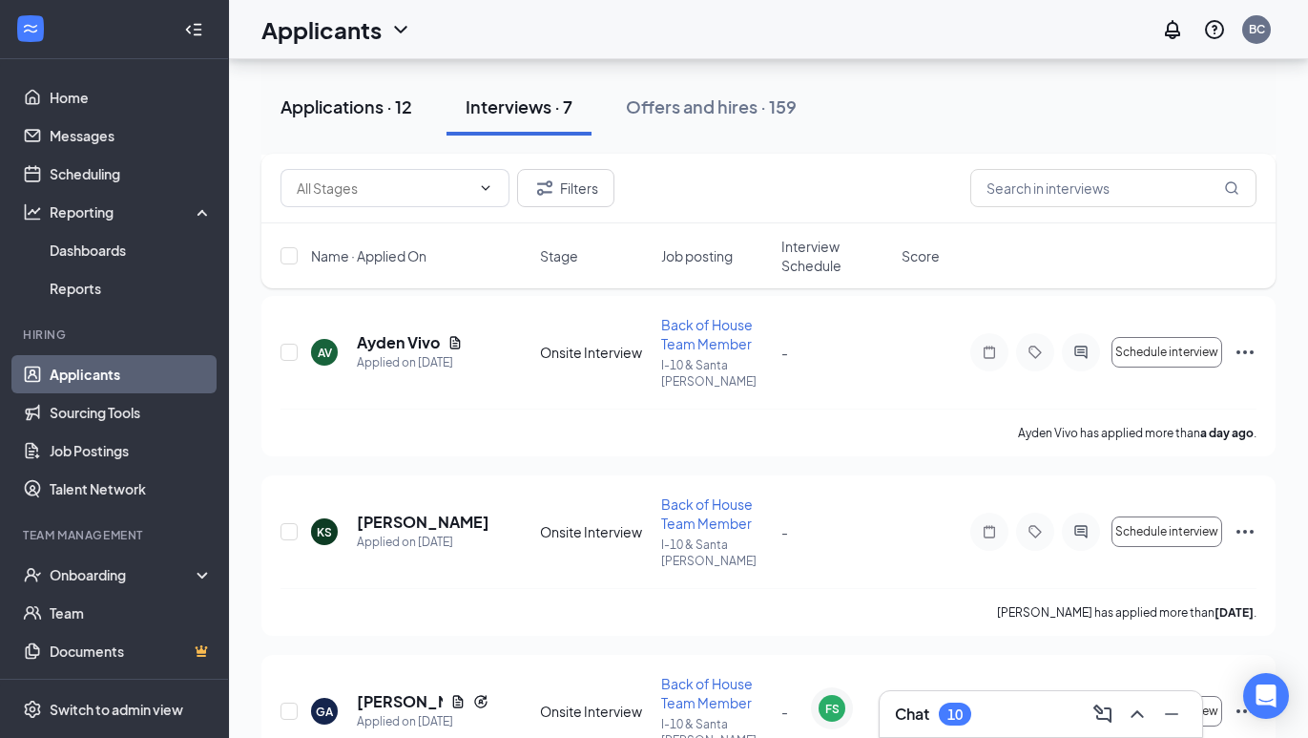
click at [340, 125] on button "Applications · 12" at bounding box center [346, 106] width 170 height 57
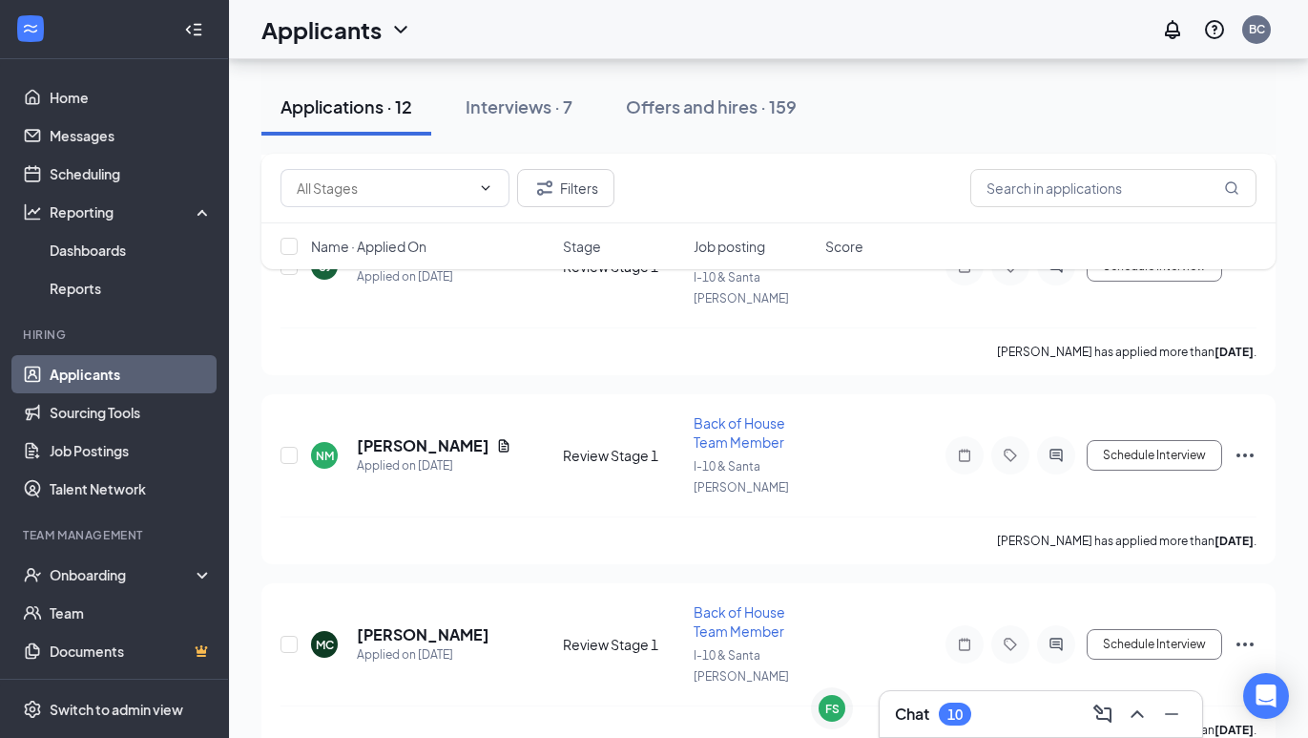
scroll to position [1486, 0]
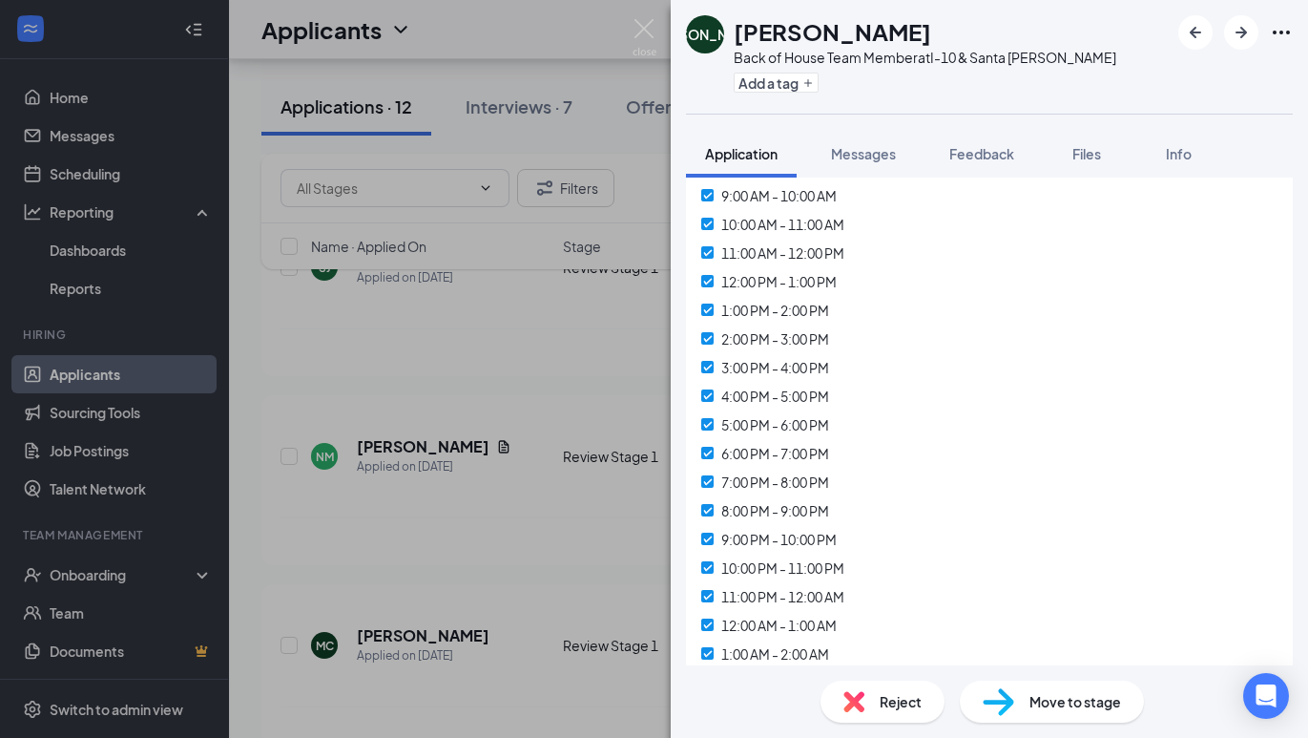
scroll to position [7652, 0]
click at [1037, 685] on div "Move to stage" at bounding box center [1052, 701] width 184 height 42
type input "Onsite Interview (next stage)"
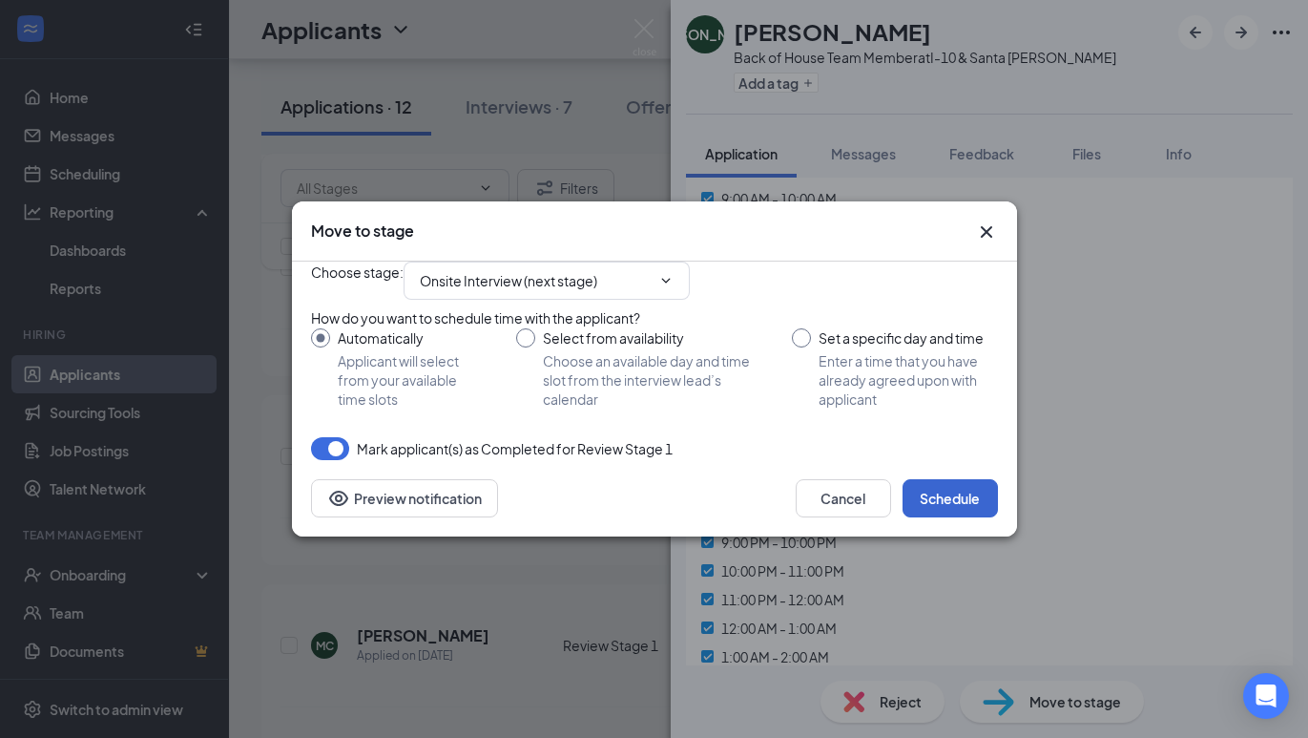
click at [944, 517] on button "Schedule" at bounding box center [950, 498] width 95 height 38
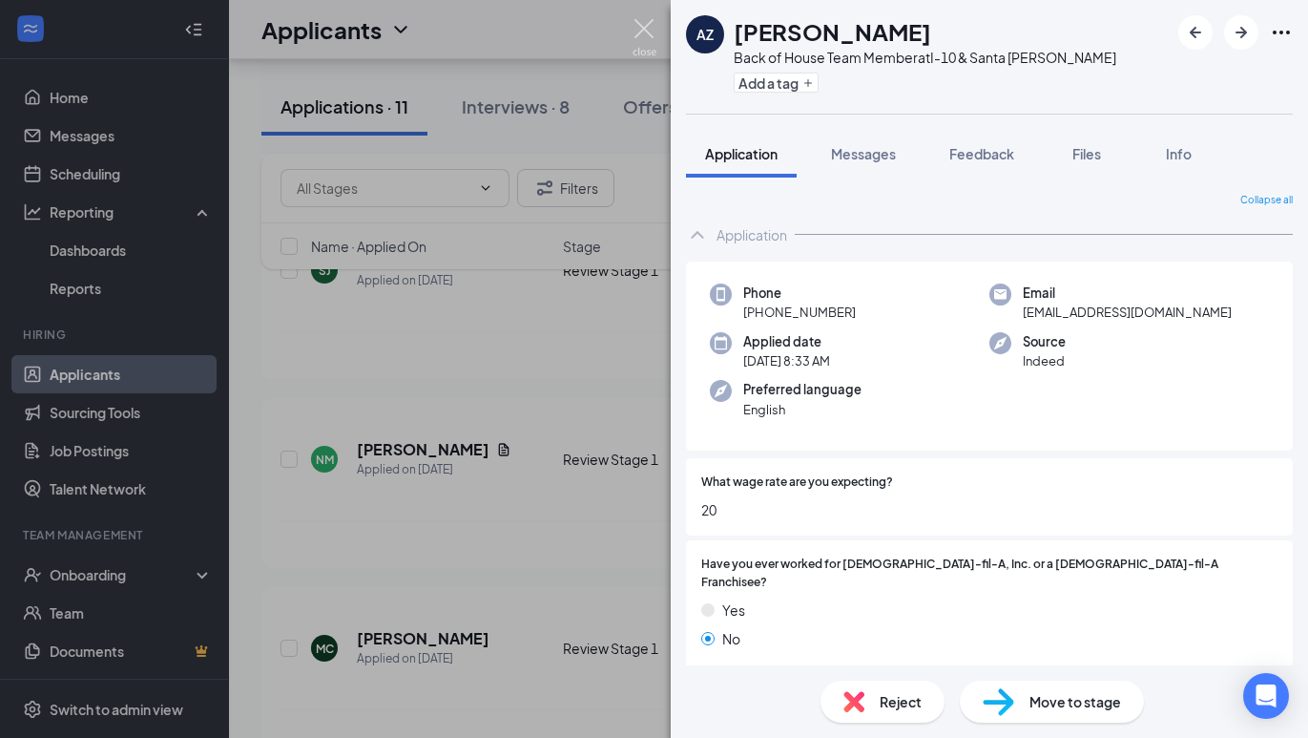
click at [643, 29] on img at bounding box center [645, 37] width 24 height 37
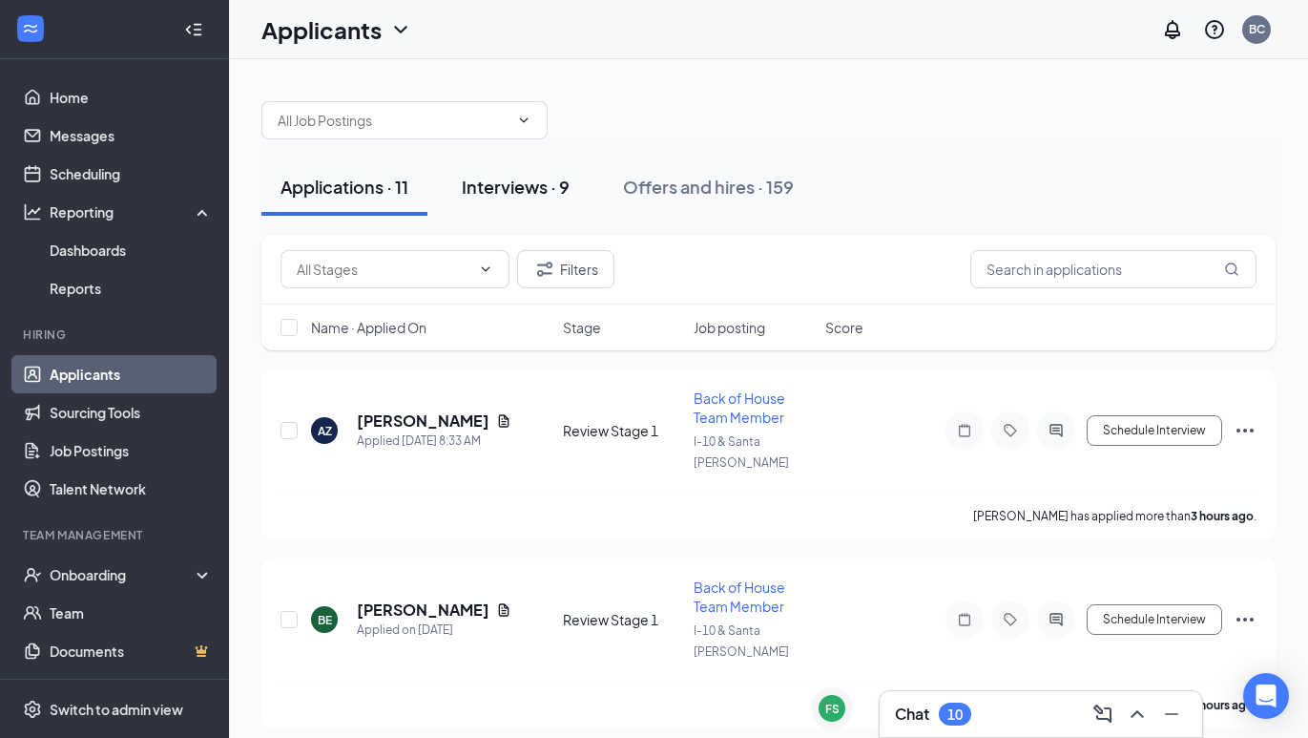
click at [570, 197] on div "Interviews · 9" at bounding box center [516, 187] width 108 height 24
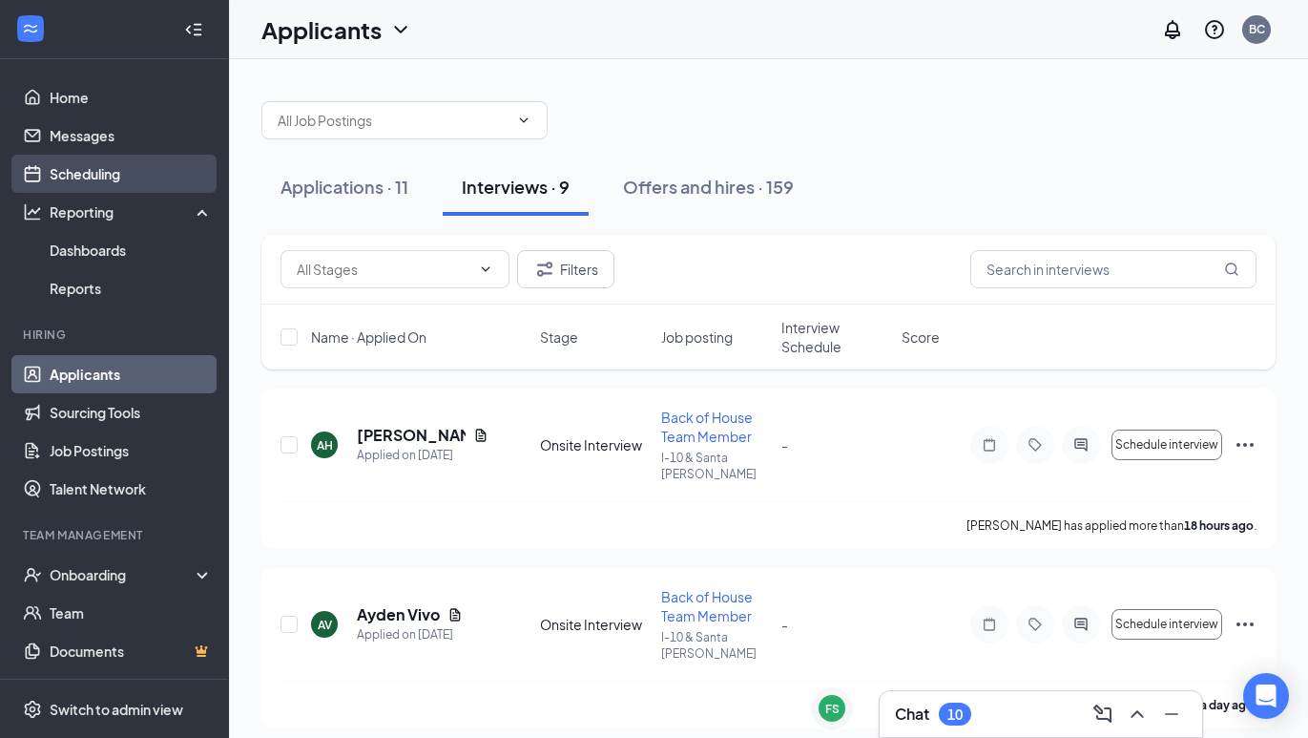
click at [88, 171] on link "Scheduling" at bounding box center [131, 174] width 163 height 38
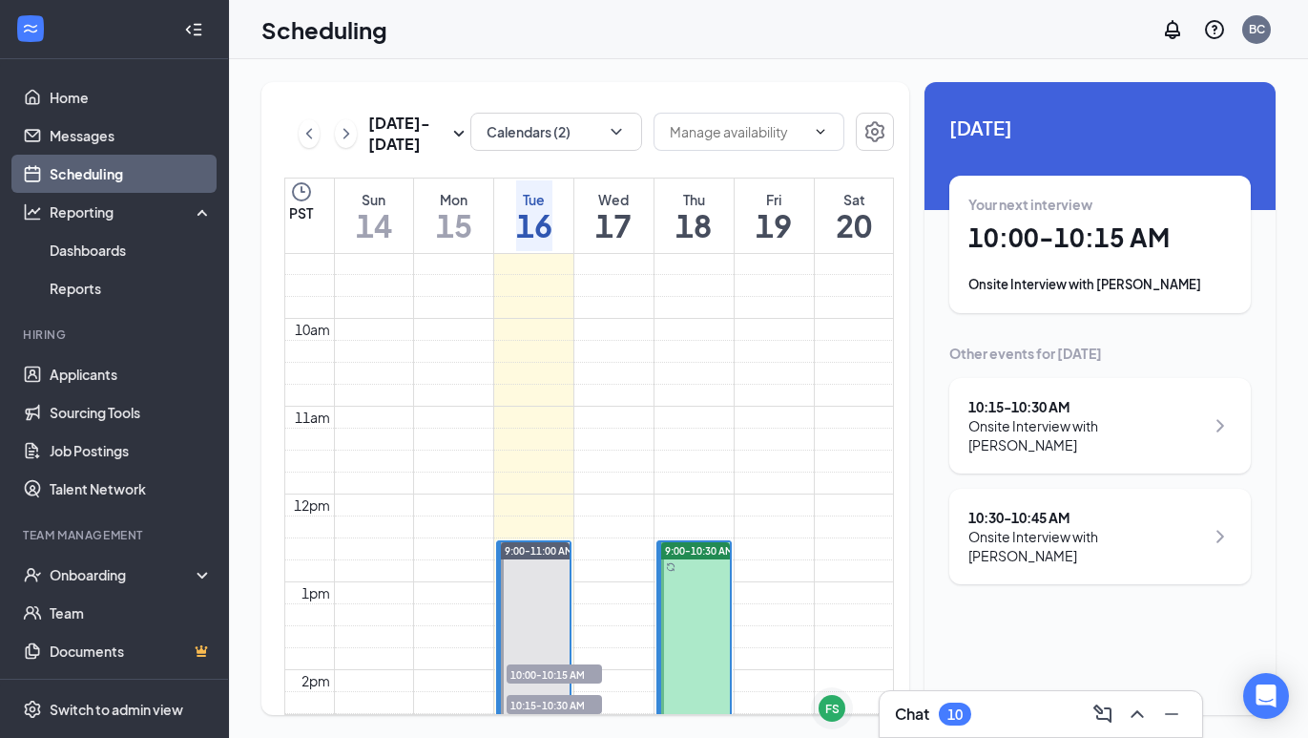
scroll to position [772, 0]
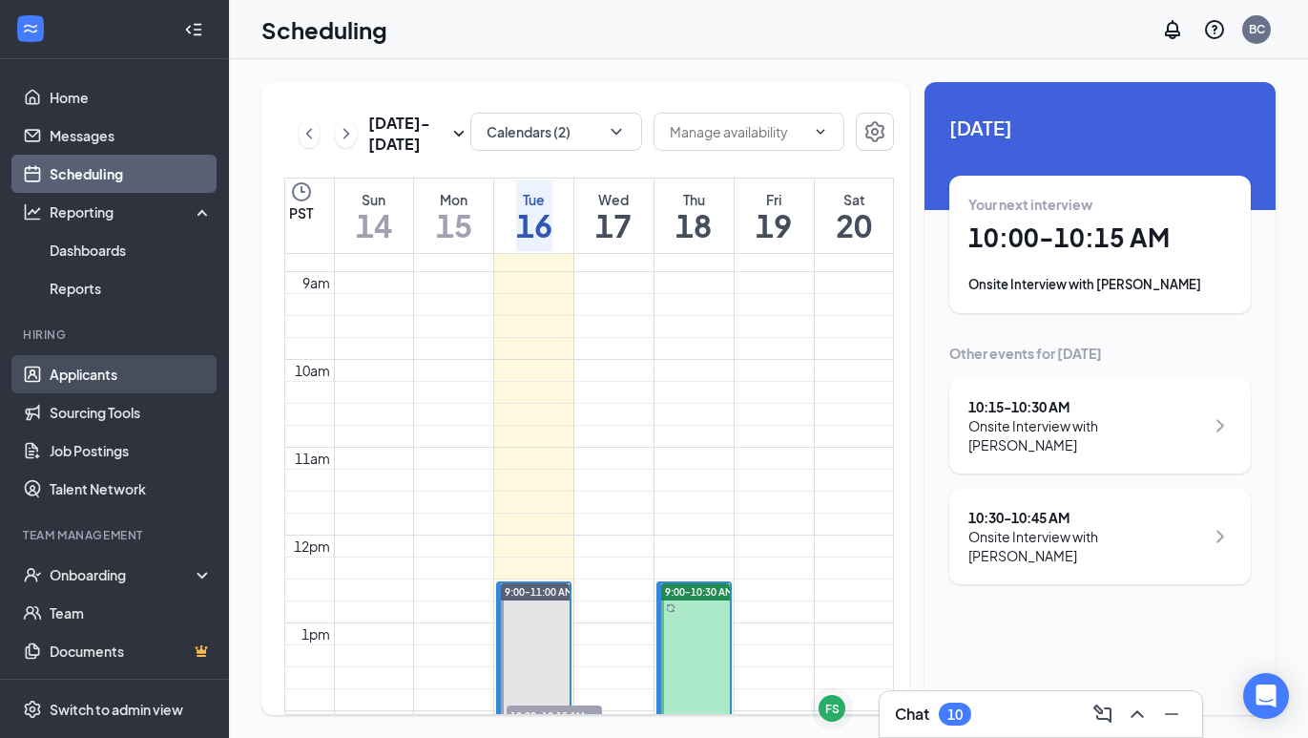
click at [131, 377] on link "Applicants" at bounding box center [131, 374] width 163 height 38
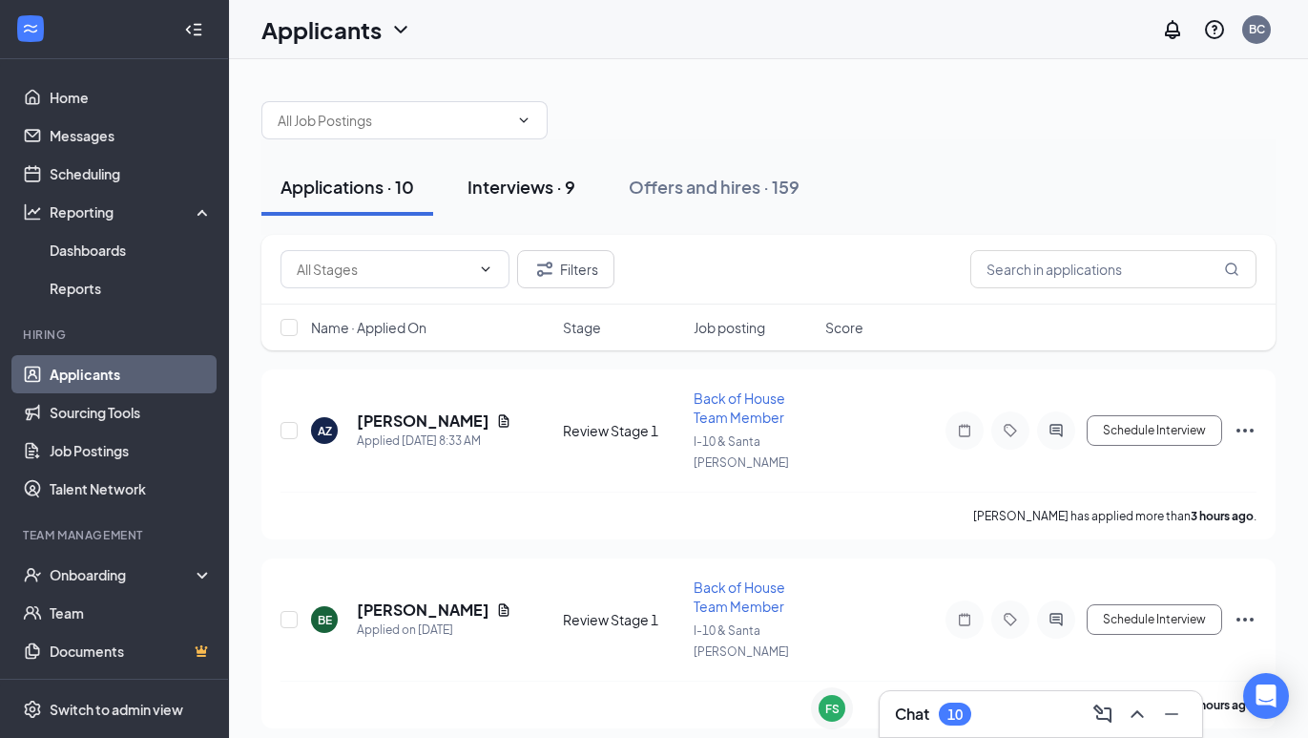
click at [524, 174] on button "Interviews · 9" at bounding box center [521, 186] width 146 height 57
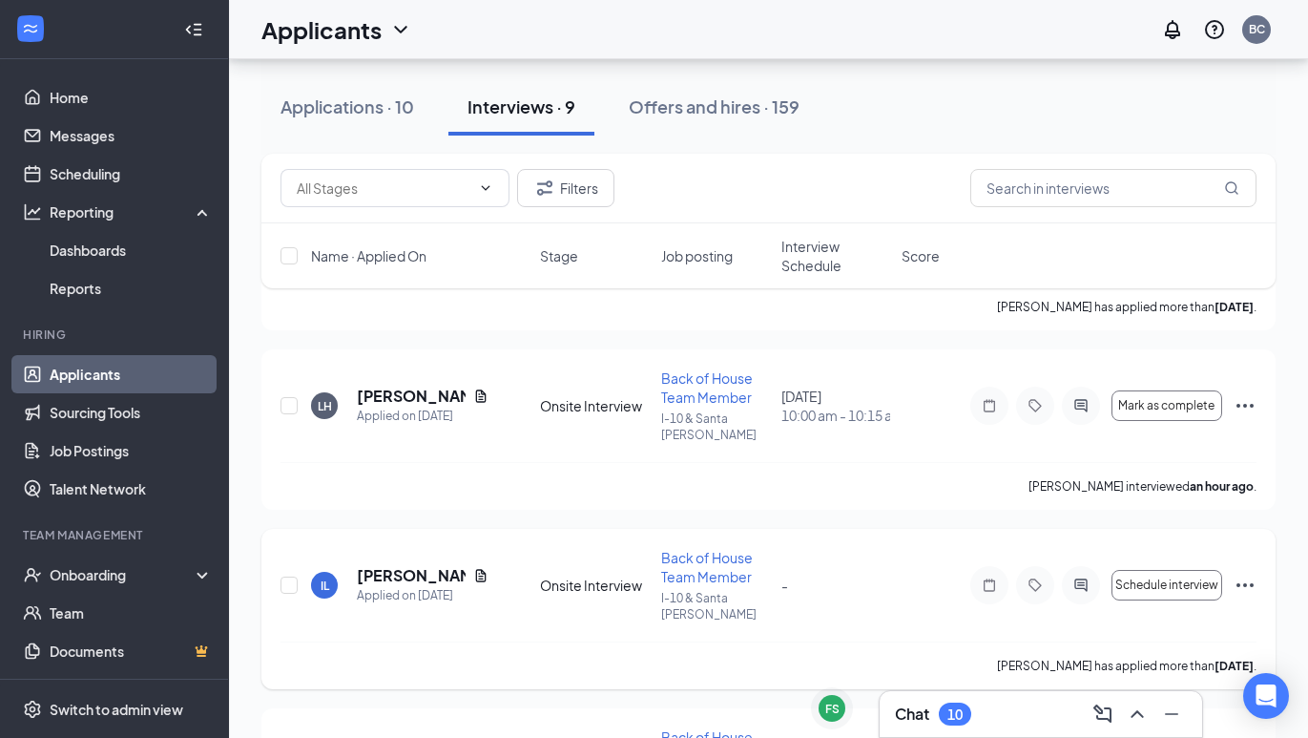
scroll to position [1098, 0]
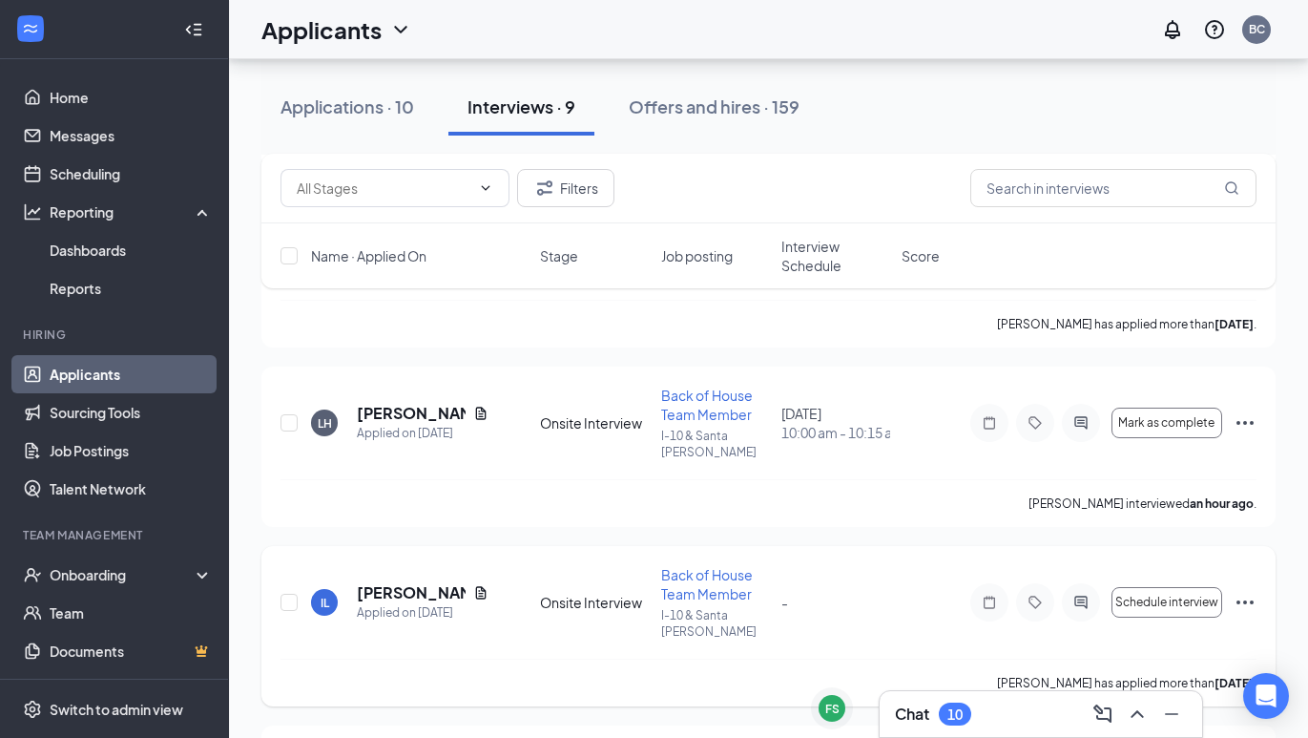
click at [1259, 546] on div "IL [PERSON_NAME] Applied on [DATE] Onsite Interview Back of House Team Member I…" at bounding box center [768, 626] width 1014 height 160
click at [1249, 591] on icon "Ellipses" at bounding box center [1245, 602] width 23 height 23
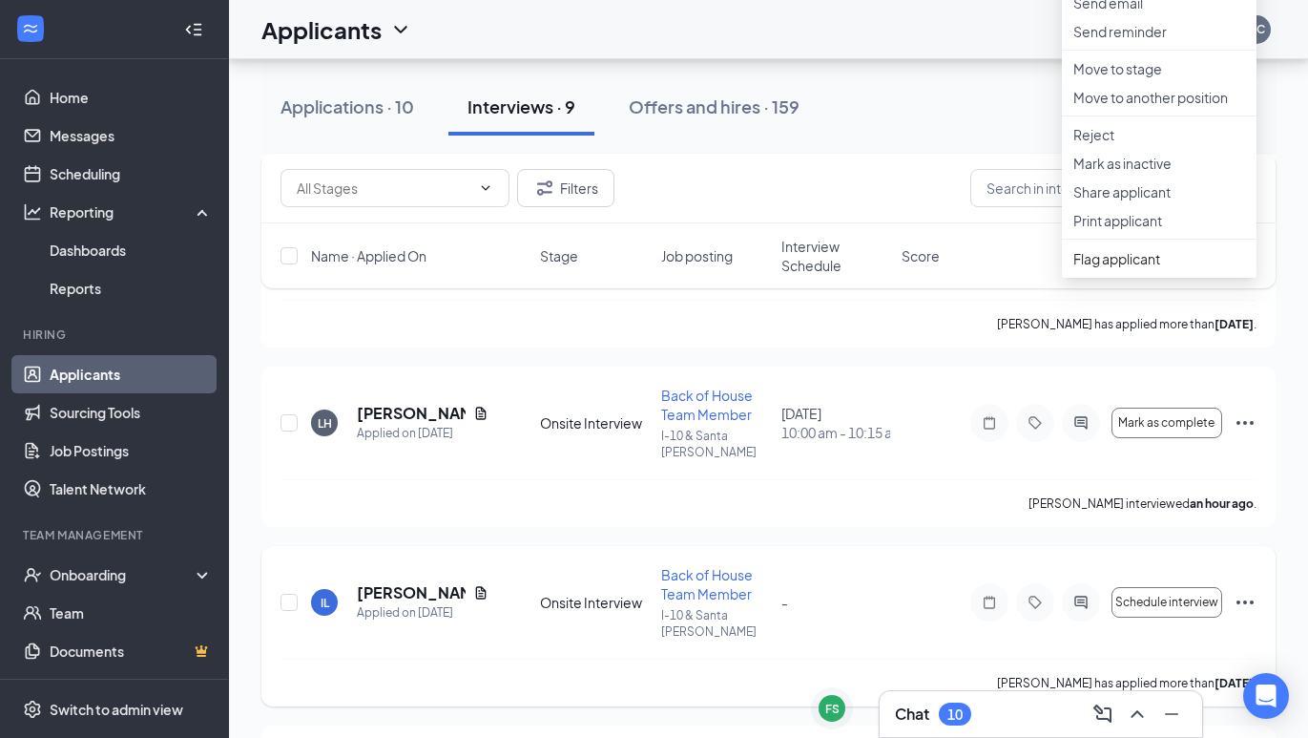
click at [1249, 591] on icon "Ellipses" at bounding box center [1245, 602] width 23 height 23
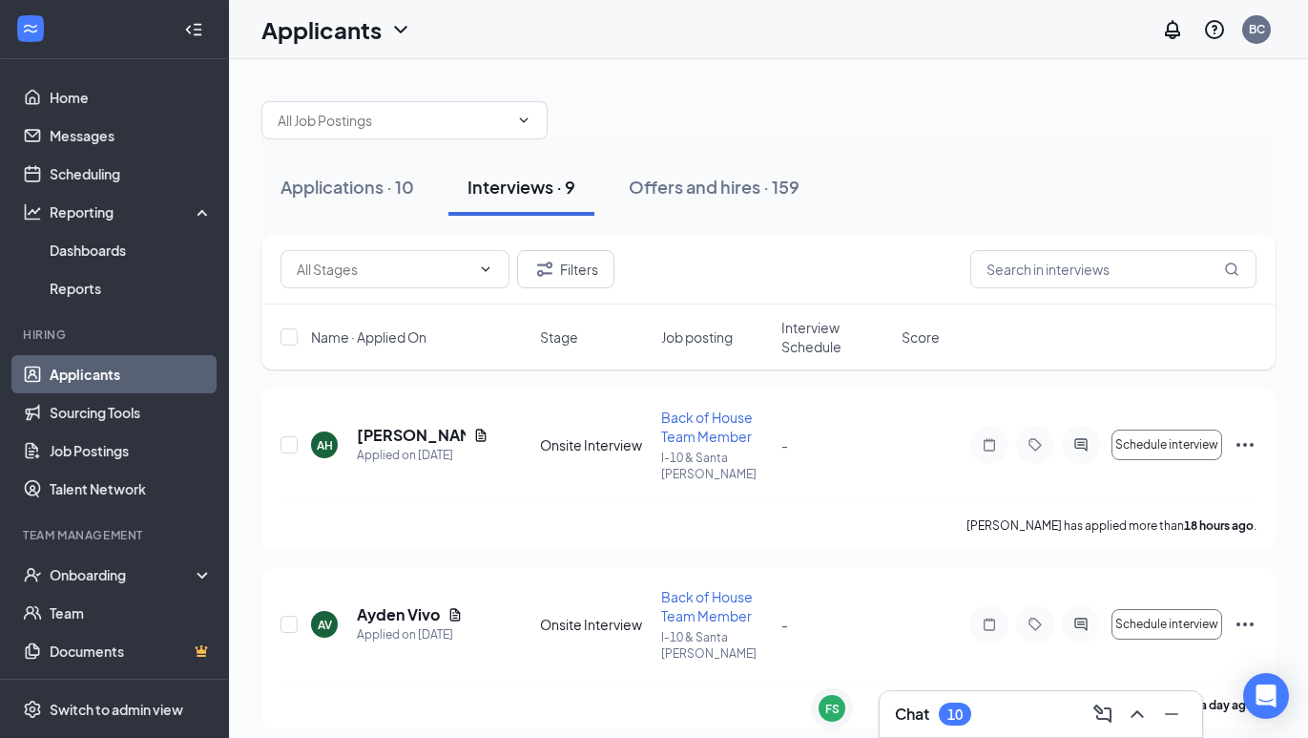
scroll to position [0, 0]
click at [316, 183] on div "Applications · 10" at bounding box center [348, 187] width 134 height 24
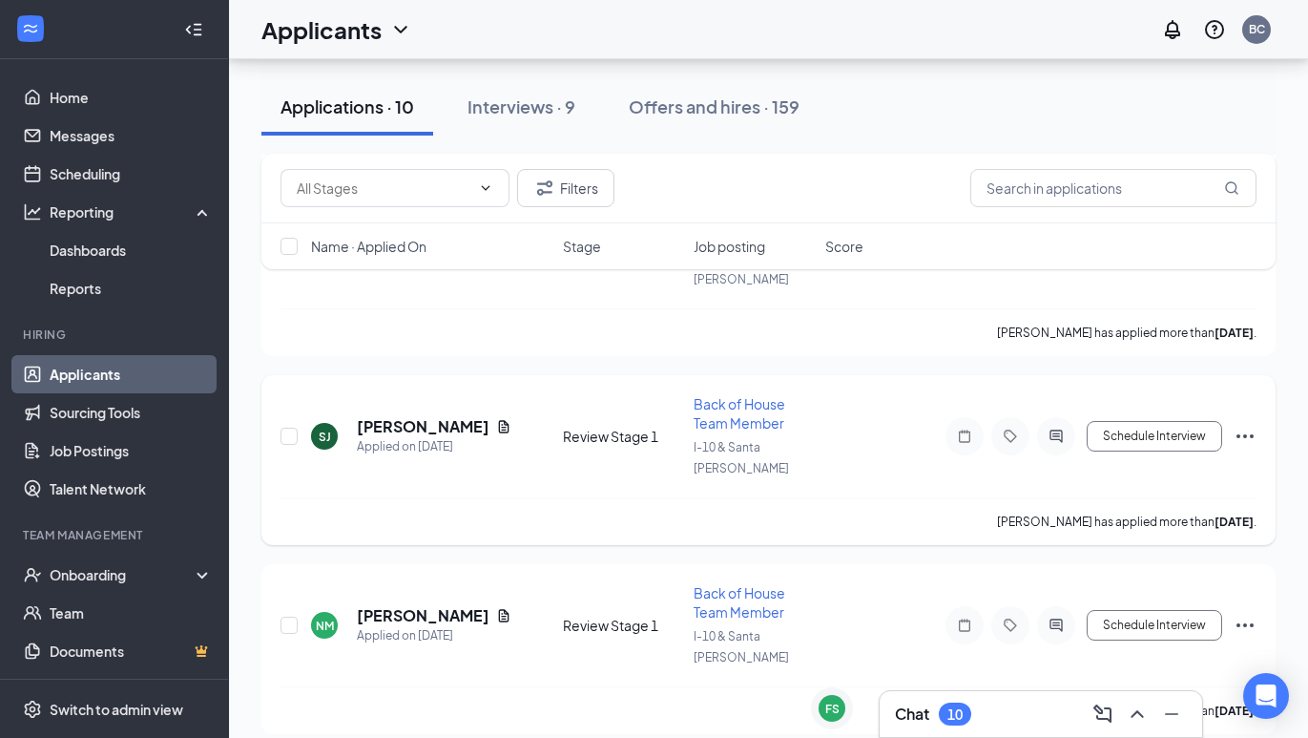
scroll to position [1315, 0]
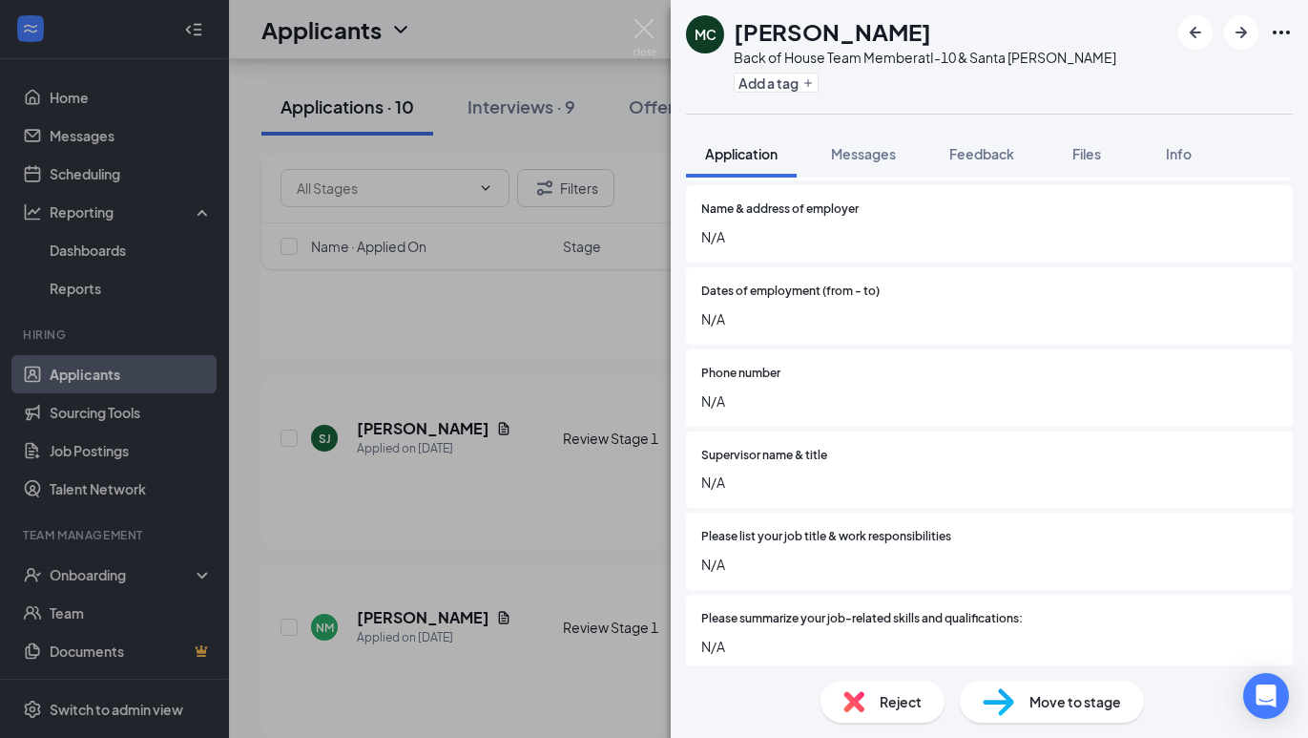
scroll to position [1760, 0]
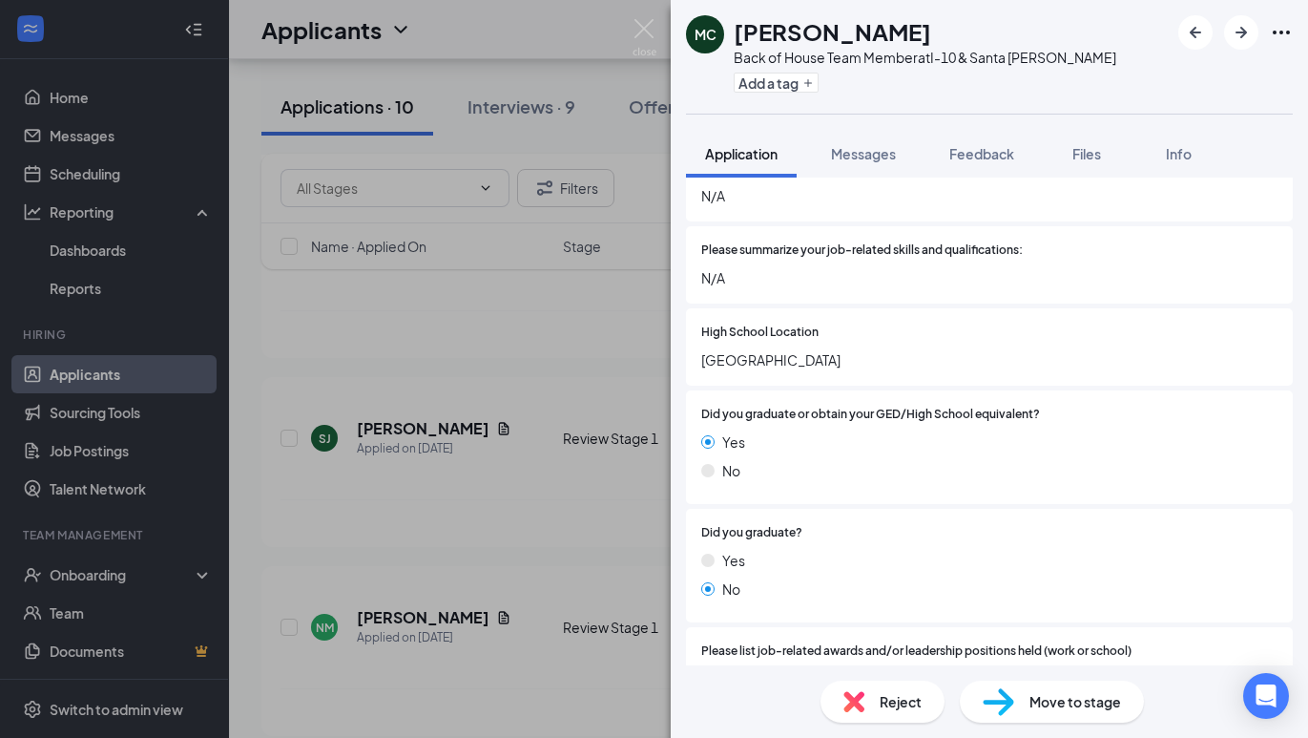
click at [1006, 694] on img at bounding box center [998, 702] width 31 height 28
type input "Onsite Interview (next stage)"
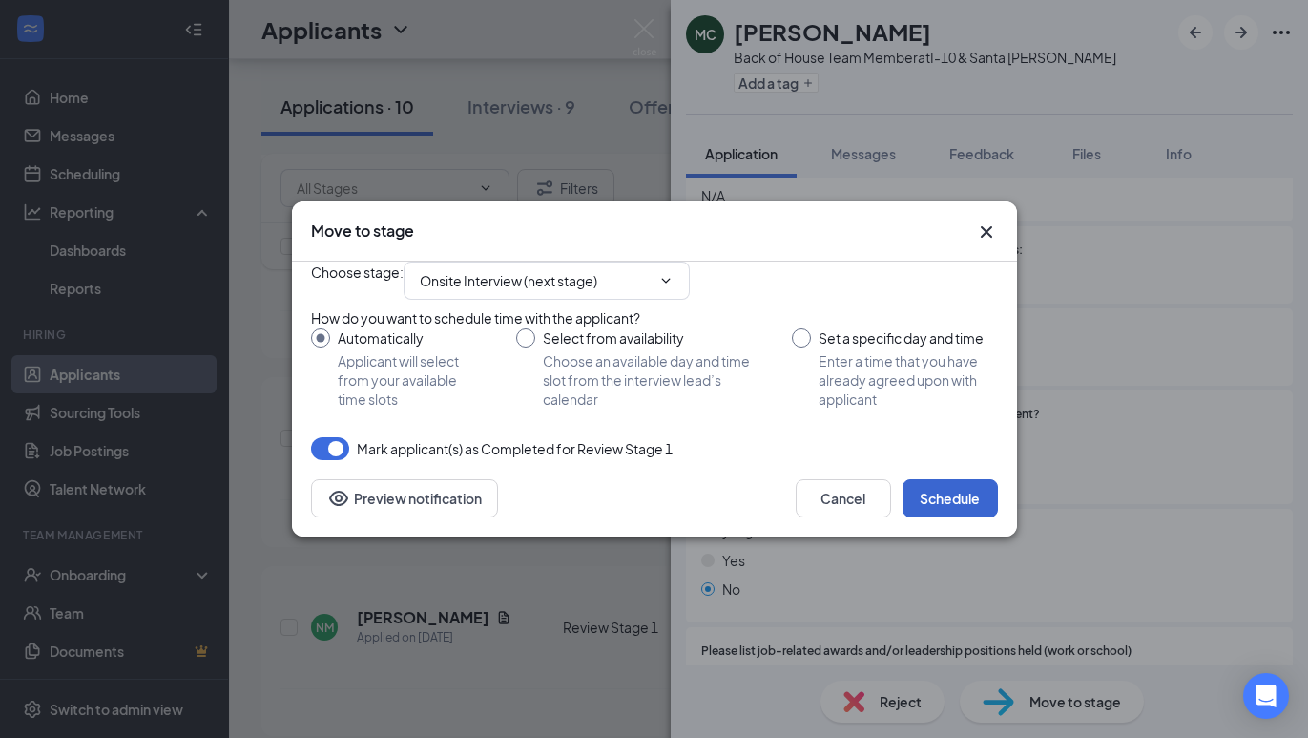
click at [960, 517] on button "Schedule" at bounding box center [950, 498] width 95 height 38
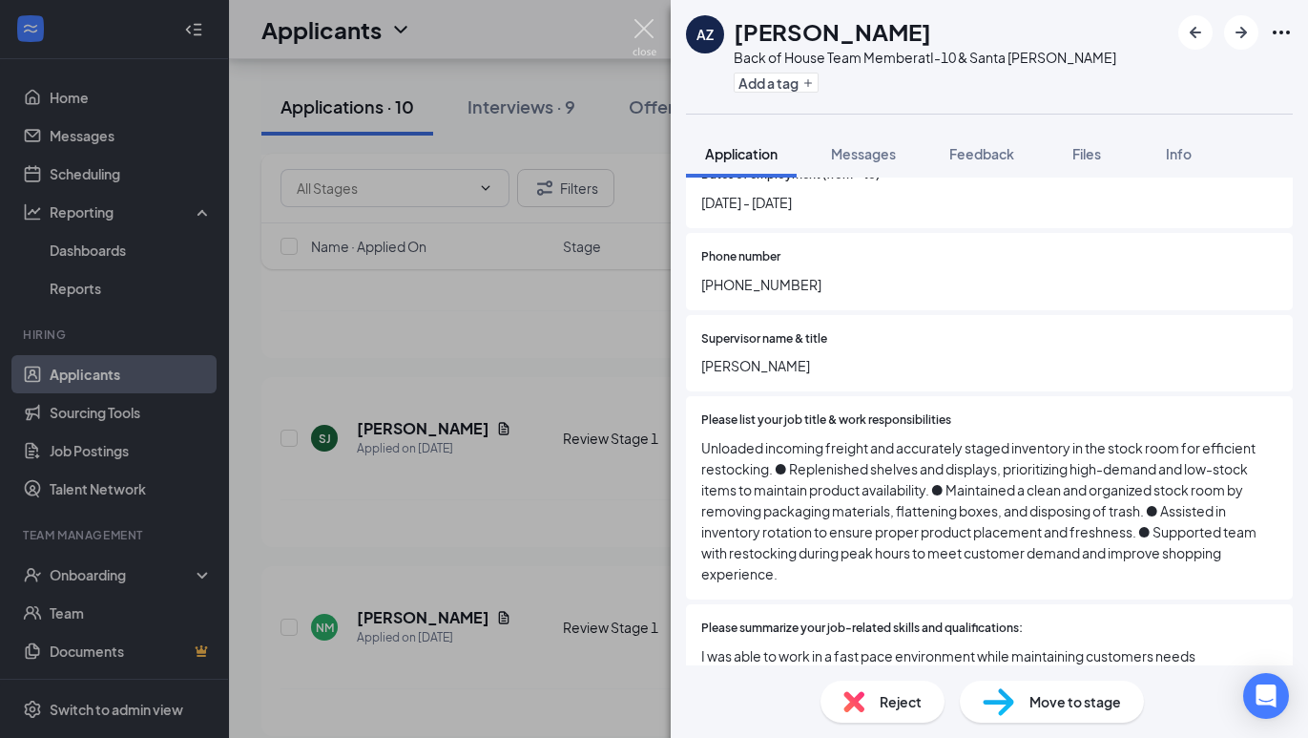
click at [644, 41] on img at bounding box center [645, 37] width 24 height 37
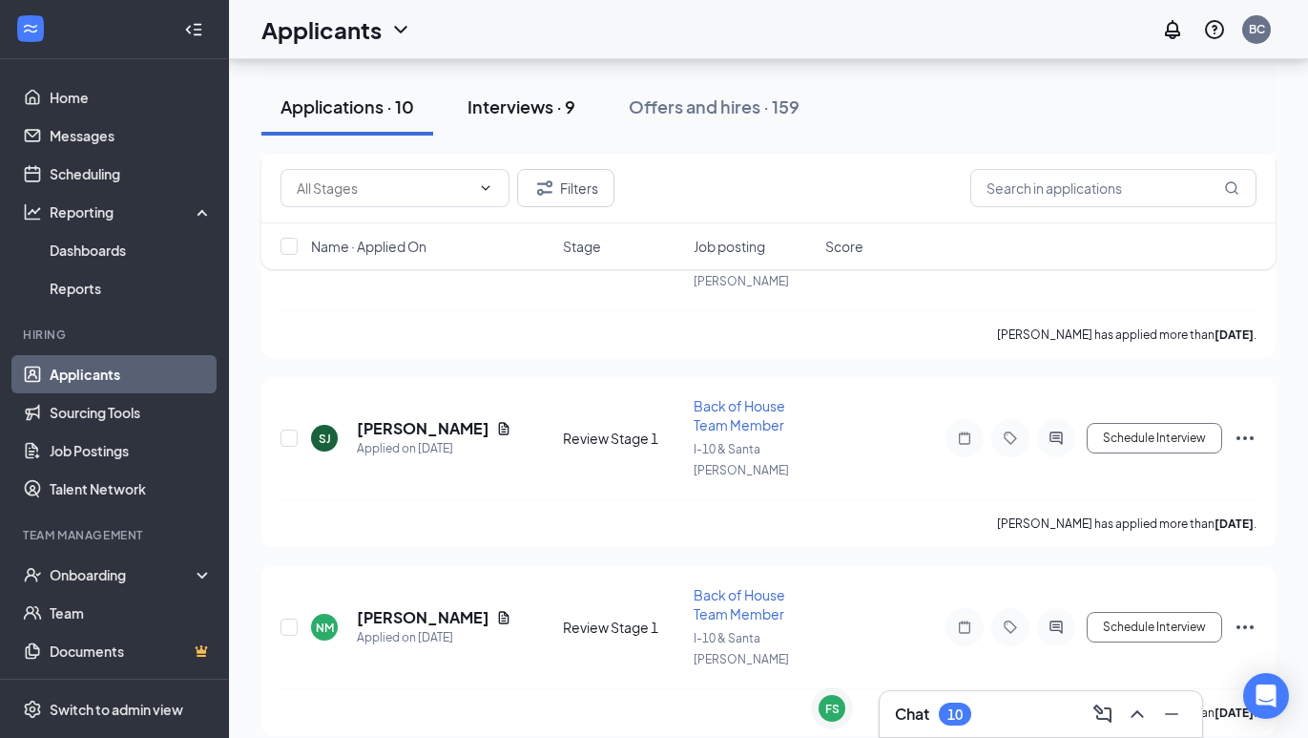
scroll to position [1147, 0]
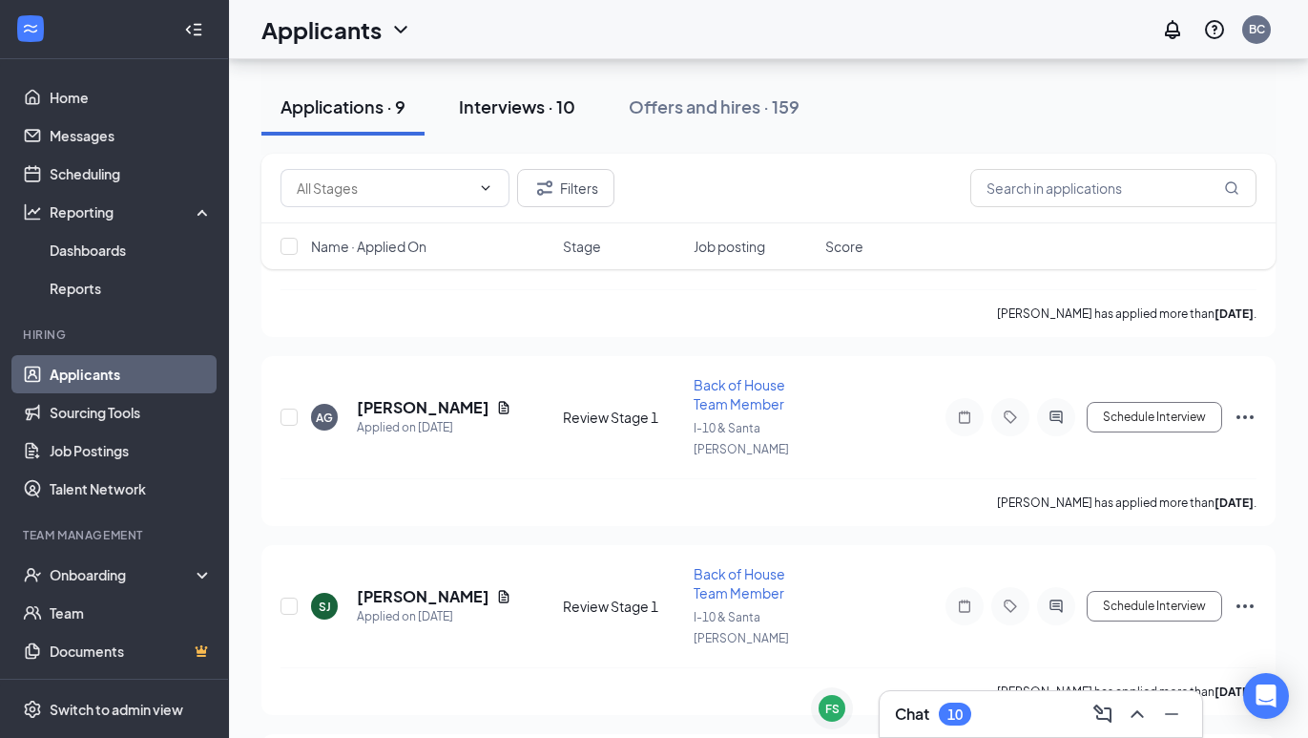
click at [530, 103] on div "Interviews · 10" at bounding box center [517, 106] width 116 height 24
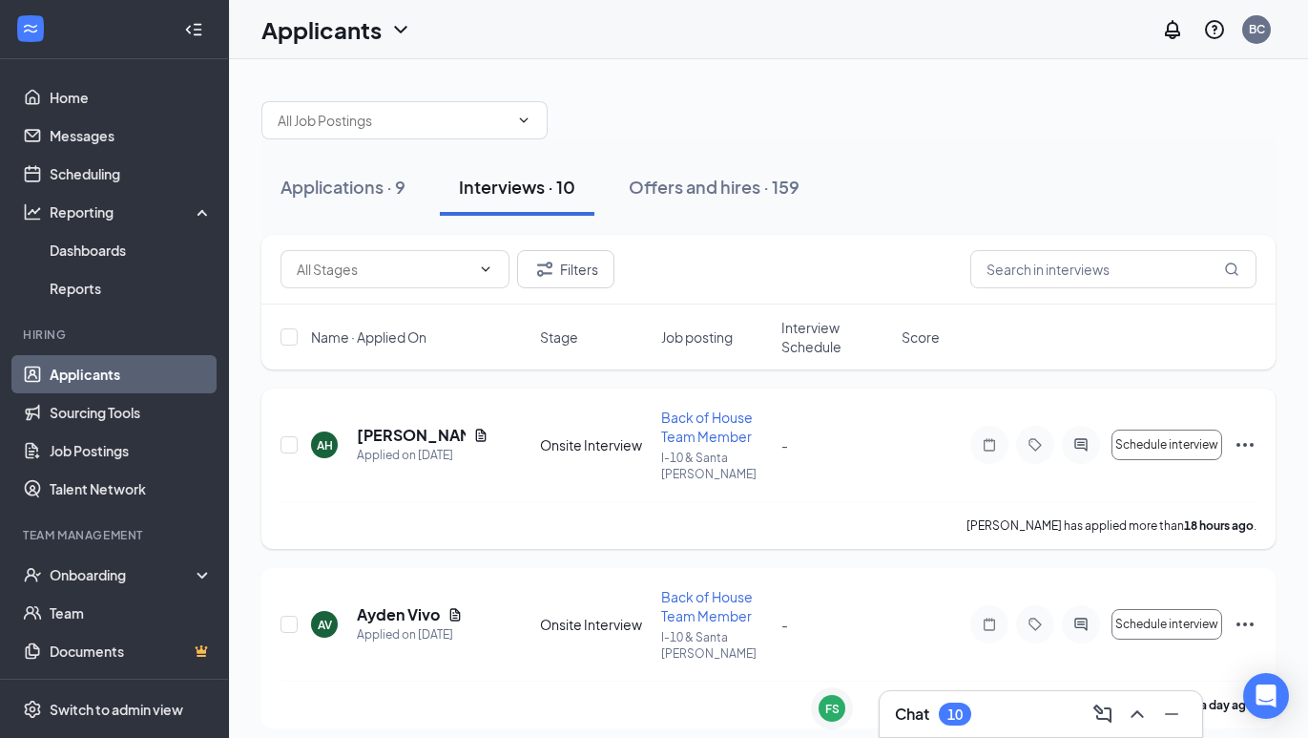
click at [670, 431] on span "Back of House Team Member" at bounding box center [707, 426] width 92 height 36
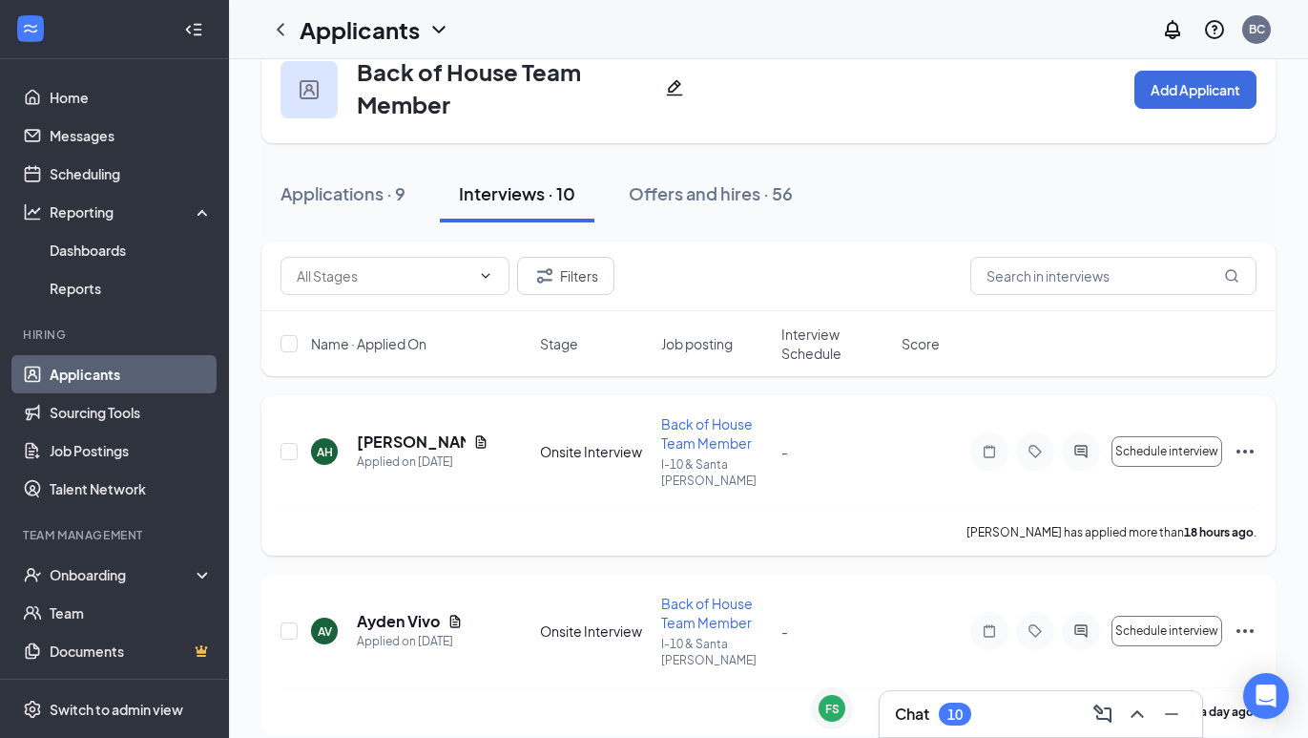
scroll to position [48, 0]
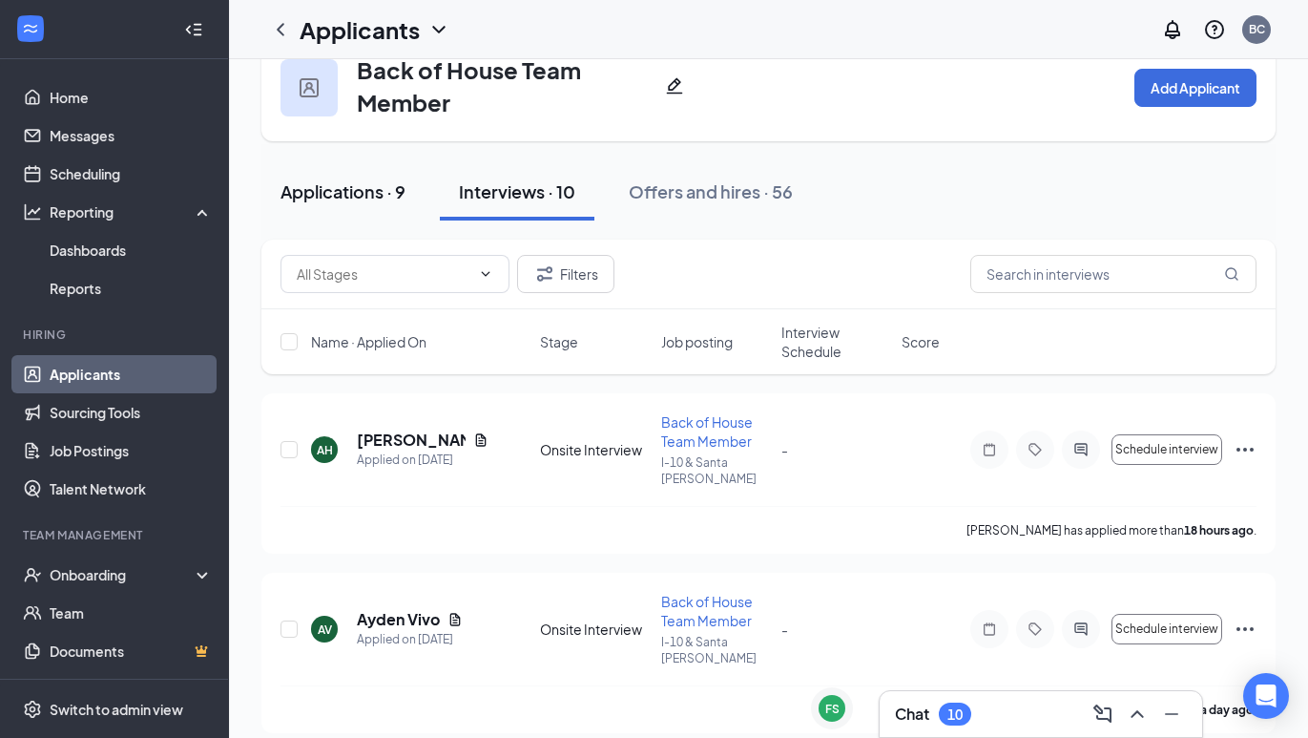
click at [351, 184] on div "Applications · 9" at bounding box center [343, 191] width 125 height 24
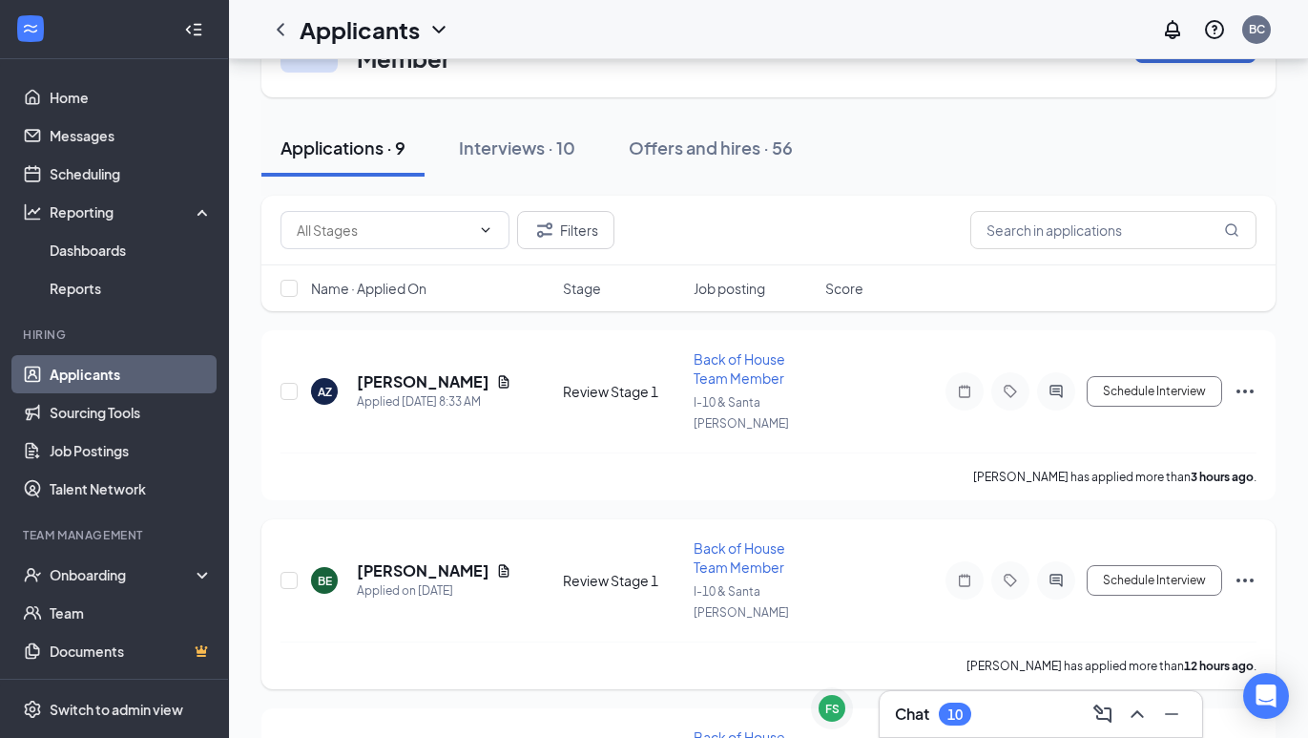
scroll to position [94, 0]
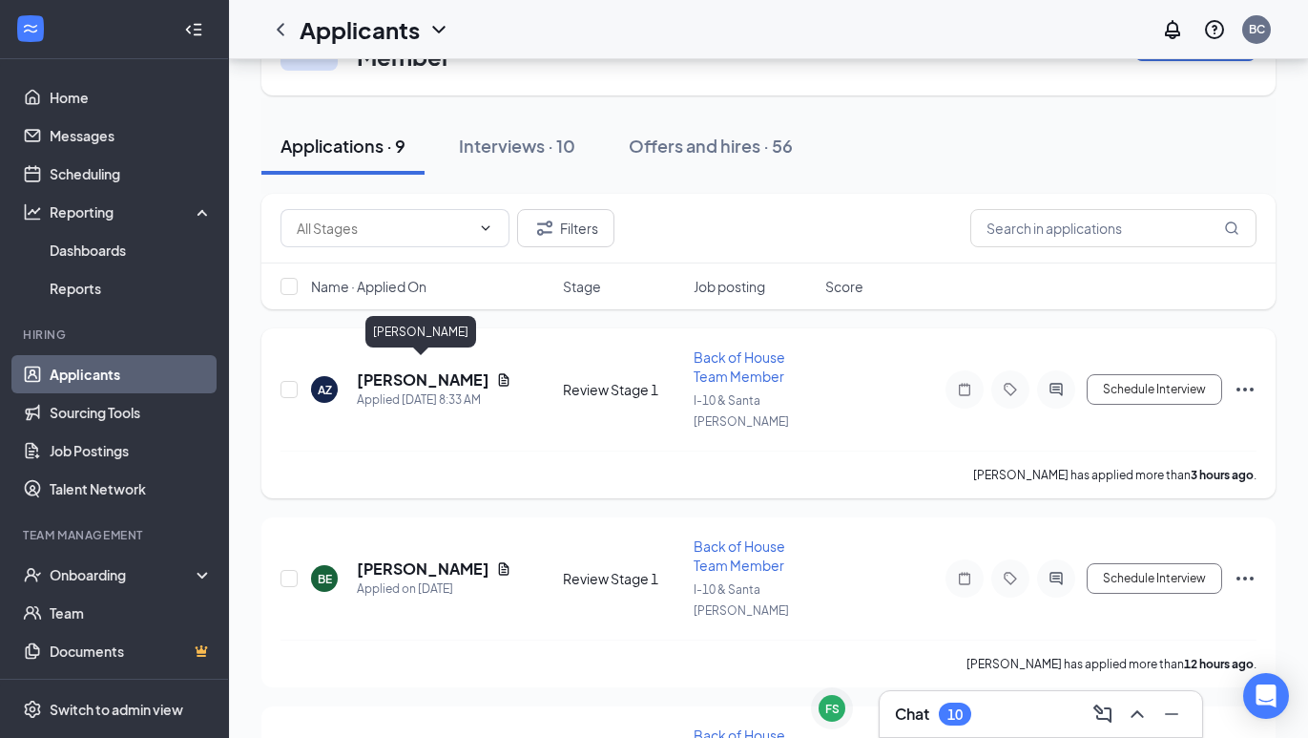
click at [424, 375] on h5 "[PERSON_NAME]" at bounding box center [423, 379] width 132 height 21
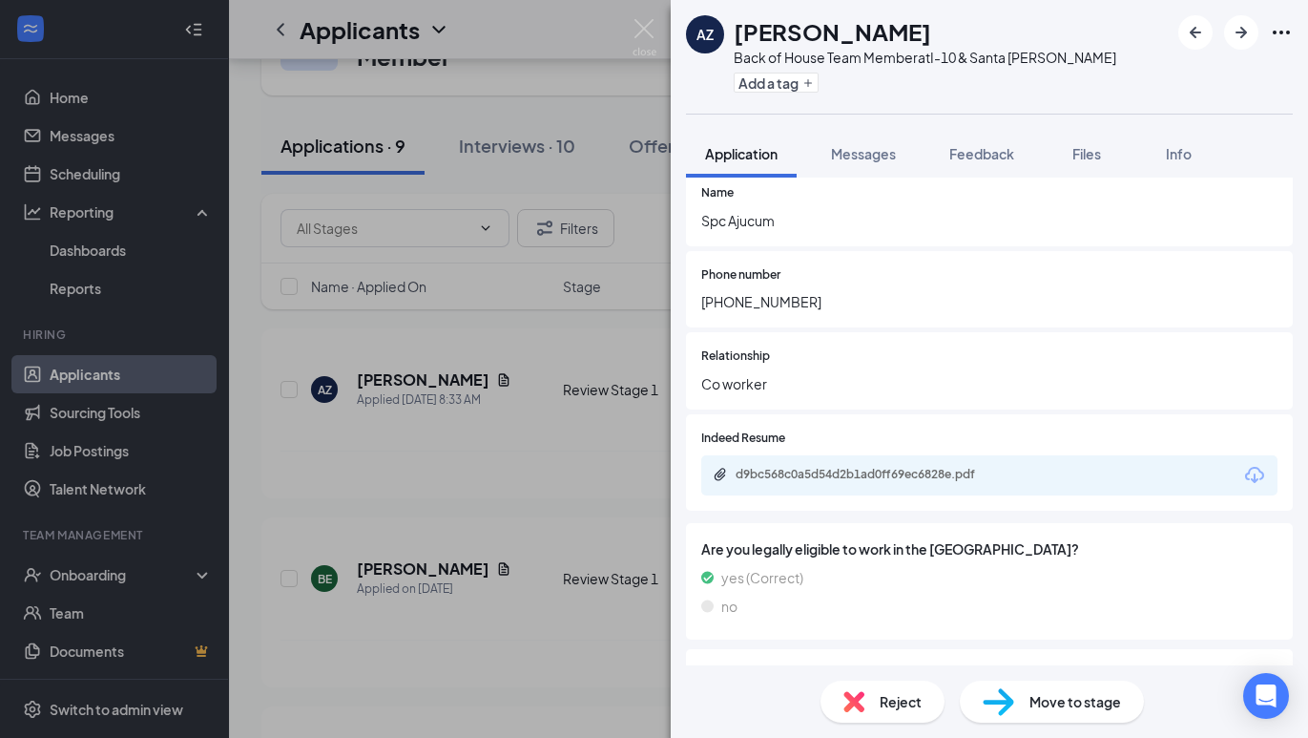
scroll to position [3611, 0]
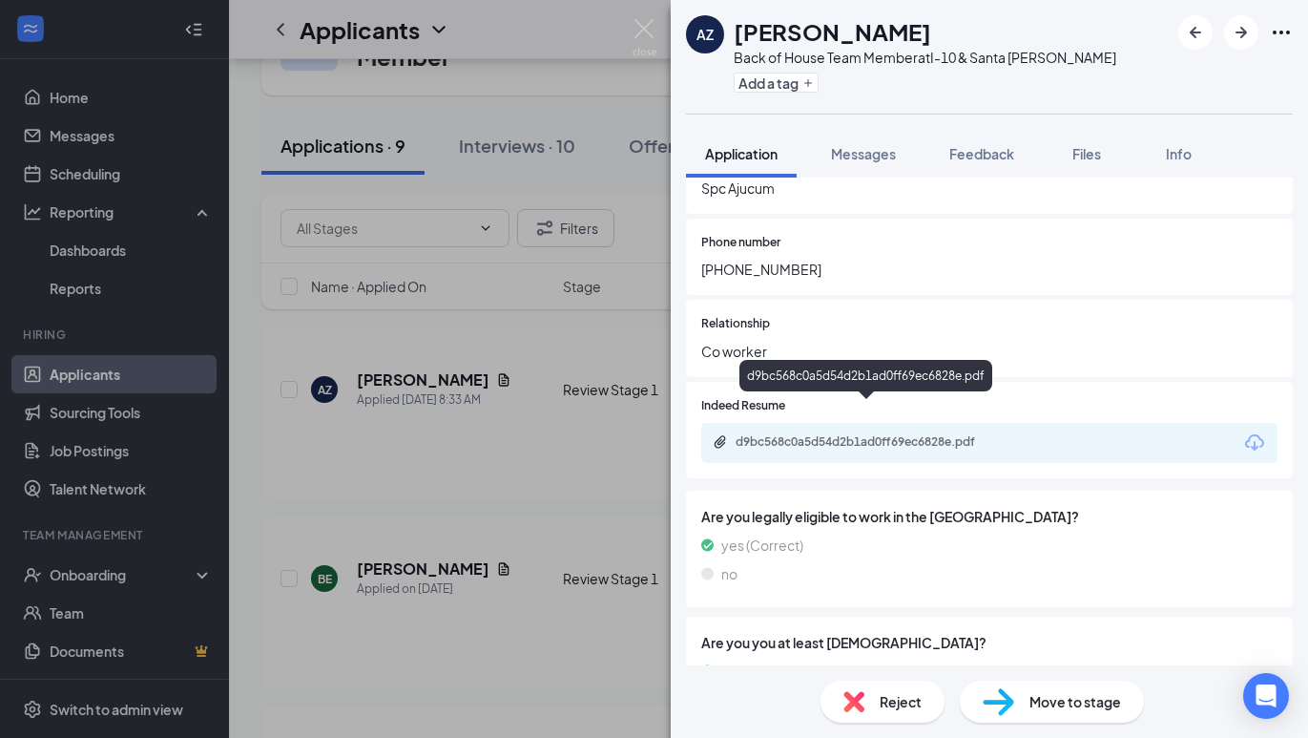
click at [794, 434] on div "d9bc568c0a5d54d2b1ad0ff69ec6828e.pdf" at bounding box center [869, 441] width 267 height 15
click at [872, 685] on div "Reject" at bounding box center [883, 701] width 124 height 42
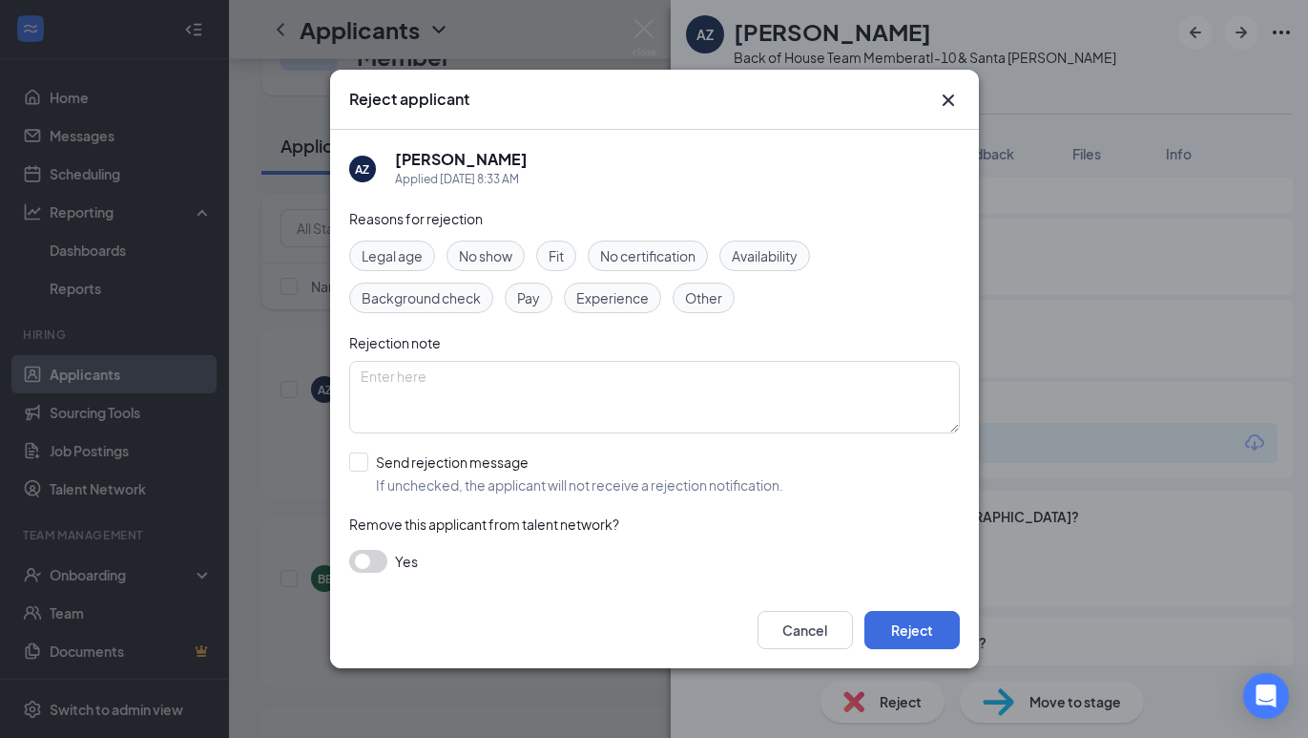
click at [948, 107] on icon "Cross" at bounding box center [948, 100] width 23 height 23
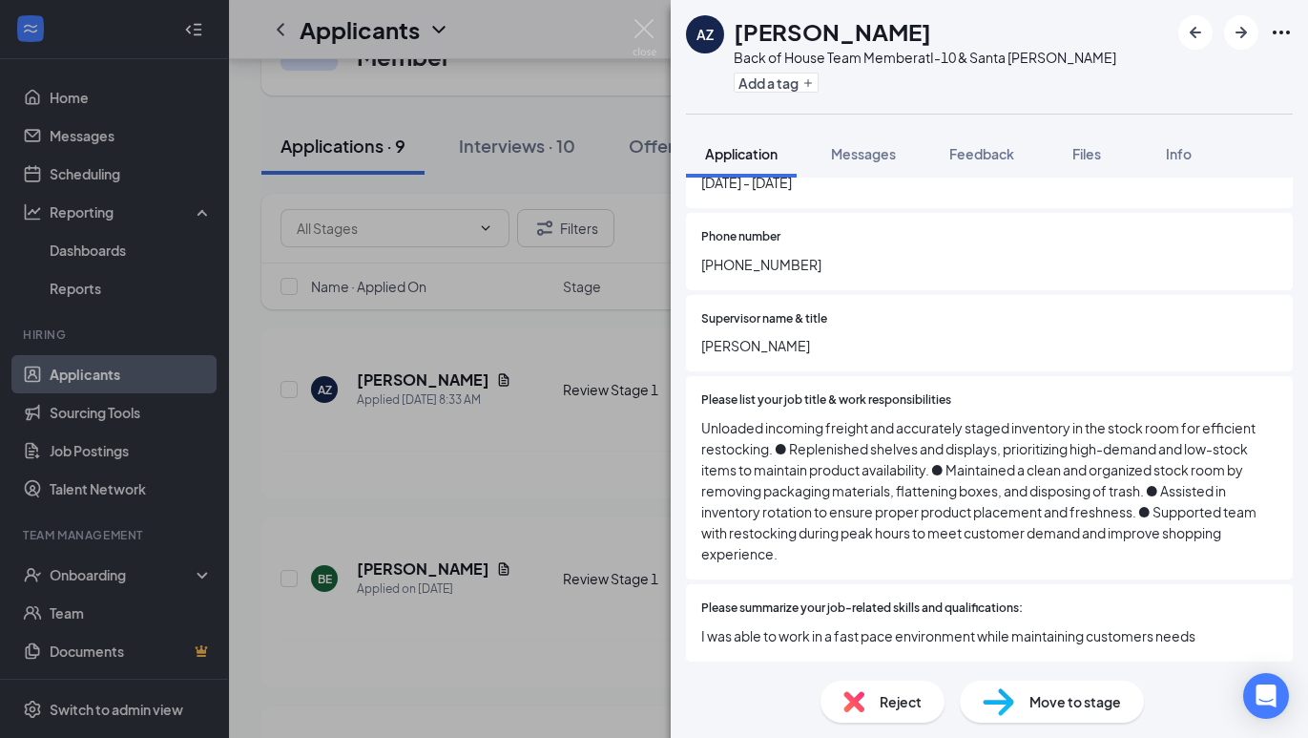
scroll to position [1795, 0]
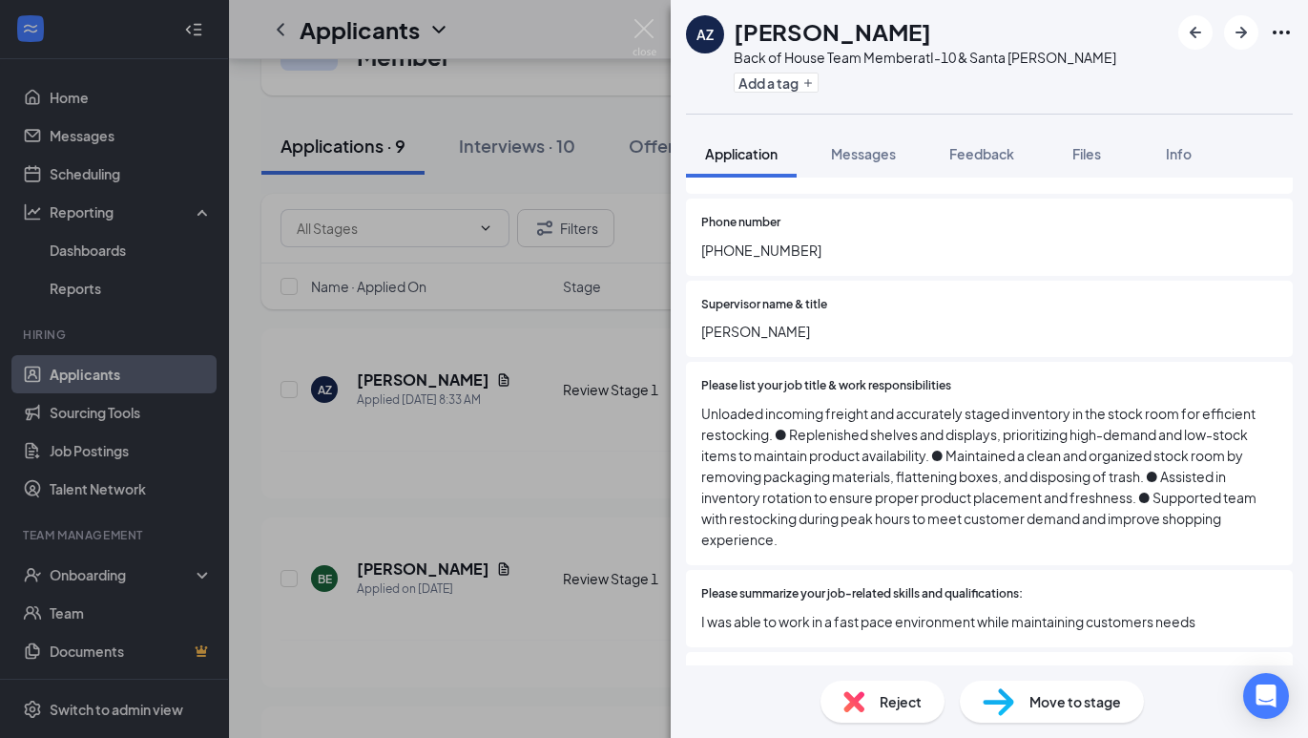
click at [1056, 690] on div "Move to stage" at bounding box center [1052, 701] width 184 height 42
type input "Onsite Interview (next stage)"
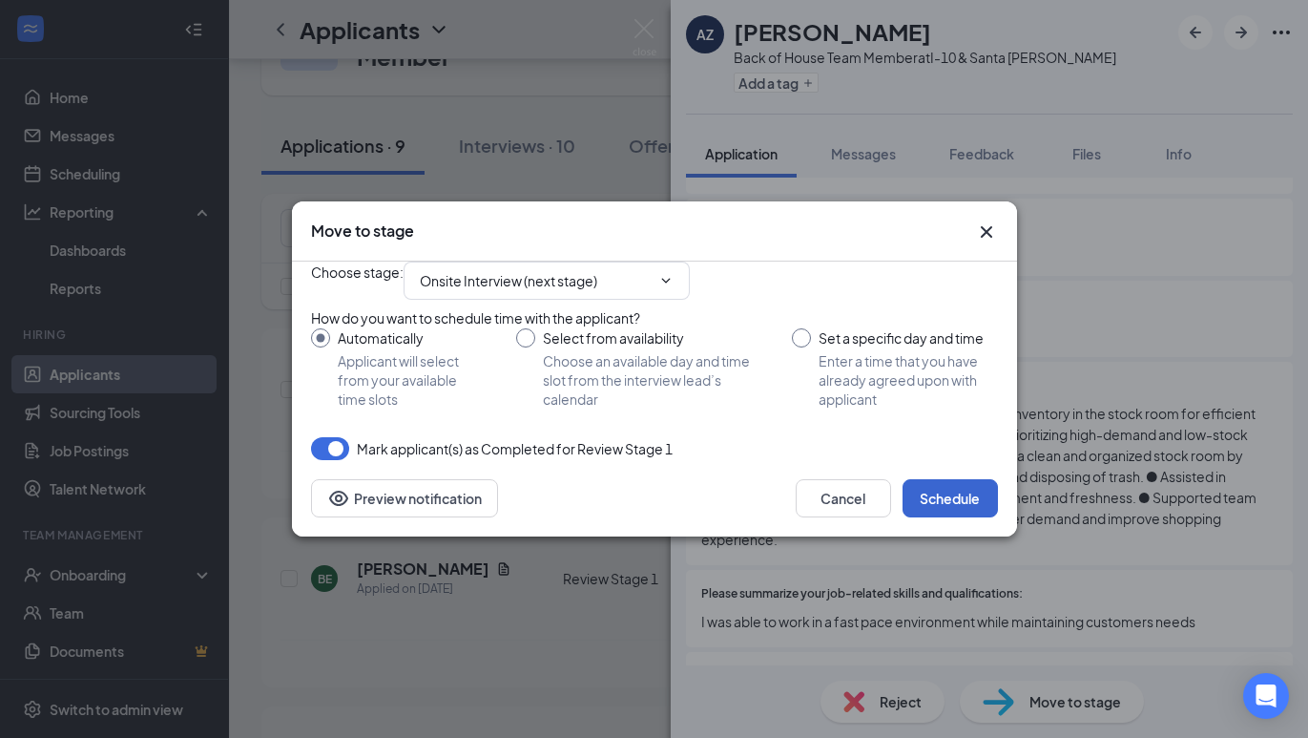
click at [930, 517] on button "Schedule" at bounding box center [950, 498] width 95 height 38
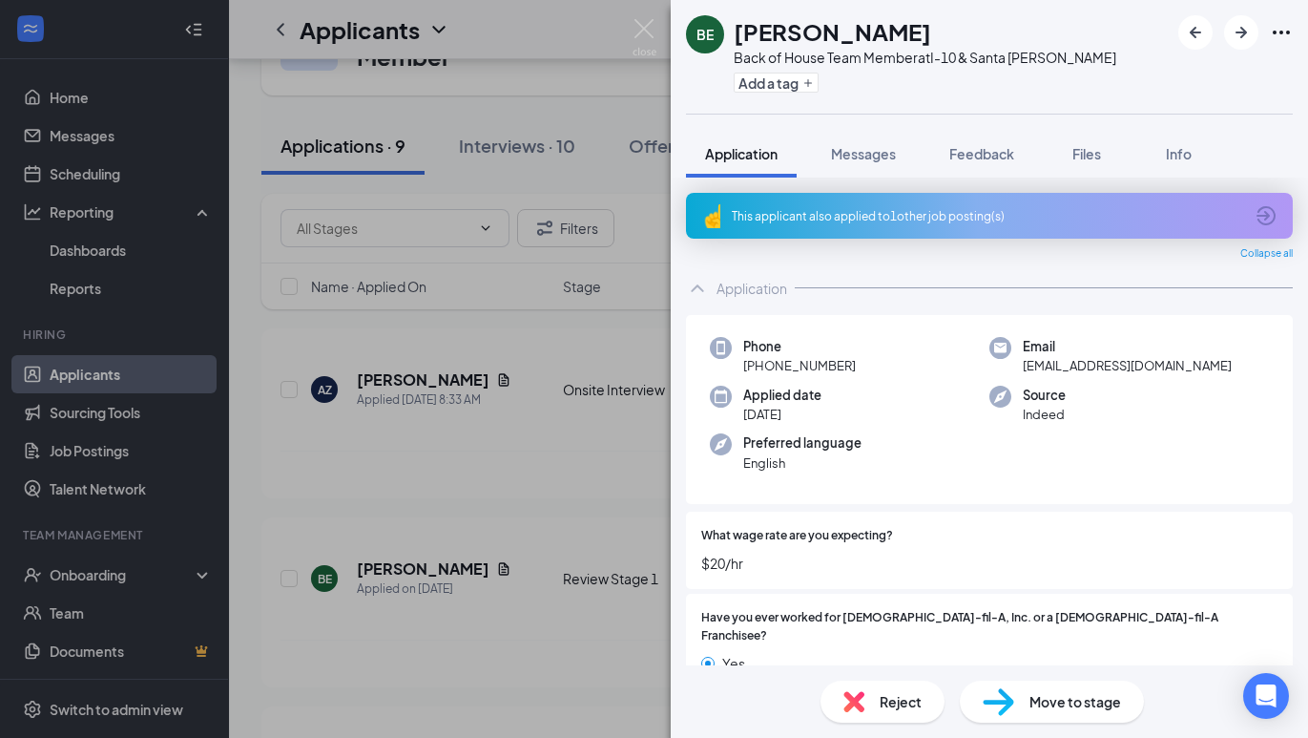
scroll to position [15, 0]
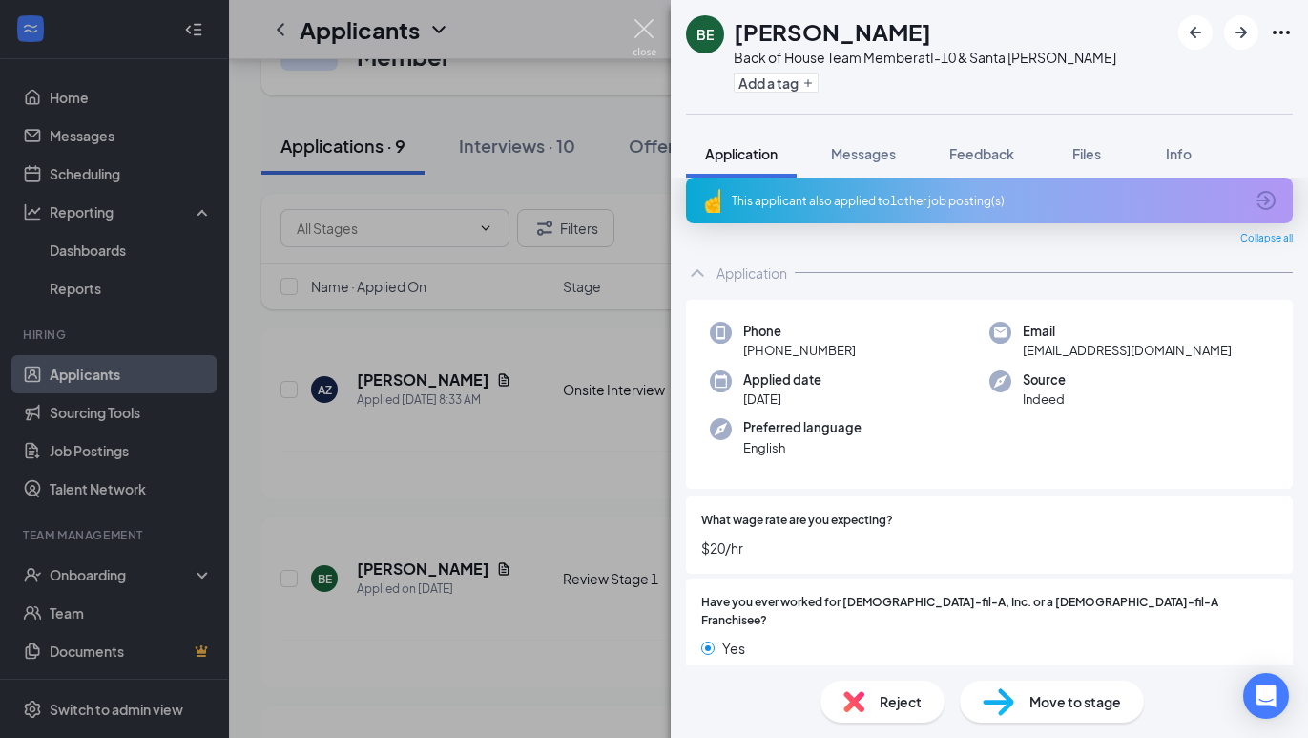
click at [650, 35] on img at bounding box center [645, 37] width 24 height 37
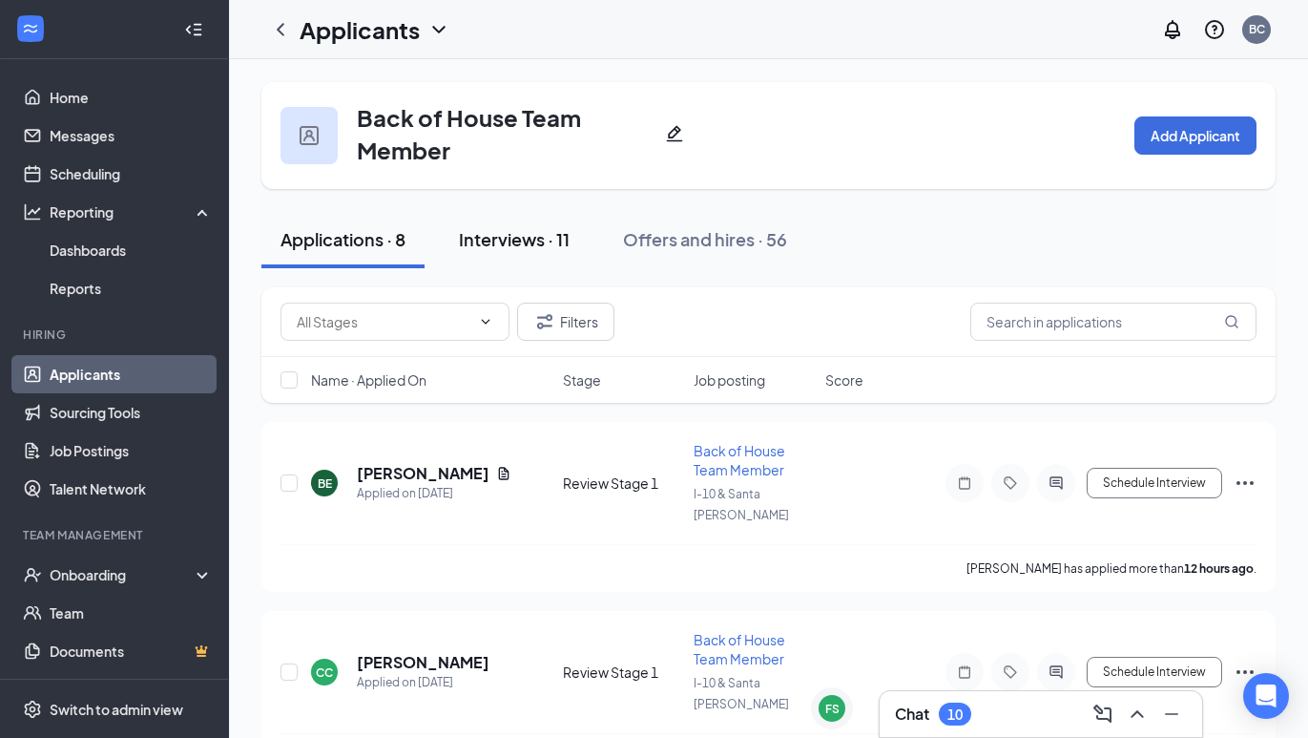
click at [507, 249] on div "Interviews · 11" at bounding box center [514, 239] width 111 height 24
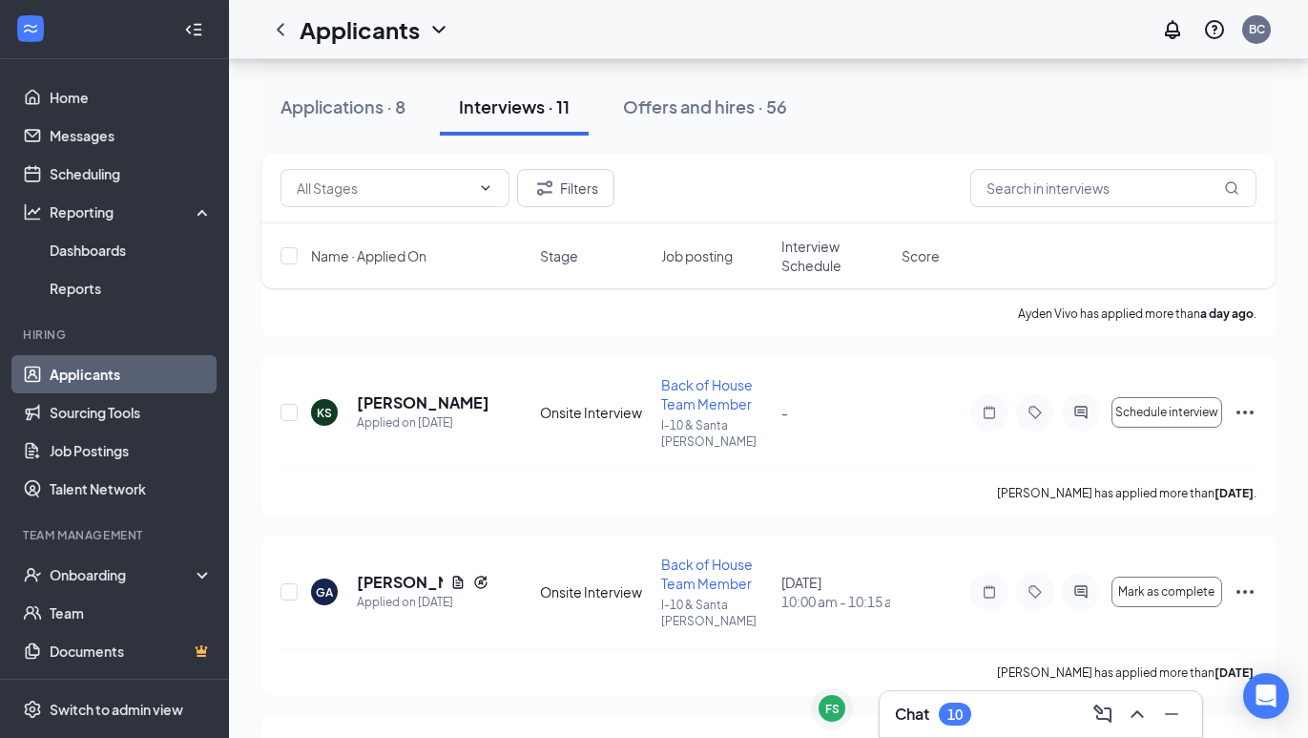
scroll to position [633, 0]
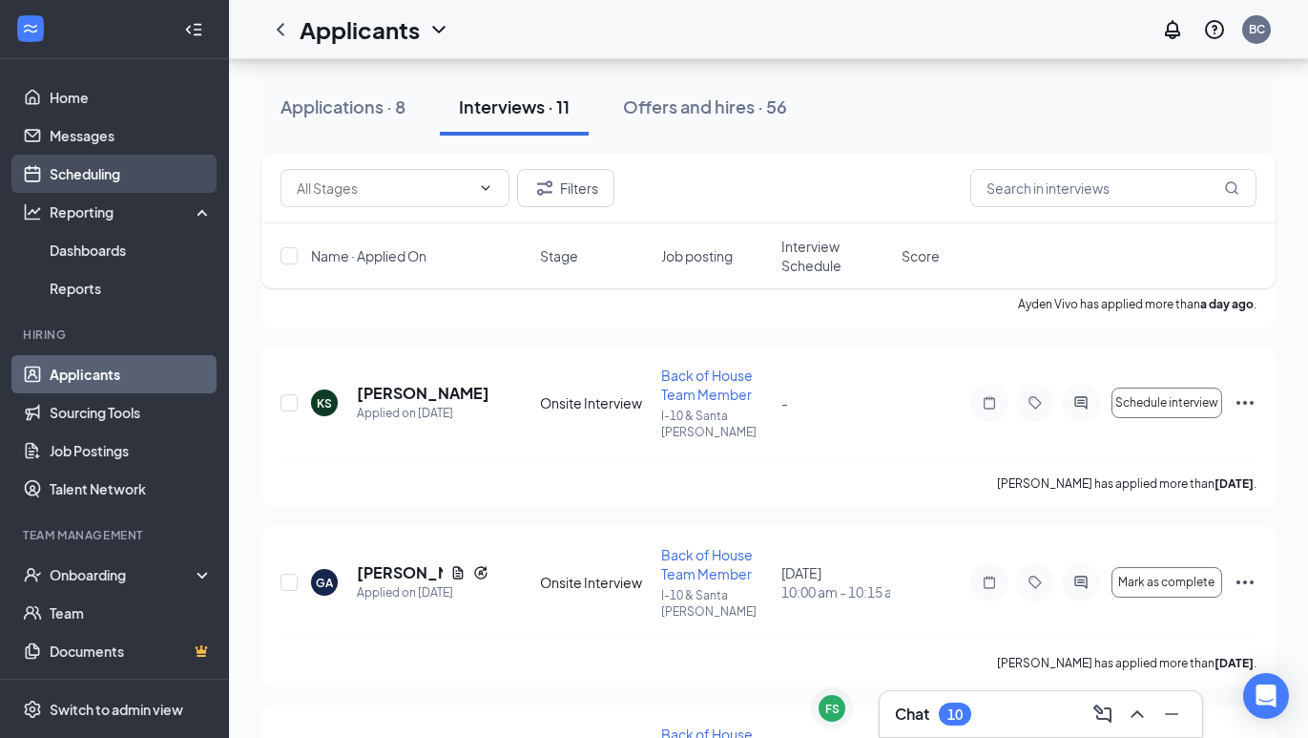
click at [123, 173] on link "Scheduling" at bounding box center [131, 174] width 163 height 38
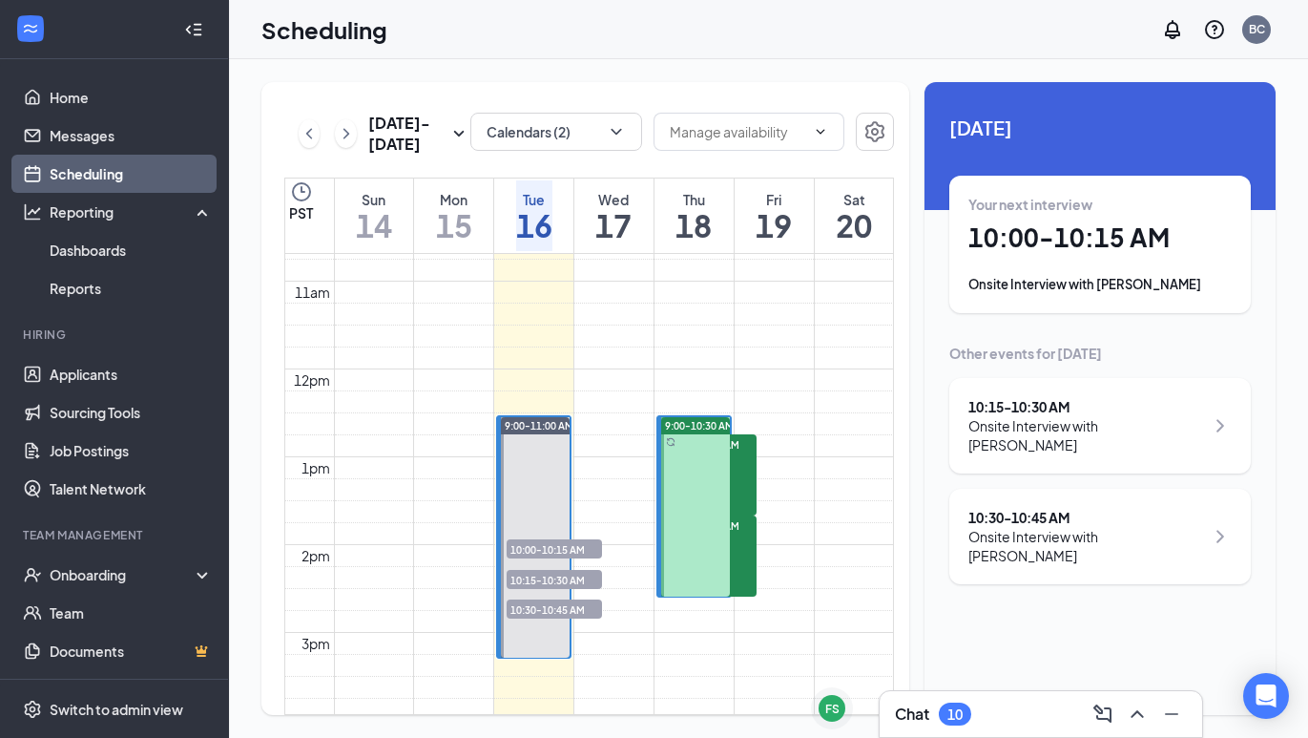
click at [703, 453] on span "10:00-10:15 AM" at bounding box center [708, 443] width 95 height 19
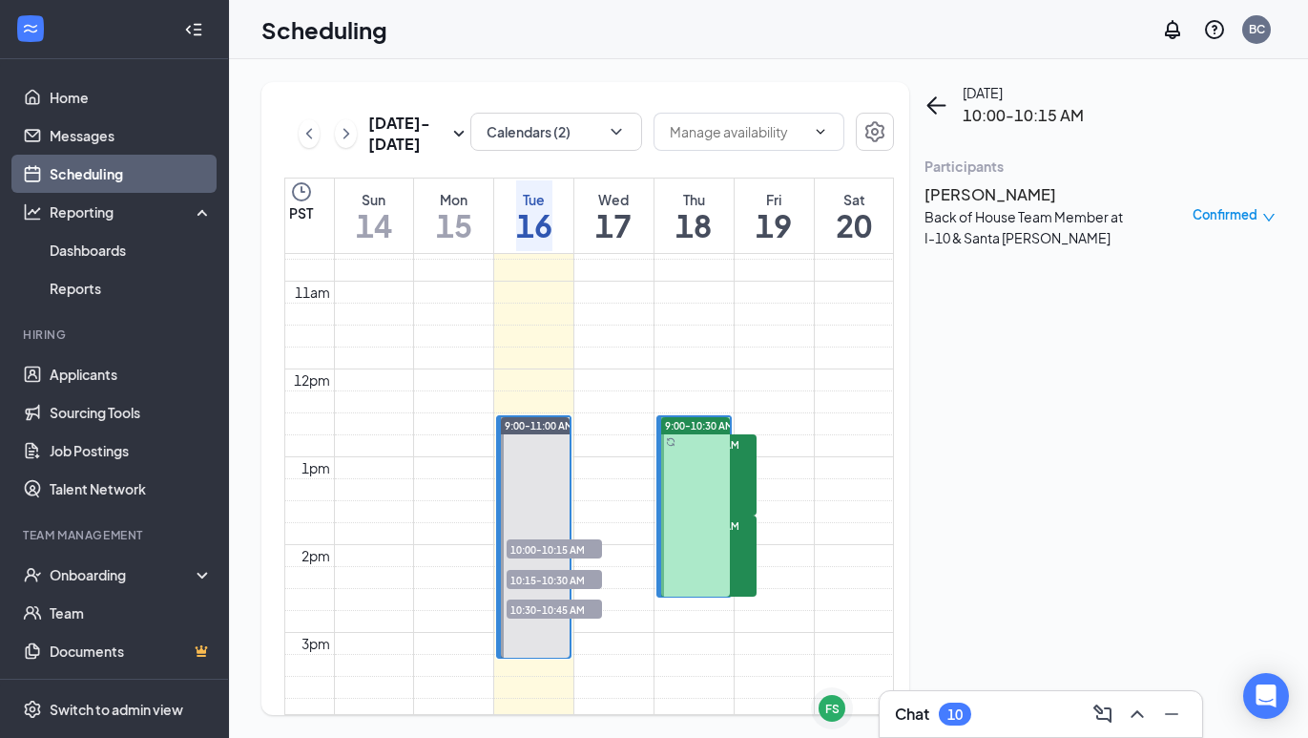
click at [706, 534] on span "10:15-10:30 AM" at bounding box center [708, 524] width 95 height 19
click at [72, 361] on link "Applicants" at bounding box center [131, 374] width 163 height 38
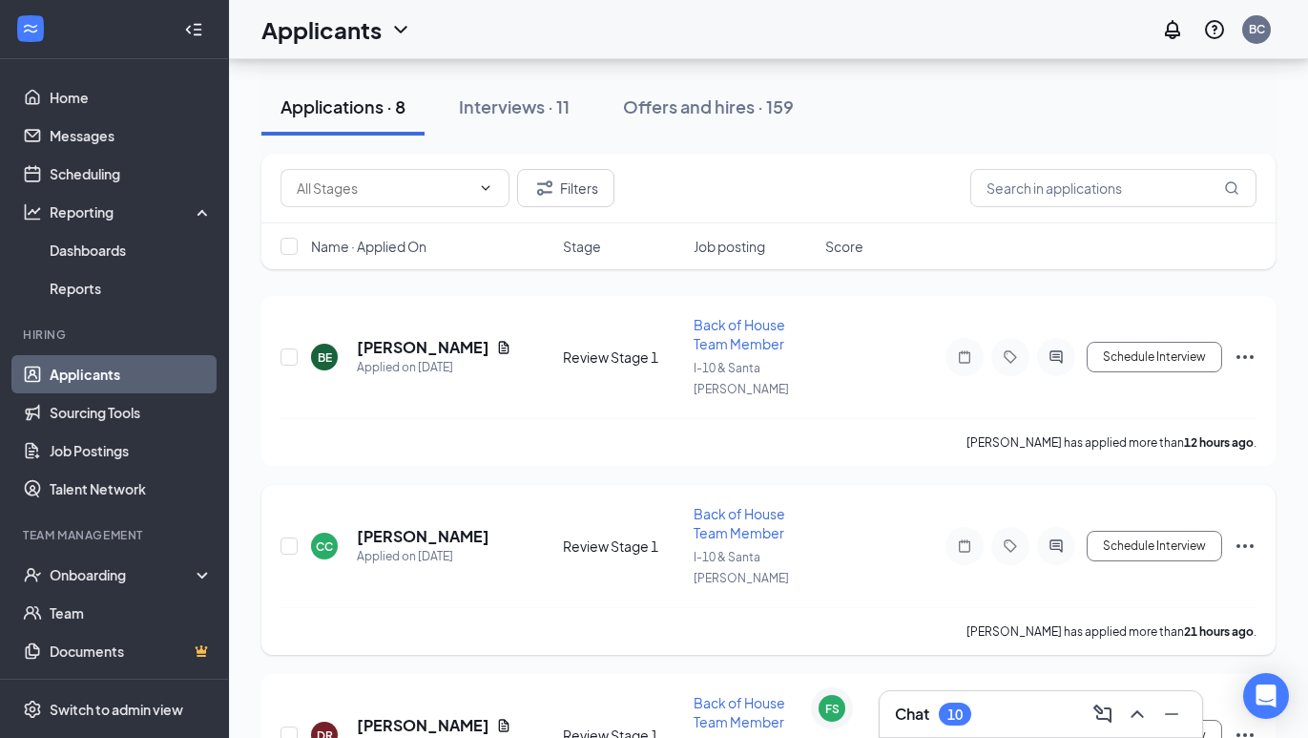
scroll to position [90, 0]
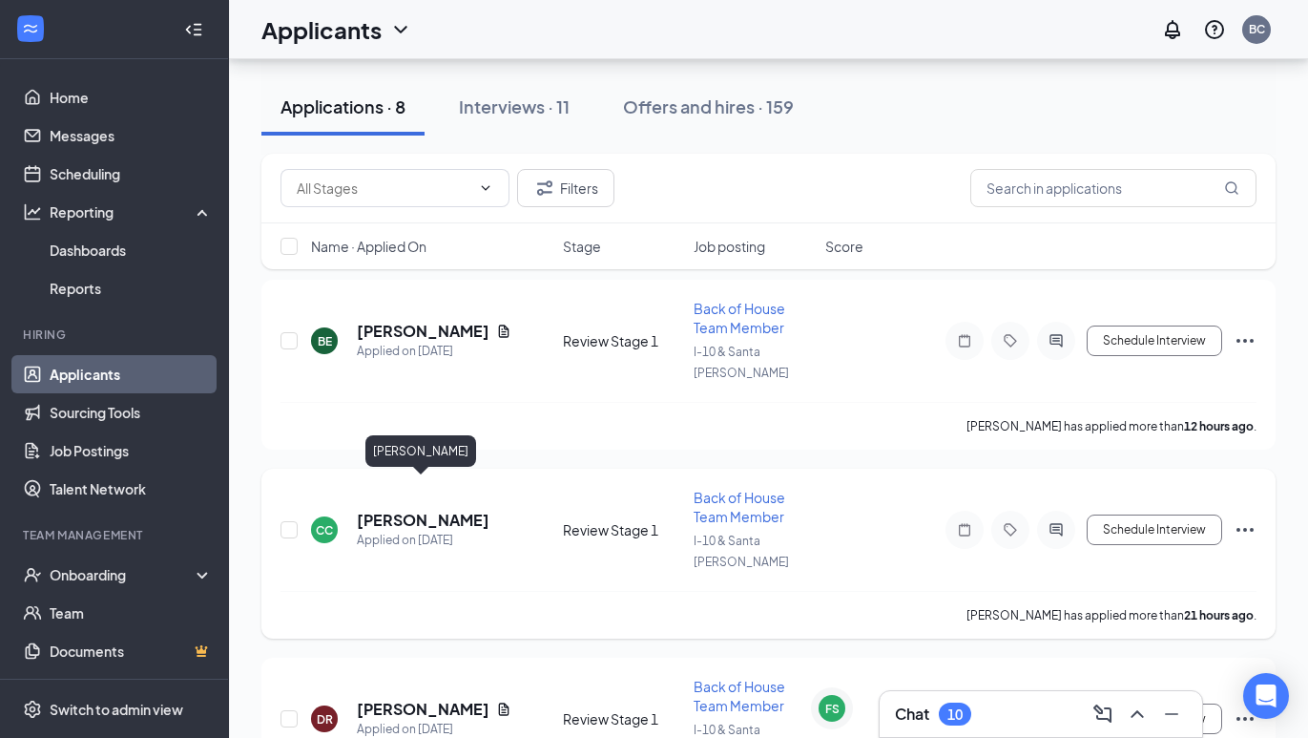
click at [455, 509] on h5 "[PERSON_NAME]" at bounding box center [423, 519] width 133 height 21
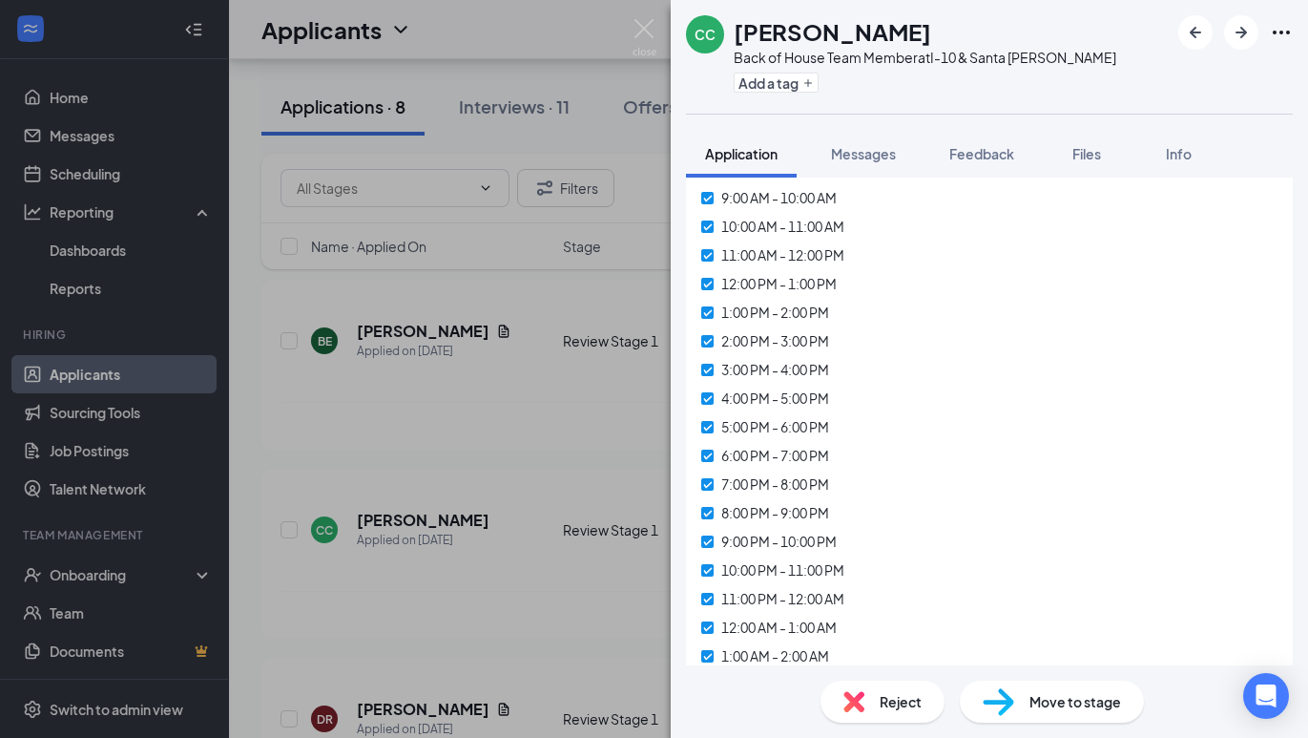
click at [1050, 697] on span "Move to stage" at bounding box center [1075, 701] width 92 height 21
type input "Onsite Interview (next stage)"
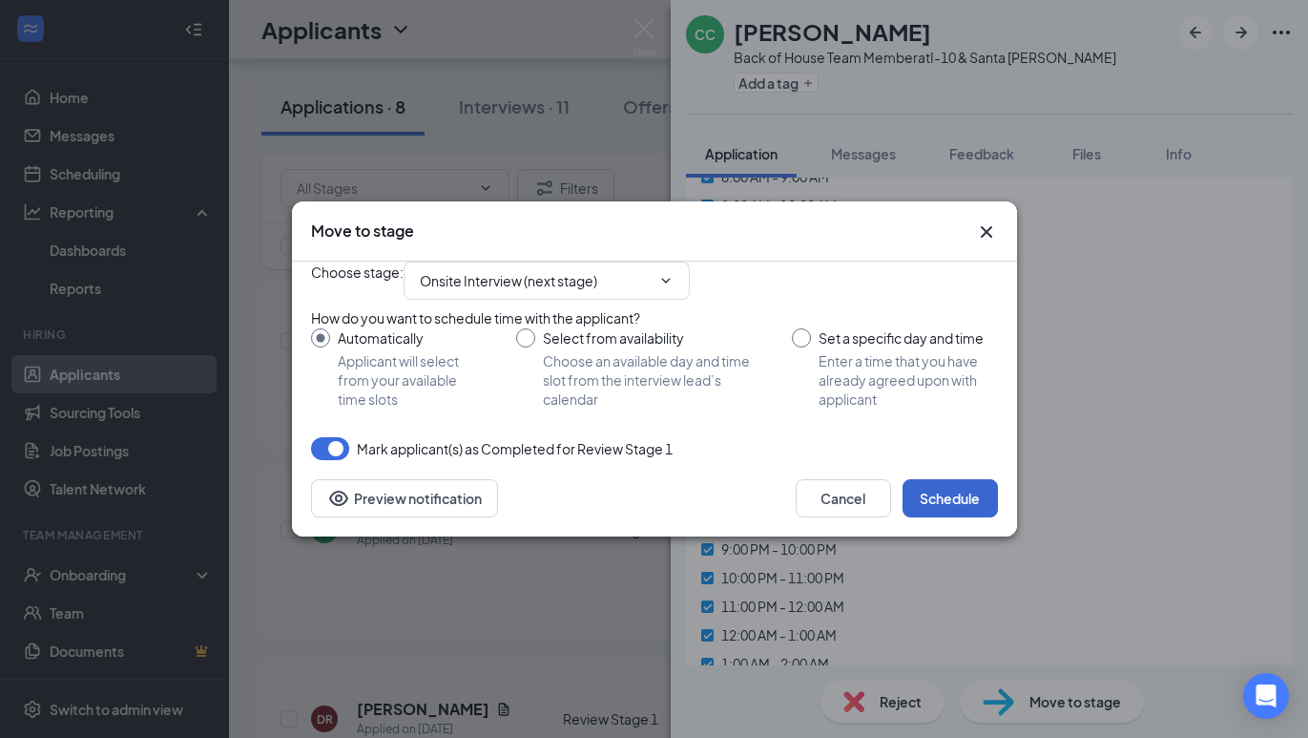
click at [945, 517] on button "Schedule" at bounding box center [950, 498] width 95 height 38
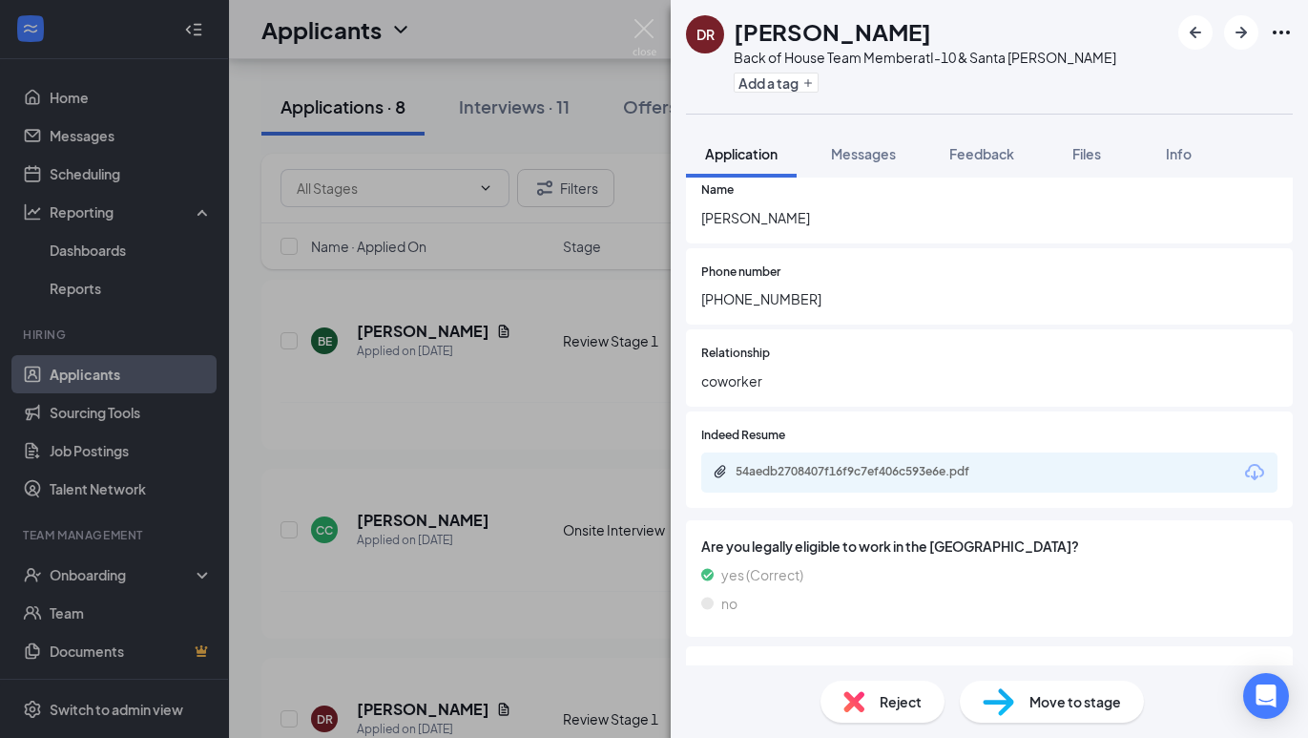
scroll to position [3426, 0]
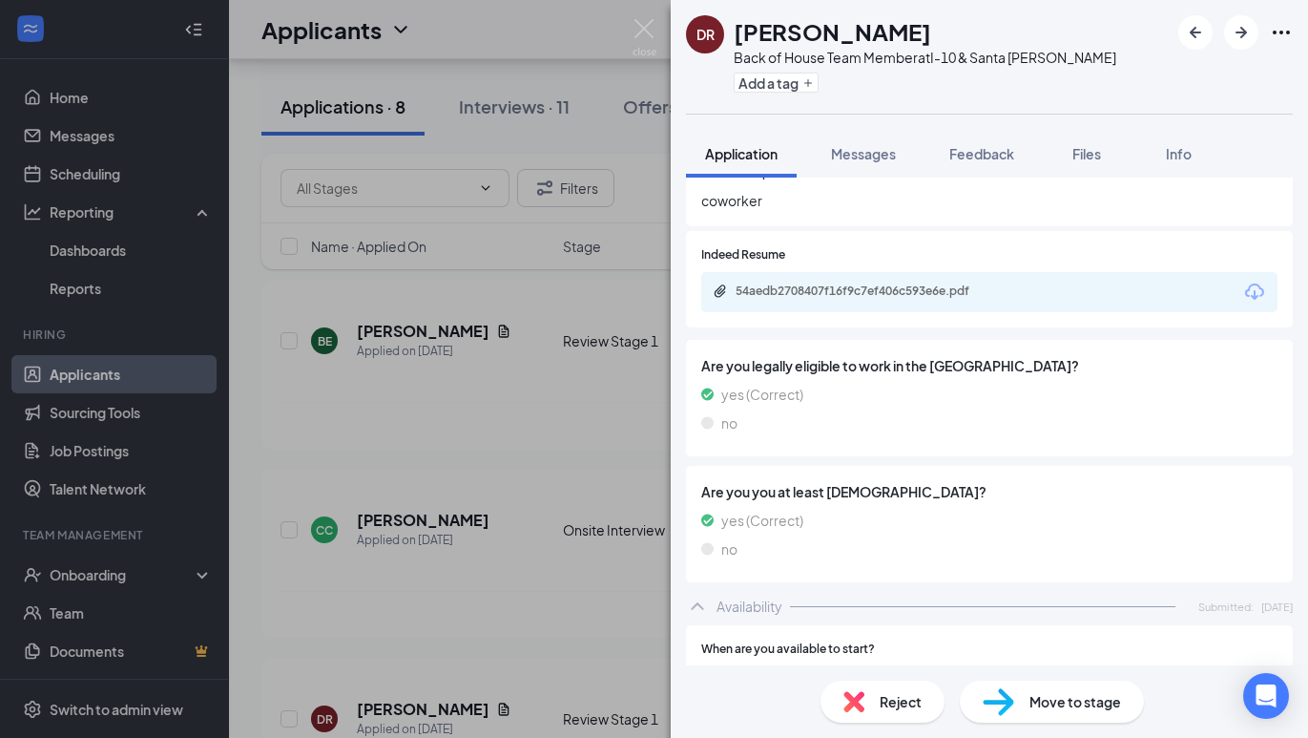
click at [782, 283] on div "54aedb2708407f16f9c7ef406c593e6e.pdf" at bounding box center [869, 290] width 267 height 15
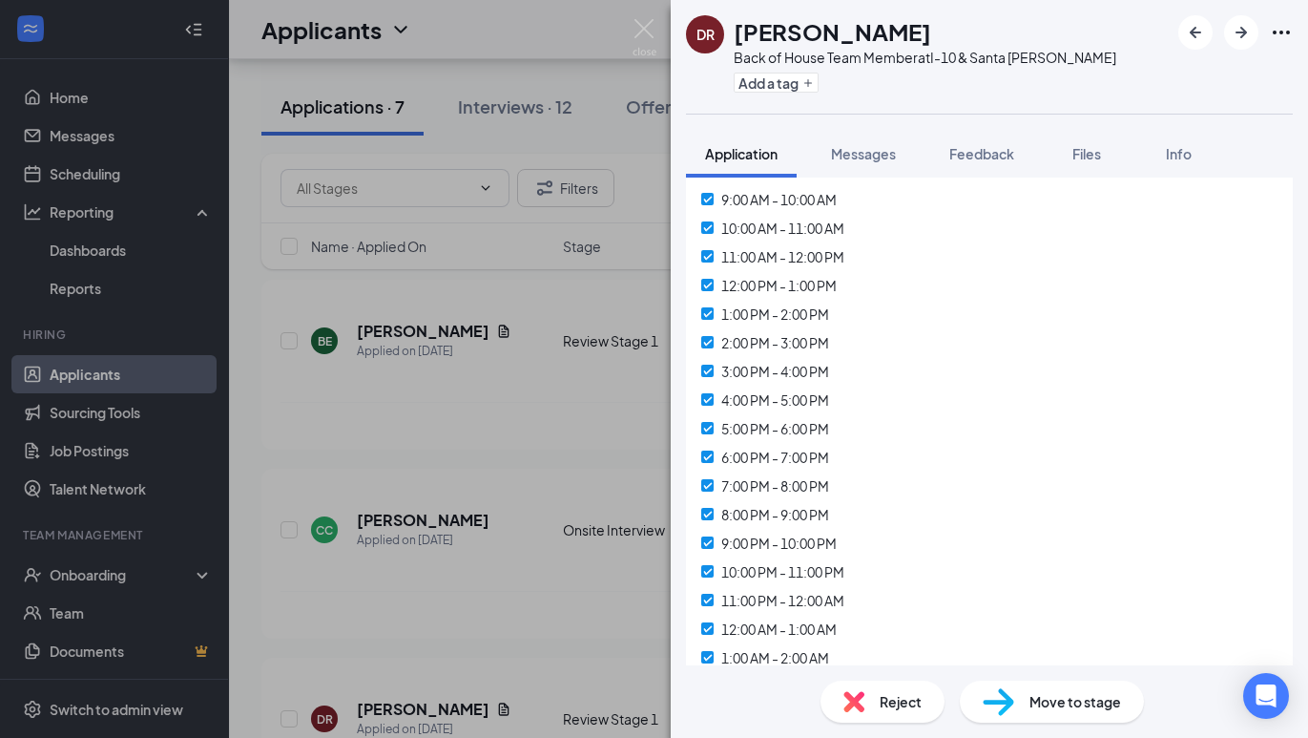
click at [1052, 692] on span "Move to stage" at bounding box center [1075, 701] width 92 height 21
type input "Onsite Interview (next stage)"
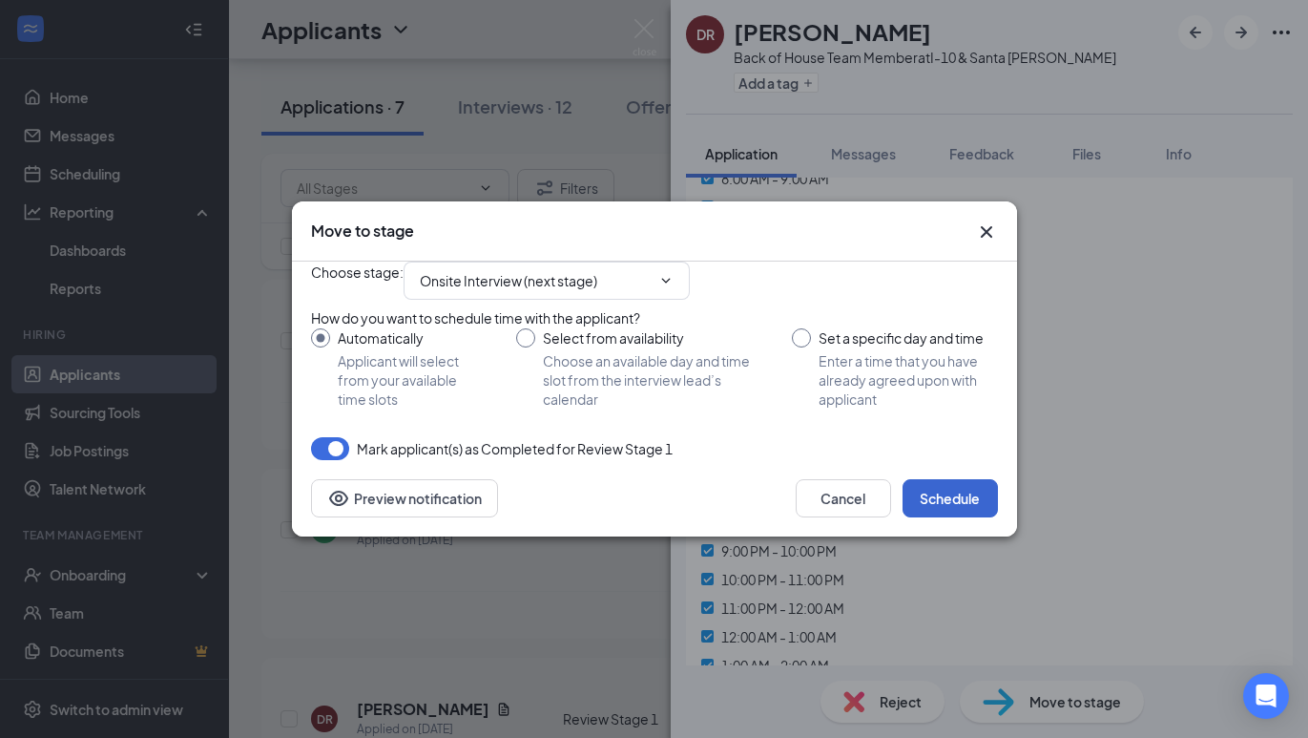
click at [946, 517] on button "Schedule" at bounding box center [950, 498] width 95 height 38
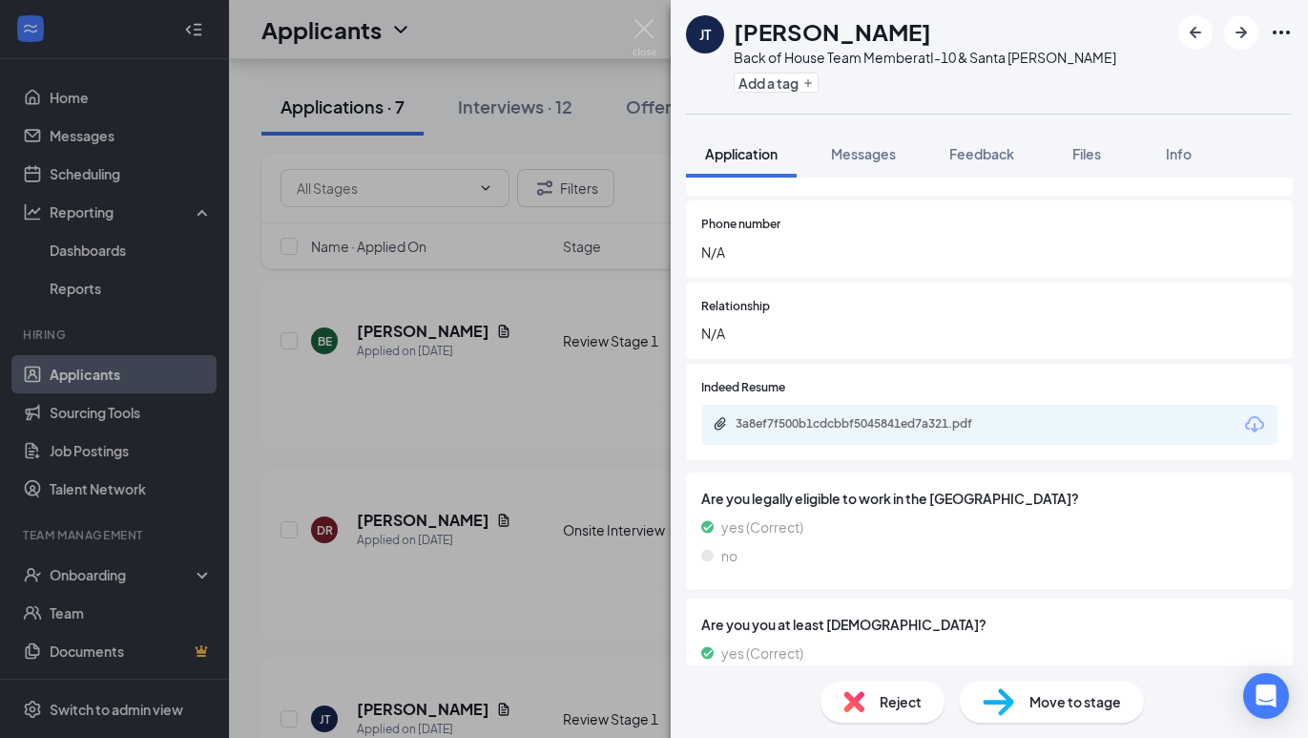
scroll to position [3516, 0]
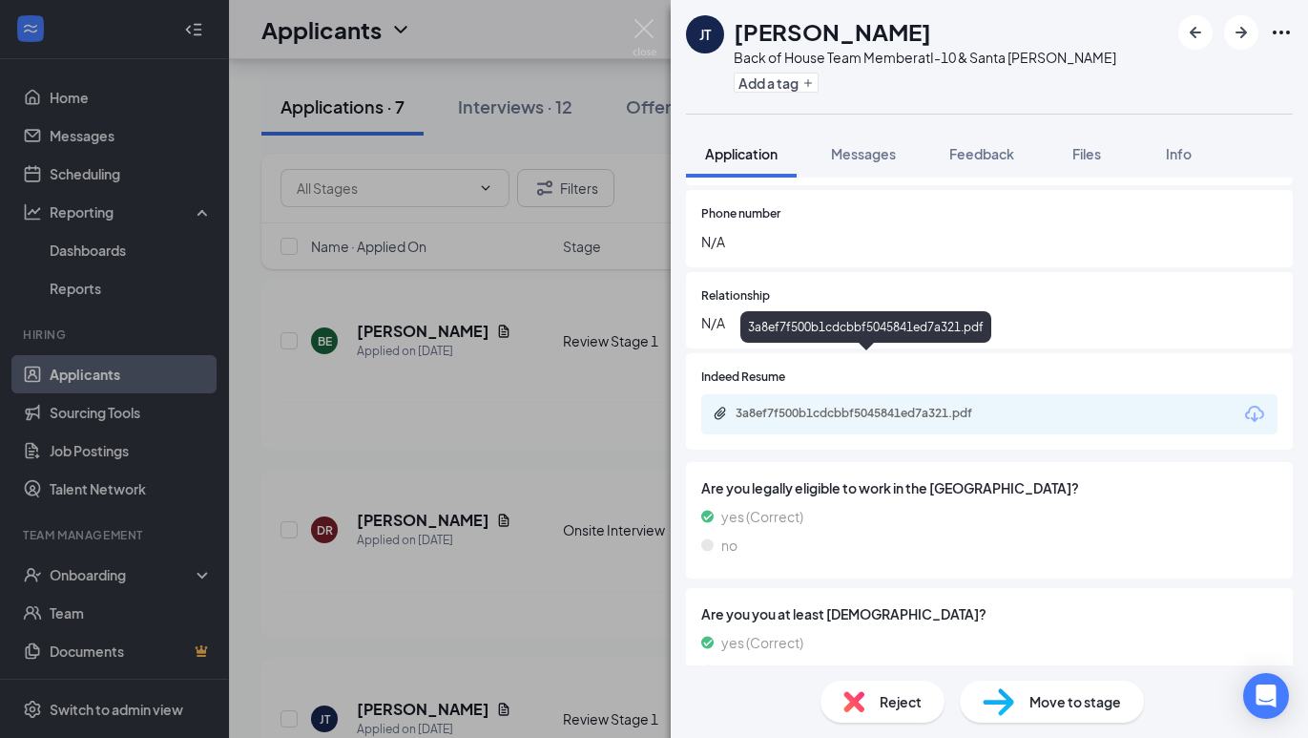
click at [808, 405] on div "3a8ef7f500b1cdcbbf5045841ed7a321.pdf" at bounding box center [869, 412] width 267 height 15
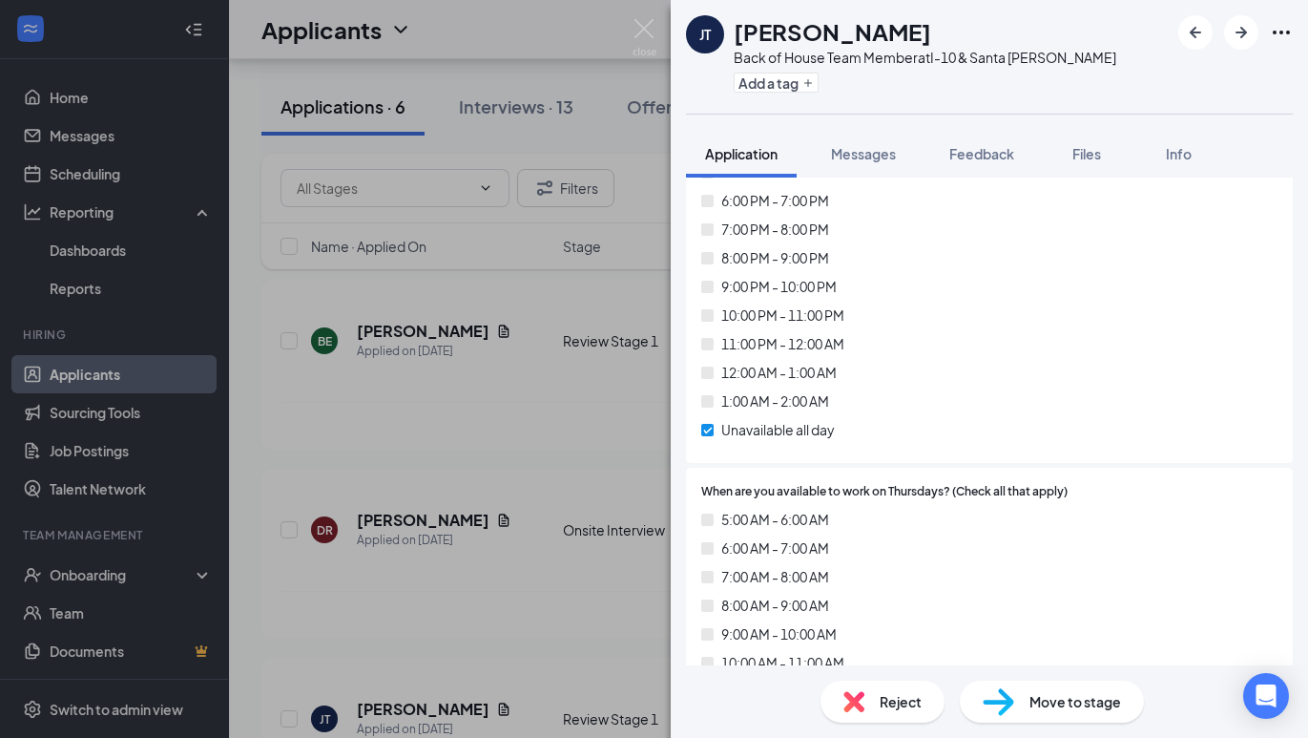
scroll to position [6558, 0]
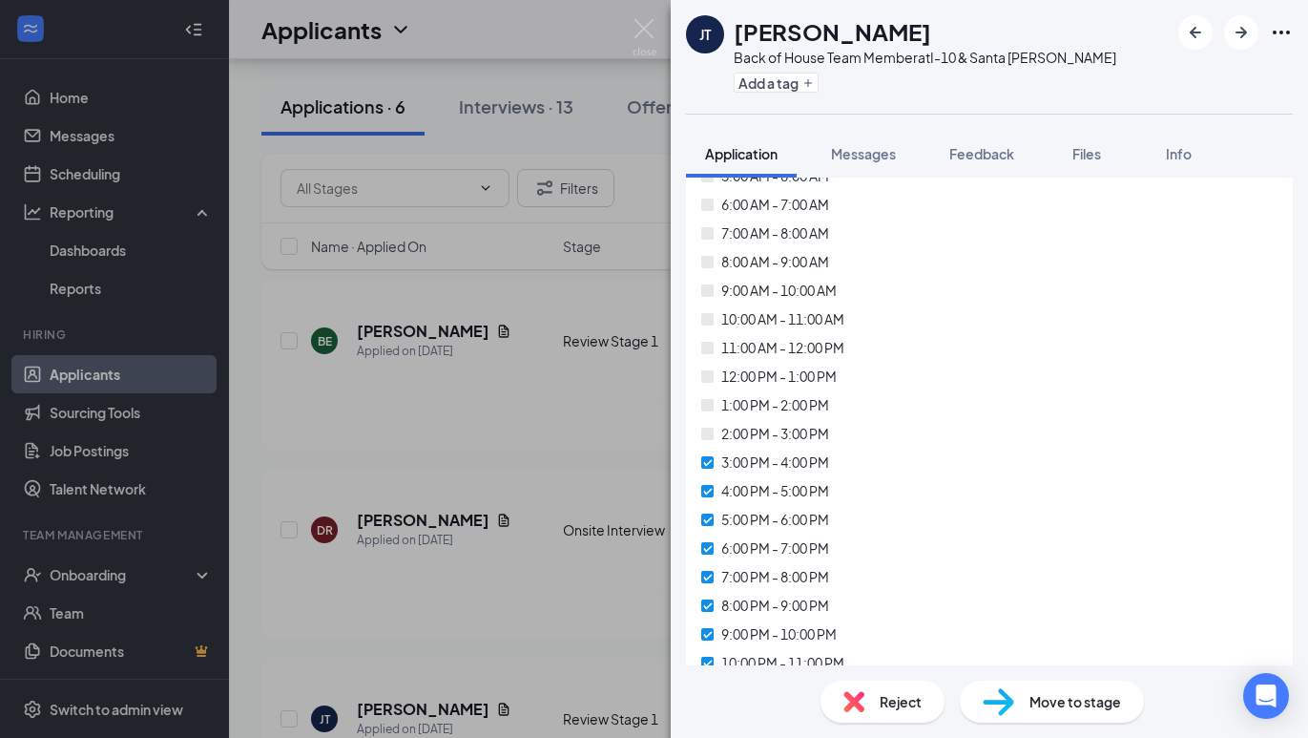
click at [1027, 691] on div "Move to stage" at bounding box center [1052, 701] width 184 height 42
type input "Onsite Interview (next stage)"
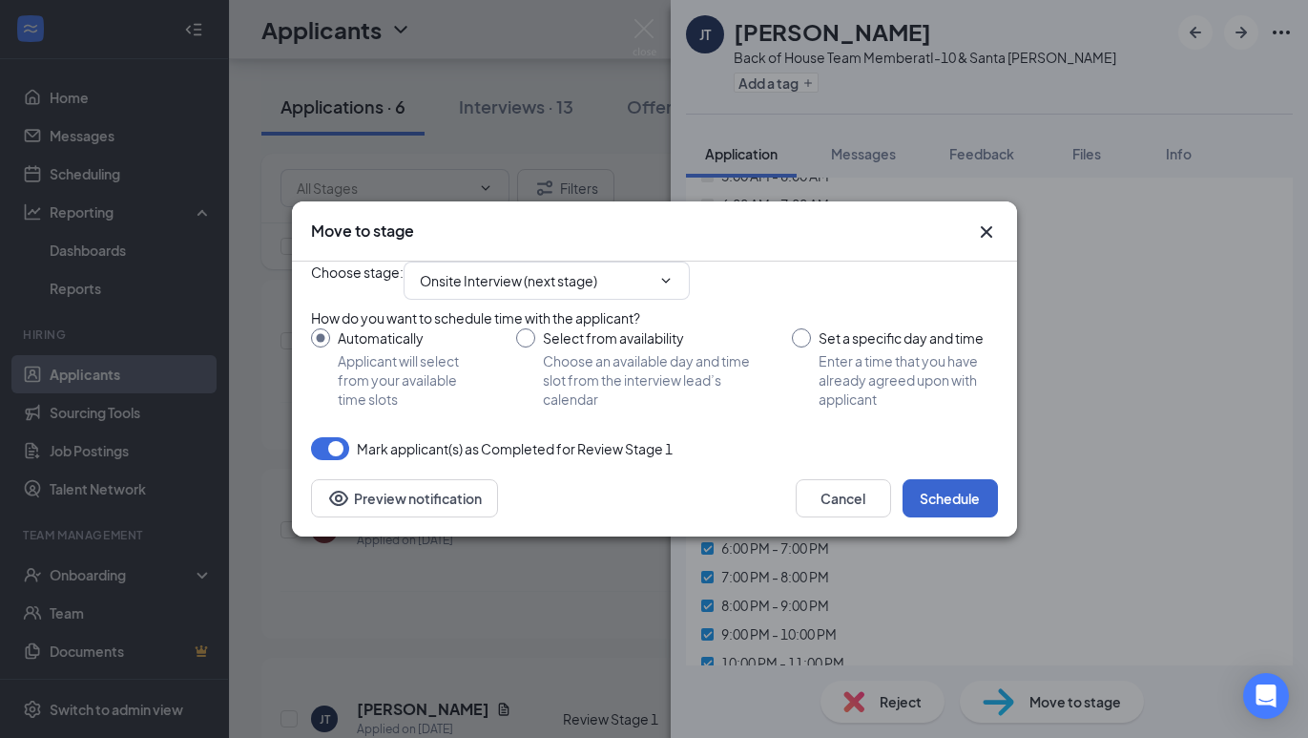
click at [948, 517] on button "Schedule" at bounding box center [950, 498] width 95 height 38
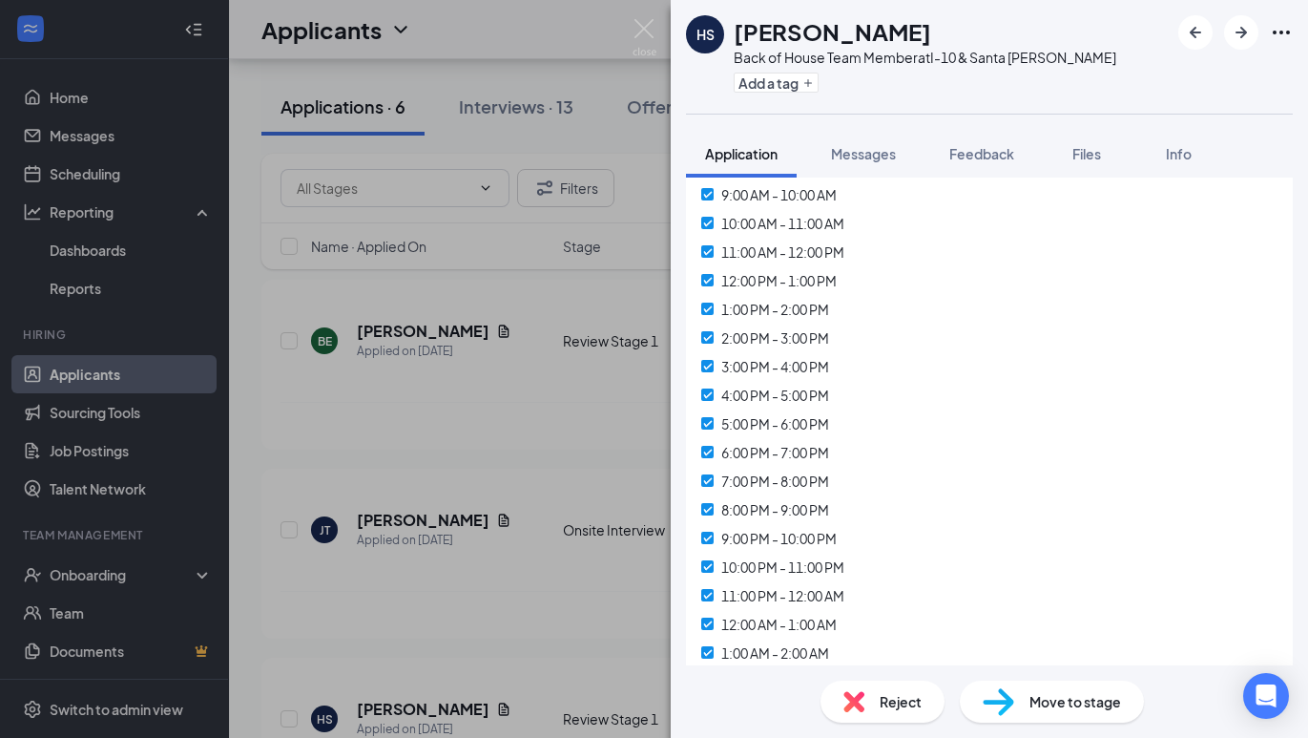
scroll to position [7776, 0]
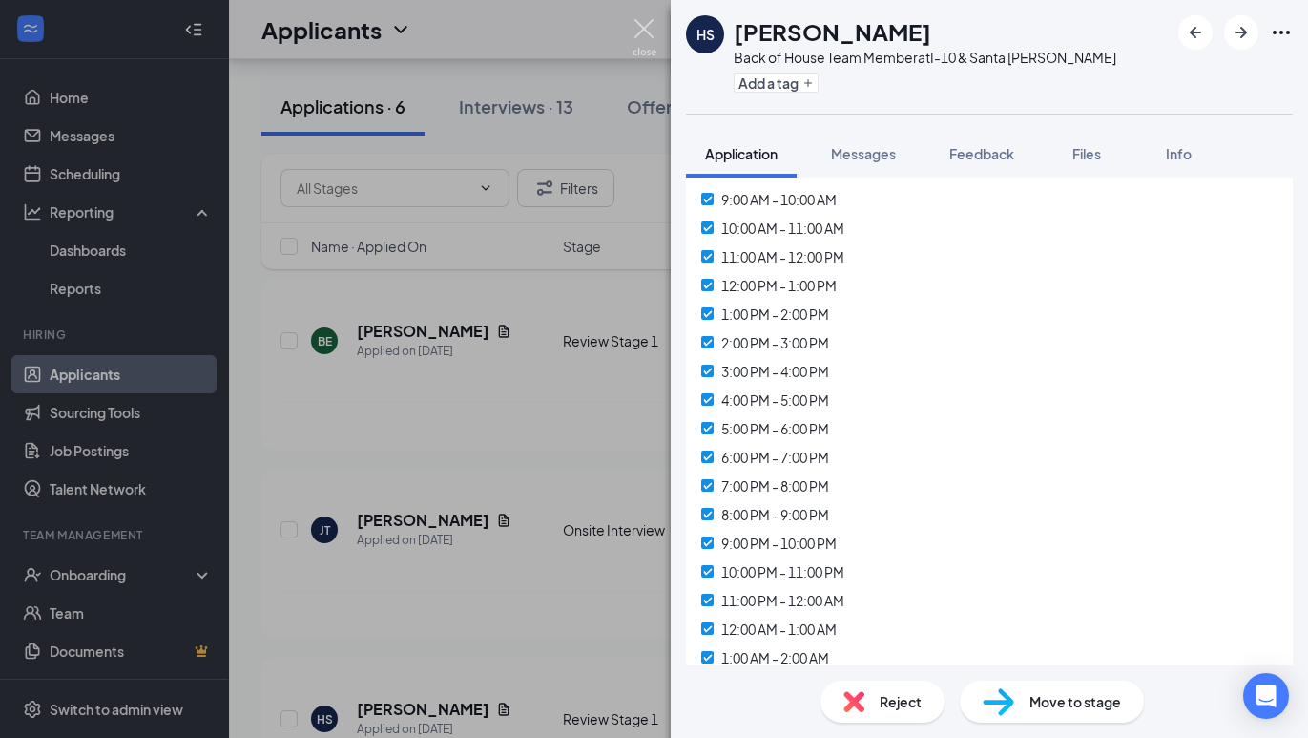
click at [651, 42] on img at bounding box center [645, 37] width 24 height 37
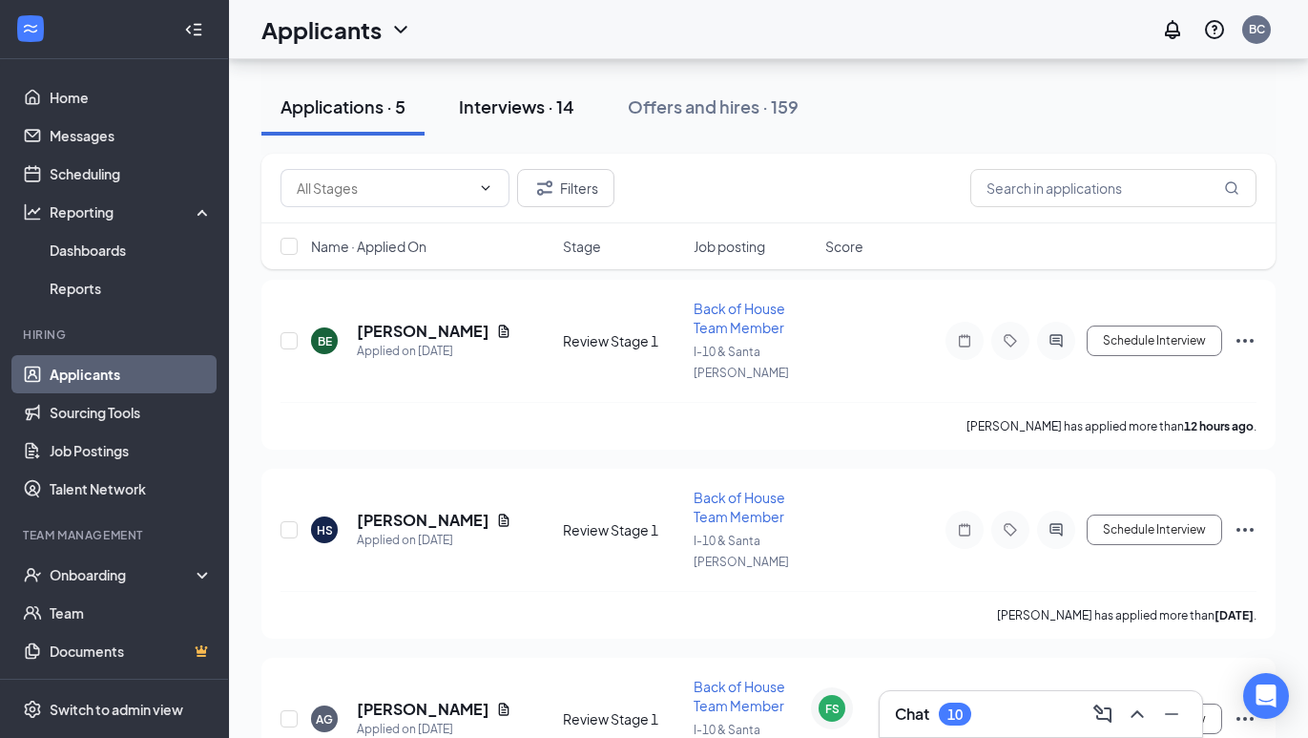
click at [510, 105] on div "Interviews · 14" at bounding box center [516, 106] width 115 height 24
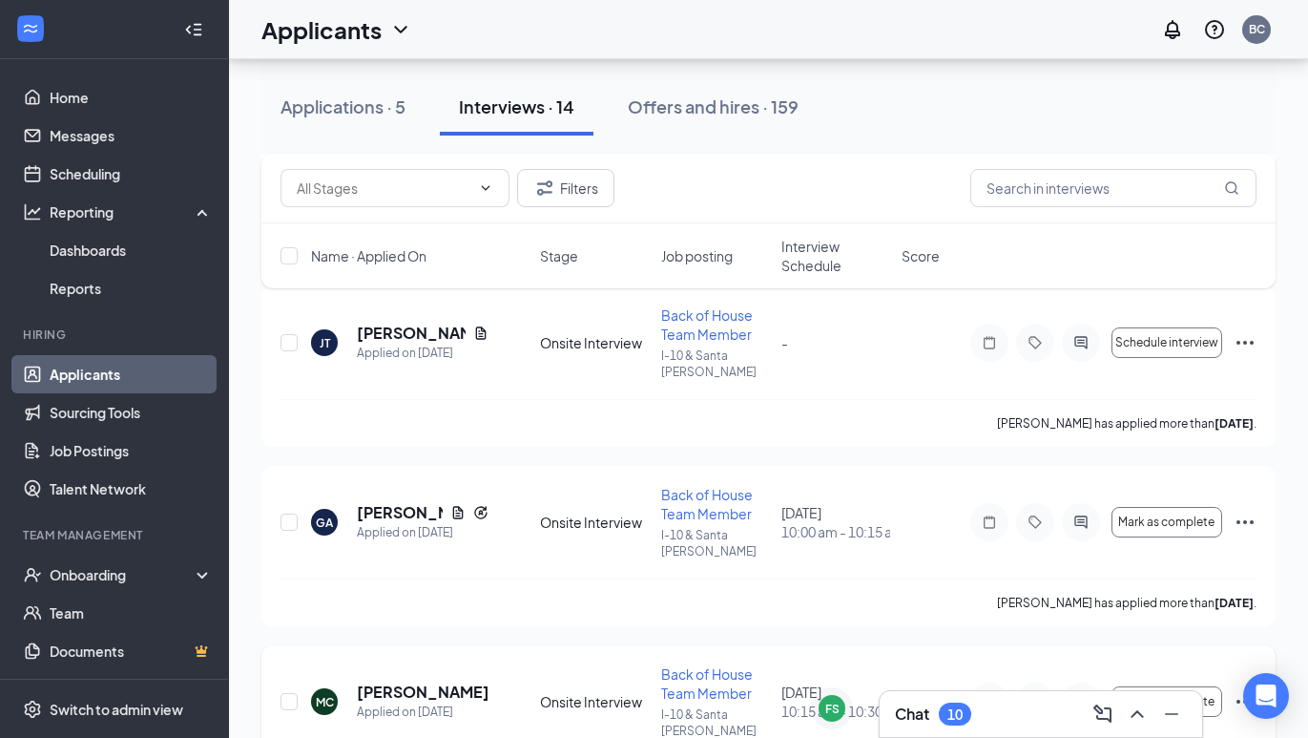
scroll to position [1167, 0]
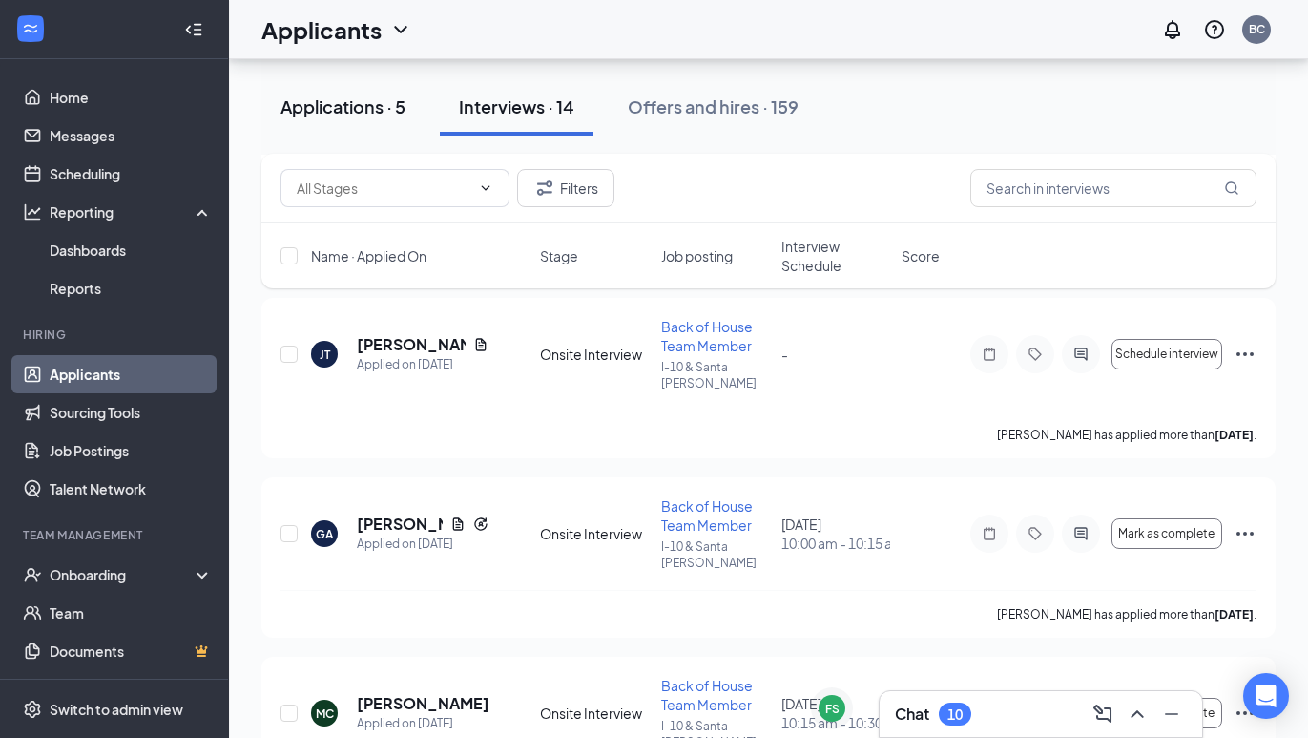
click at [375, 94] on div "Applications · 5" at bounding box center [343, 106] width 125 height 24
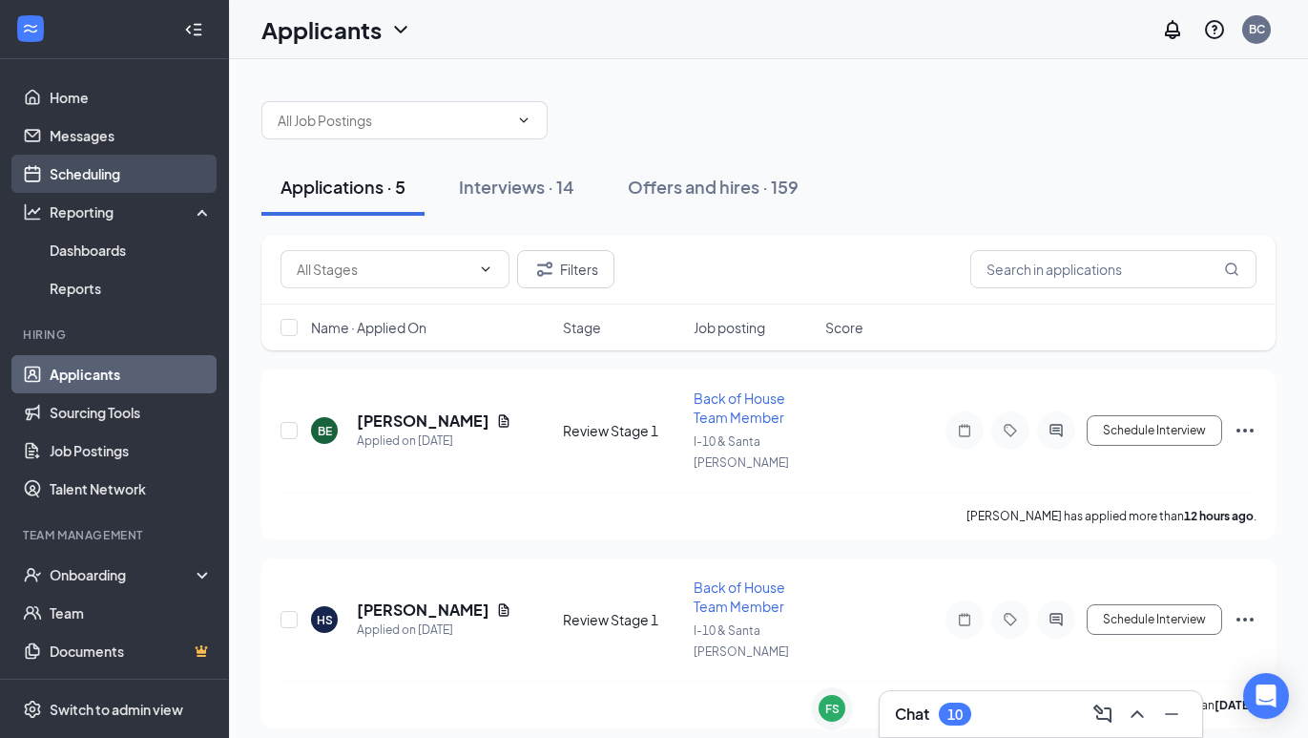
click at [77, 166] on link "Scheduling" at bounding box center [131, 174] width 163 height 38
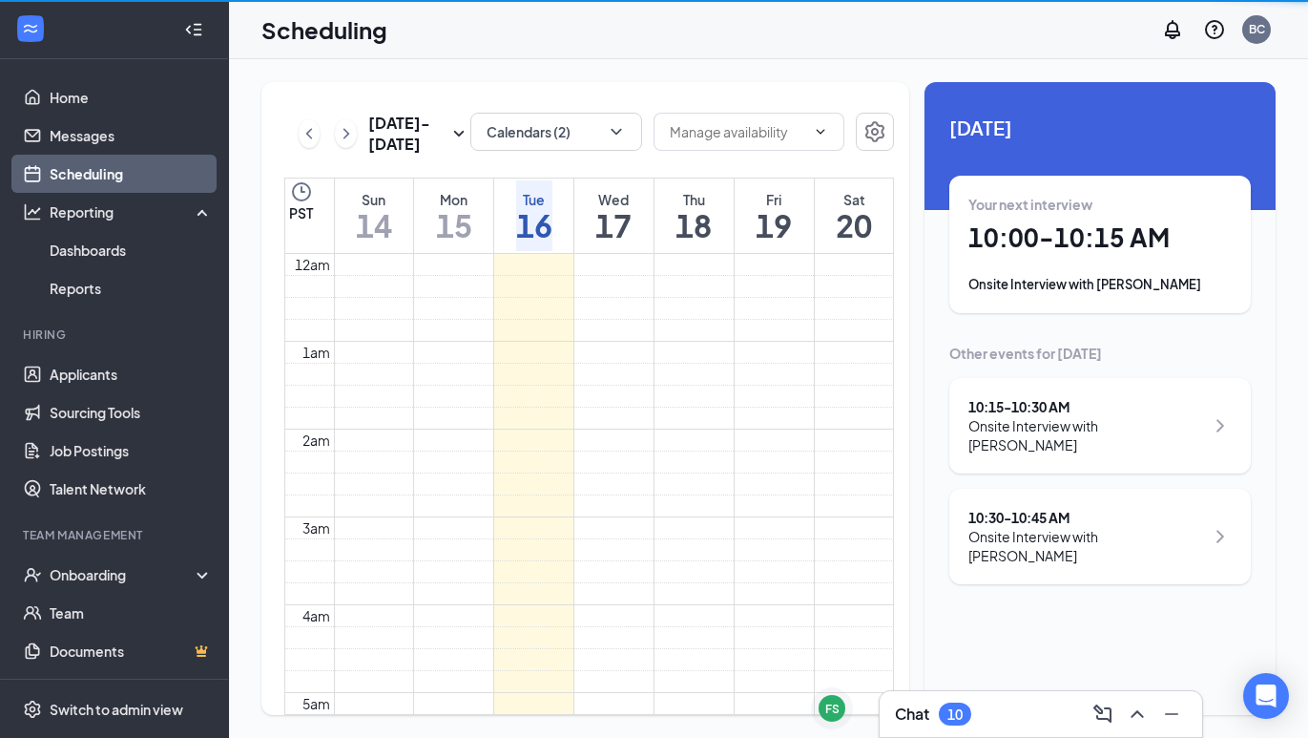
scroll to position [938, 0]
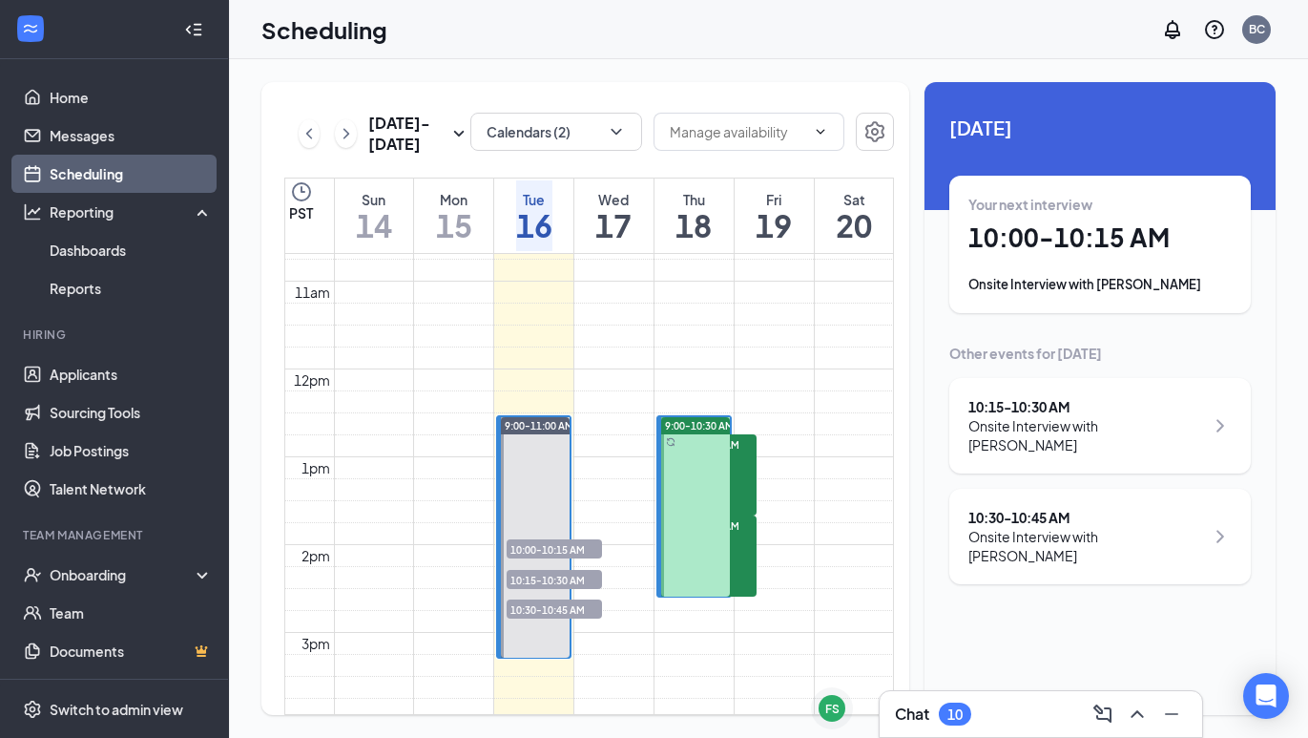
click at [691, 462] on div at bounding box center [695, 506] width 69 height 179
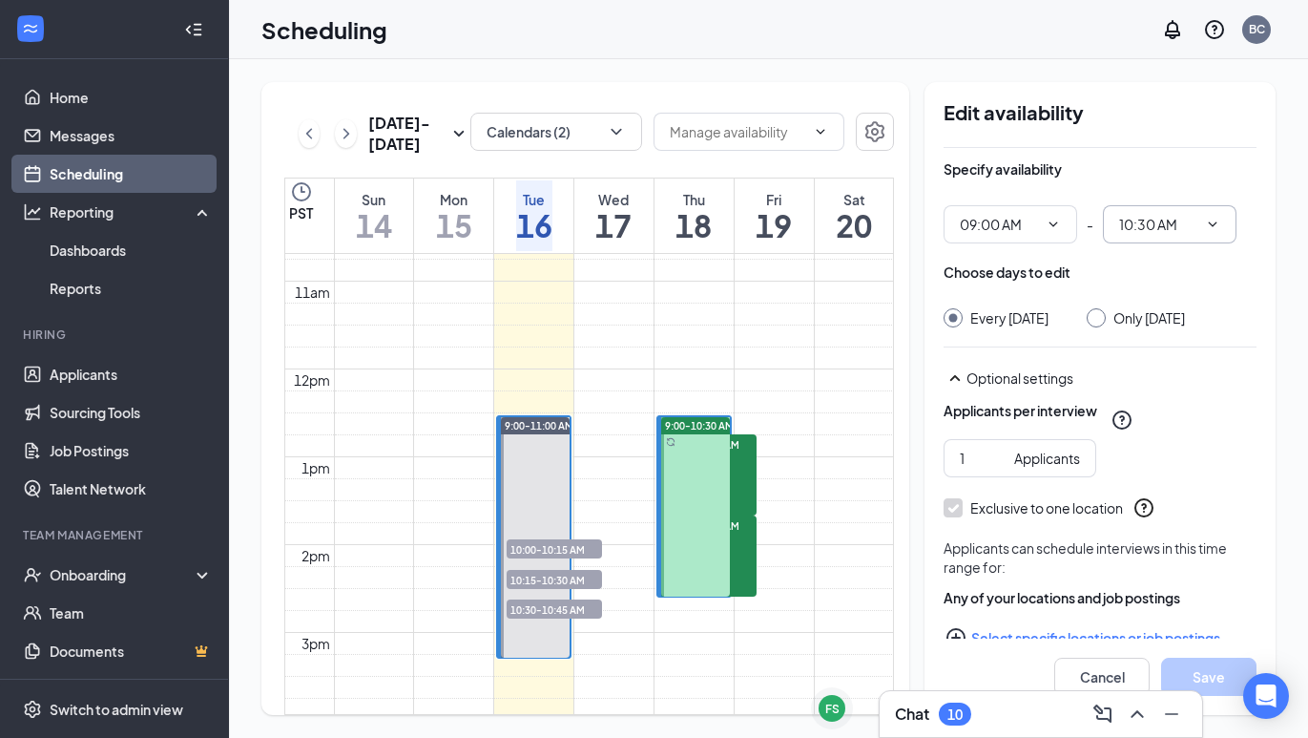
click at [1155, 225] on input "10:30 AM" at bounding box center [1158, 224] width 78 height 21
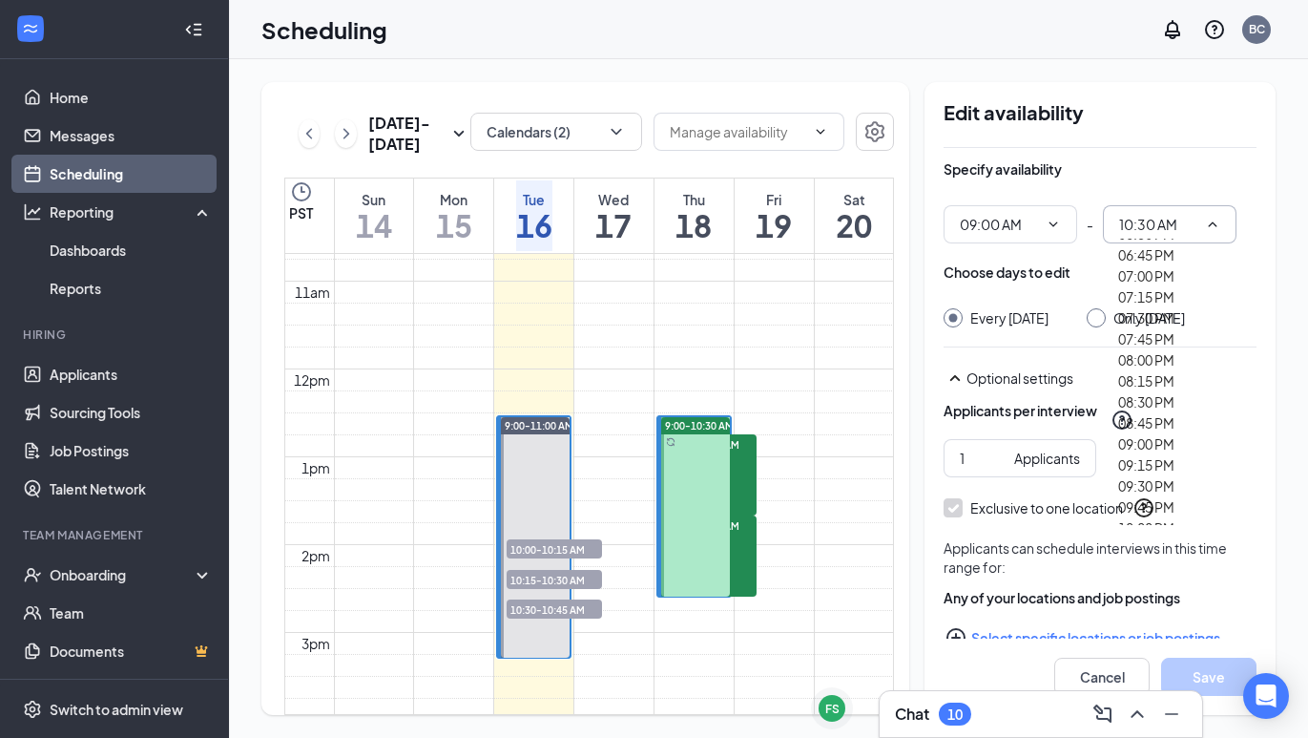
scroll to position [1800, 0]
type input "11:15 AM"
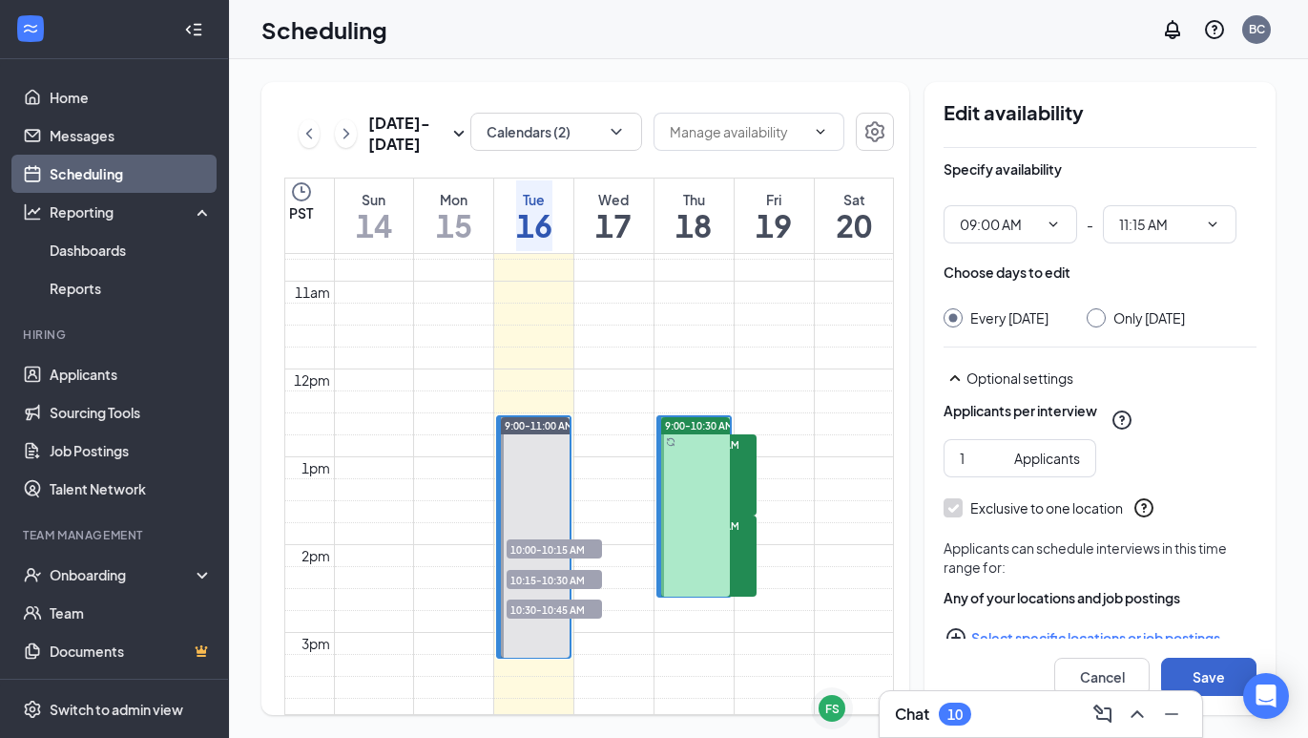
click at [1203, 671] on button "Save" at bounding box center [1208, 676] width 95 height 38
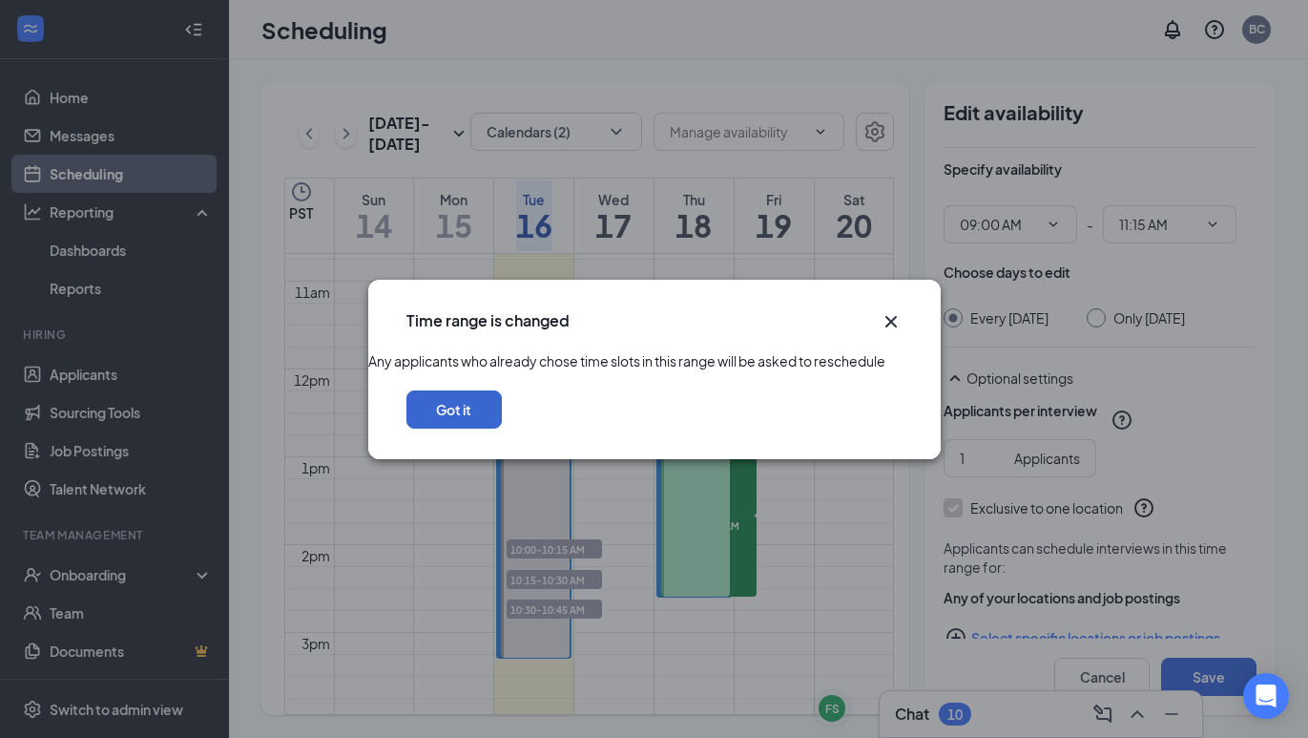
click at [502, 428] on button "Got it" at bounding box center [453, 409] width 95 height 38
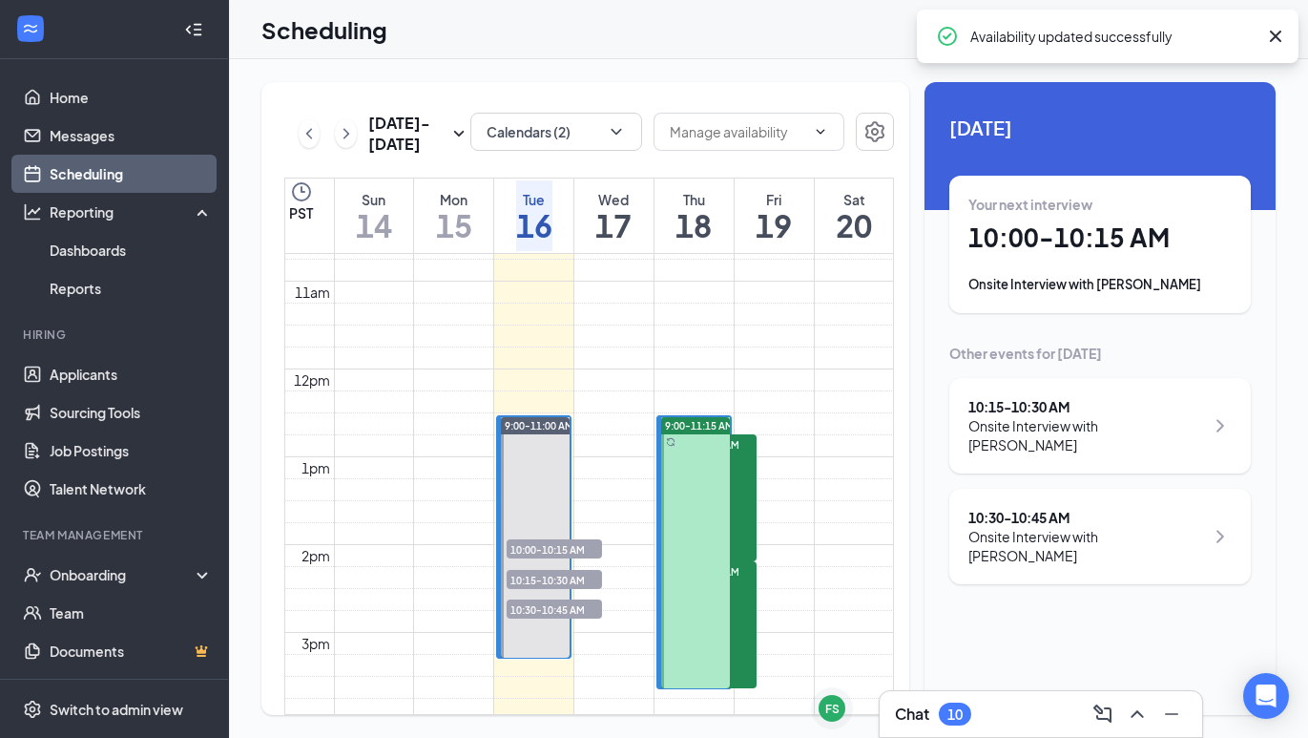
click at [712, 453] on span "10:00-10:15 AM" at bounding box center [708, 443] width 95 height 19
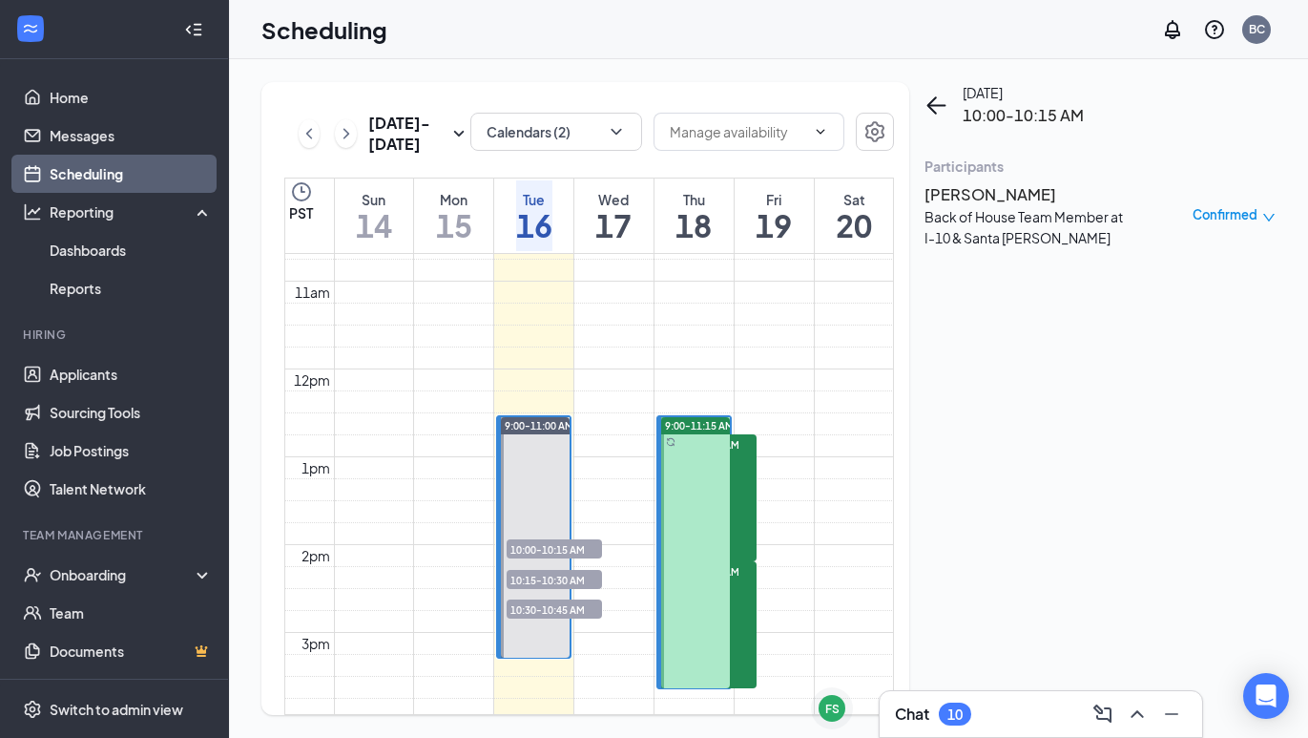
click at [705, 576] on span "10:15-10:30 AM" at bounding box center [708, 570] width 95 height 19
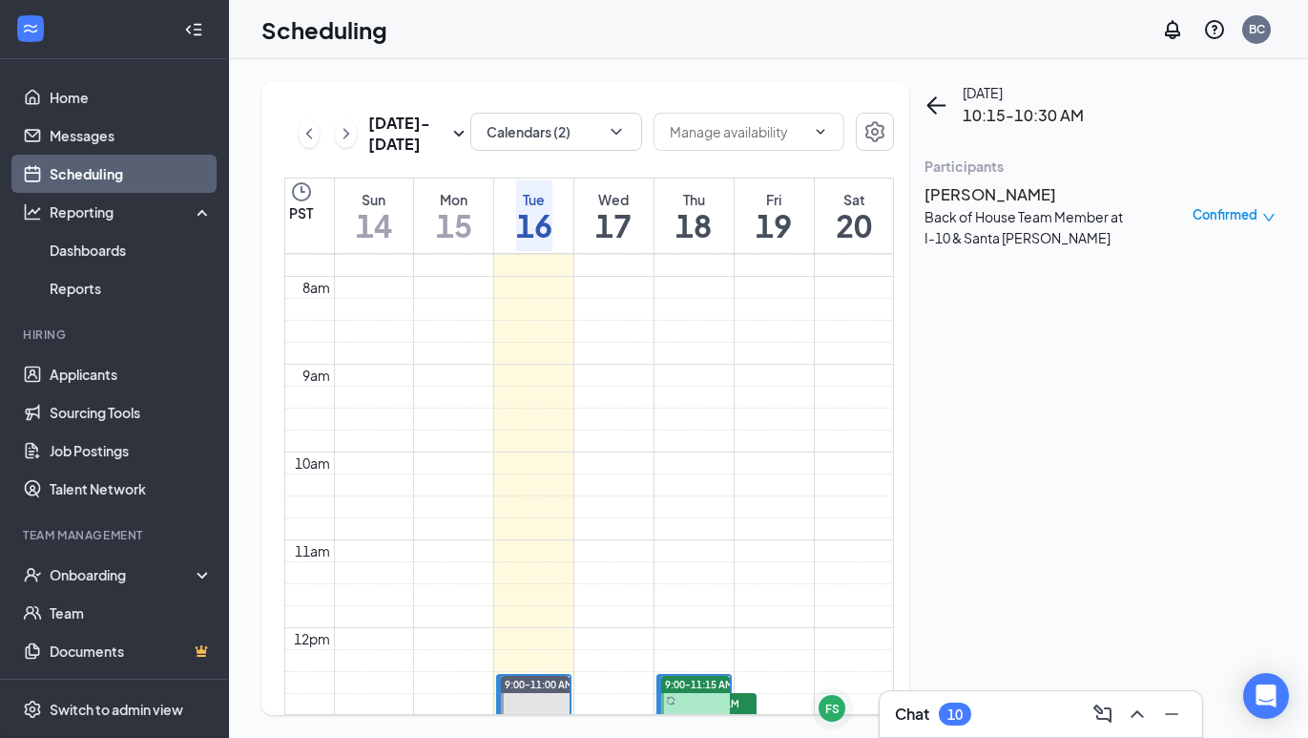
scroll to position [678, 0]
click at [705, 300] on td at bounding box center [614, 289] width 560 height 22
click at [105, 103] on link "Home" at bounding box center [131, 97] width 163 height 38
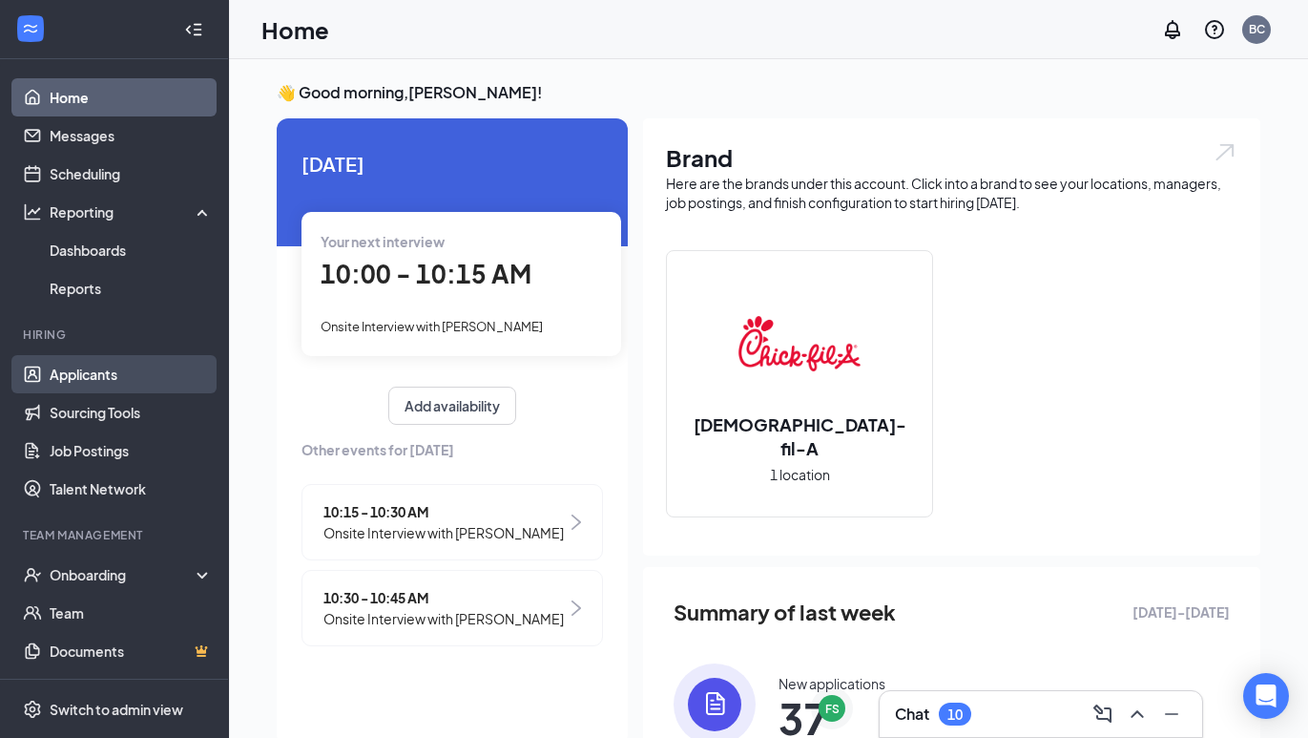
click at [64, 374] on link "Applicants" at bounding box center [131, 374] width 163 height 38
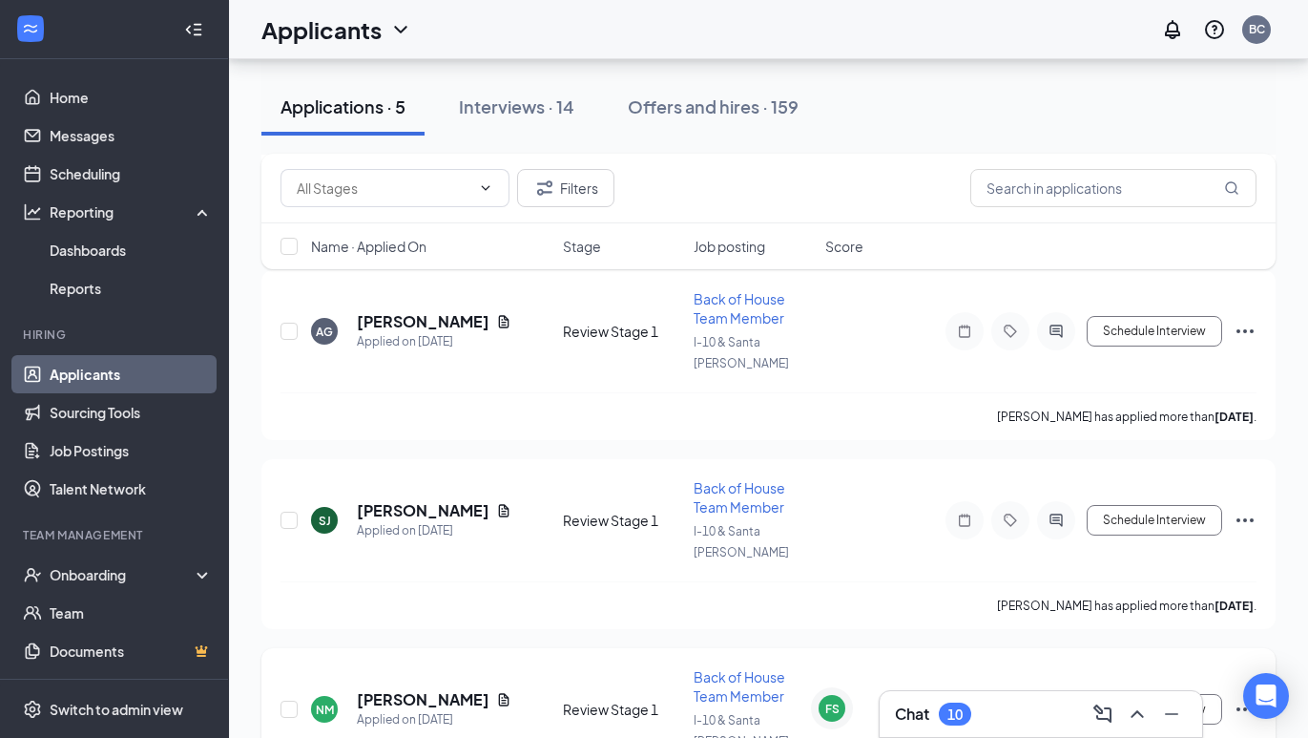
scroll to position [475, 0]
click at [390, 691] on h5 "[PERSON_NAME]" at bounding box center [423, 701] width 132 height 21
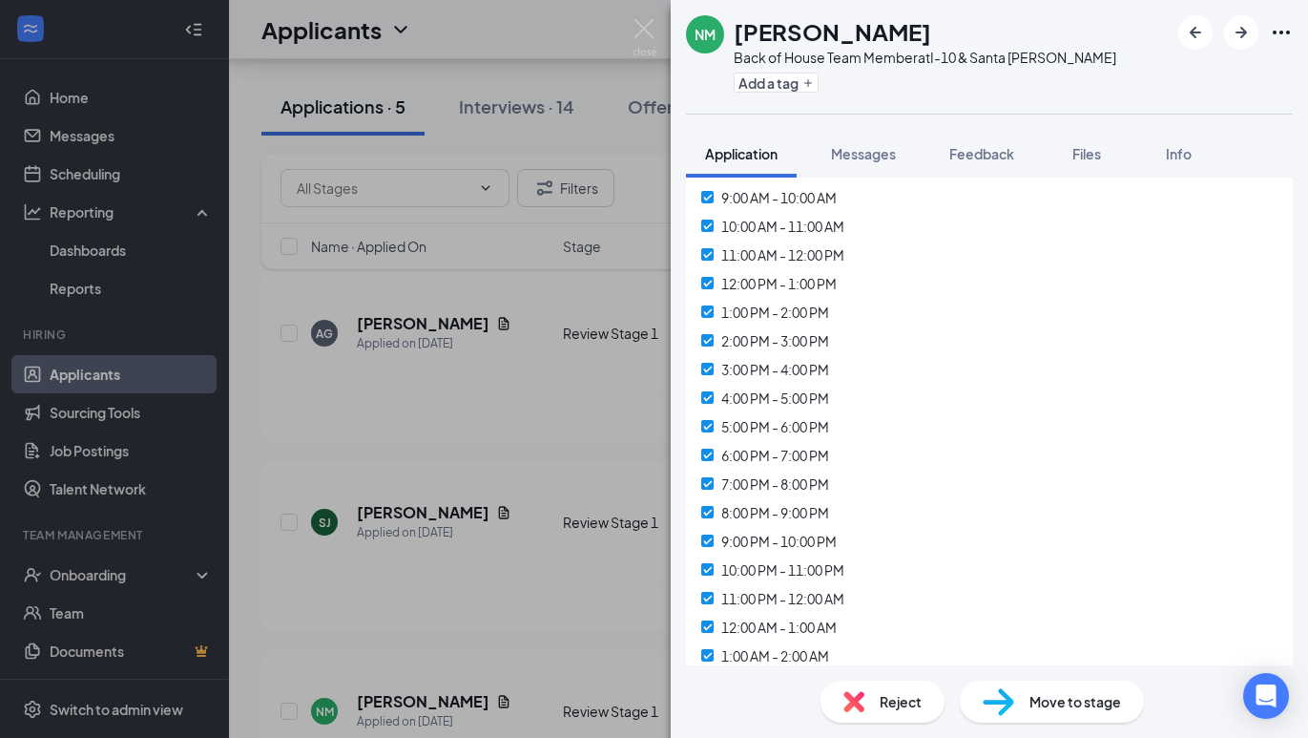
click at [990, 713] on img at bounding box center [998, 702] width 31 height 28
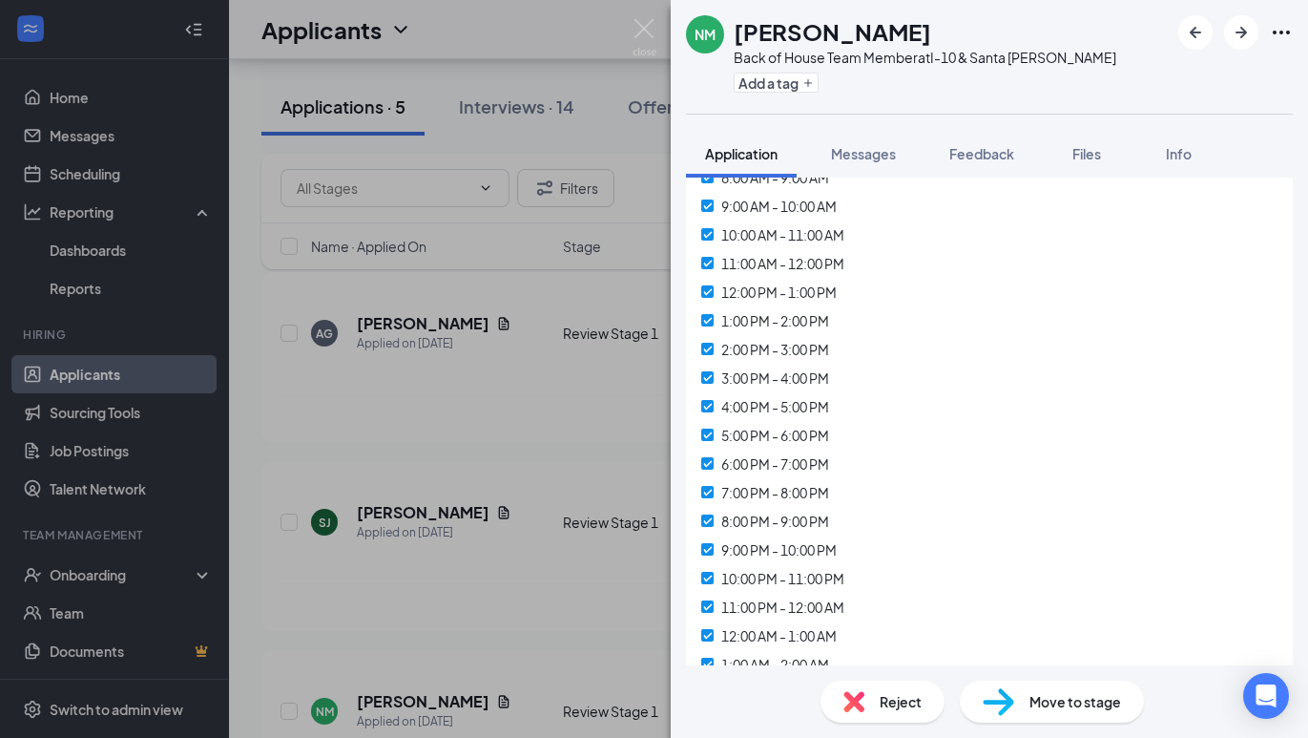
type input "Onsite Interview (next stage)"
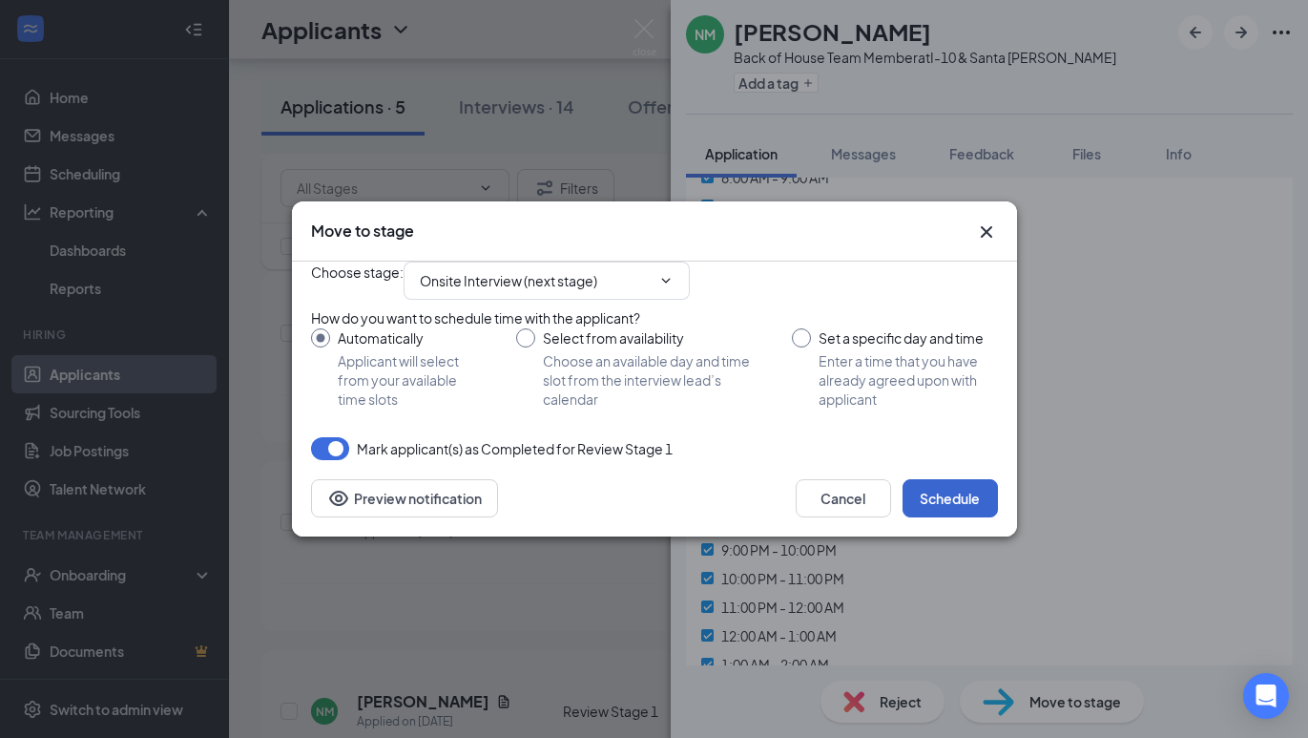
click at [937, 517] on button "Schedule" at bounding box center [950, 498] width 95 height 38
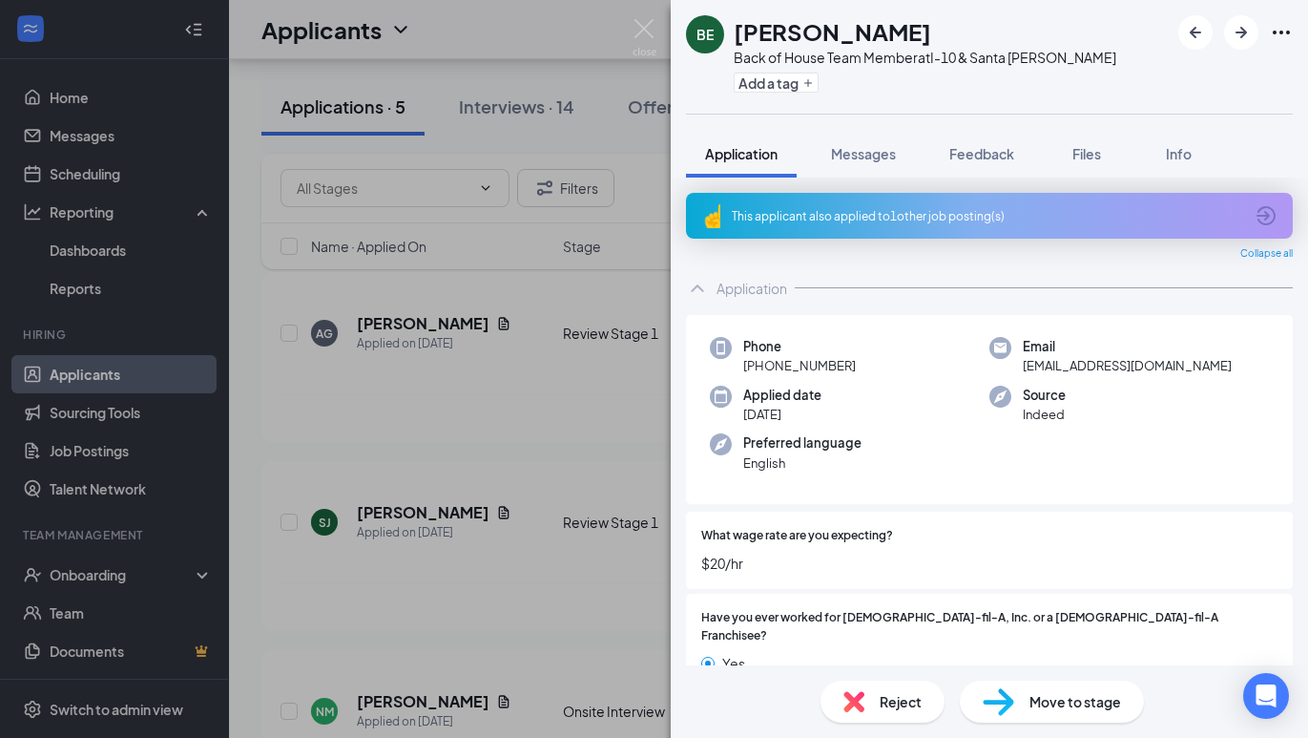
click at [398, 538] on div "BE [PERSON_NAME] Back of House Team Member at I-10 & Santa [PERSON_NAME] Add a …" at bounding box center [654, 369] width 1308 height 738
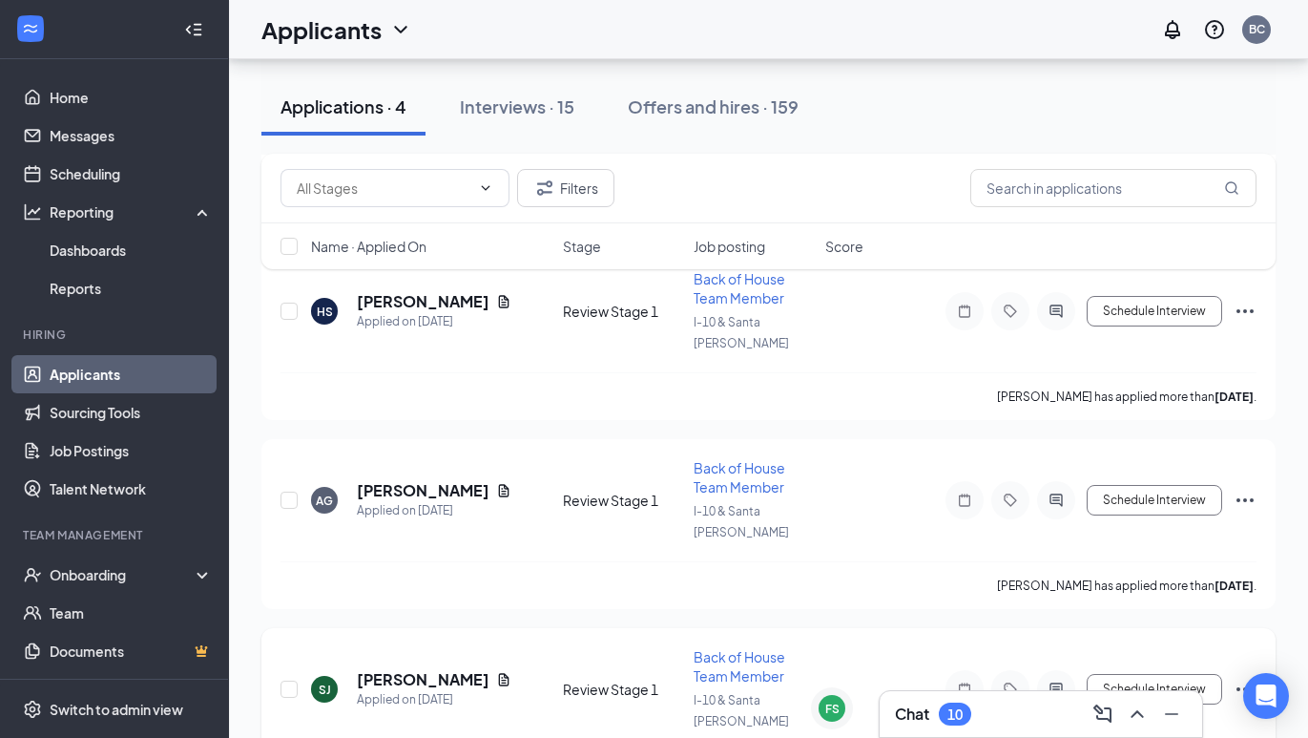
scroll to position [307, 0]
click at [391, 670] on h5 "[PERSON_NAME]" at bounding box center [423, 680] width 132 height 21
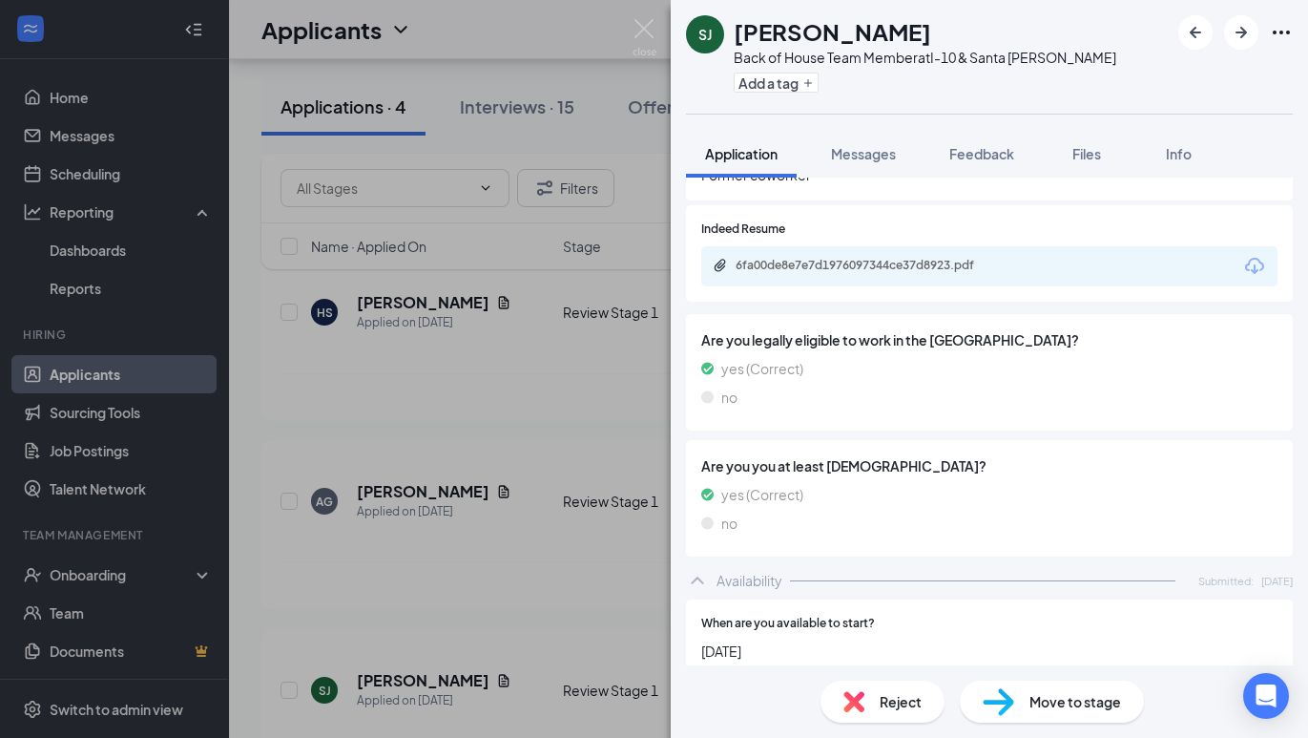
scroll to position [3435, 0]
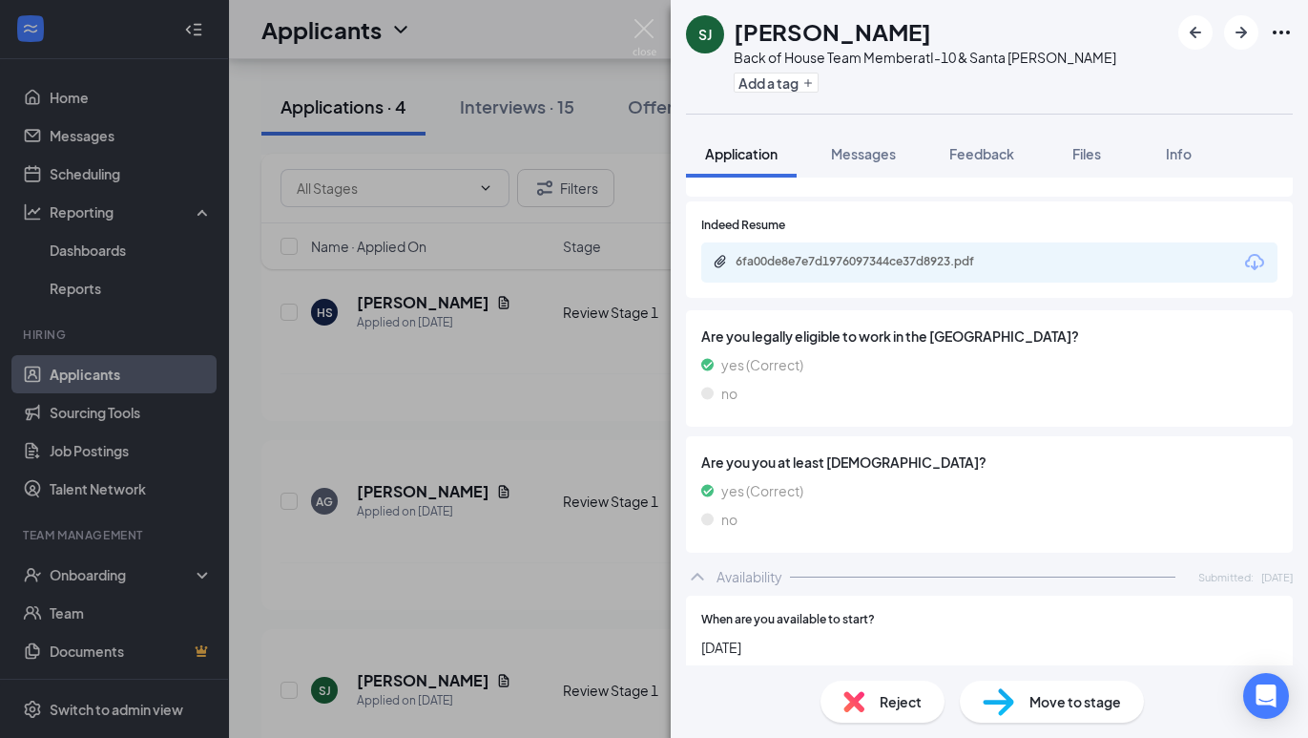
click at [815, 254] on div "6fa00de8e7e7d1976097344ce37d8923.pdf" at bounding box center [869, 261] width 267 height 15
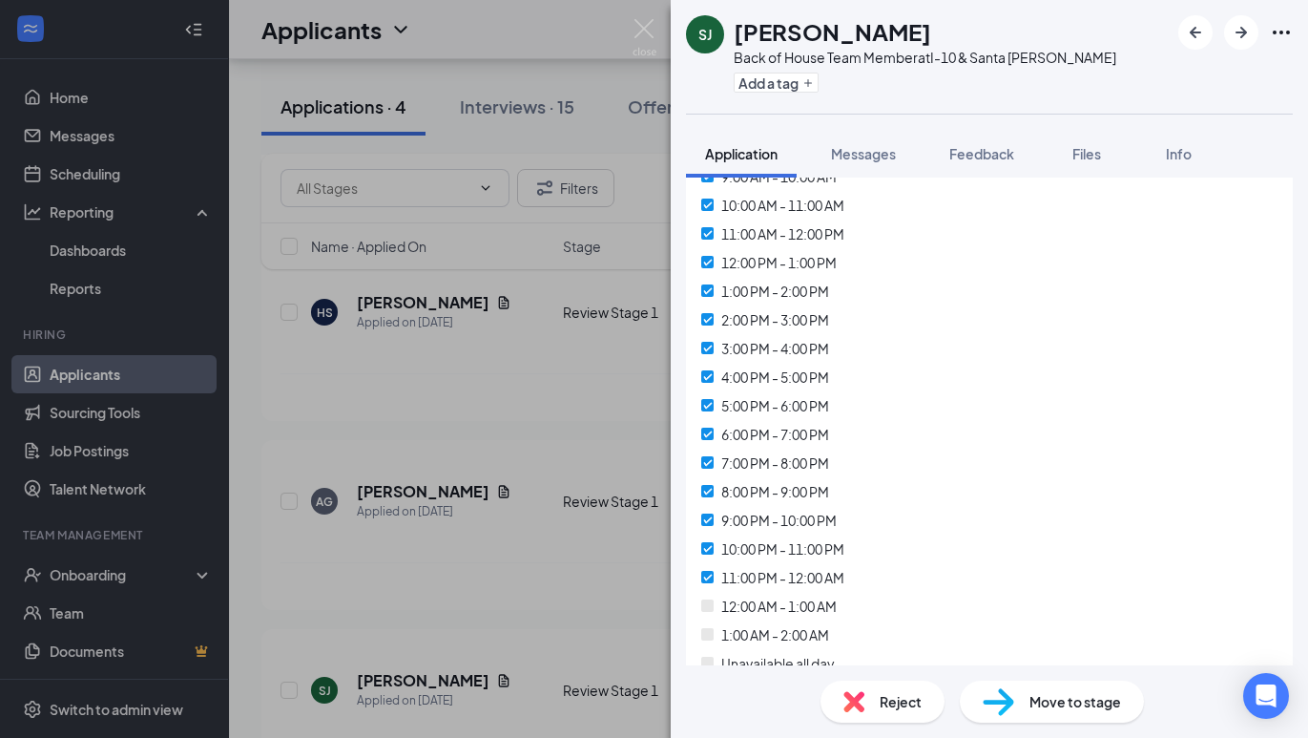
scroll to position [7818, 0]
click at [866, 698] on div "Reject" at bounding box center [883, 701] width 124 height 42
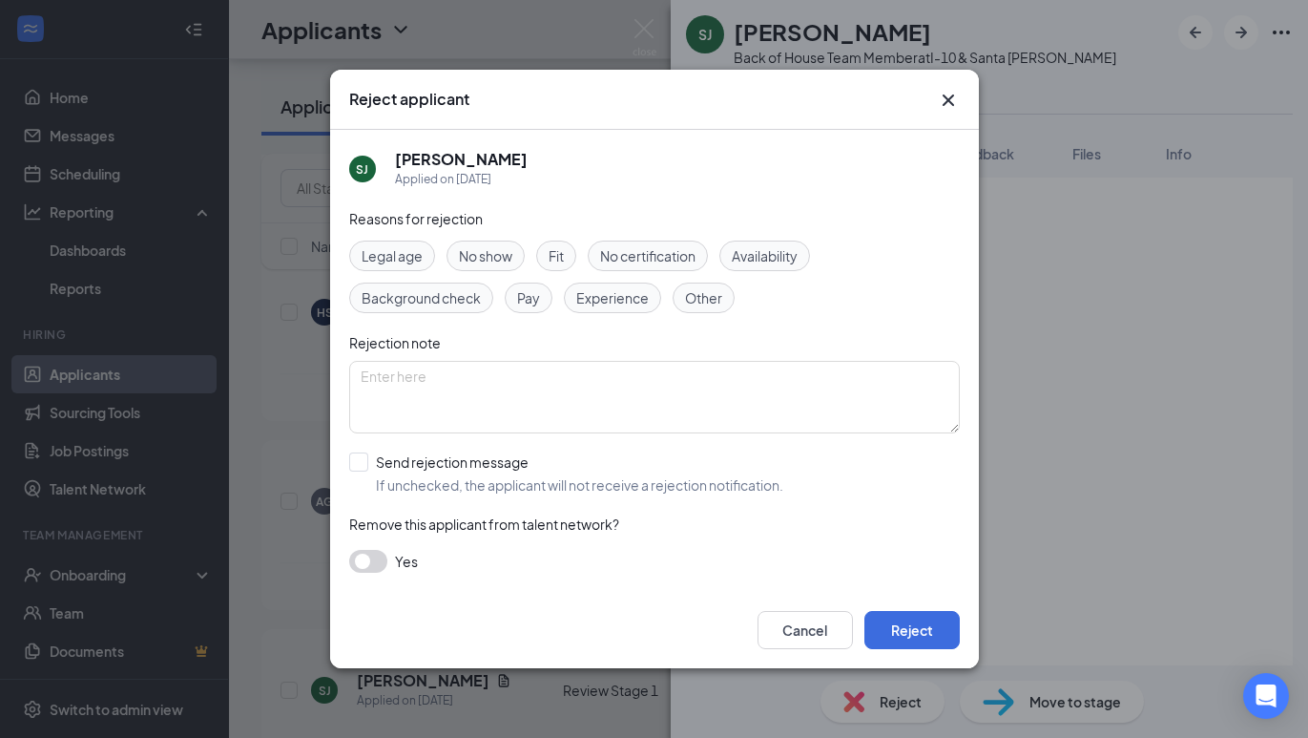
click at [954, 94] on icon "Cross" at bounding box center [948, 100] width 23 height 23
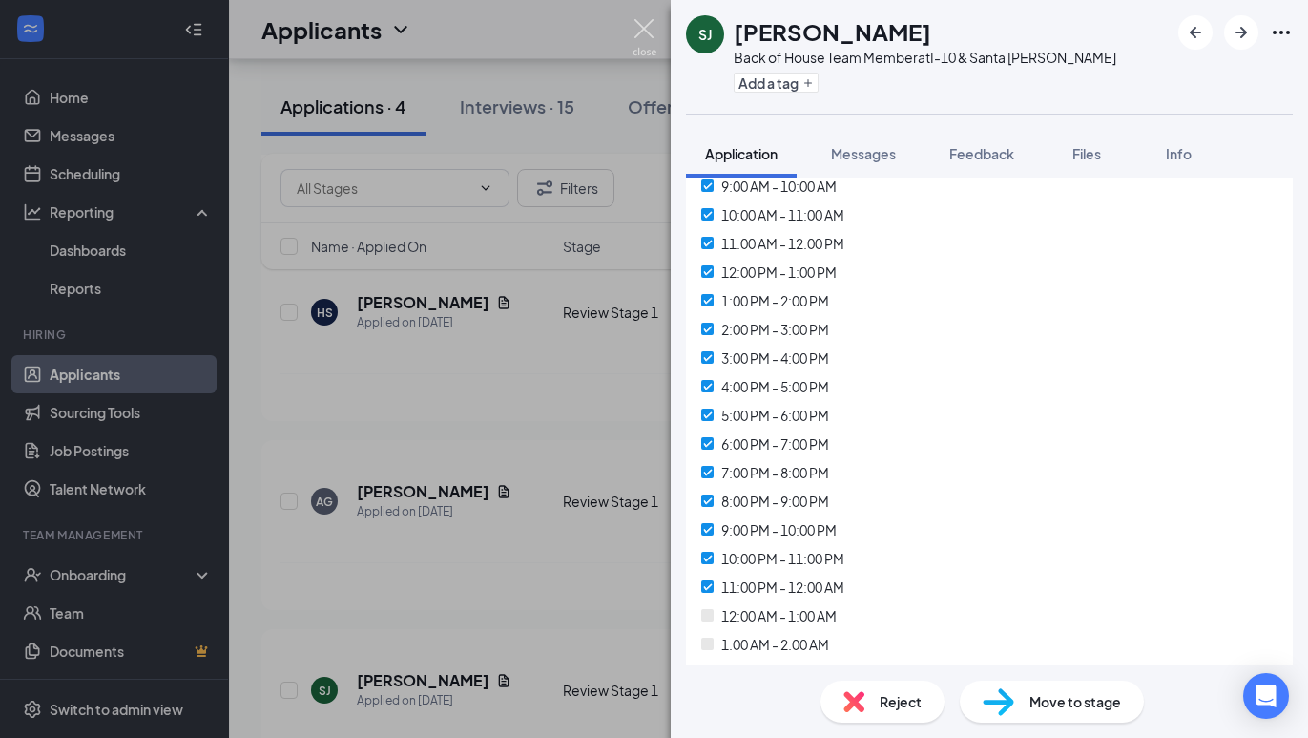
click at [645, 27] on img at bounding box center [645, 37] width 24 height 37
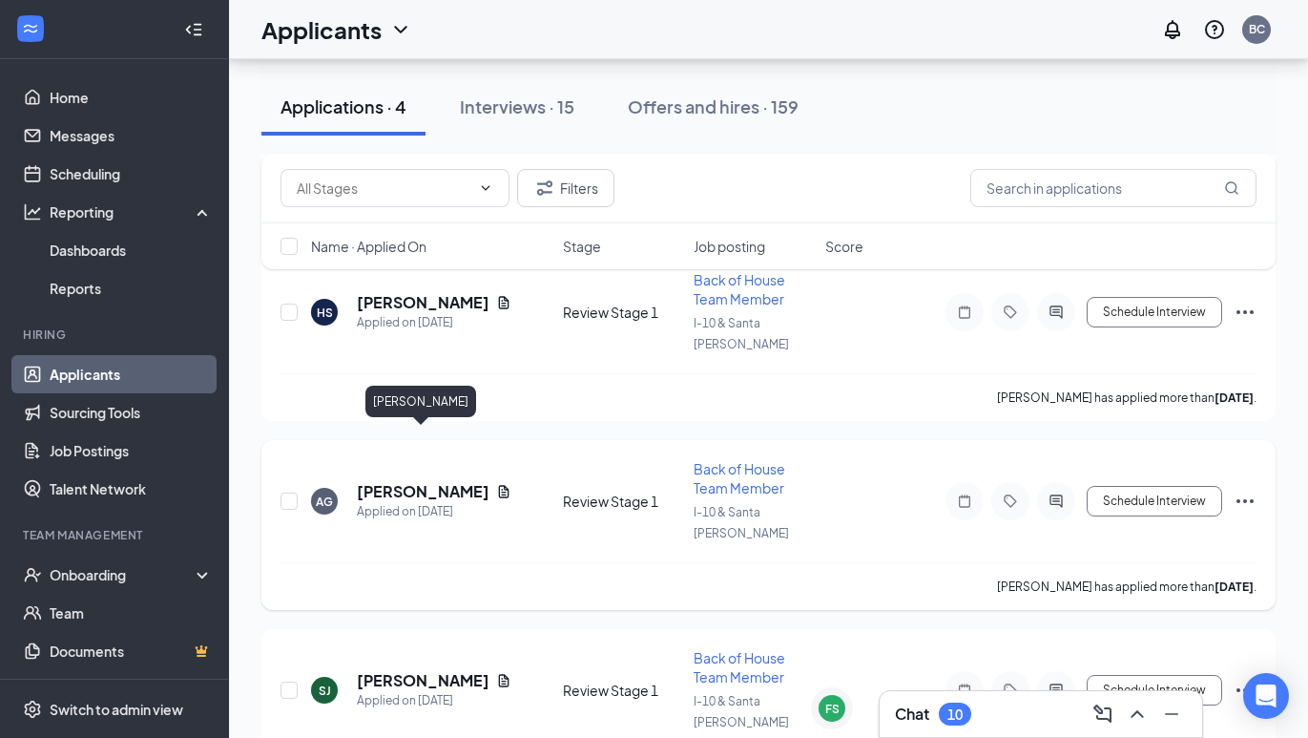
click at [426, 481] on h5 "[PERSON_NAME]" at bounding box center [423, 491] width 132 height 21
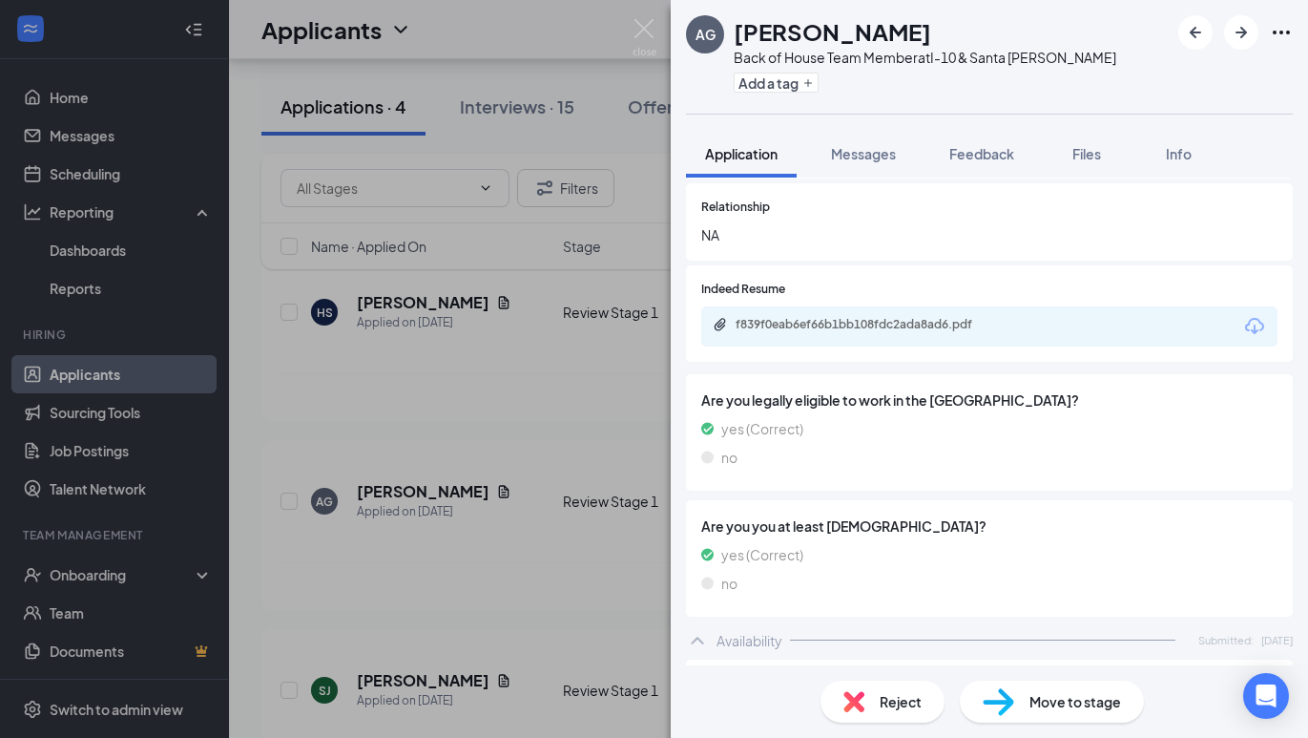
scroll to position [3060, 0]
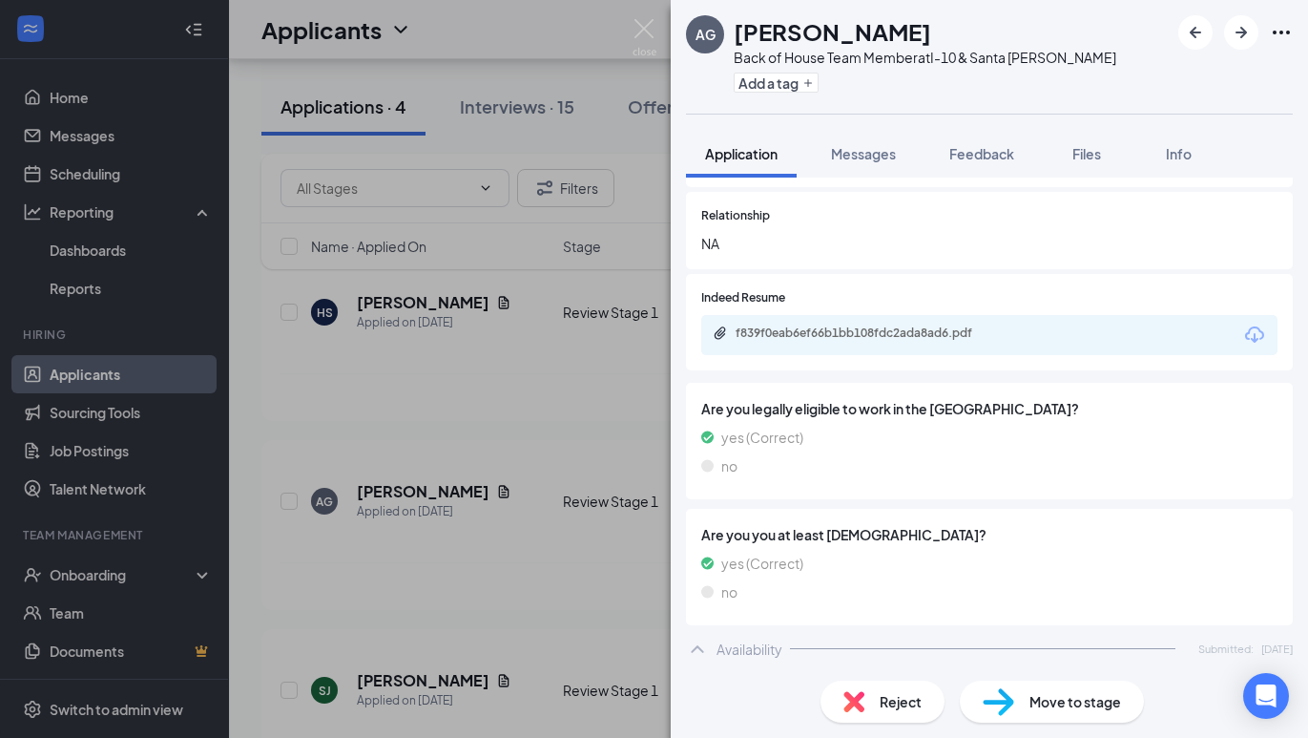
click at [843, 325] on div "f839f0eab6ef66b1bb108fdc2ada8ad6.pdf" at bounding box center [869, 332] width 267 height 15
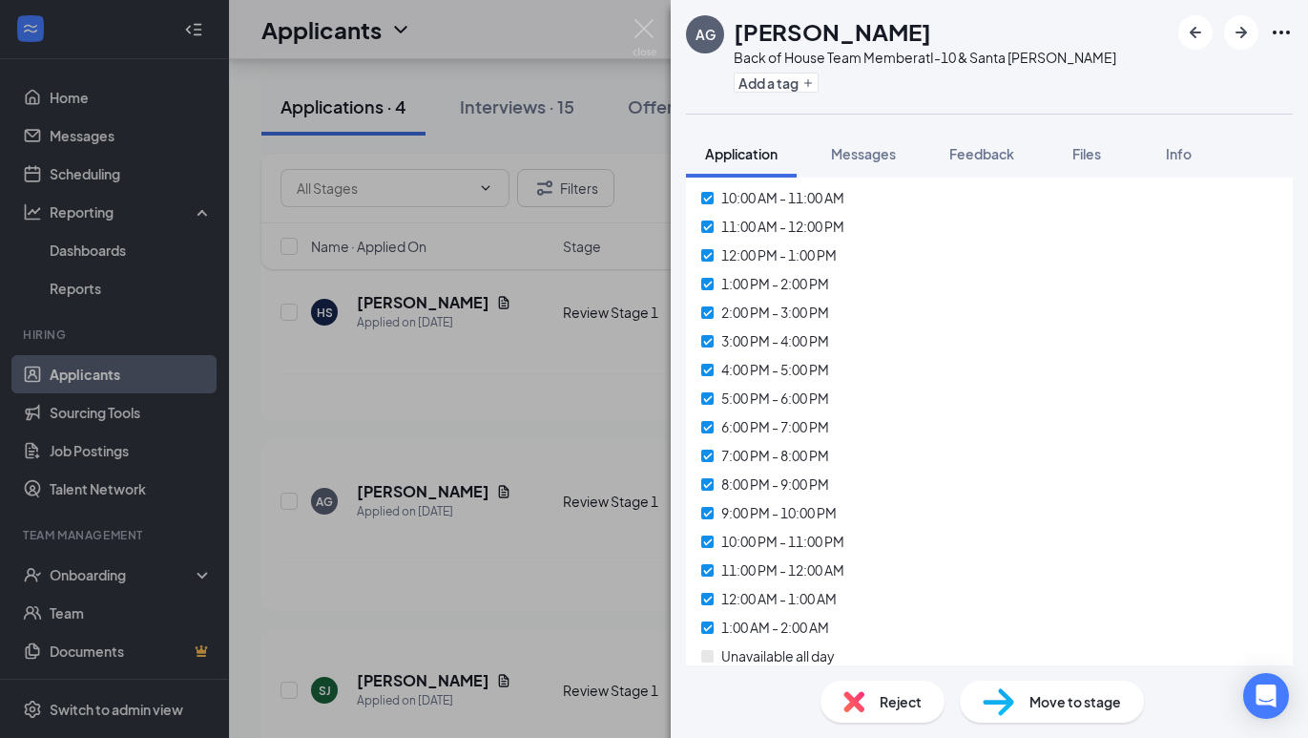
scroll to position [7496, 0]
click at [643, 25] on img at bounding box center [645, 37] width 24 height 37
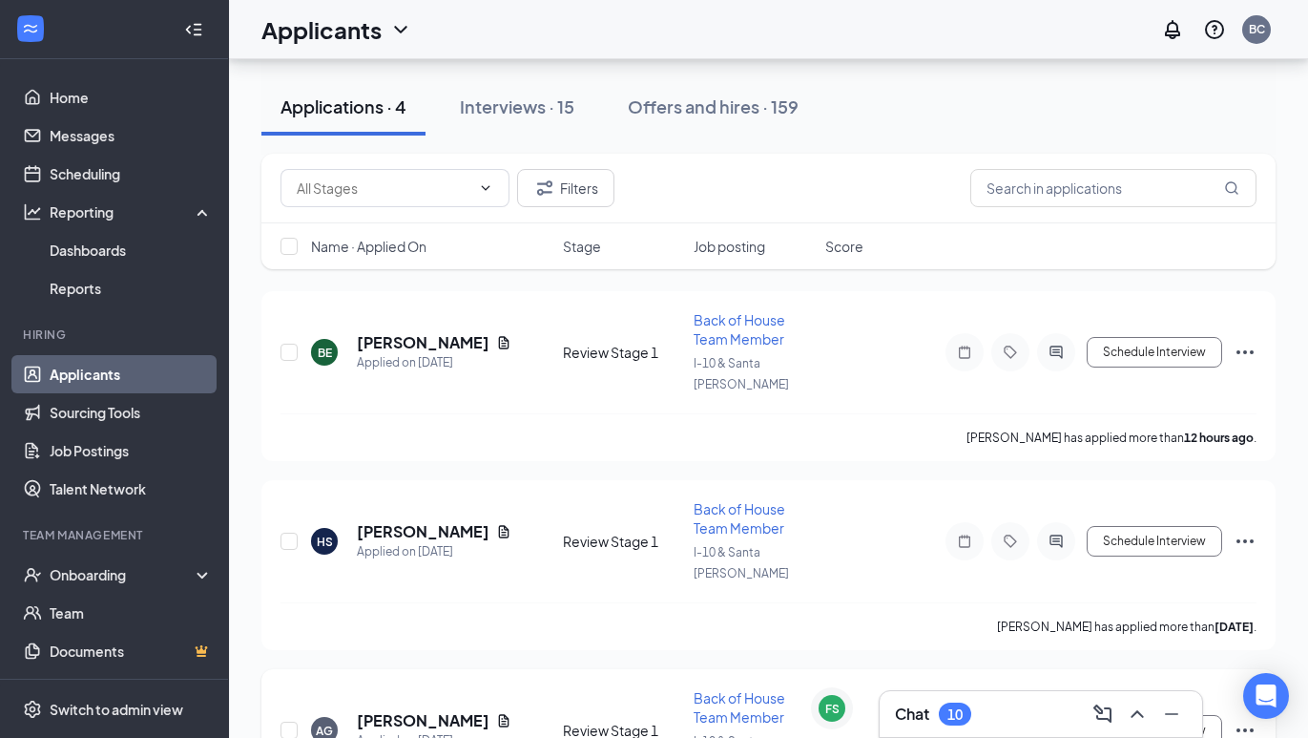
scroll to position [62, 0]
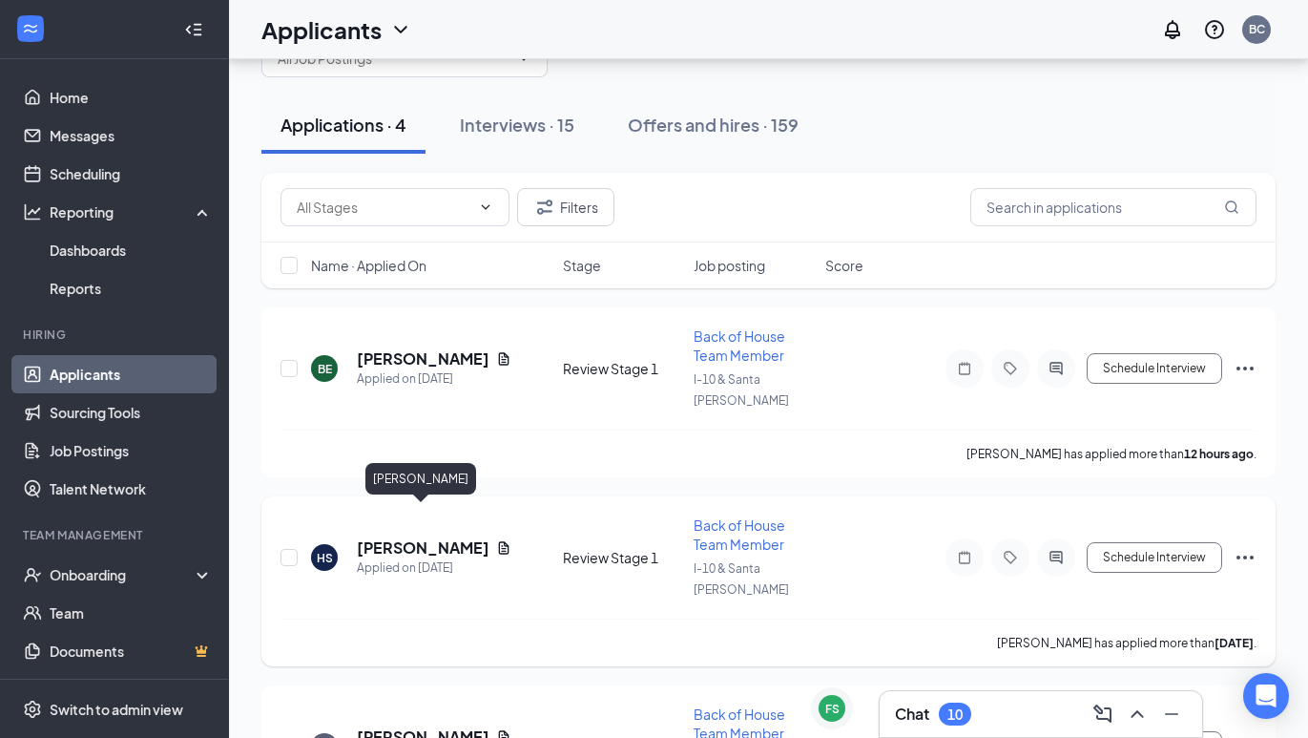
click at [402, 537] on h5 "[PERSON_NAME]" at bounding box center [423, 547] width 132 height 21
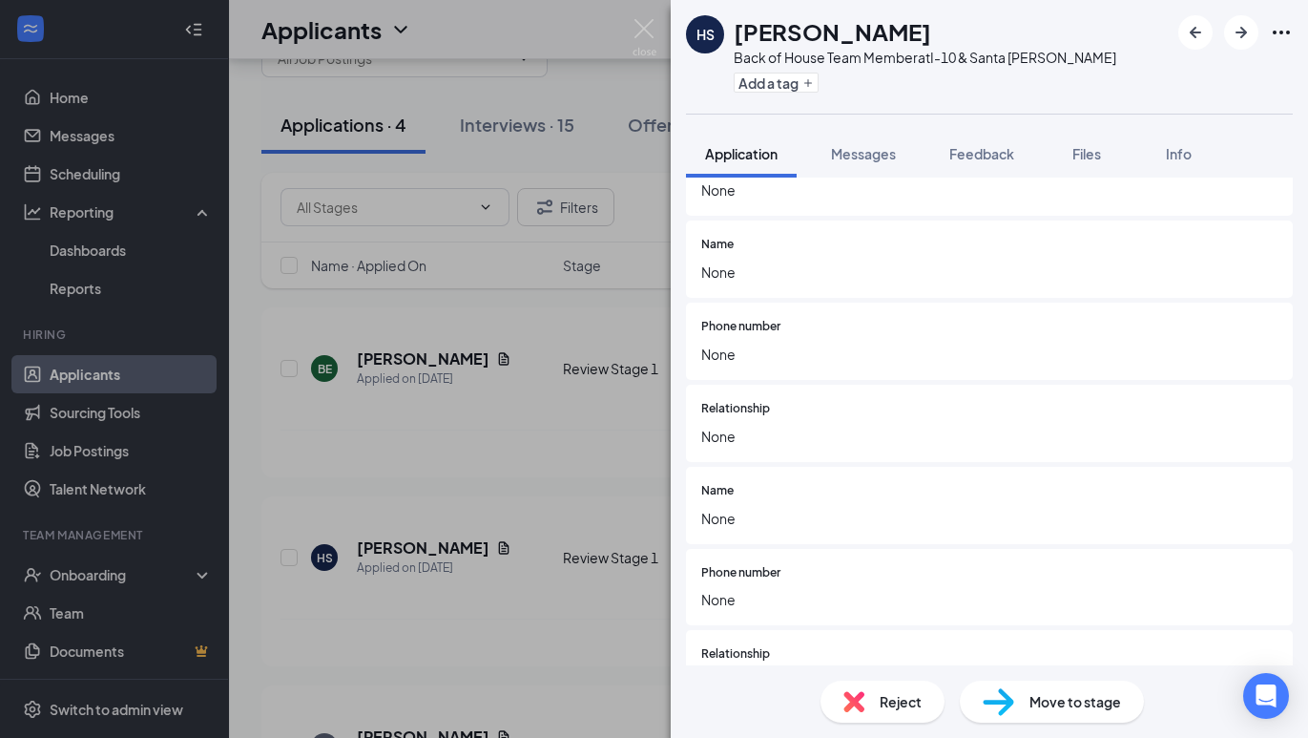
scroll to position [3087, 0]
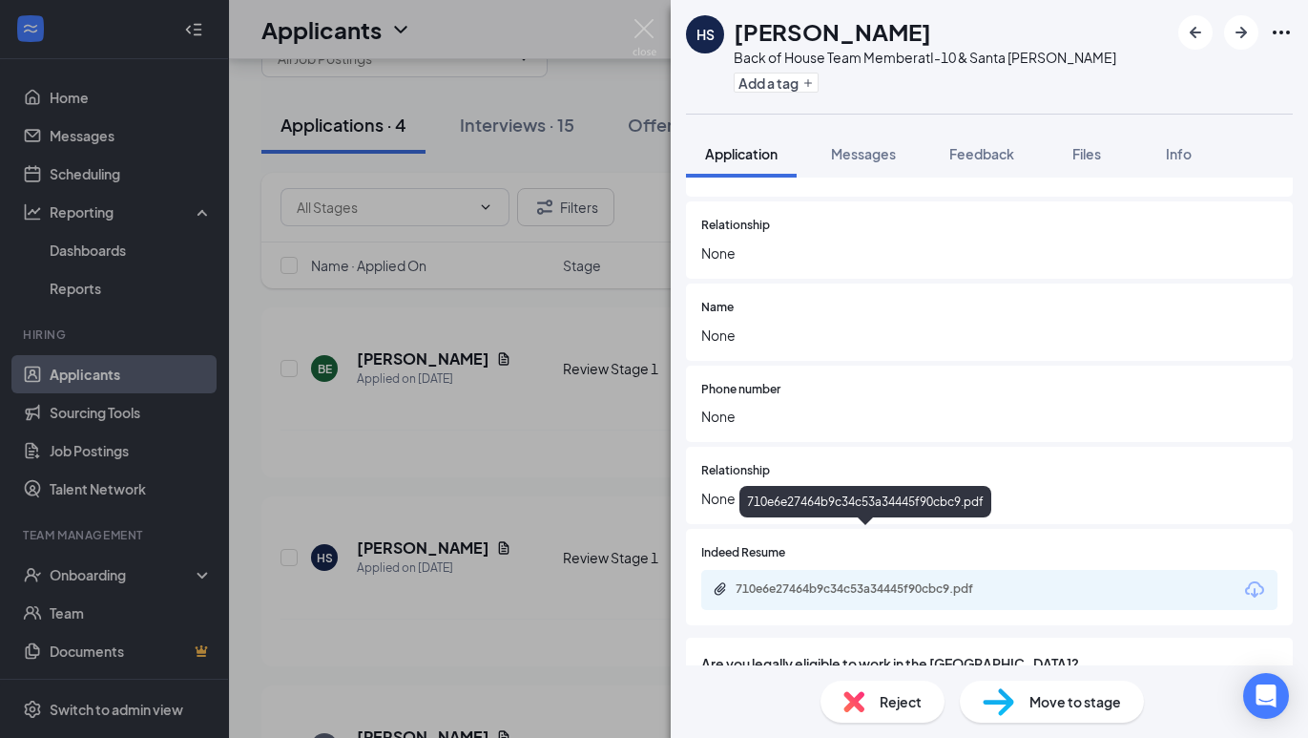
click at [810, 581] on div "710e6e27464b9c34c53a34445f90cbc9.pdf" at bounding box center [869, 588] width 267 height 15
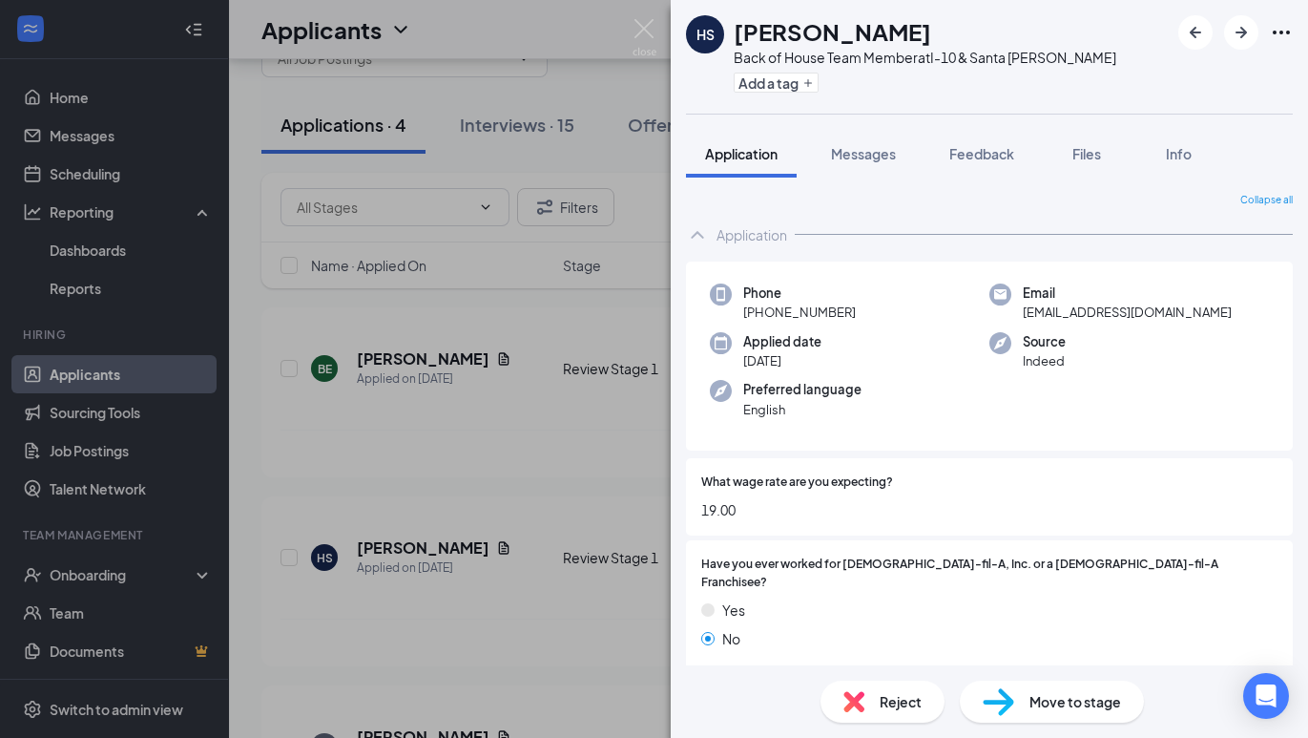
scroll to position [0, 0]
click at [1036, 710] on span "Move to stage" at bounding box center [1075, 701] width 92 height 21
type input "Onsite Interview (next stage)"
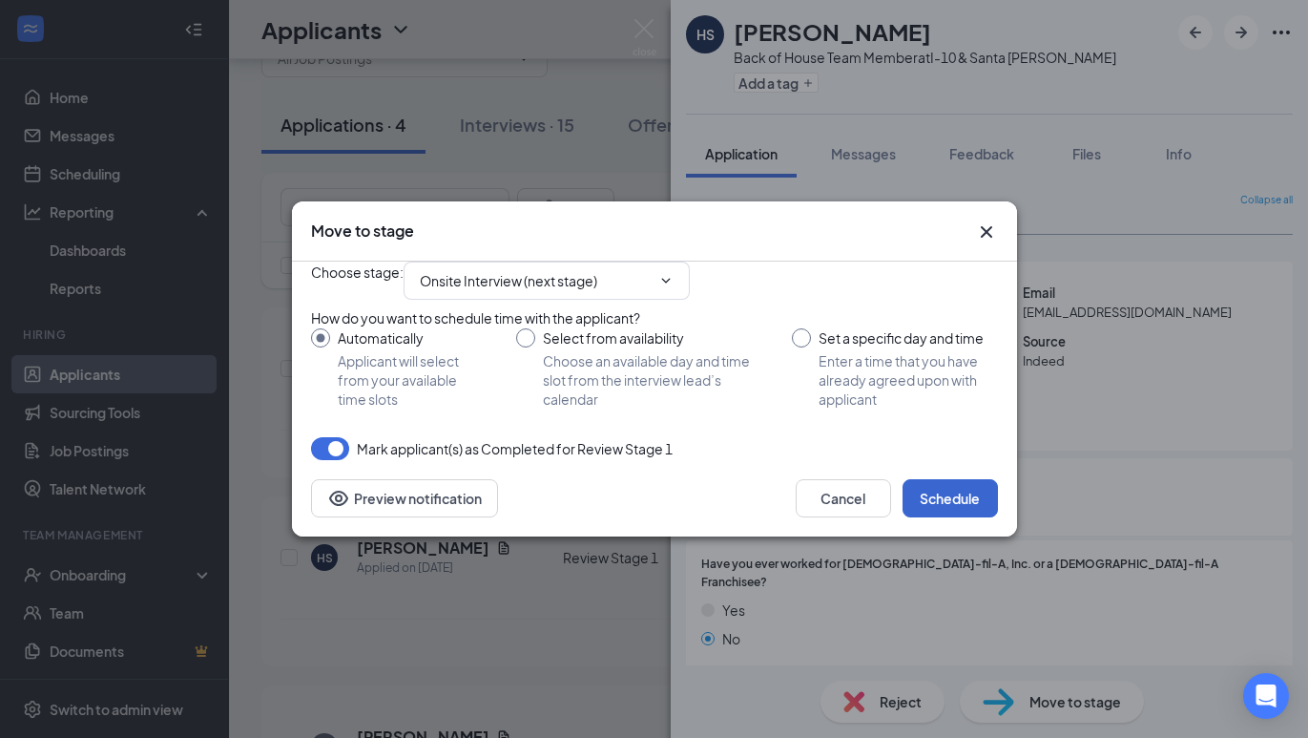
click at [948, 517] on button "Schedule" at bounding box center [950, 498] width 95 height 38
